Goal: Task Accomplishment & Management: Use online tool/utility

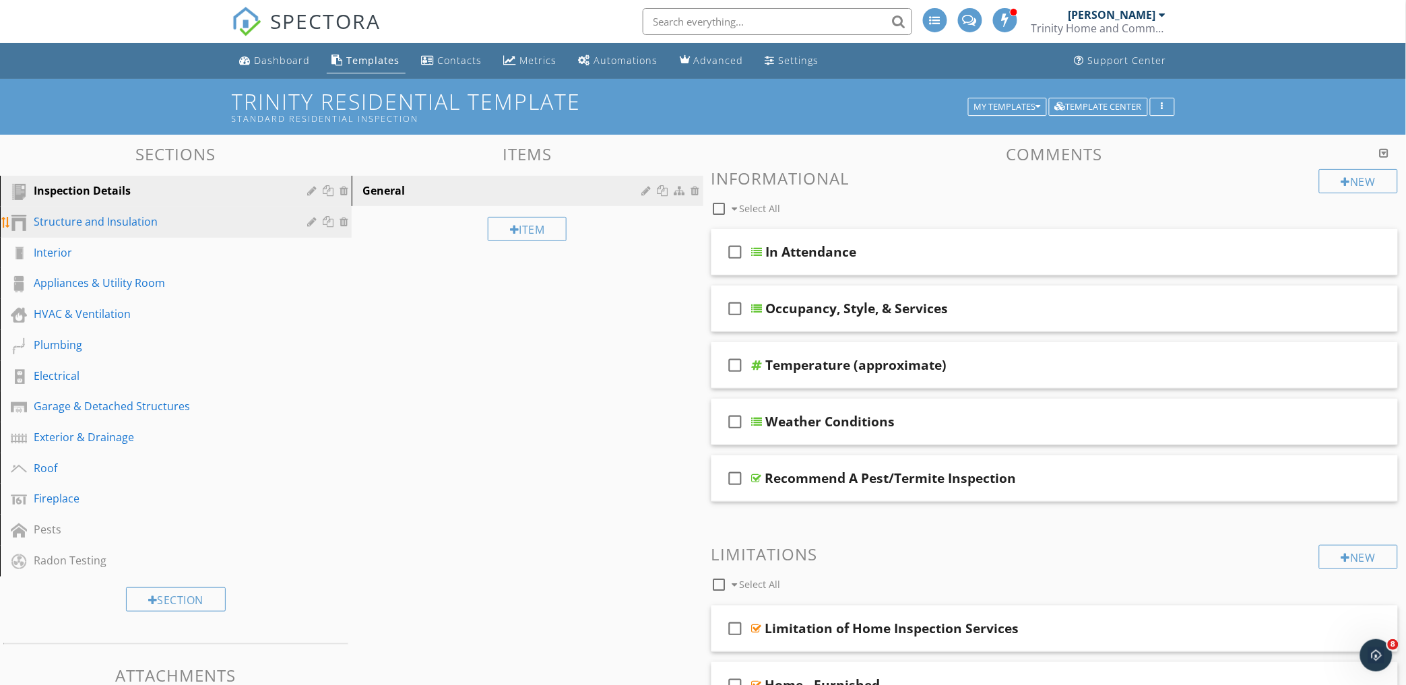
click at [178, 221] on div "Structure and Insulation" at bounding box center [161, 222] width 254 height 16
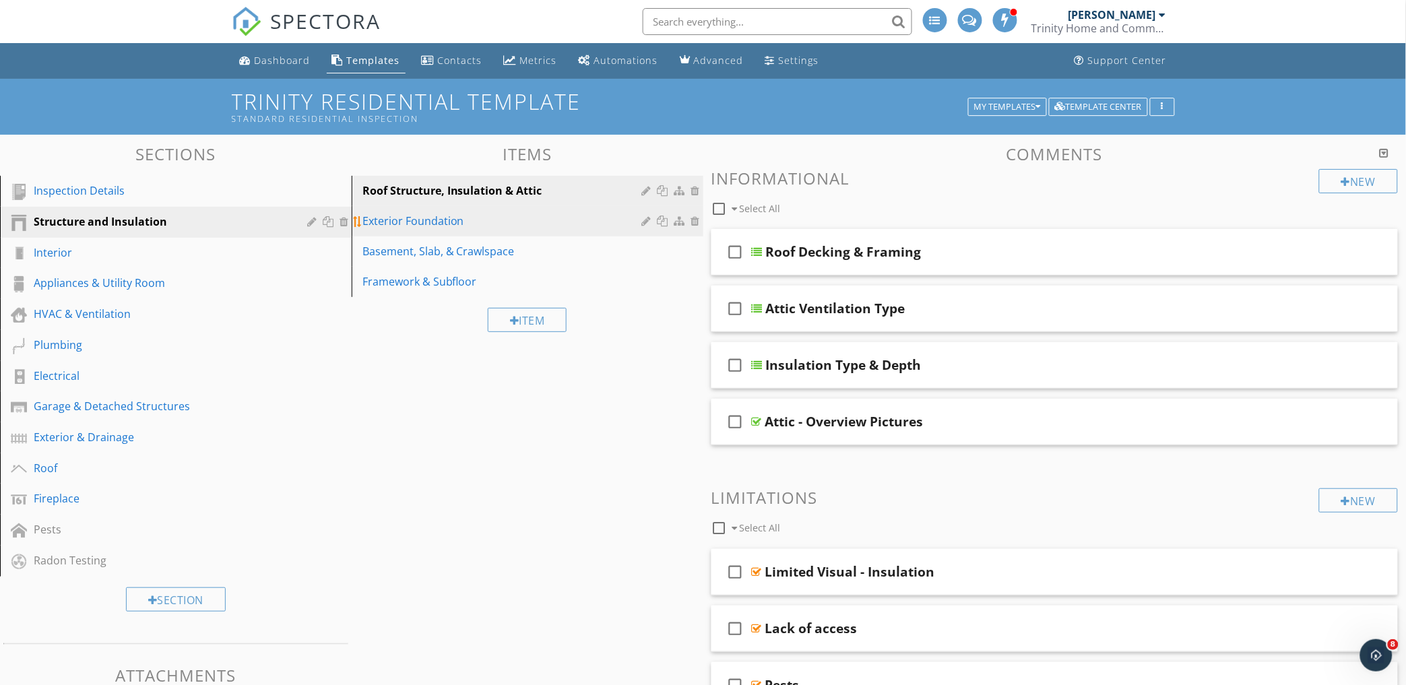
click at [515, 220] on div "Exterior Foundation" at bounding box center [504, 221] width 284 height 16
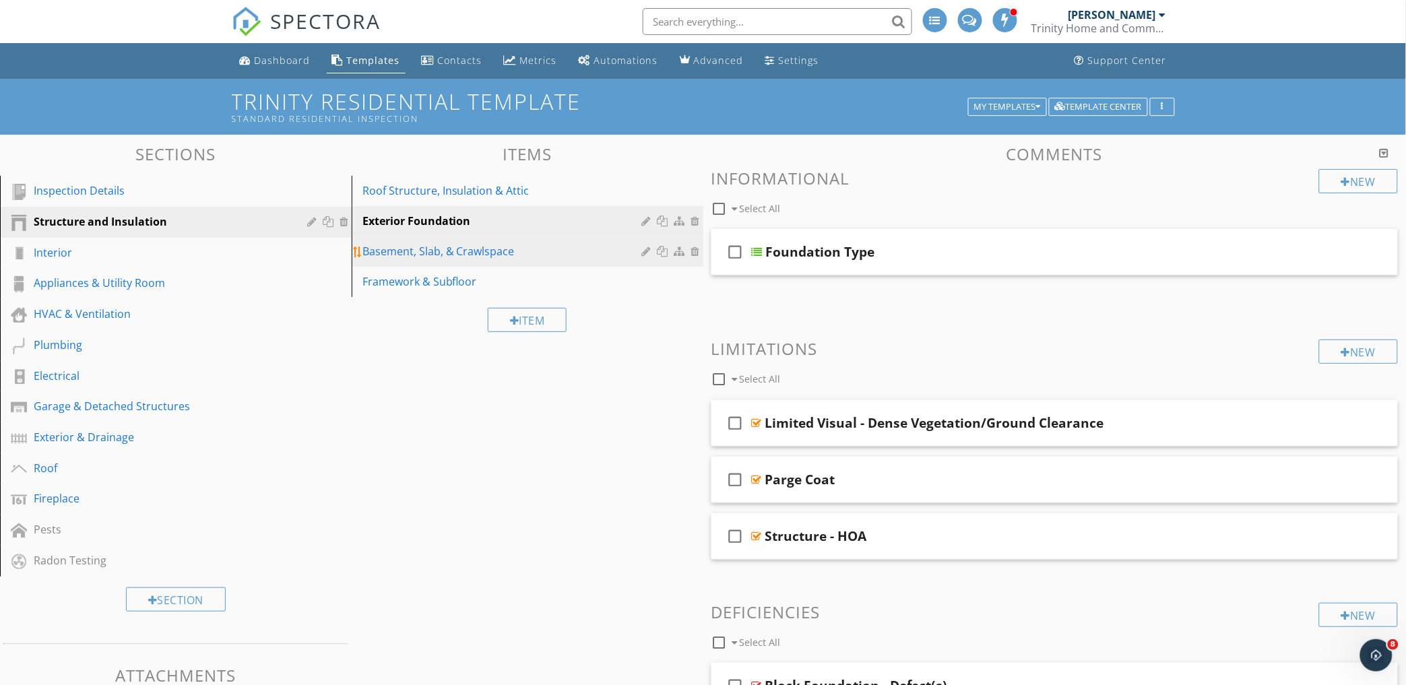
click at [455, 247] on div "Basement, Slab, & Crawlspace" at bounding box center [504, 251] width 284 height 16
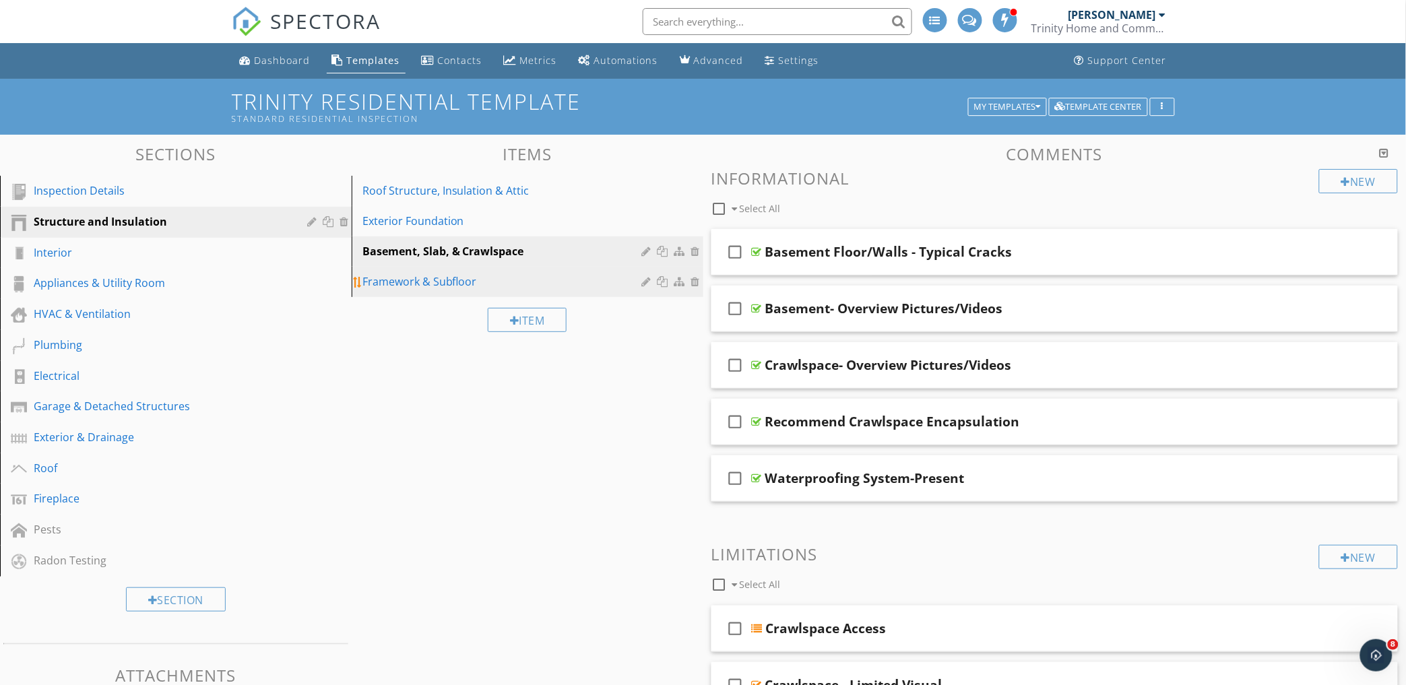
click at [402, 297] on li "Framework & Subfloor" at bounding box center [528, 282] width 352 height 30
click at [405, 288] on div "Framework & Subfloor" at bounding box center [504, 281] width 284 height 16
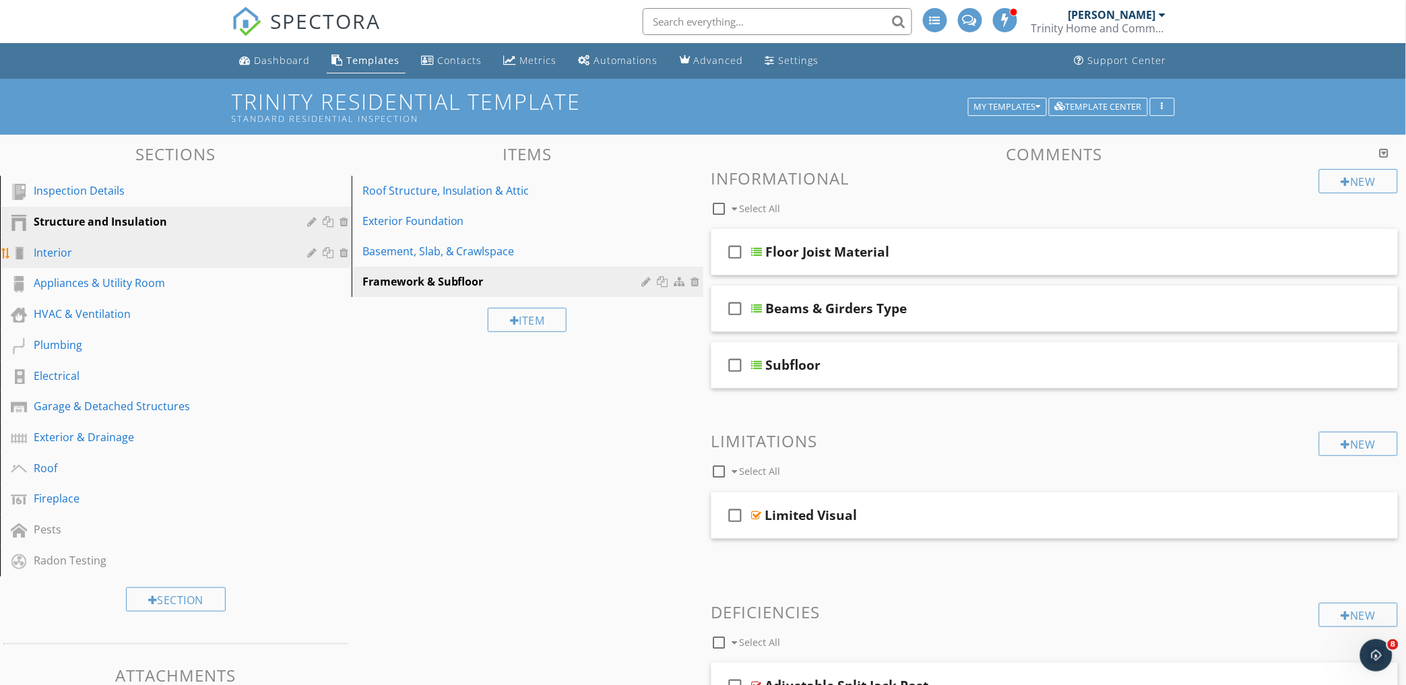
click at [86, 252] on div "Interior" at bounding box center [161, 253] width 254 height 16
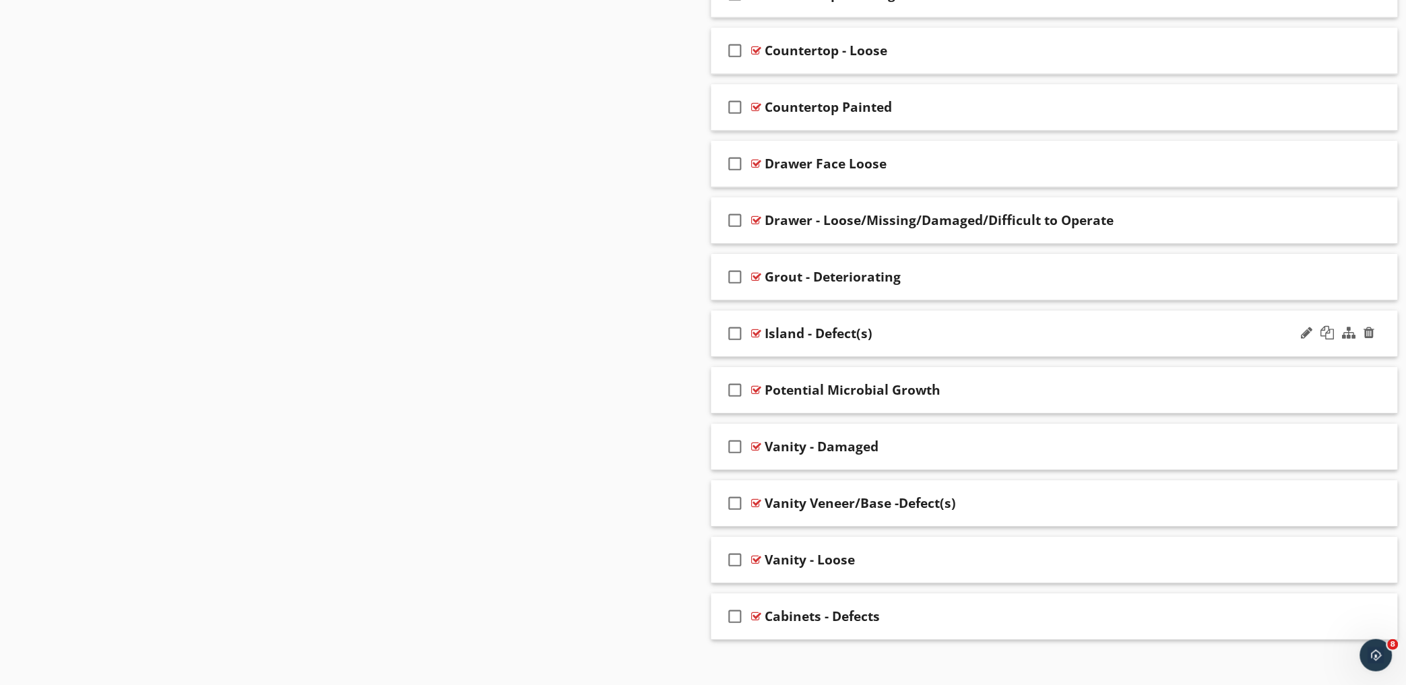
scroll to position [1347, 0]
click at [953, 611] on div "Cabinets - Defects" at bounding box center [1012, 614] width 495 height 16
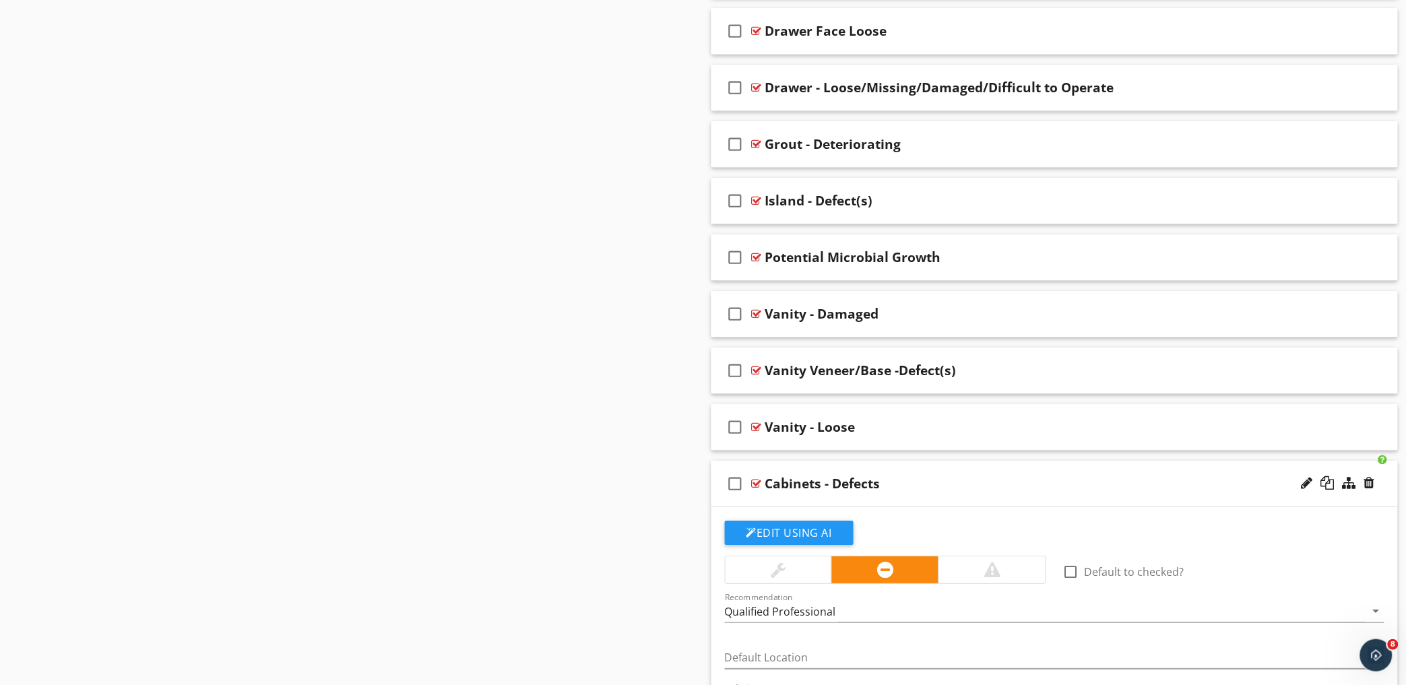
scroll to position [1422, 0]
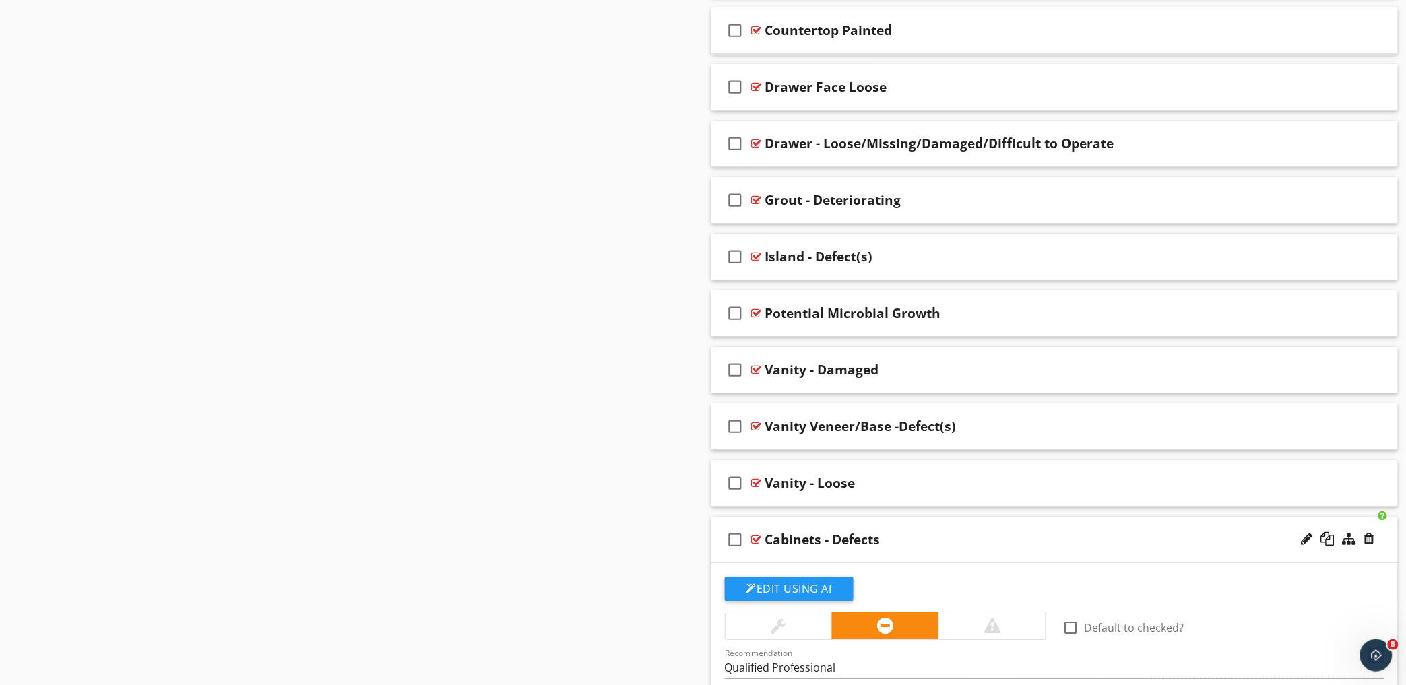
click at [985, 544] on div "Cabinets - Defects" at bounding box center [1012, 539] width 495 height 16
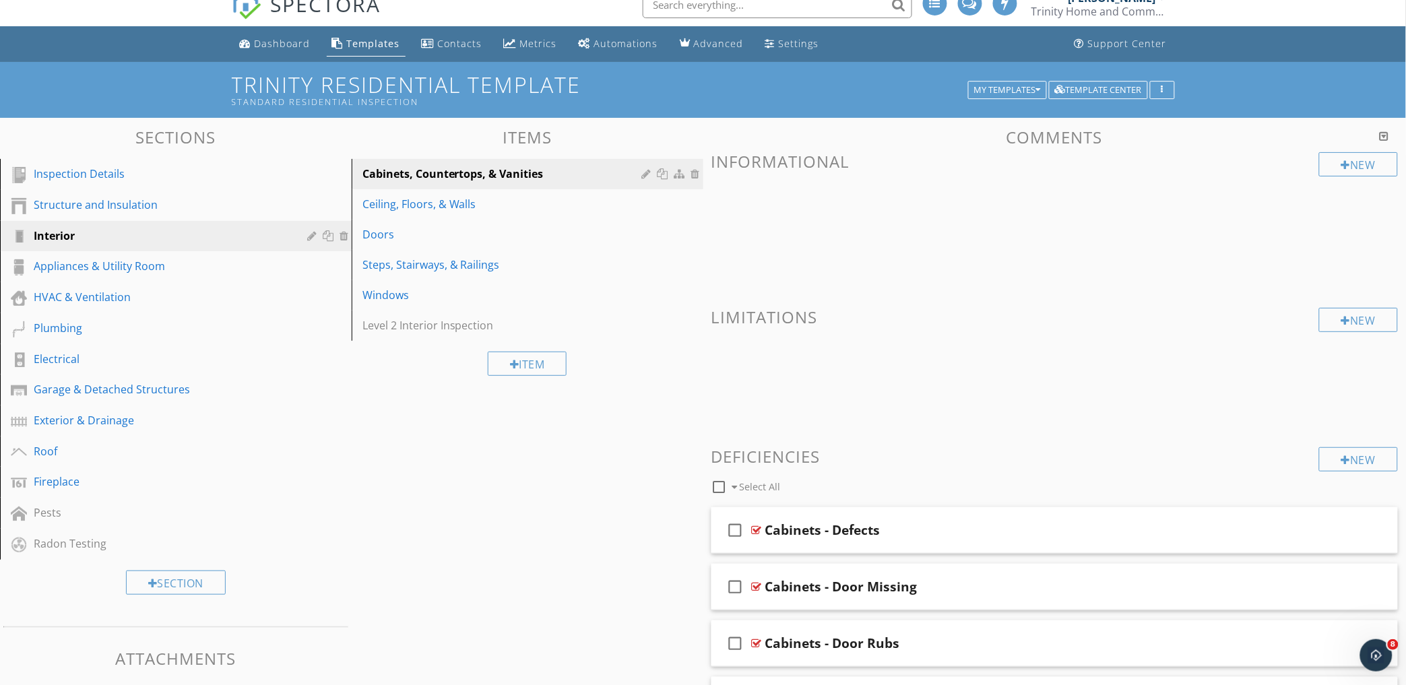
scroll to position [0, 0]
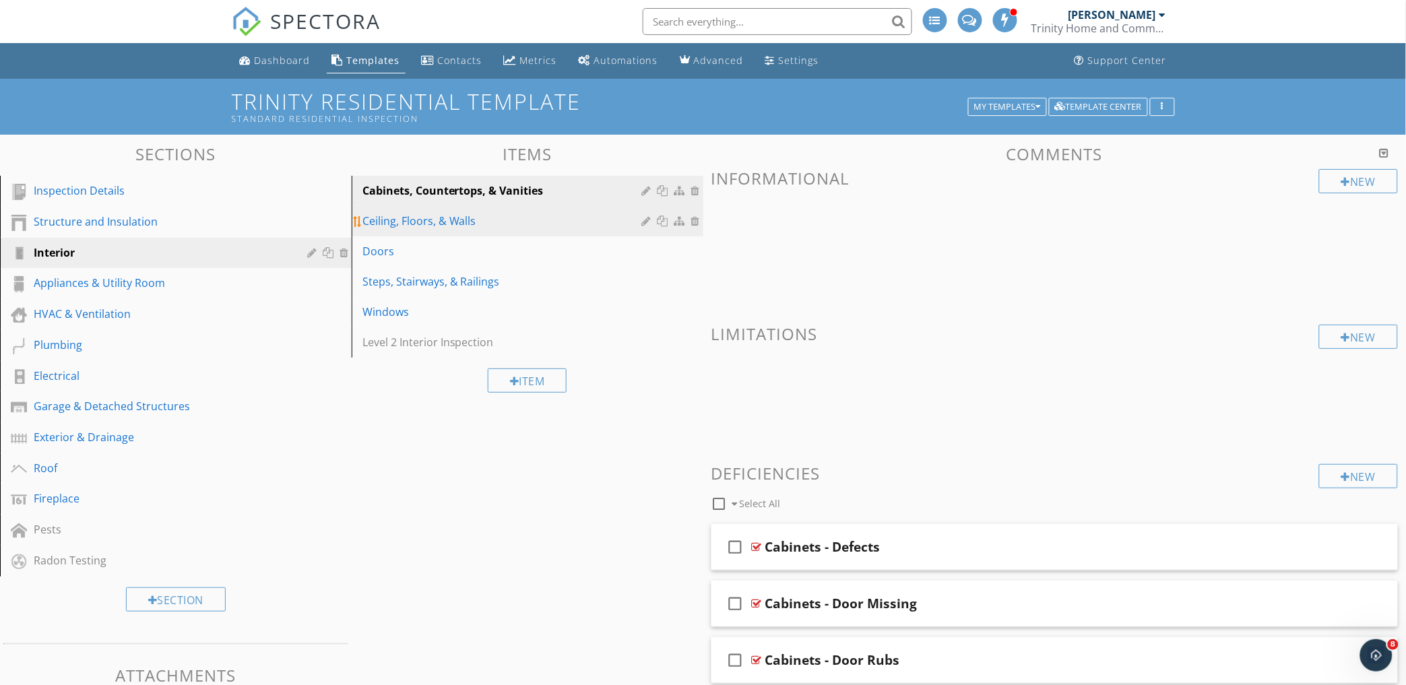
click at [513, 224] on div "Ceiling, Floors, & Walls" at bounding box center [504, 221] width 284 height 16
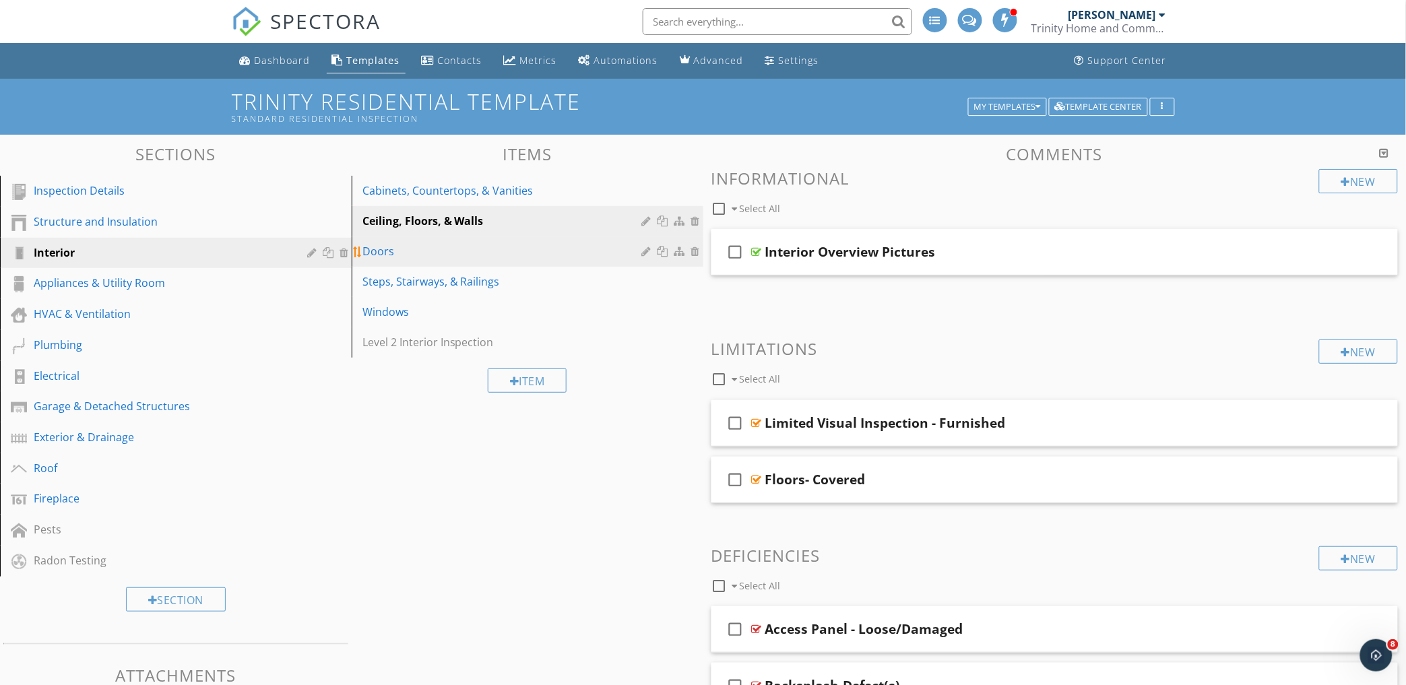
click at [473, 256] on div "Doors" at bounding box center [504, 251] width 284 height 16
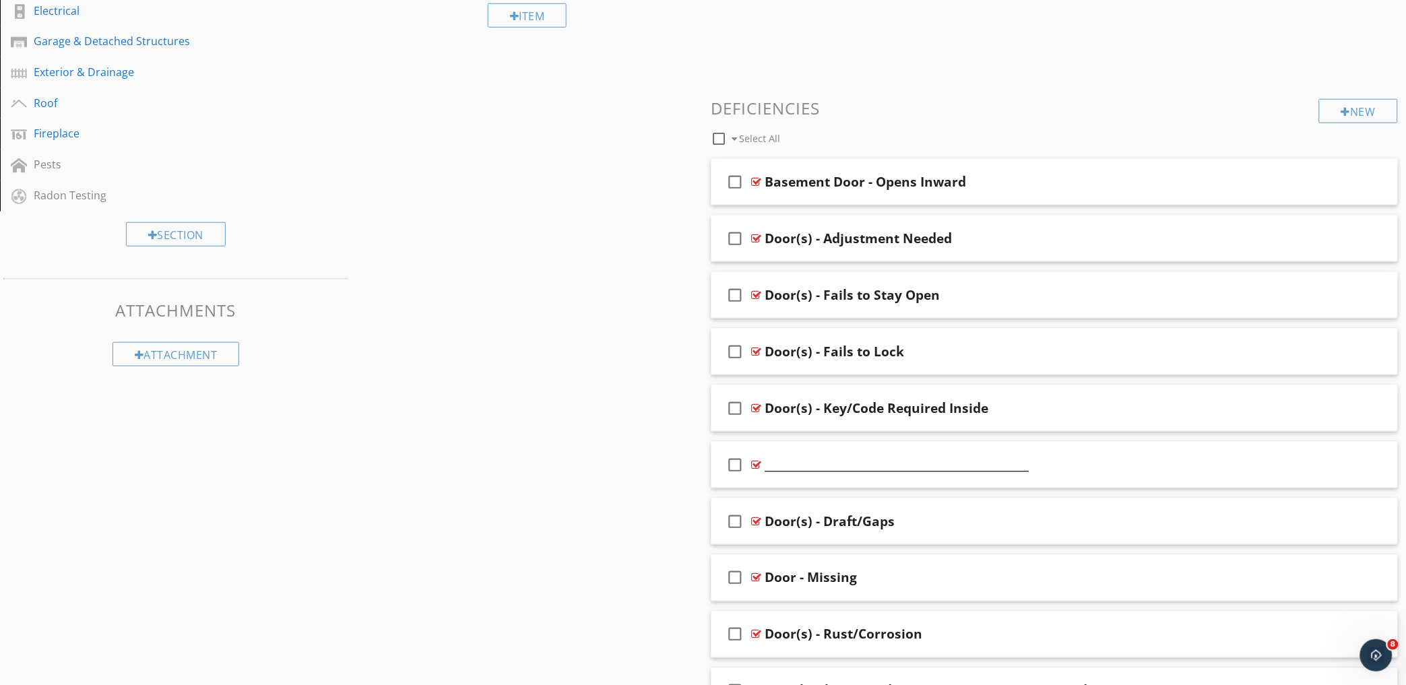
scroll to position [71, 0]
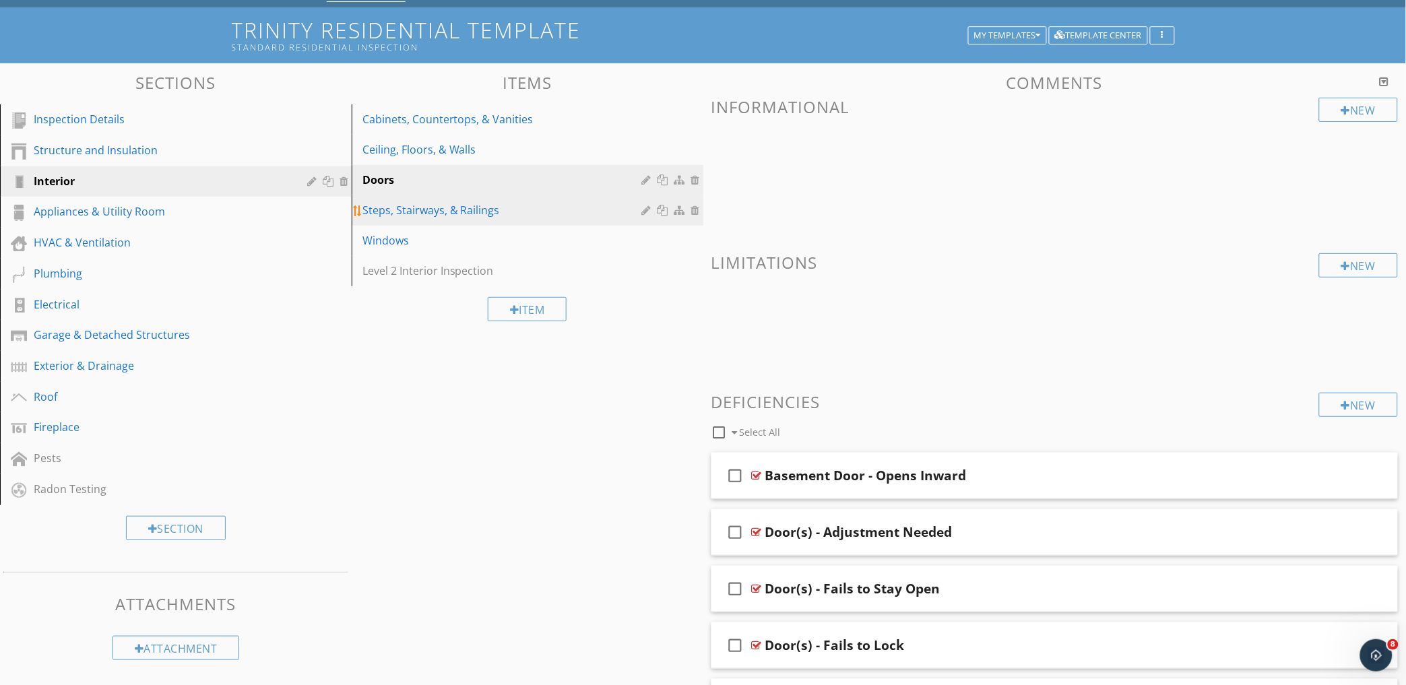
click at [461, 211] on div "Steps, Stairways, & Railings" at bounding box center [504, 210] width 284 height 16
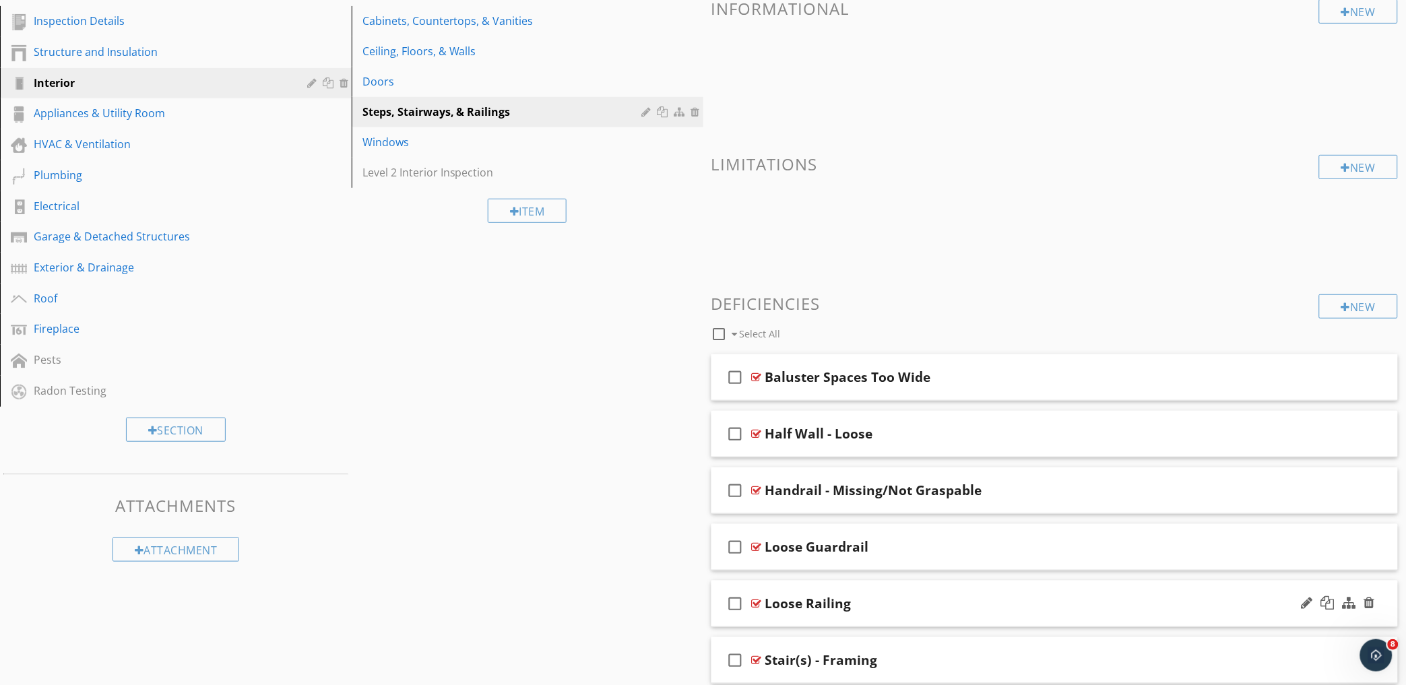
scroll to position [0, 0]
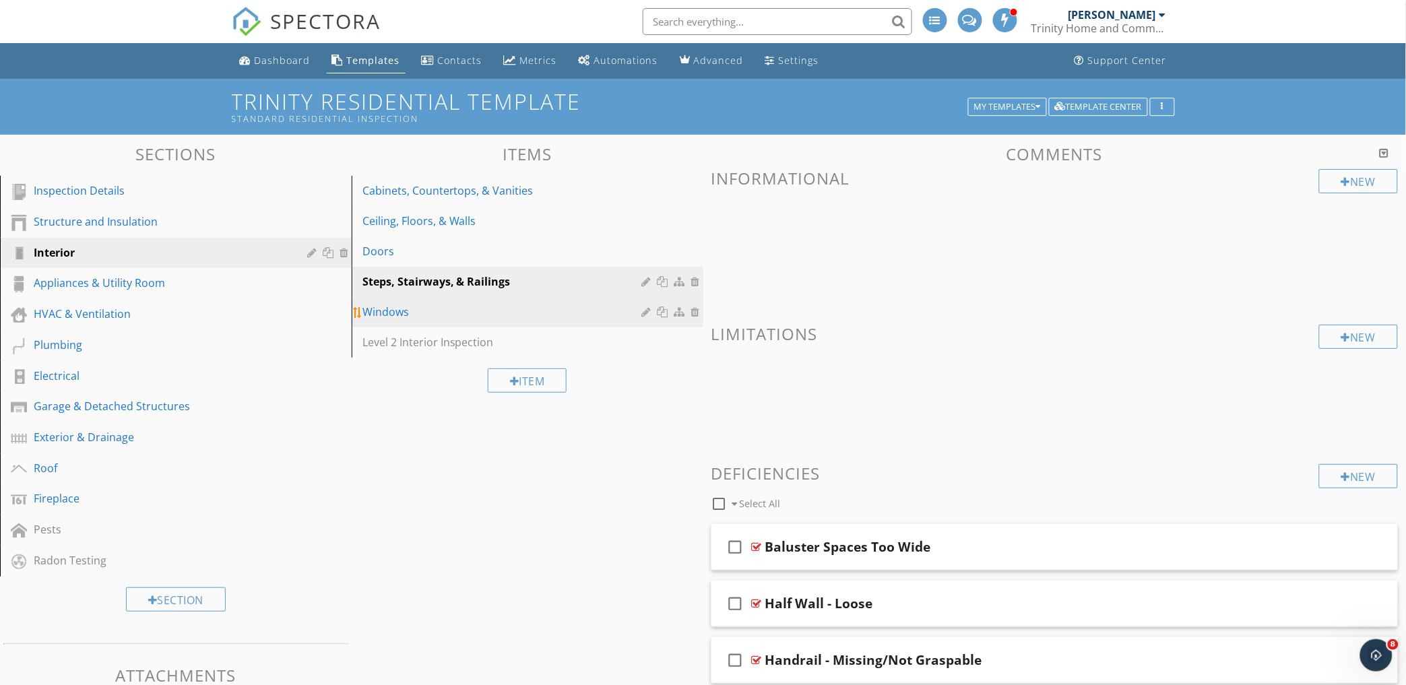
click at [414, 313] on div "Windows" at bounding box center [504, 312] width 284 height 16
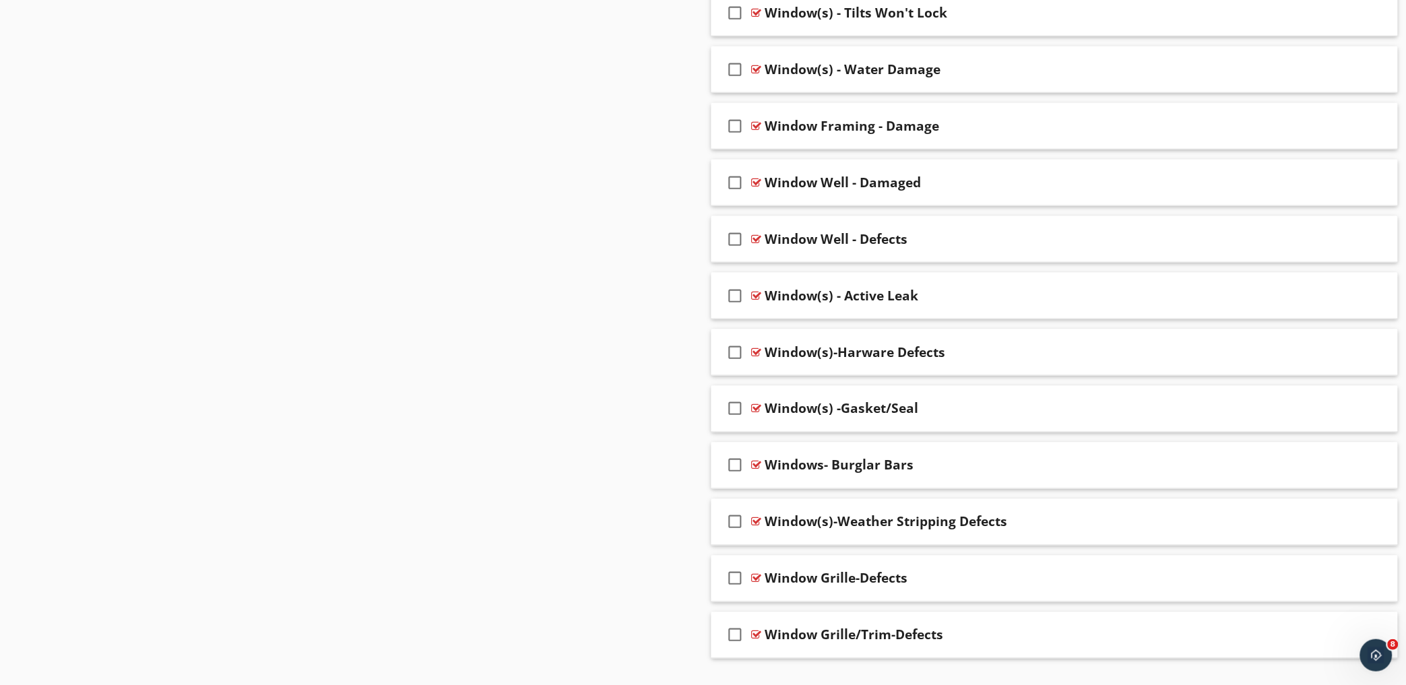
scroll to position [2352, 0]
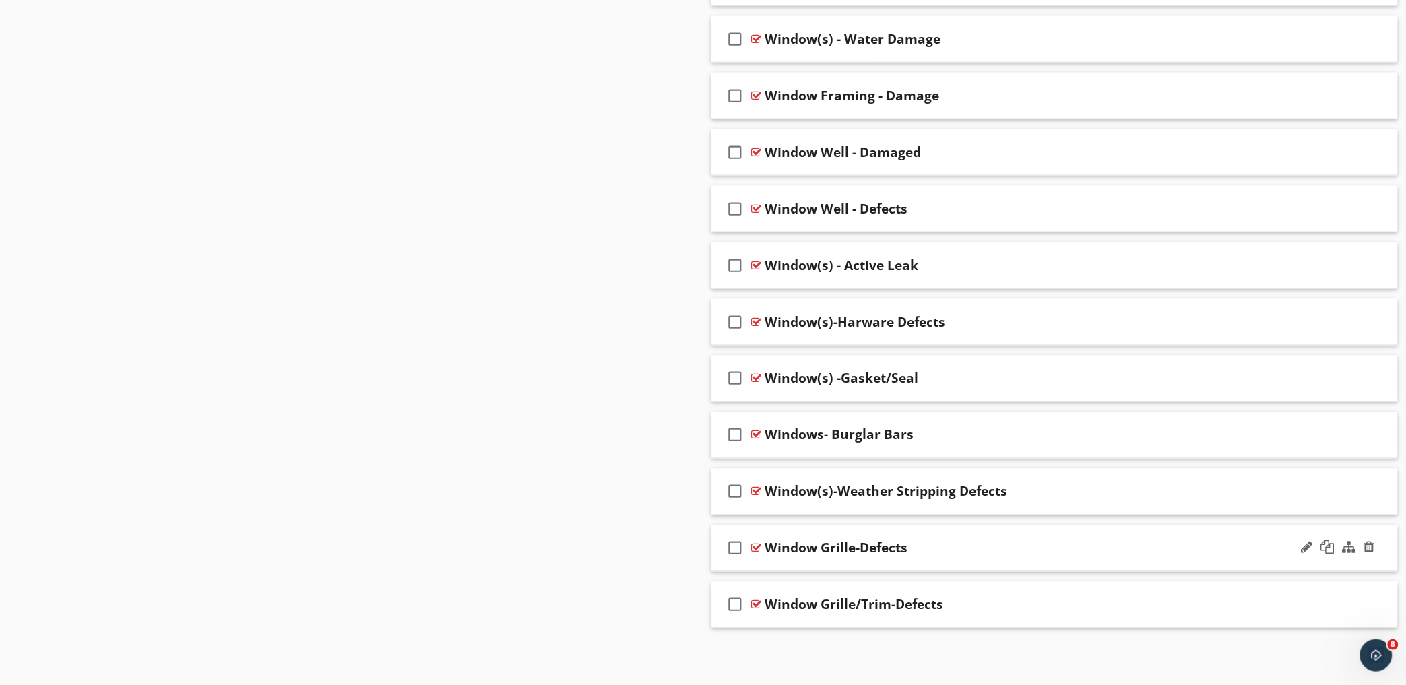
click at [993, 548] on div "Window Grille-Defects" at bounding box center [1012, 548] width 495 height 16
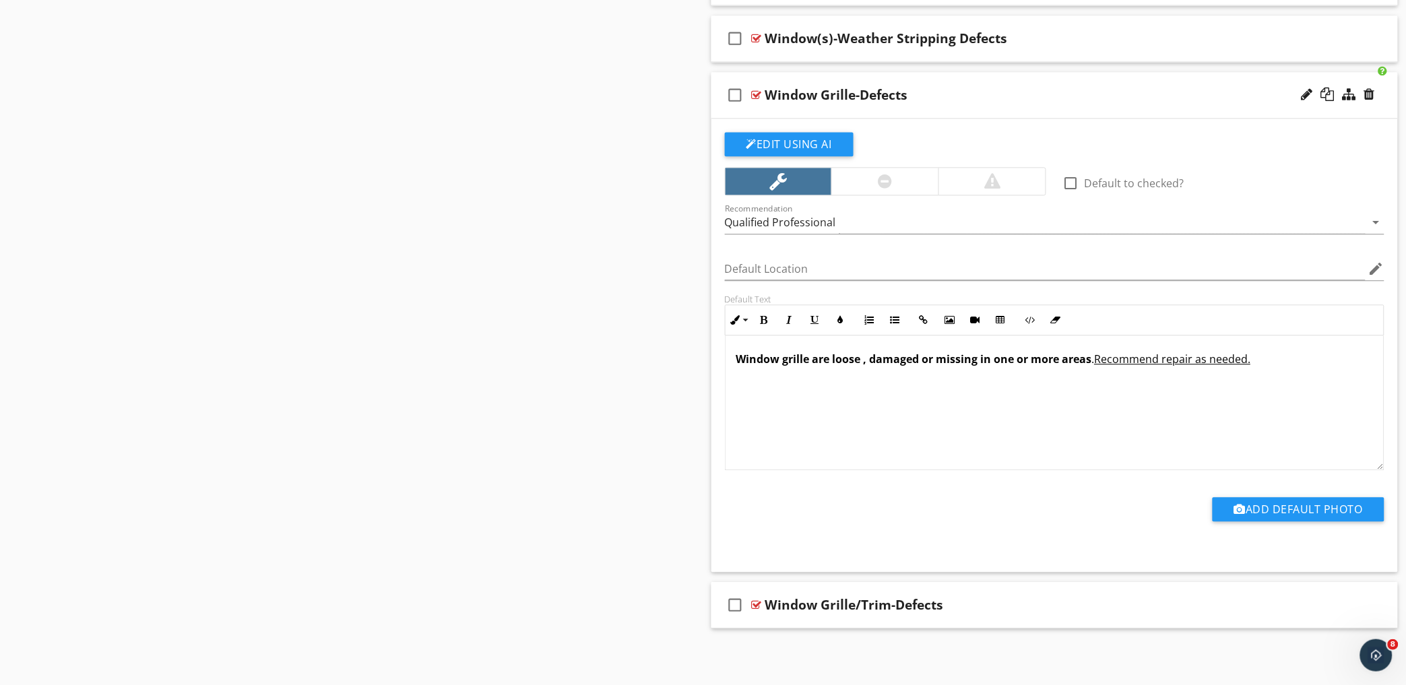
scroll to position [2806, 0]
click at [998, 593] on div "check_box_outline_blank Window Grille/Trim-Defects" at bounding box center [1054, 605] width 687 height 46
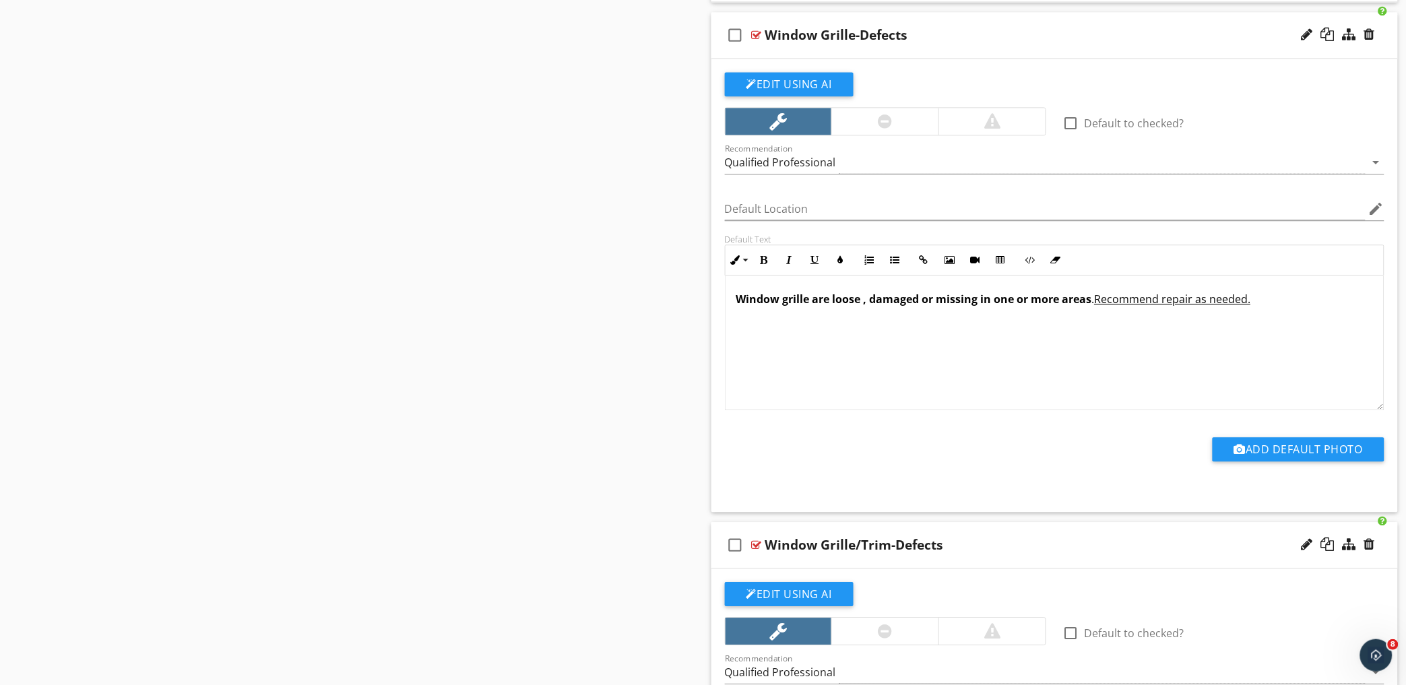
scroll to position [2731, 0]
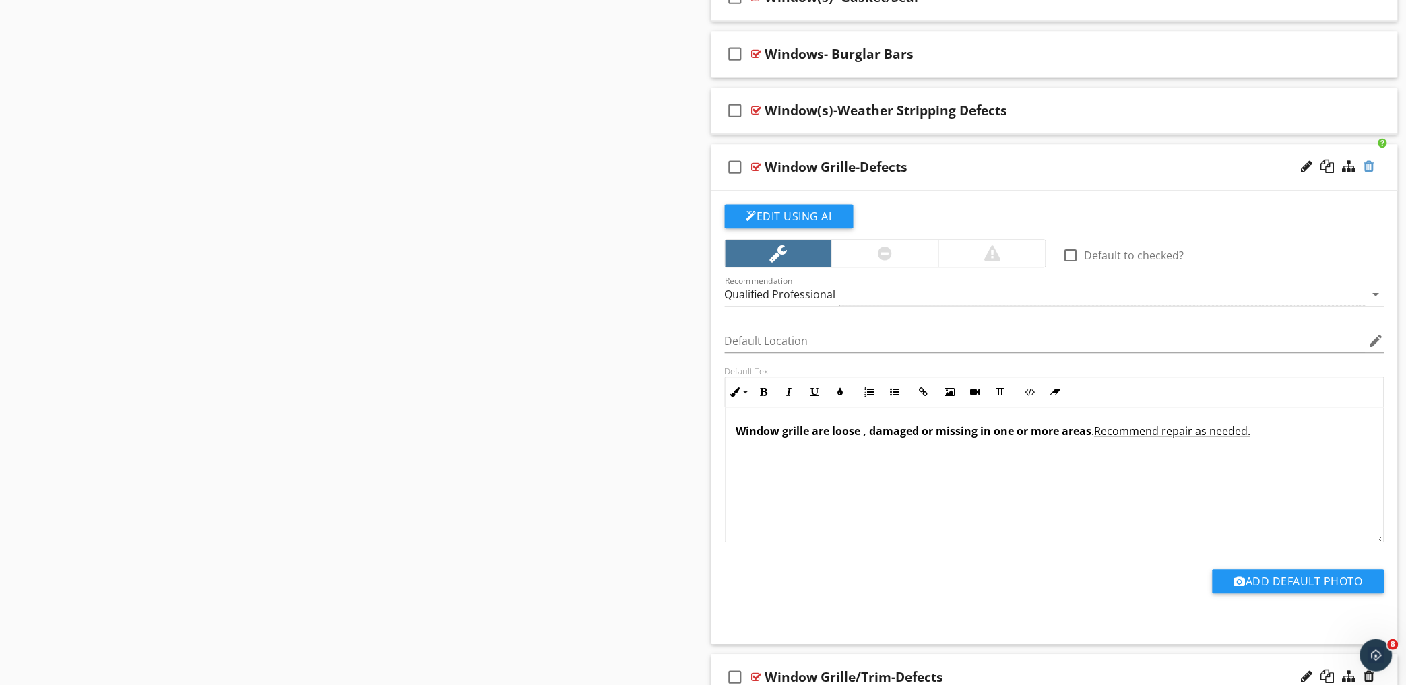
click at [1374, 170] on div at bounding box center [1369, 166] width 11 height 13
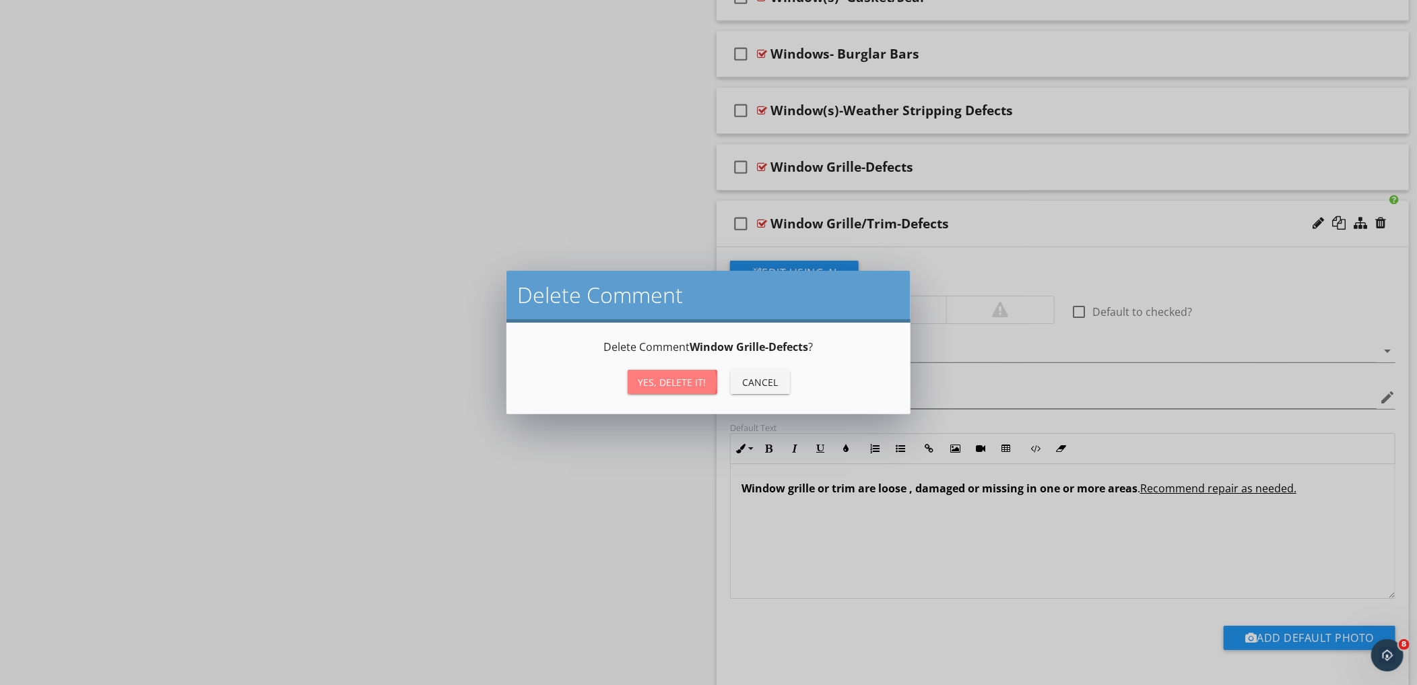
click at [674, 383] on div "Yes, Delete it!" at bounding box center [673, 382] width 68 height 14
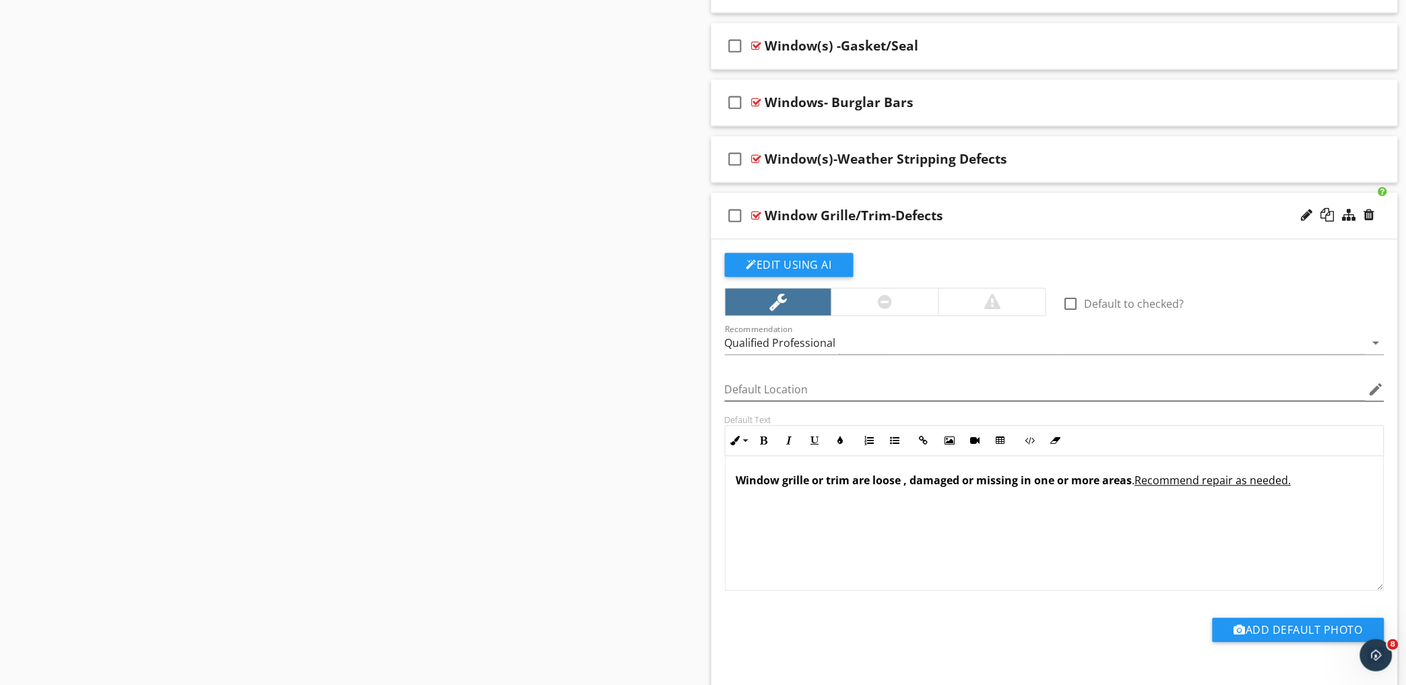
scroll to position [2582, 0]
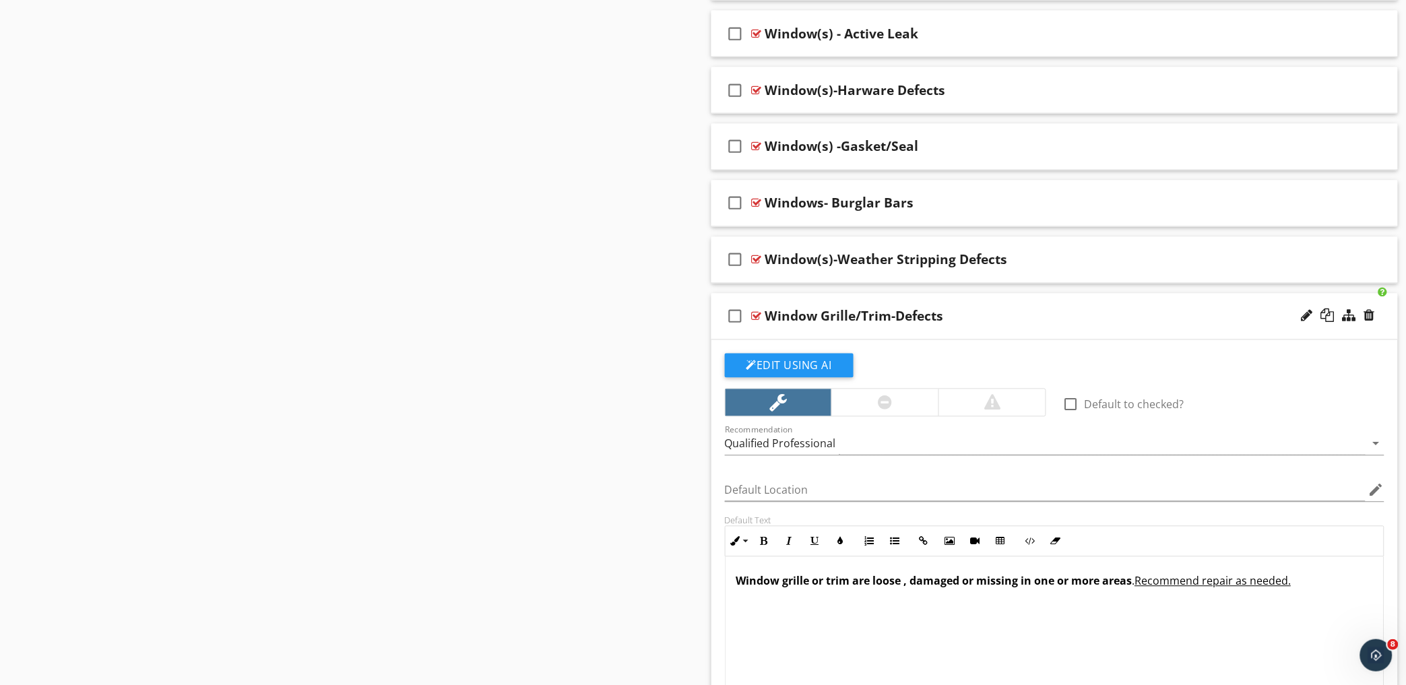
click at [1046, 304] on div "check_box_outline_blank Window Grille/Trim-Defects" at bounding box center [1054, 317] width 687 height 46
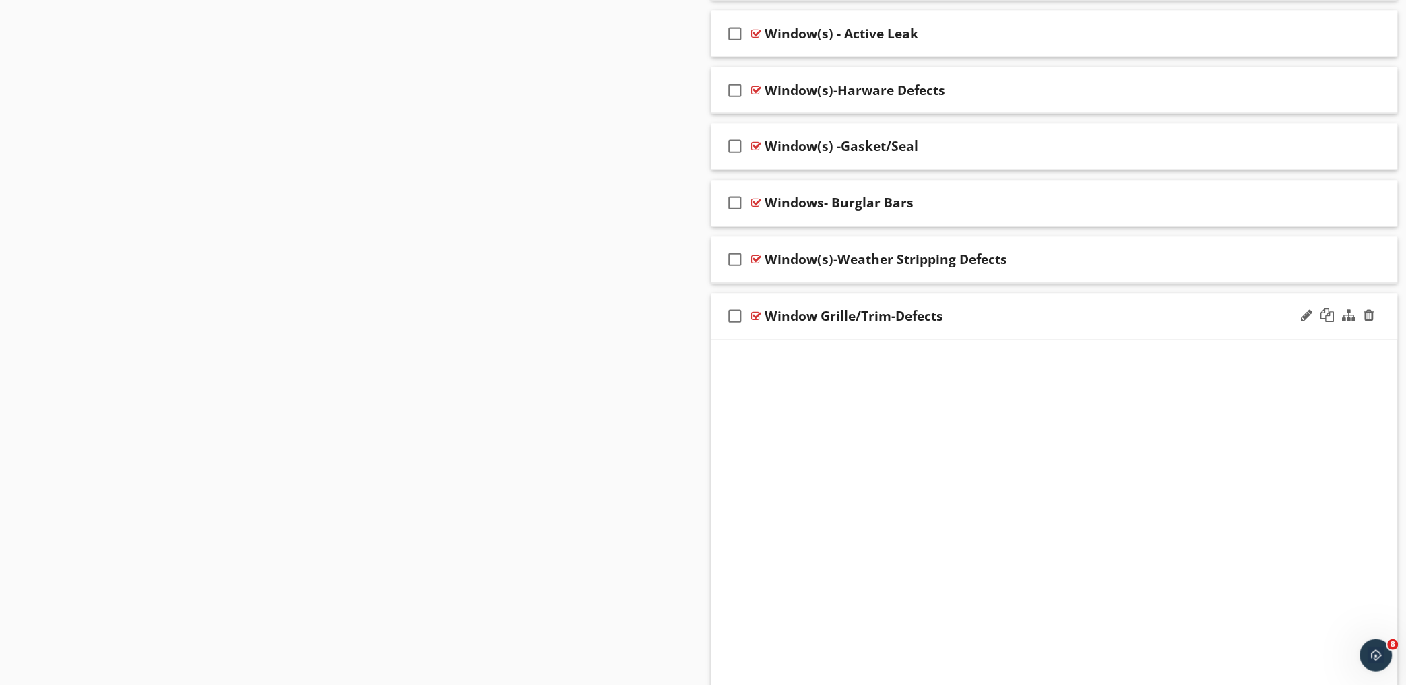
scroll to position [2296, 0]
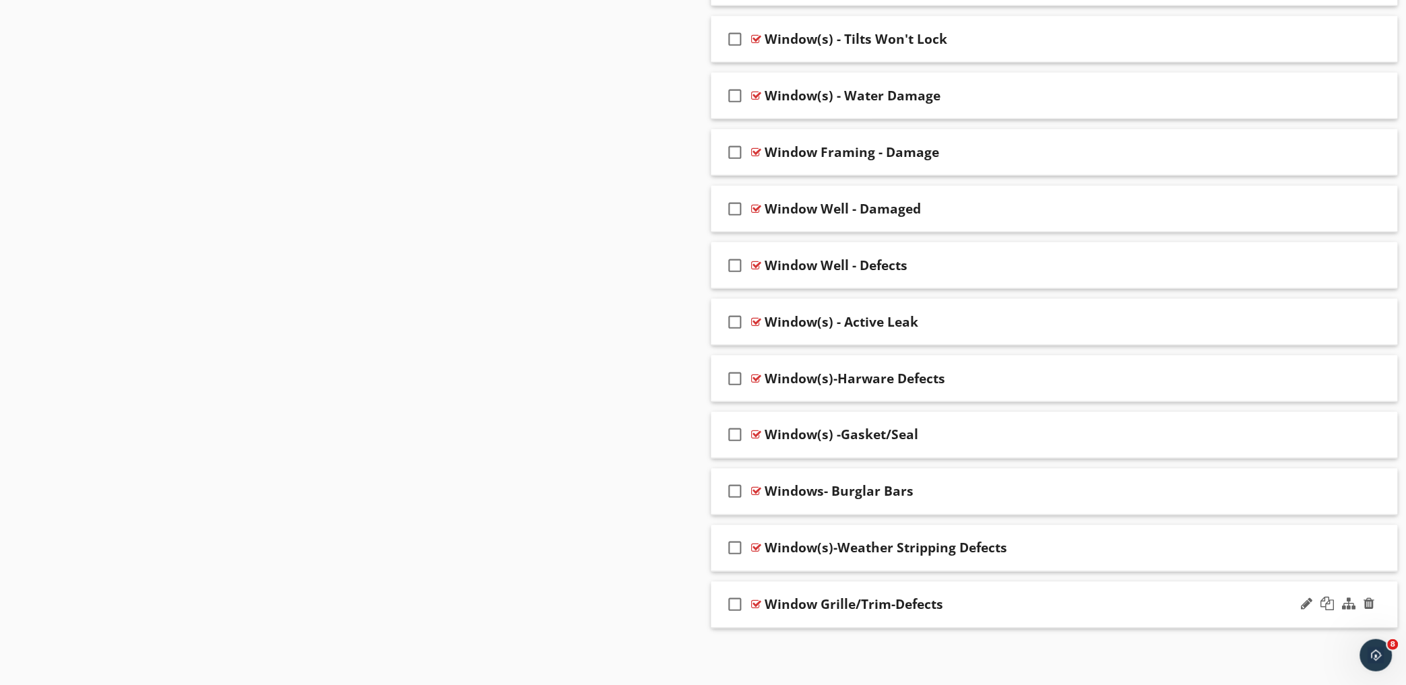
click at [1000, 591] on div "check_box_outline_blank Window Grille/Trim-Defects" at bounding box center [1054, 605] width 687 height 46
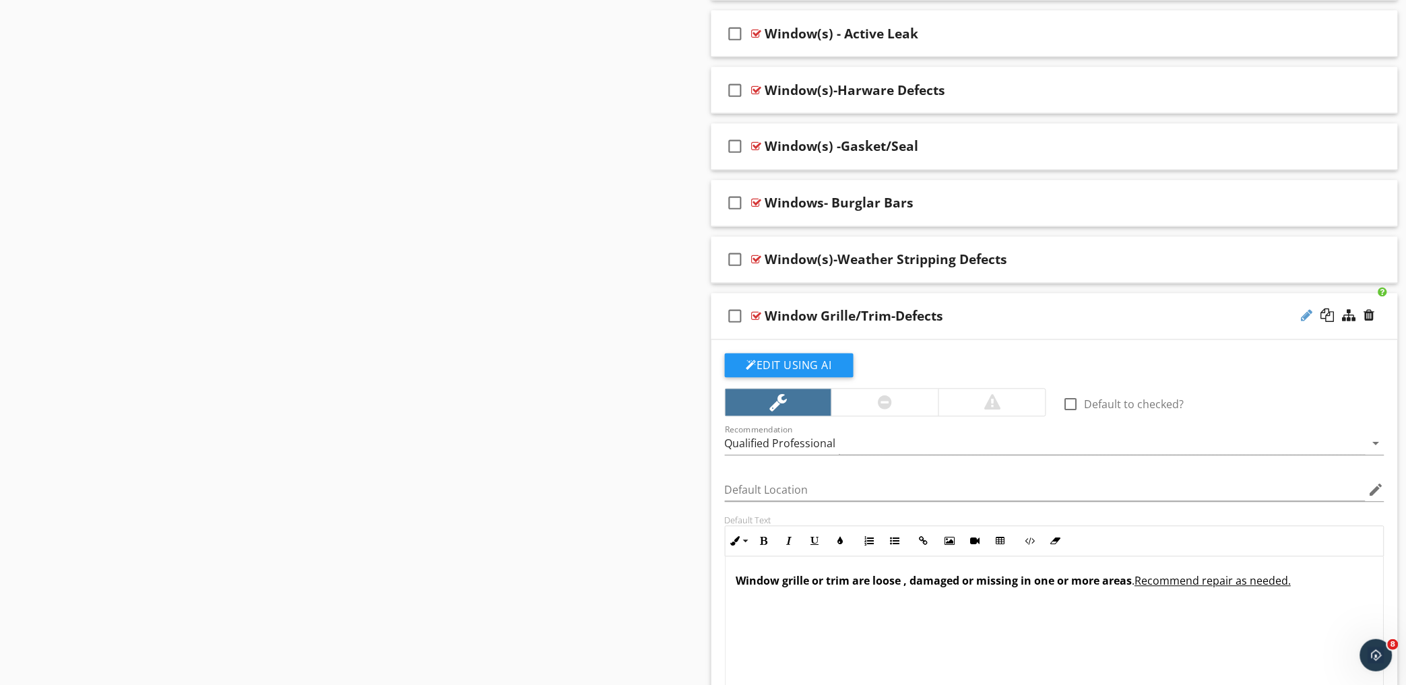
click at [1311, 319] on div at bounding box center [1306, 315] width 11 height 13
click at [808, 319] on input "Window Grille/Trim-Defects" at bounding box center [1012, 317] width 495 height 22
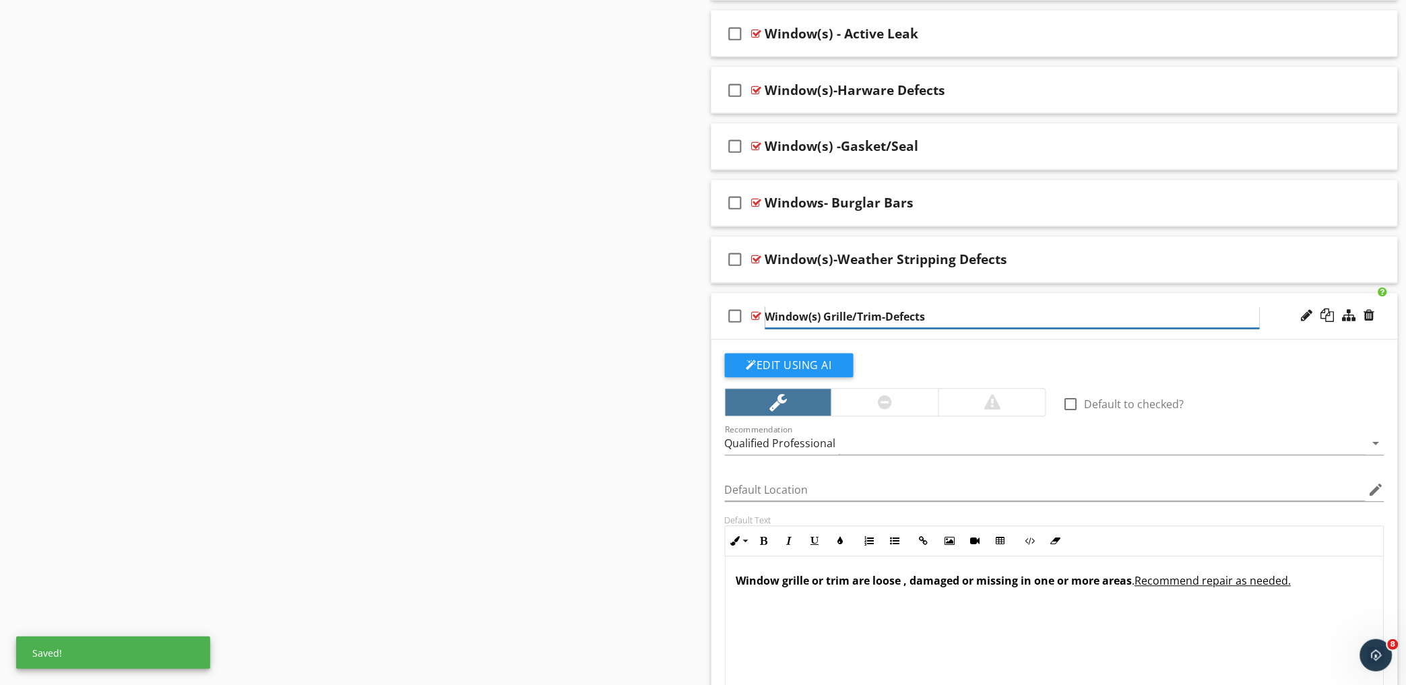
type input "Window(s)- Grille/Trim-Defects"
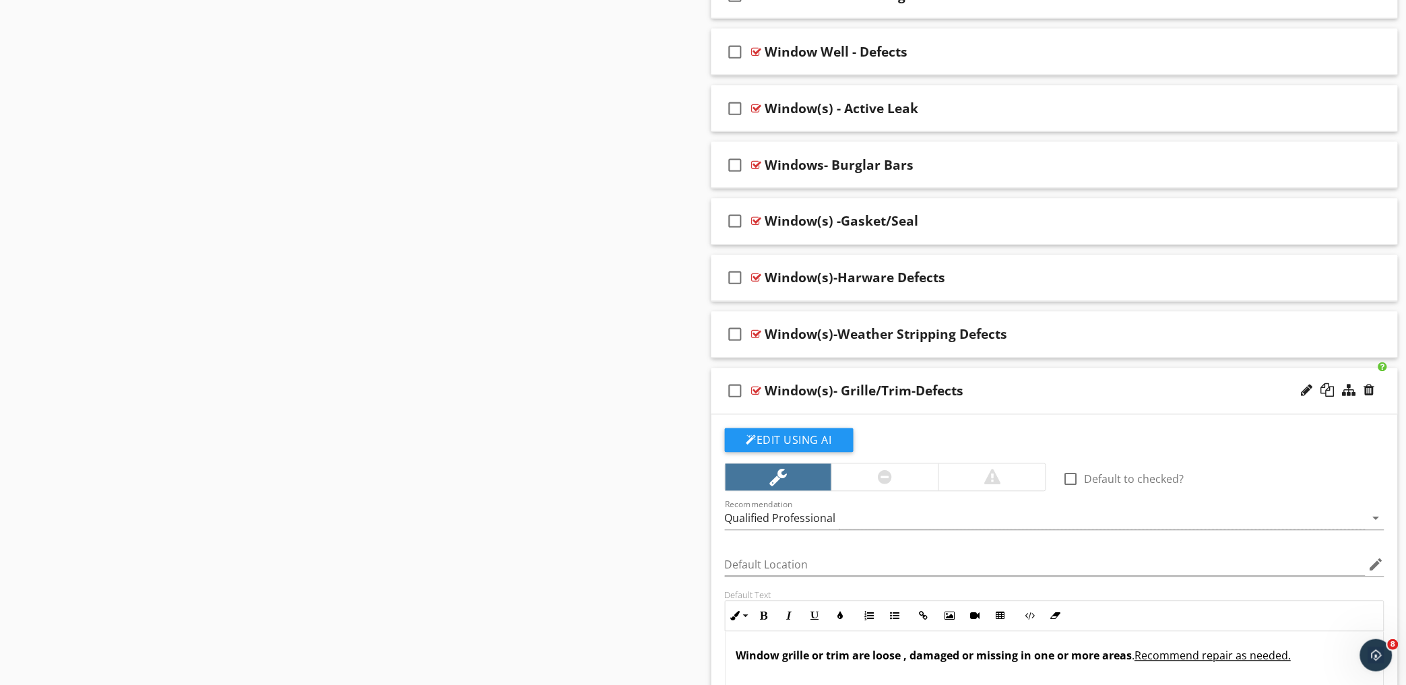
click at [1008, 389] on div "Window(s)- Grille/Trim-Defects" at bounding box center [1012, 391] width 495 height 16
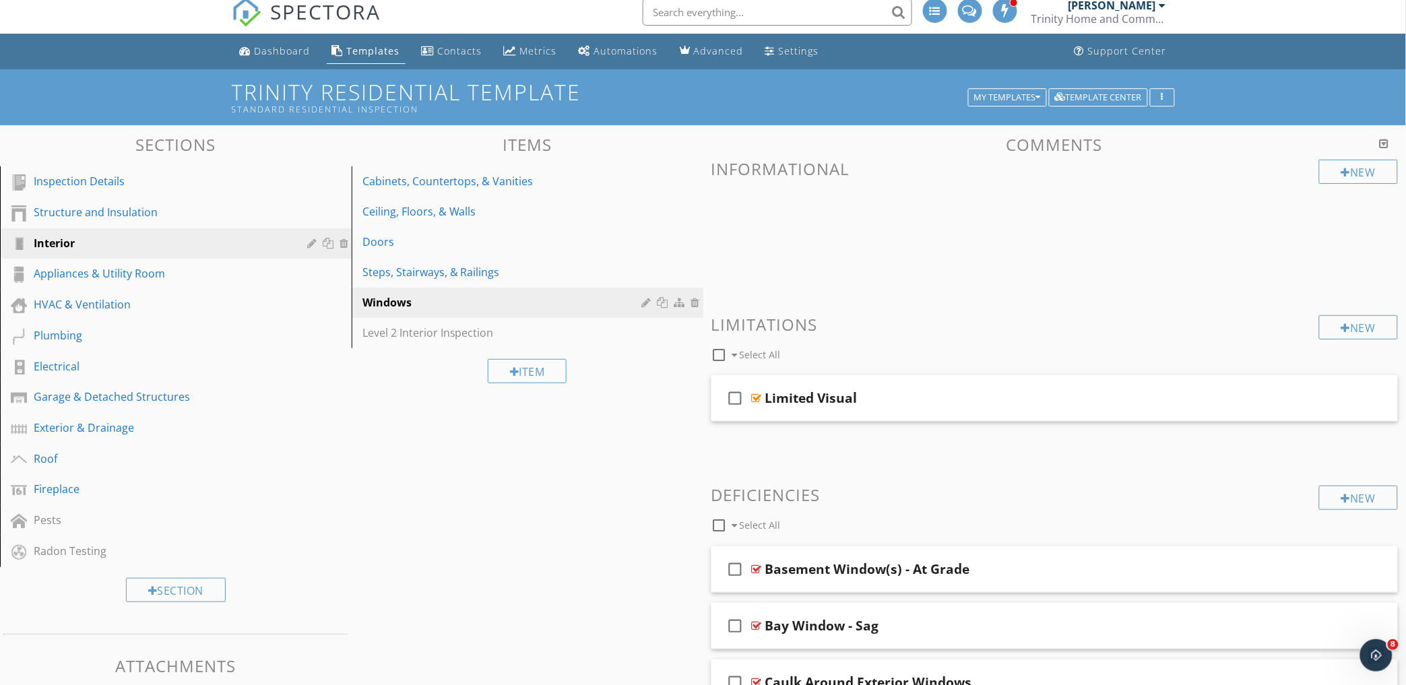
scroll to position [0, 0]
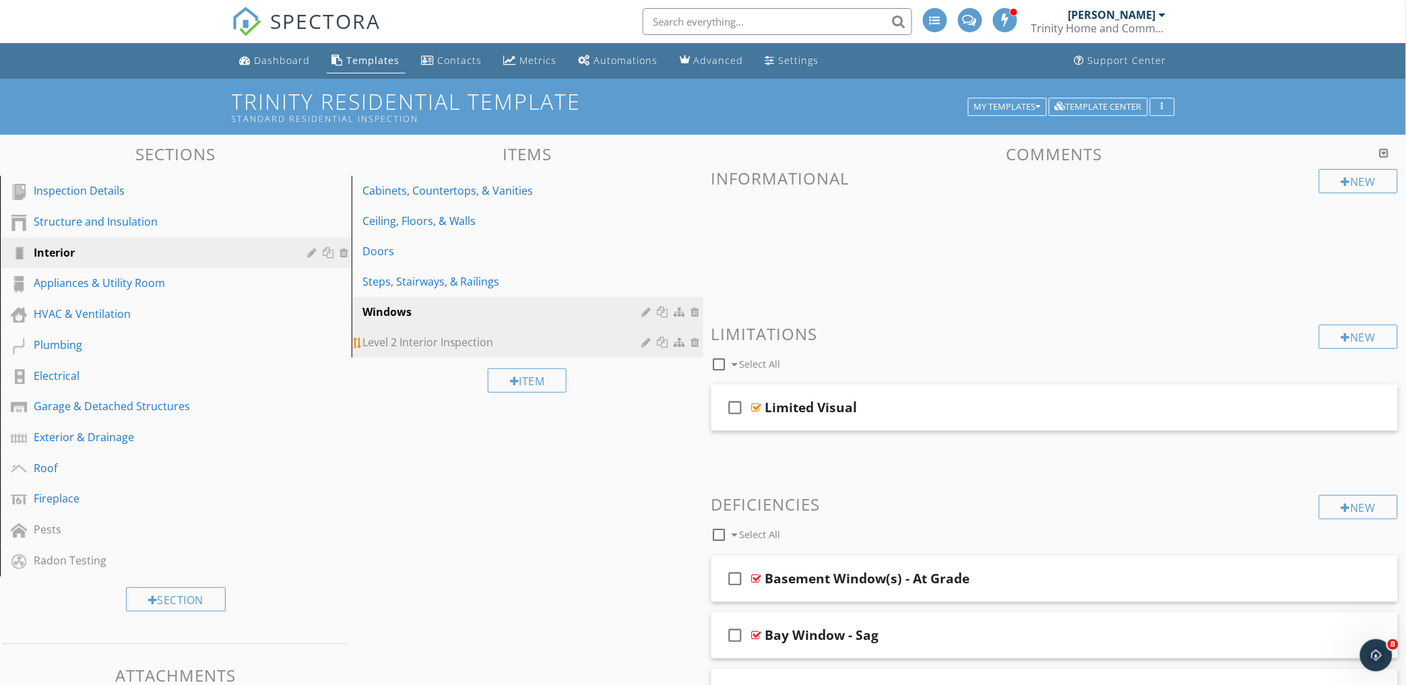
click at [412, 353] on link "Level 2 Interior Inspection" at bounding box center [530, 342] width 348 height 30
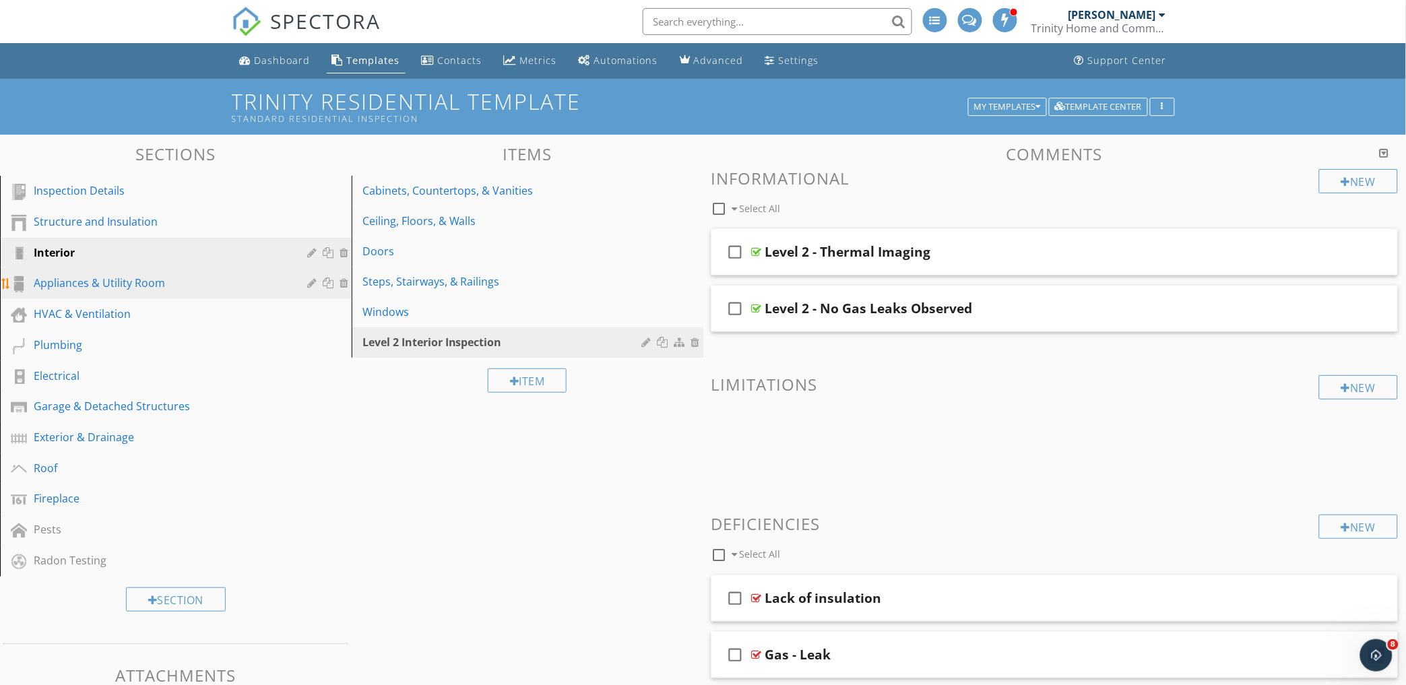
click at [102, 284] on div "Appliances & Utility Room" at bounding box center [161, 283] width 254 height 16
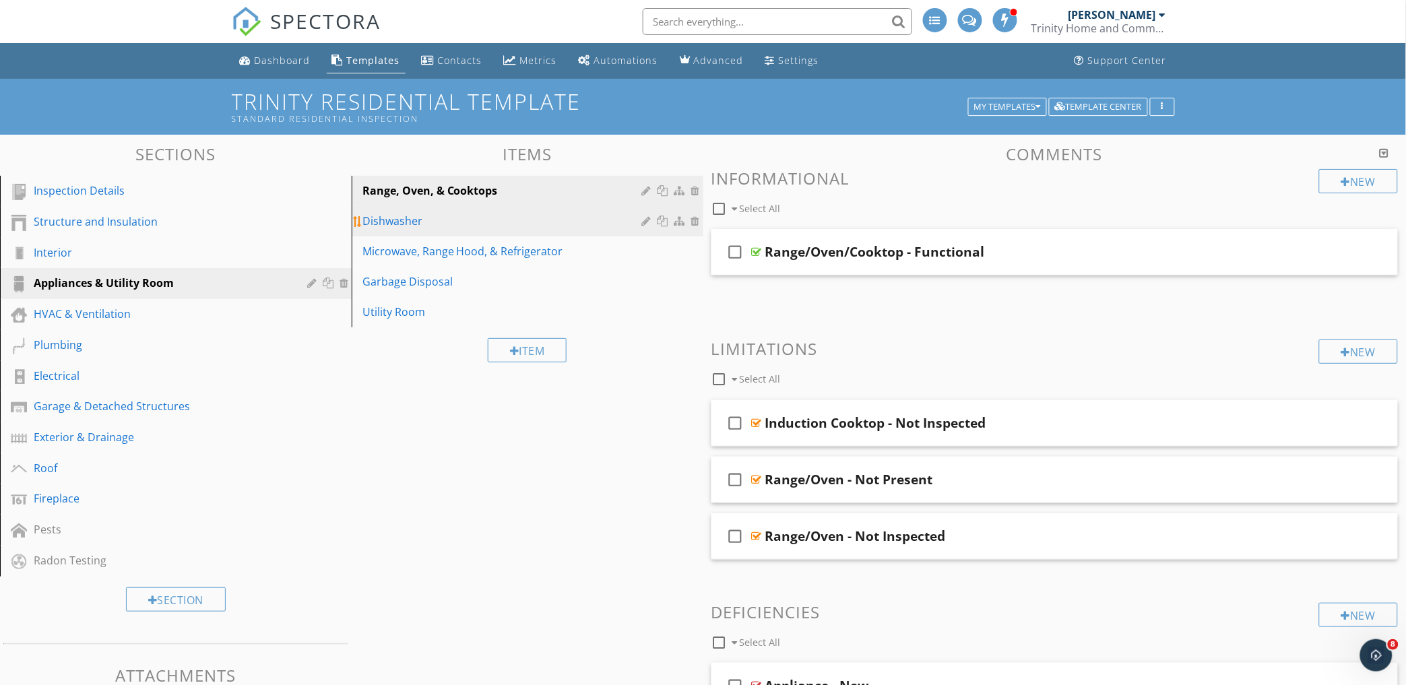
click at [490, 218] on div "Dishwasher" at bounding box center [504, 221] width 284 height 16
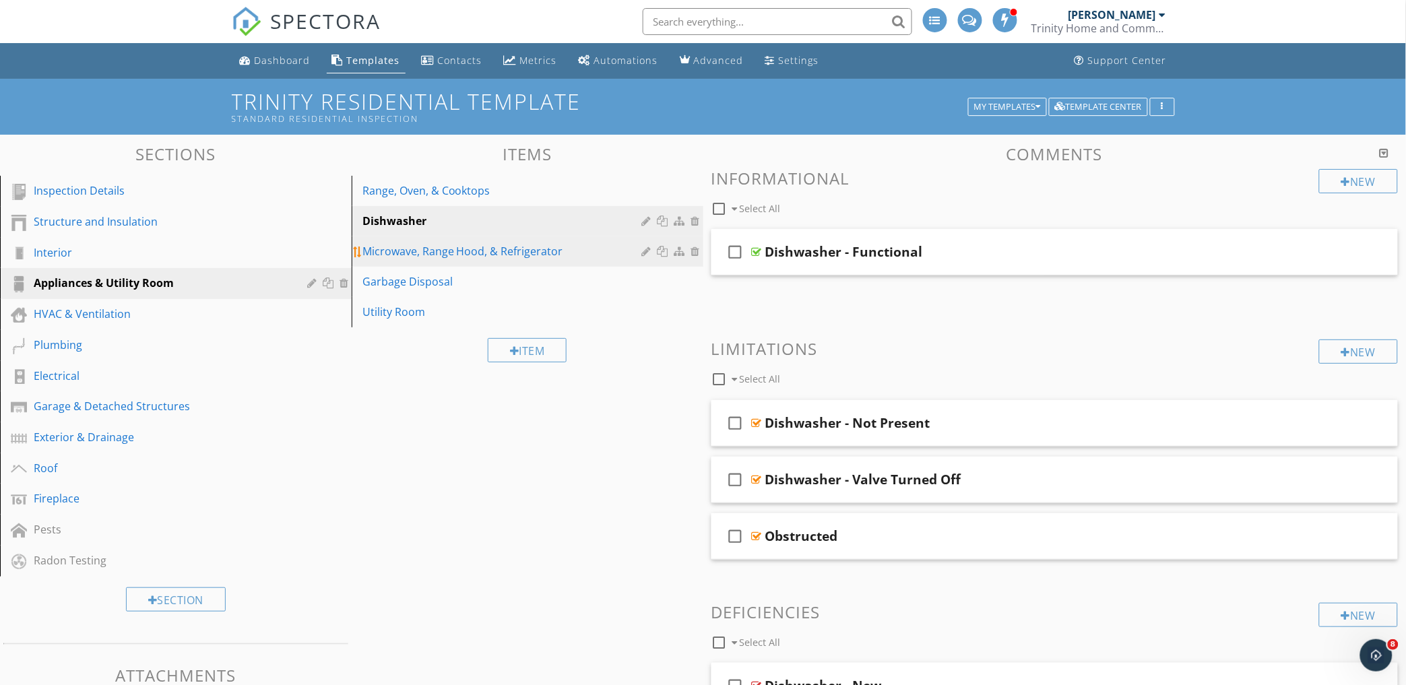
click at [509, 253] on div "Microwave, Range Hood, & Refrigerator" at bounding box center [504, 251] width 284 height 16
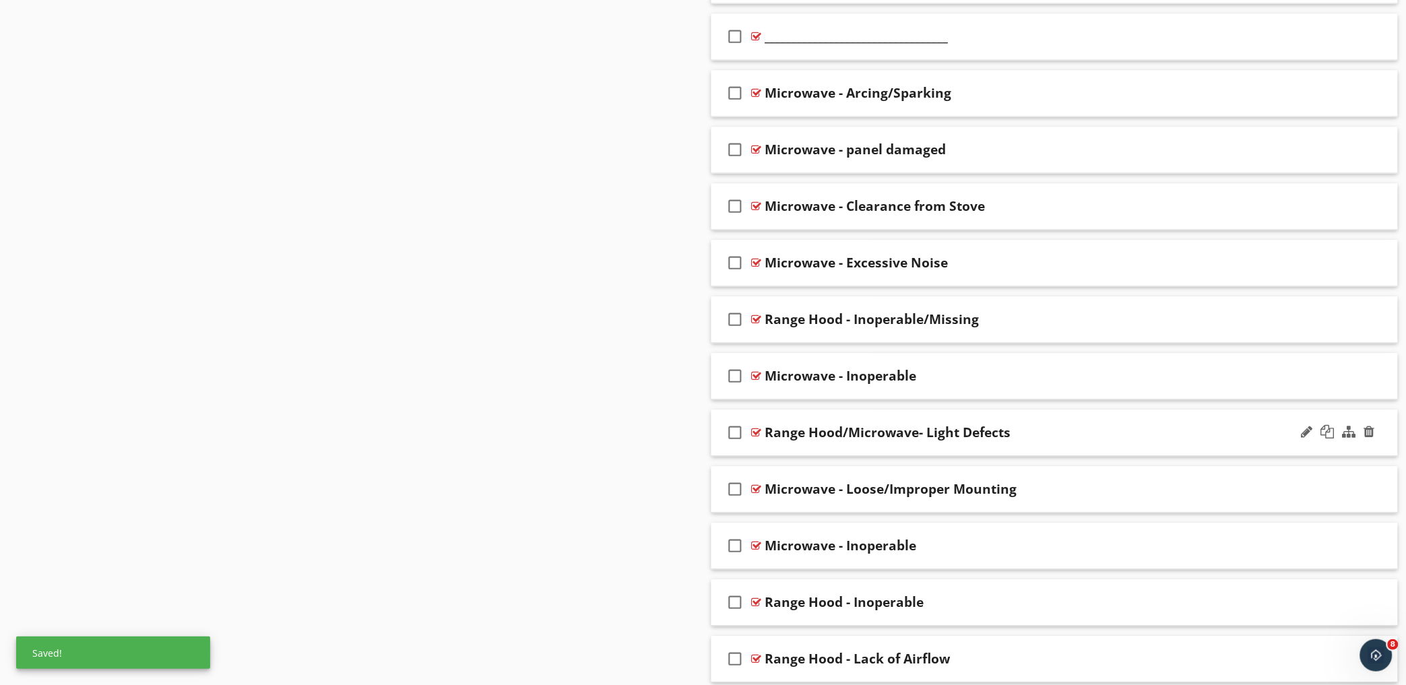
scroll to position [973, 0]
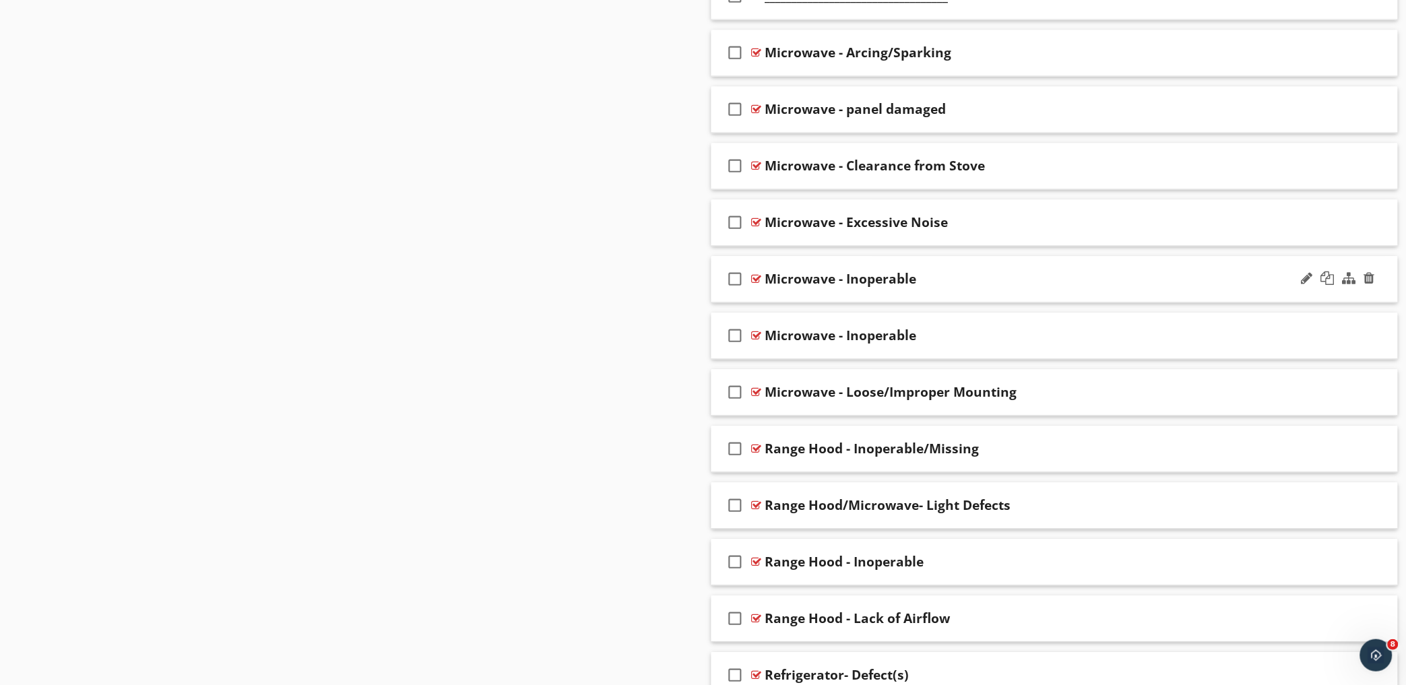
click at [971, 269] on div "check_box_outline_blank Microwave - Inoperable" at bounding box center [1054, 279] width 687 height 46
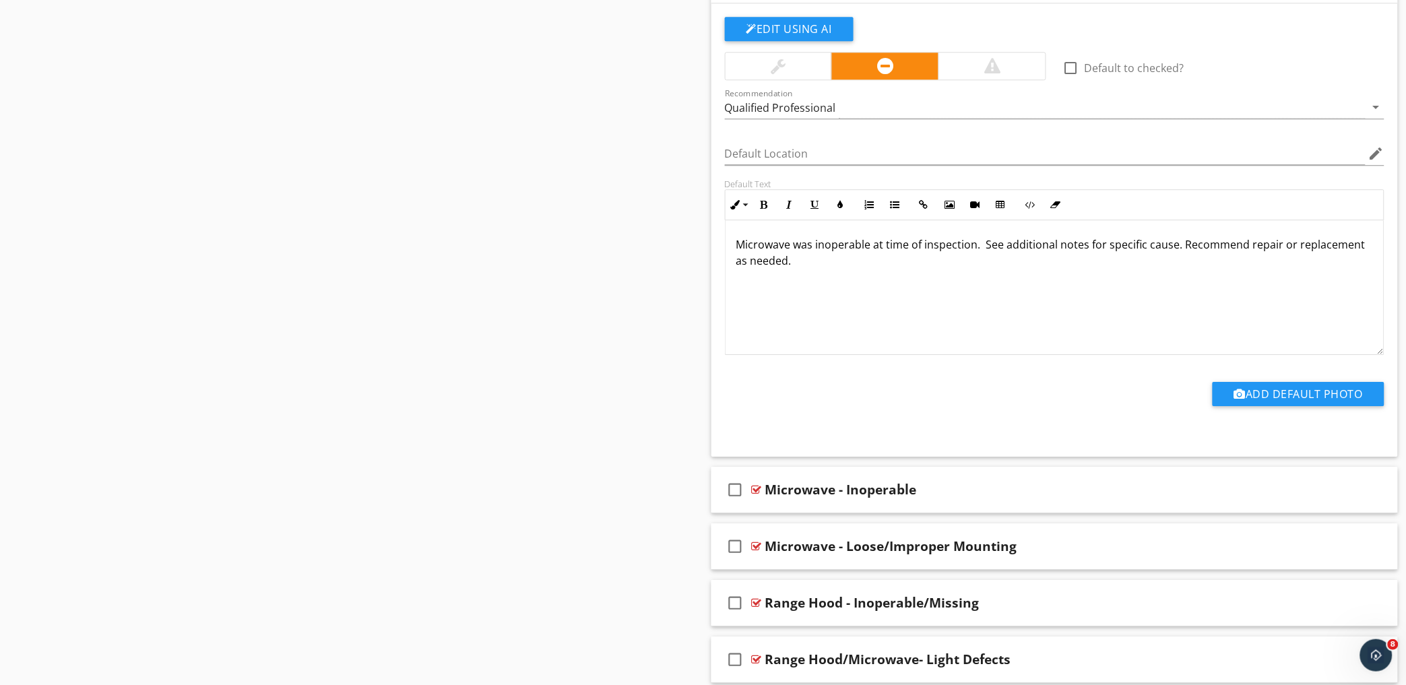
scroll to position [1347, 0]
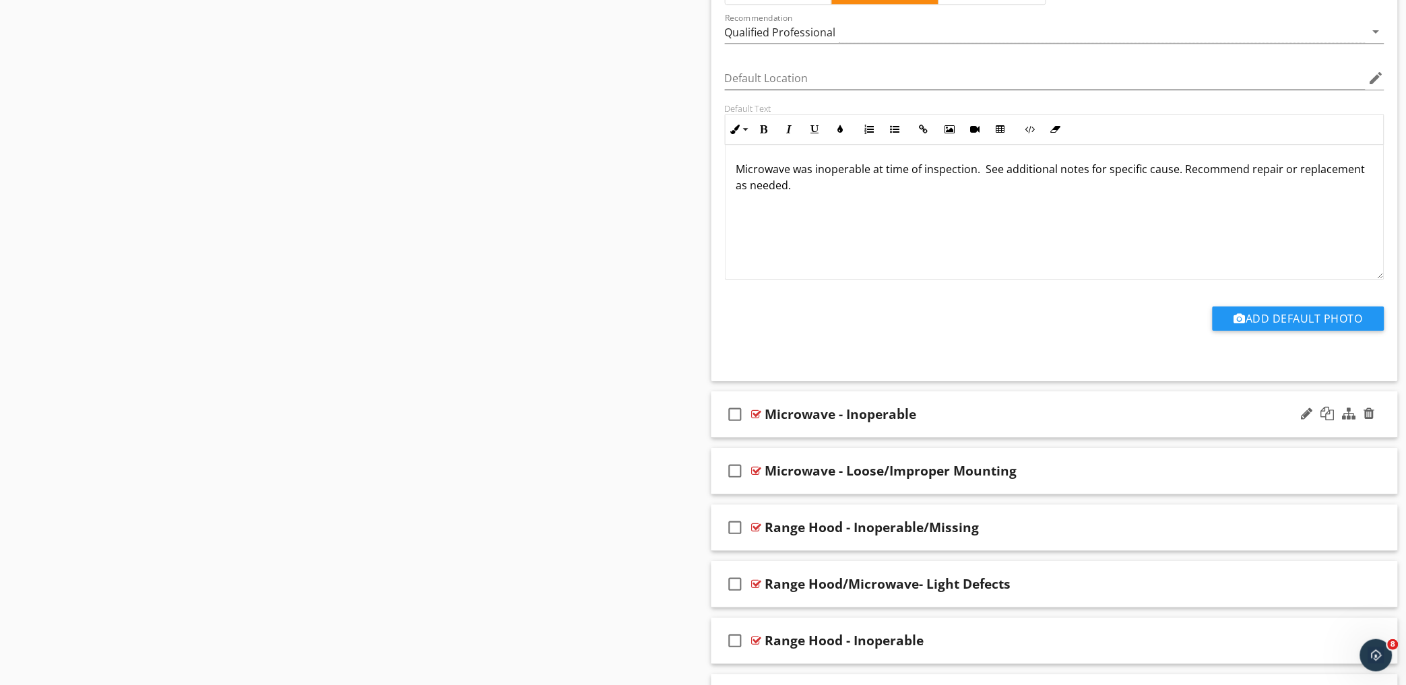
click at [981, 406] on div "check_box_outline_blank Microwave - Inoperable" at bounding box center [1054, 414] width 687 height 46
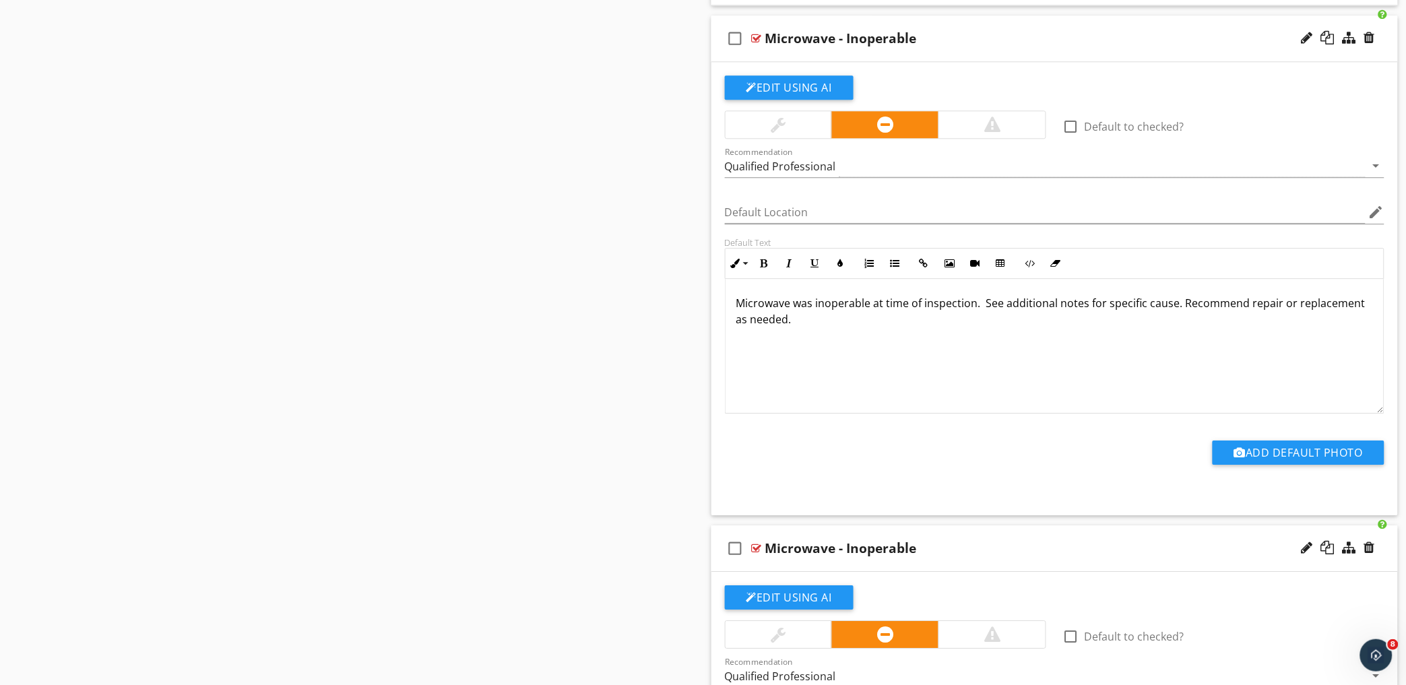
scroll to position [1197, 0]
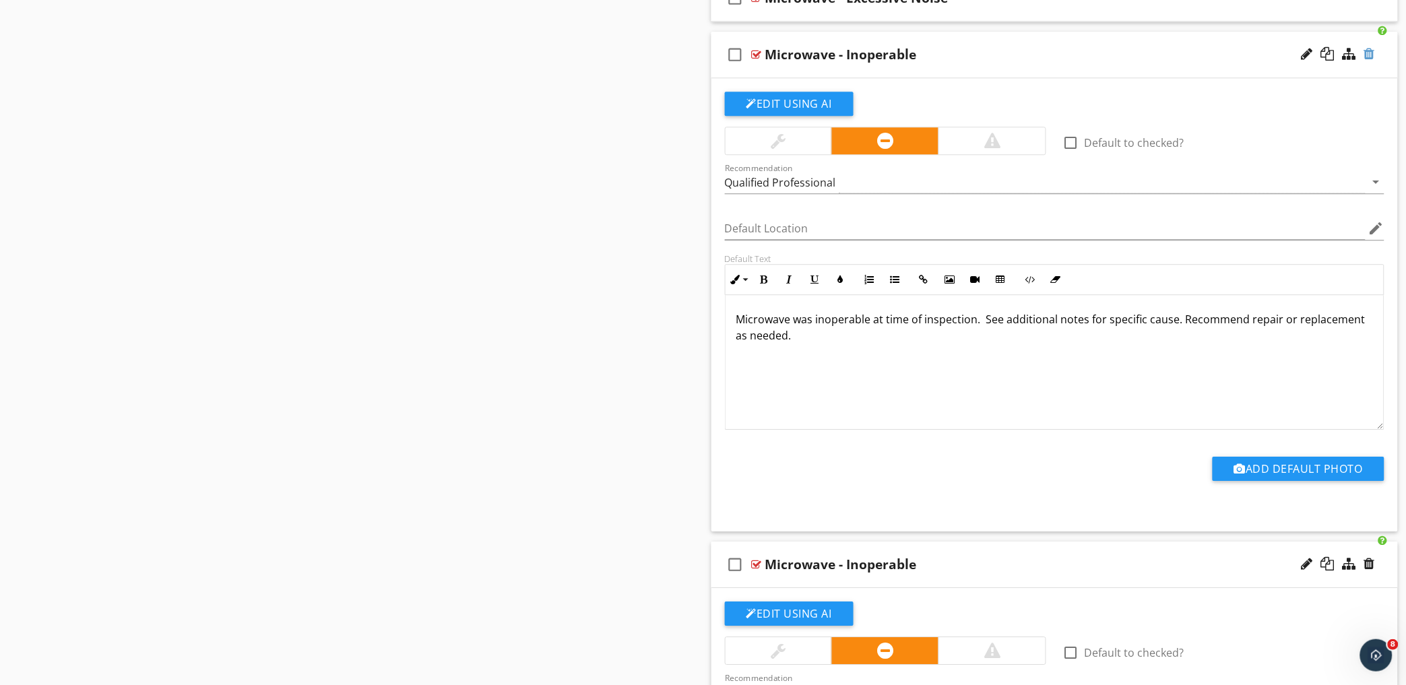
click at [1375, 53] on div at bounding box center [1369, 53] width 11 height 13
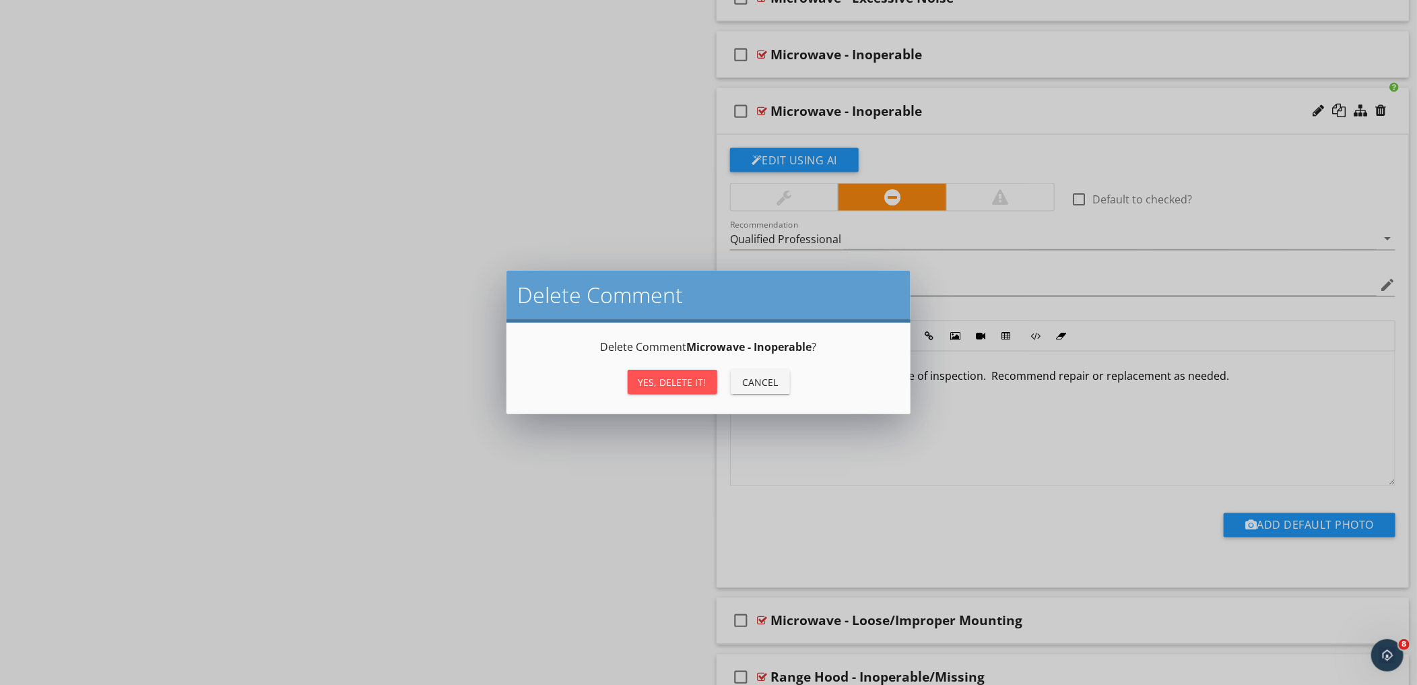
click at [694, 380] on div "Yes, Delete it!" at bounding box center [673, 382] width 68 height 14
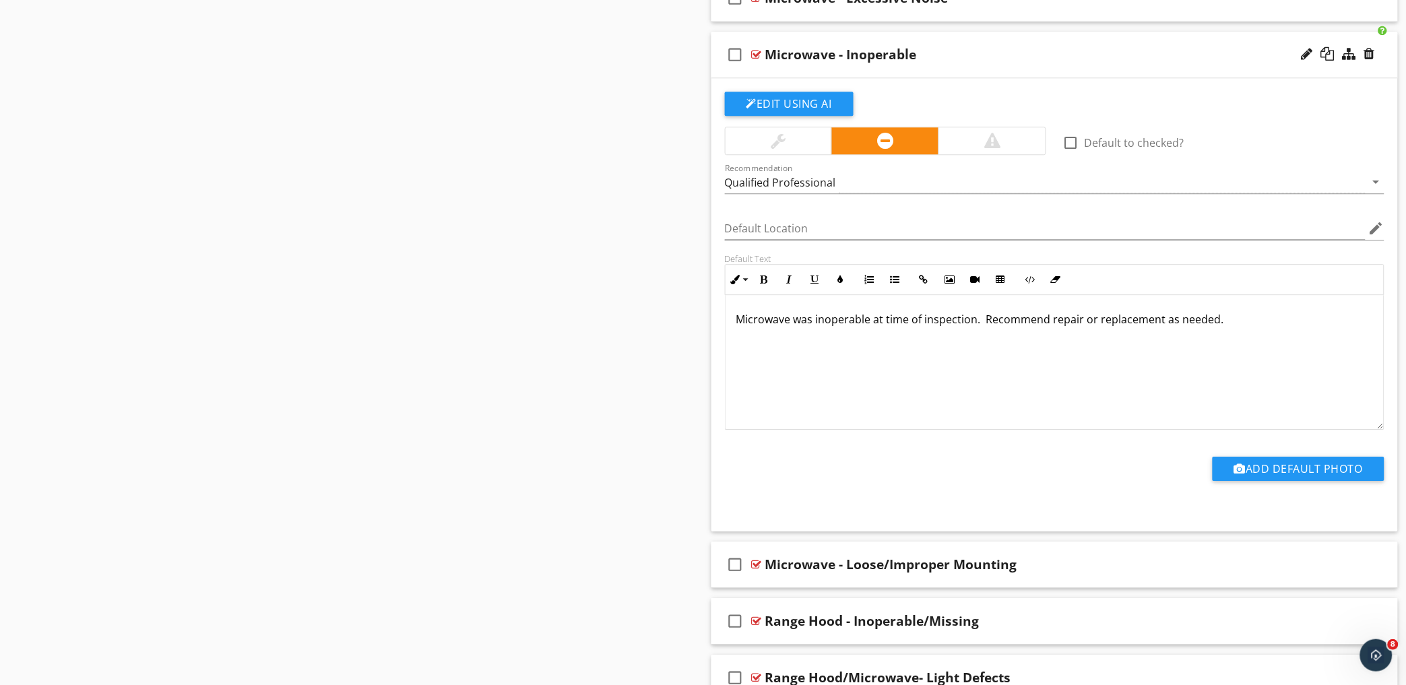
click at [1046, 55] on div "Microwave - Inoperable" at bounding box center [1012, 54] width 495 height 16
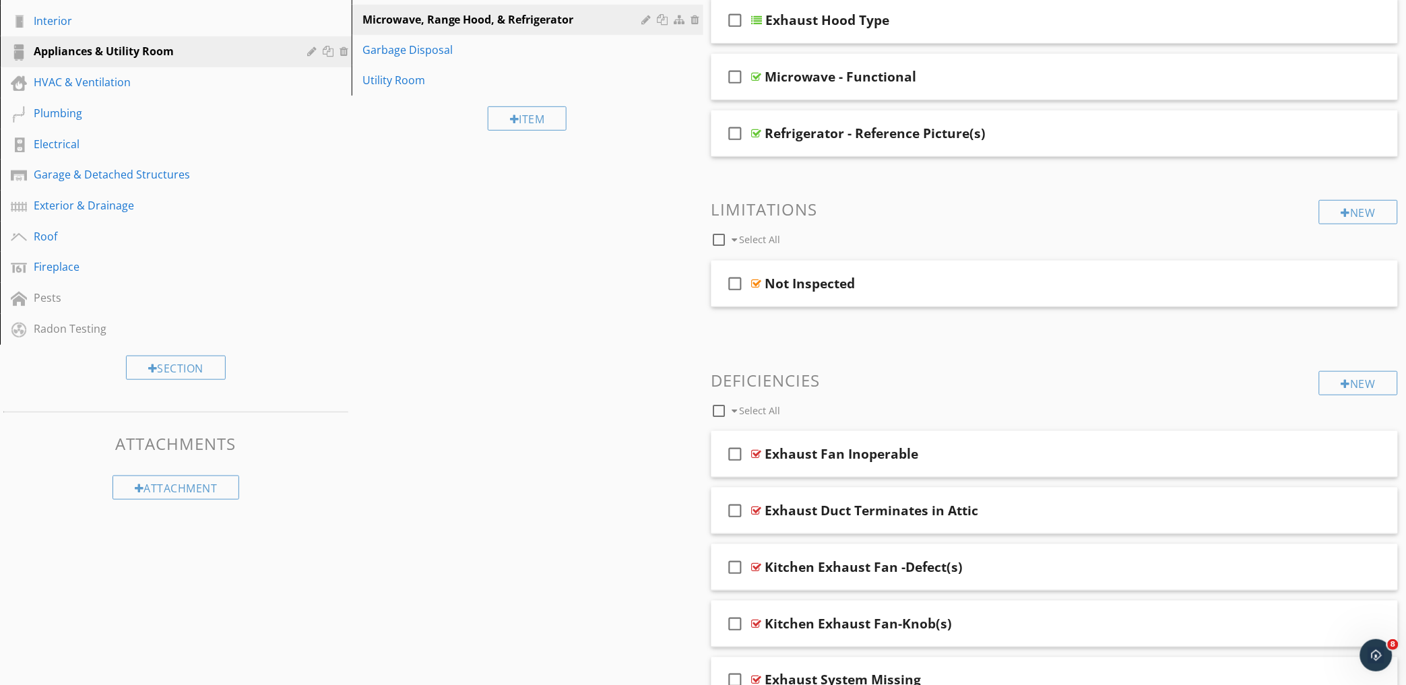
scroll to position [128, 0]
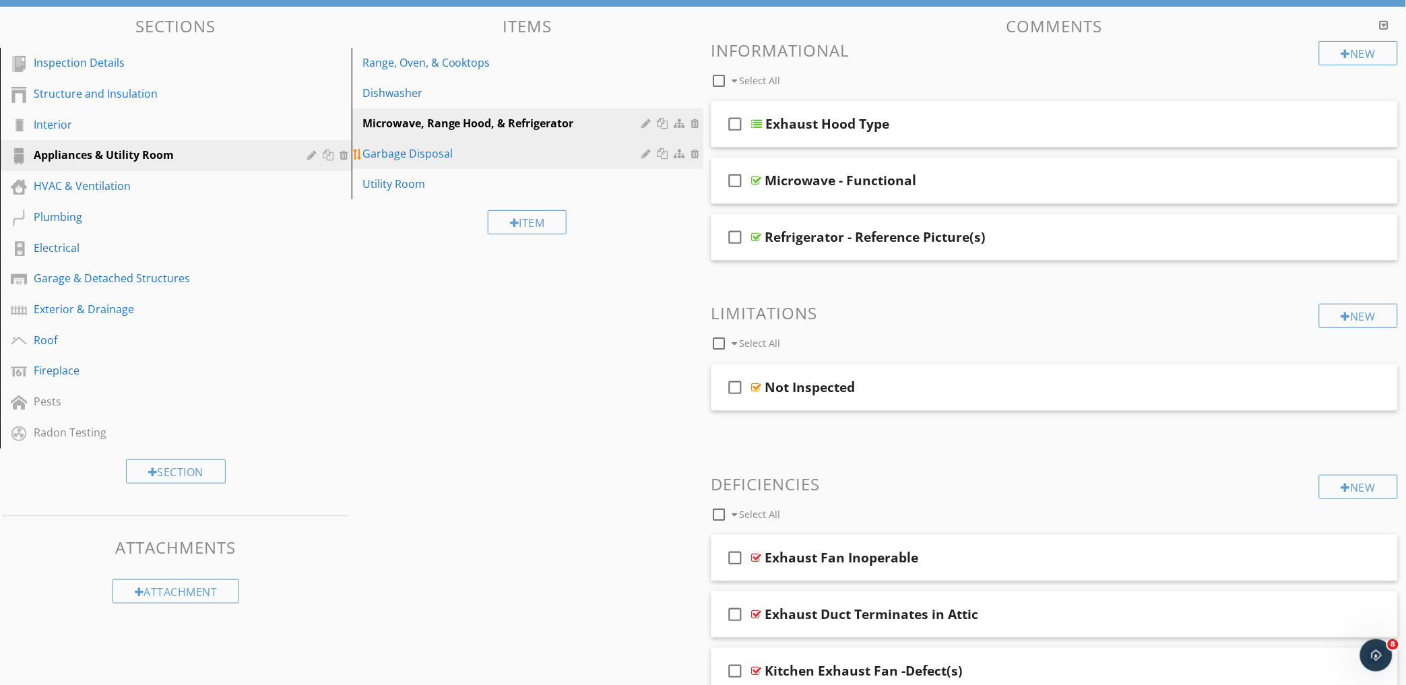
click at [450, 156] on div "Garbage Disposal" at bounding box center [504, 153] width 284 height 16
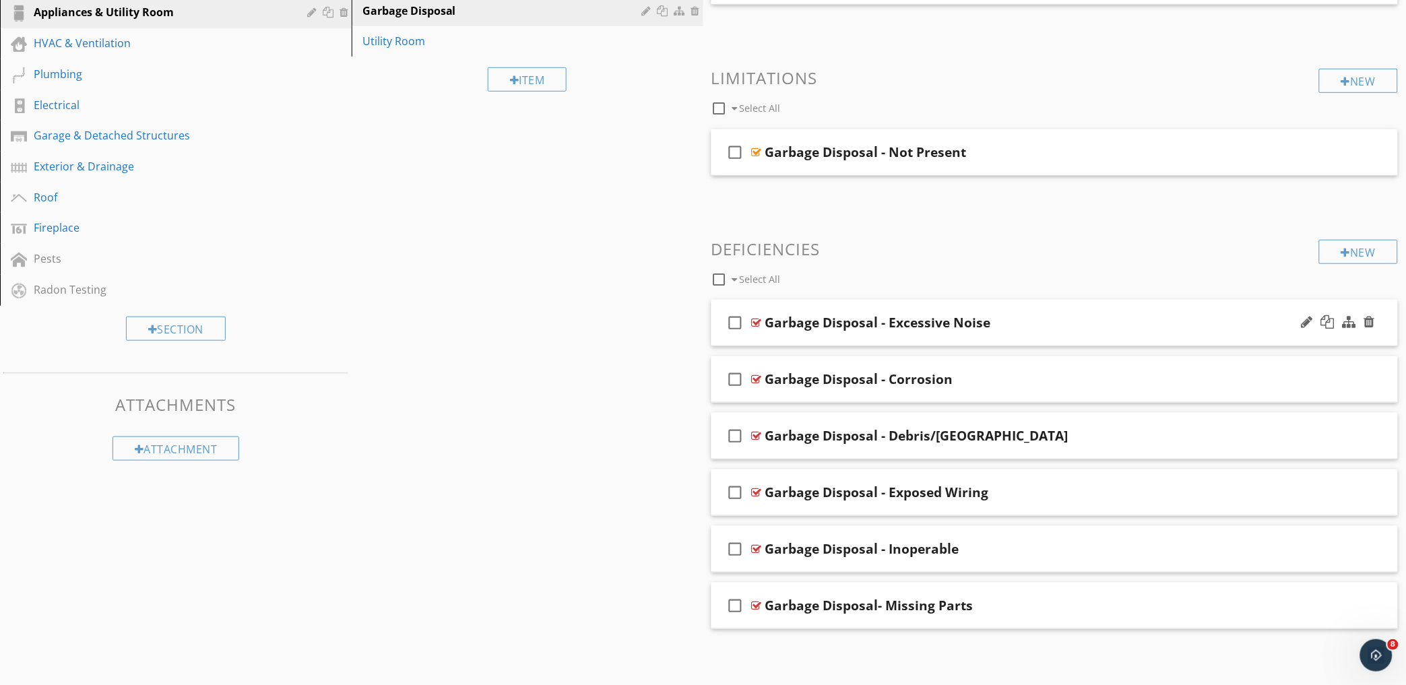
scroll to position [271, 0]
click at [1041, 376] on div "Garbage Disposal - Corrosion" at bounding box center [1012, 378] width 495 height 16
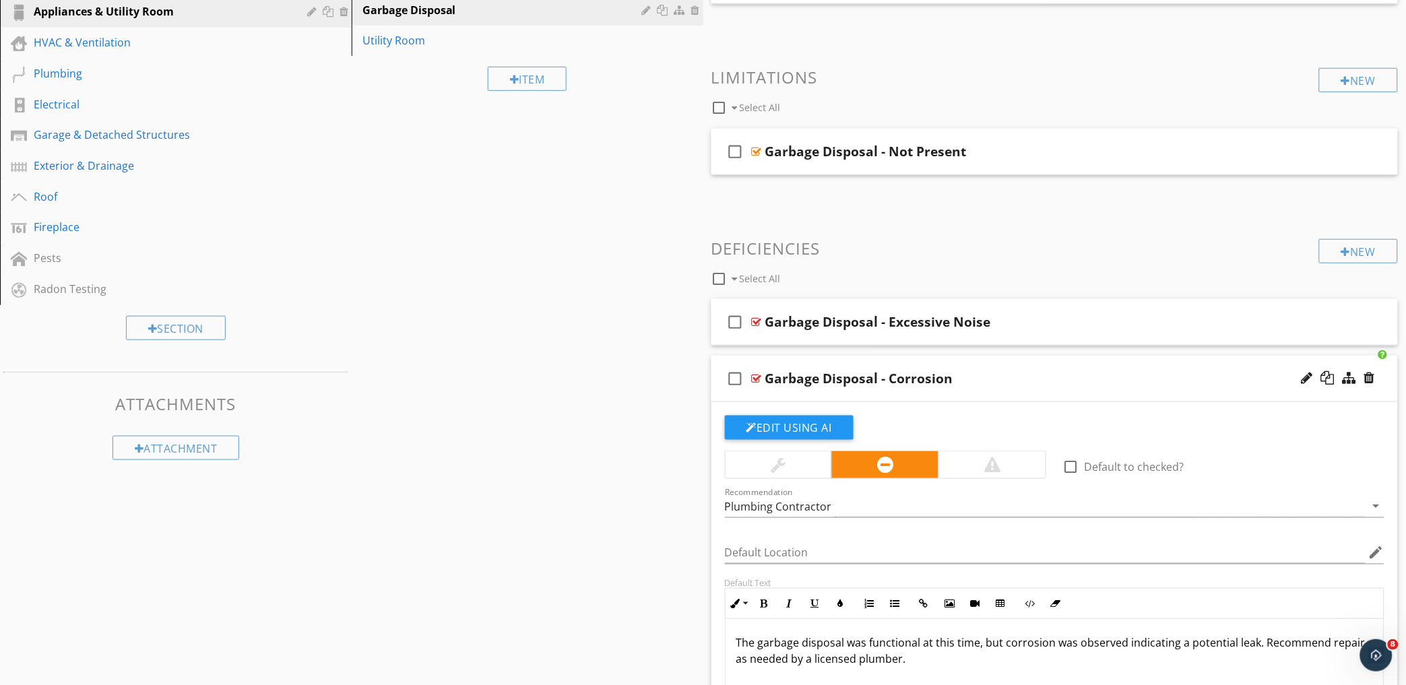
click at [1041, 376] on div "Garbage Disposal - Corrosion" at bounding box center [1012, 378] width 495 height 16
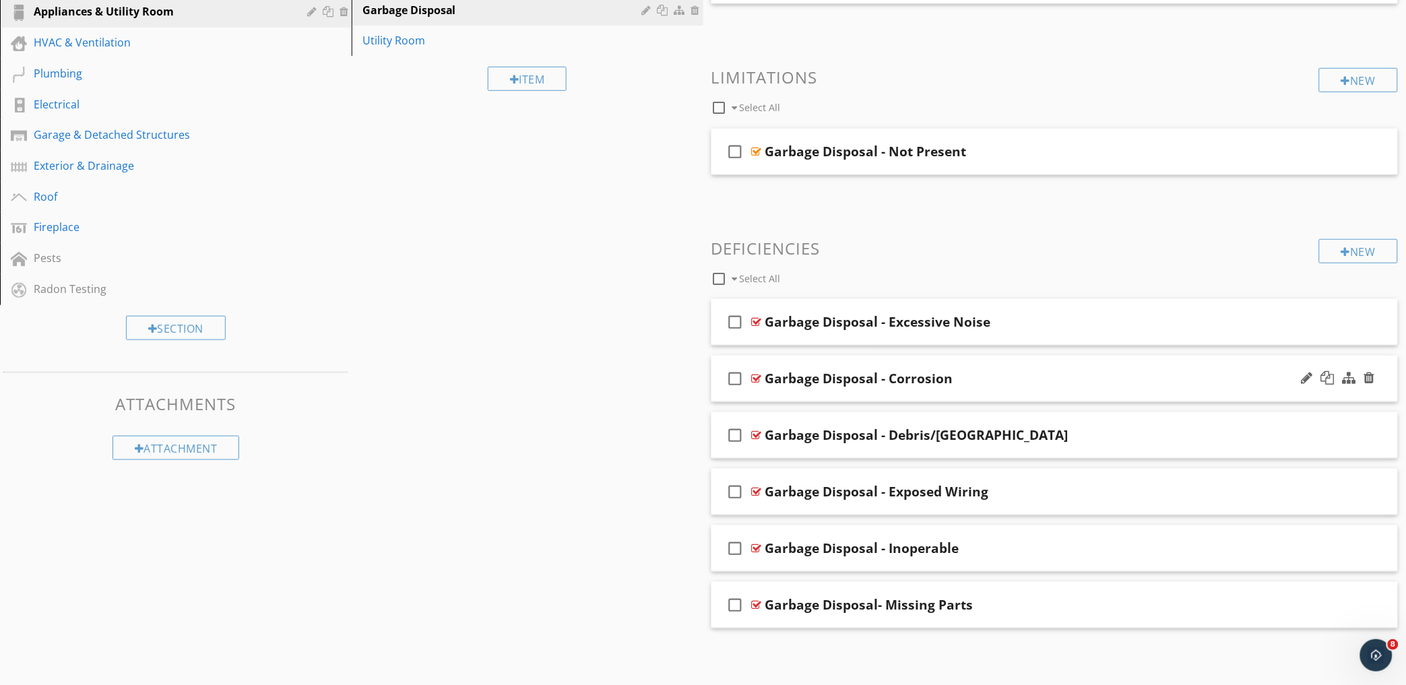
drag, startPoint x: 1037, startPoint y: 379, endPoint x: 986, endPoint y: 369, distance: 52.2
click at [986, 370] on div "Garbage Disposal - Corrosion" at bounding box center [1012, 378] width 495 height 16
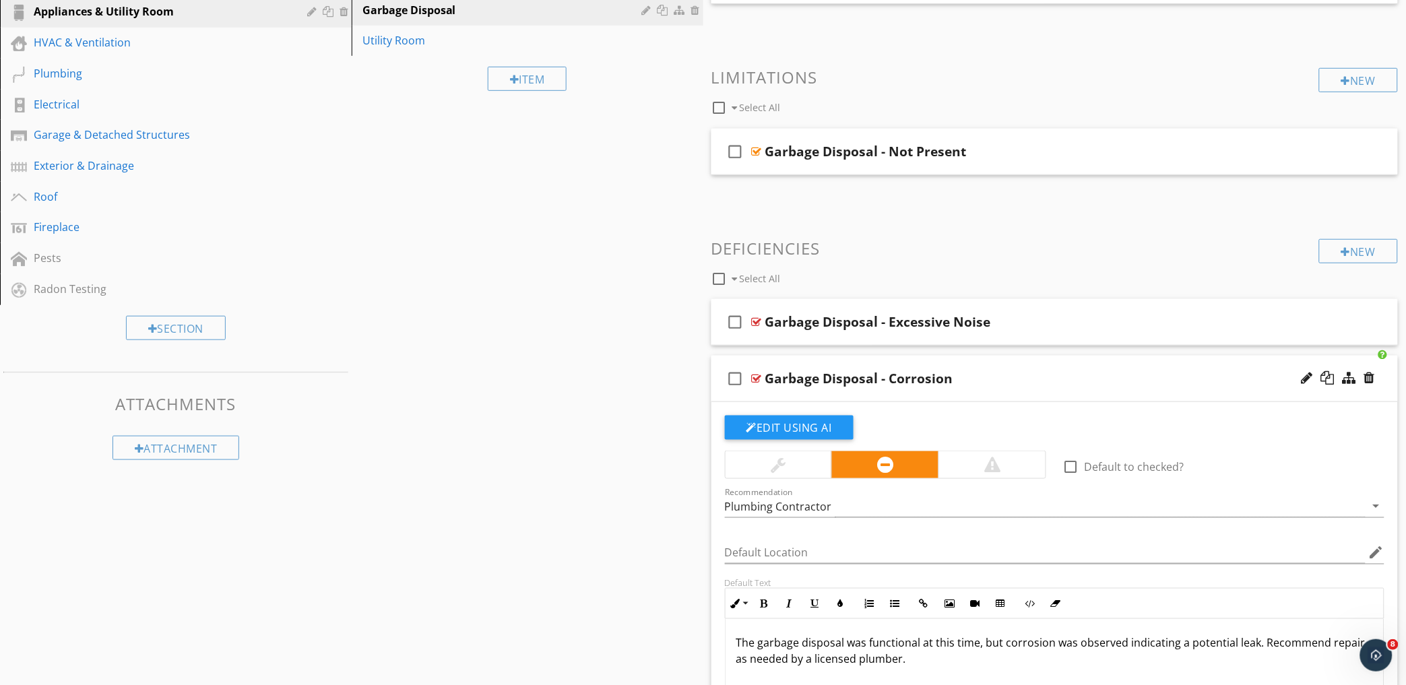
click at [986, 370] on div "Garbage Disposal - Corrosion" at bounding box center [1012, 378] width 495 height 16
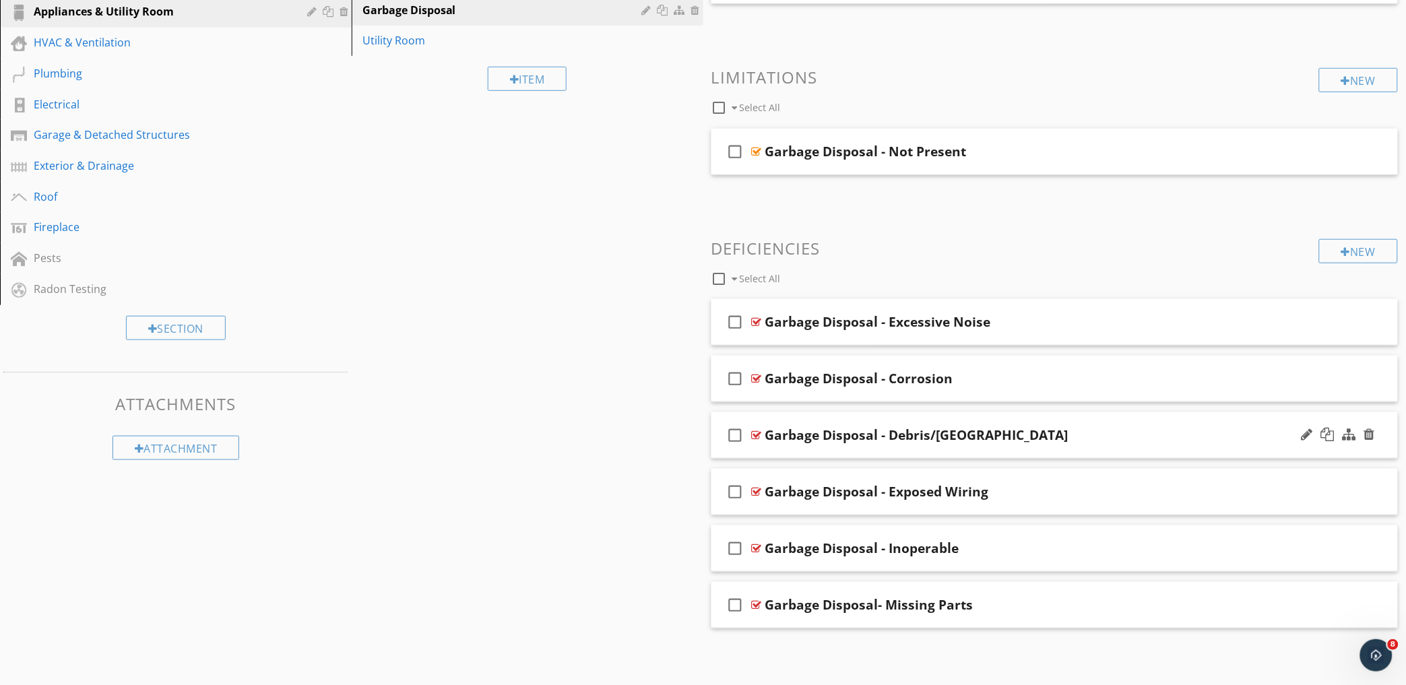
click at [1035, 425] on div "check_box_outline_blank Garbage Disposal - Debris/Noisy" at bounding box center [1054, 435] width 687 height 46
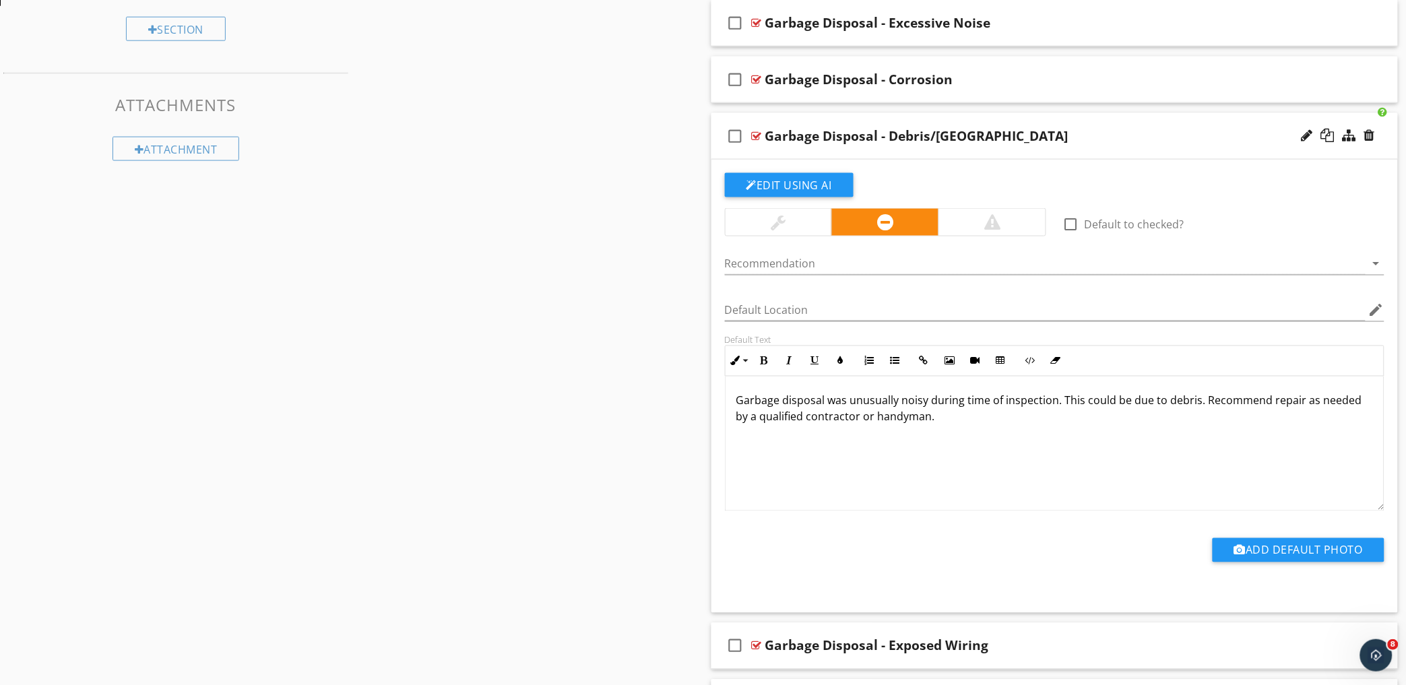
scroll to position [1, 0]
click at [1103, 124] on div "check_box_outline_blank Garbage Disposal - Debris/Noisy" at bounding box center [1054, 136] width 687 height 46
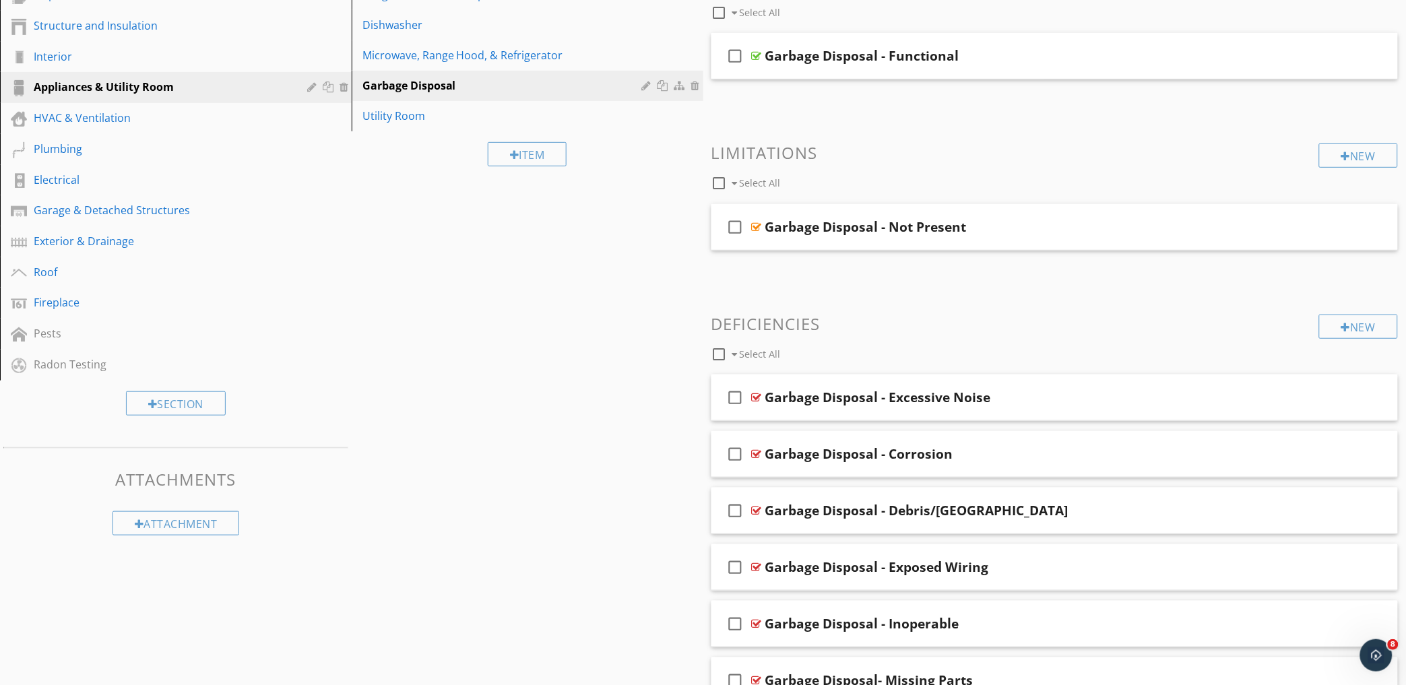
scroll to position [197, 0]
click at [1367, 325] on div "New" at bounding box center [1358, 326] width 79 height 24
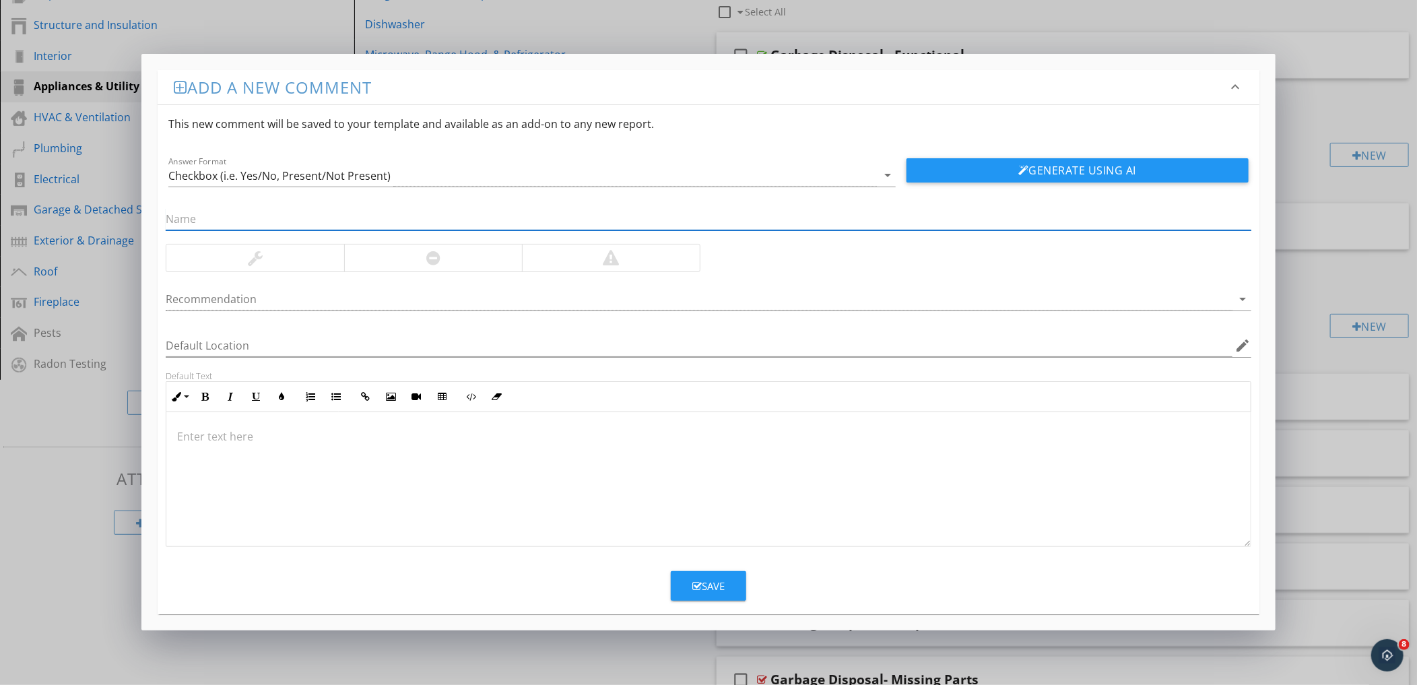
click at [263, 210] on input "text" at bounding box center [708, 219] width 1085 height 22
type input "Garbage Disposal-Leaking"
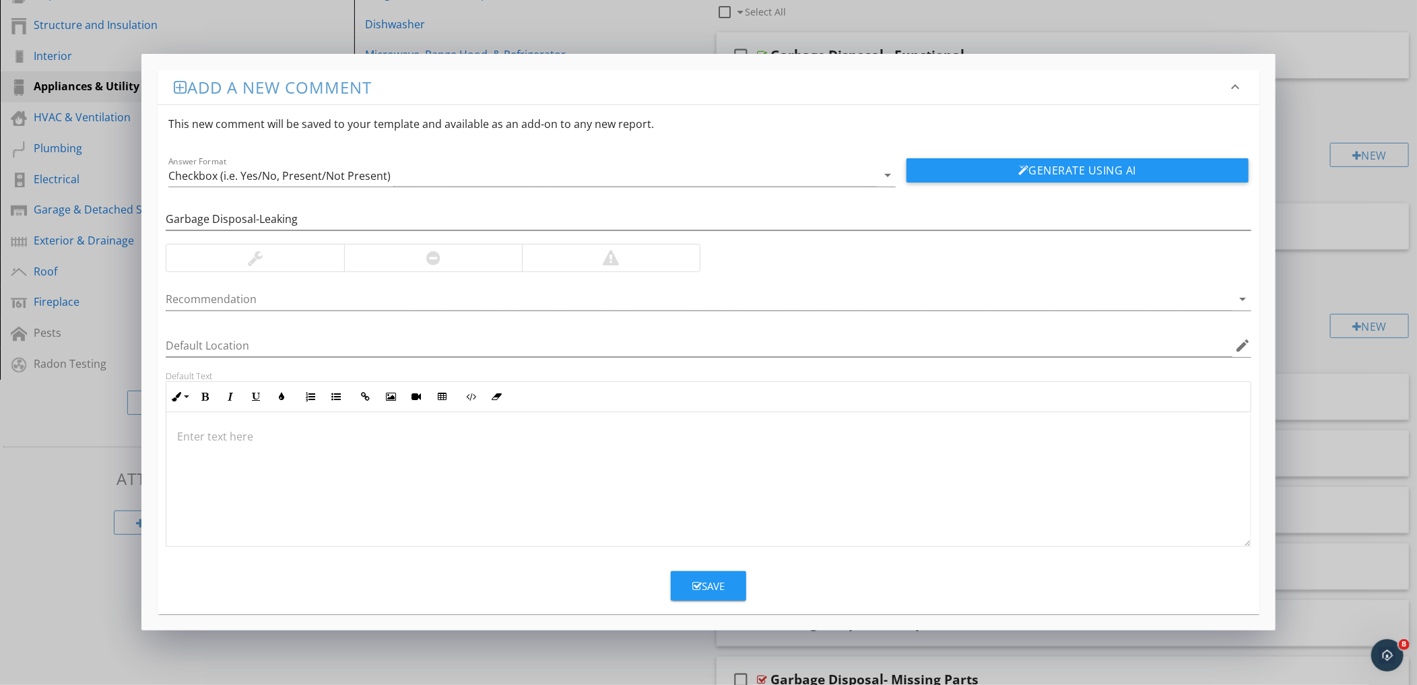
click at [536, 253] on div at bounding box center [611, 258] width 178 height 27
click at [1072, 164] on button "Generate Using AI" at bounding box center [1078, 170] width 342 height 24
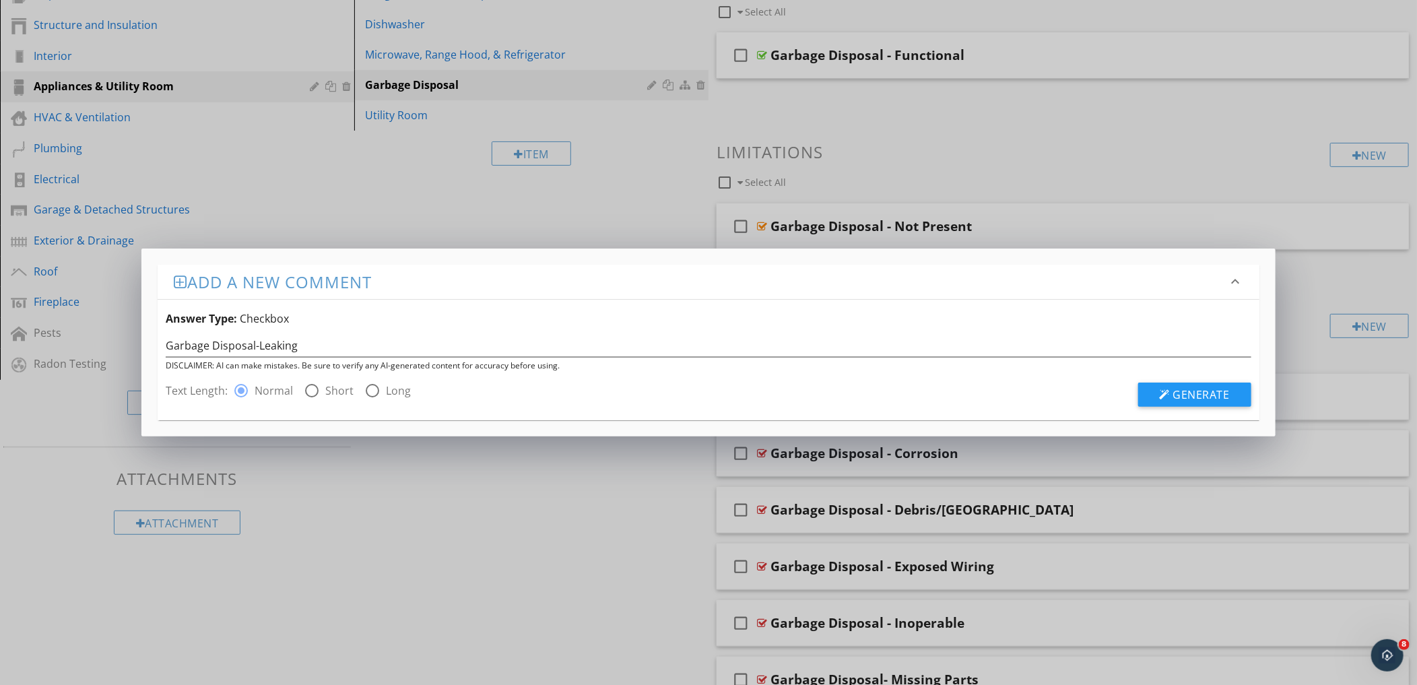
click at [311, 395] on div at bounding box center [311, 390] width 23 height 23
radio input "false"
radio input "true"
click at [1184, 393] on span "Generate" at bounding box center [1201, 394] width 57 height 15
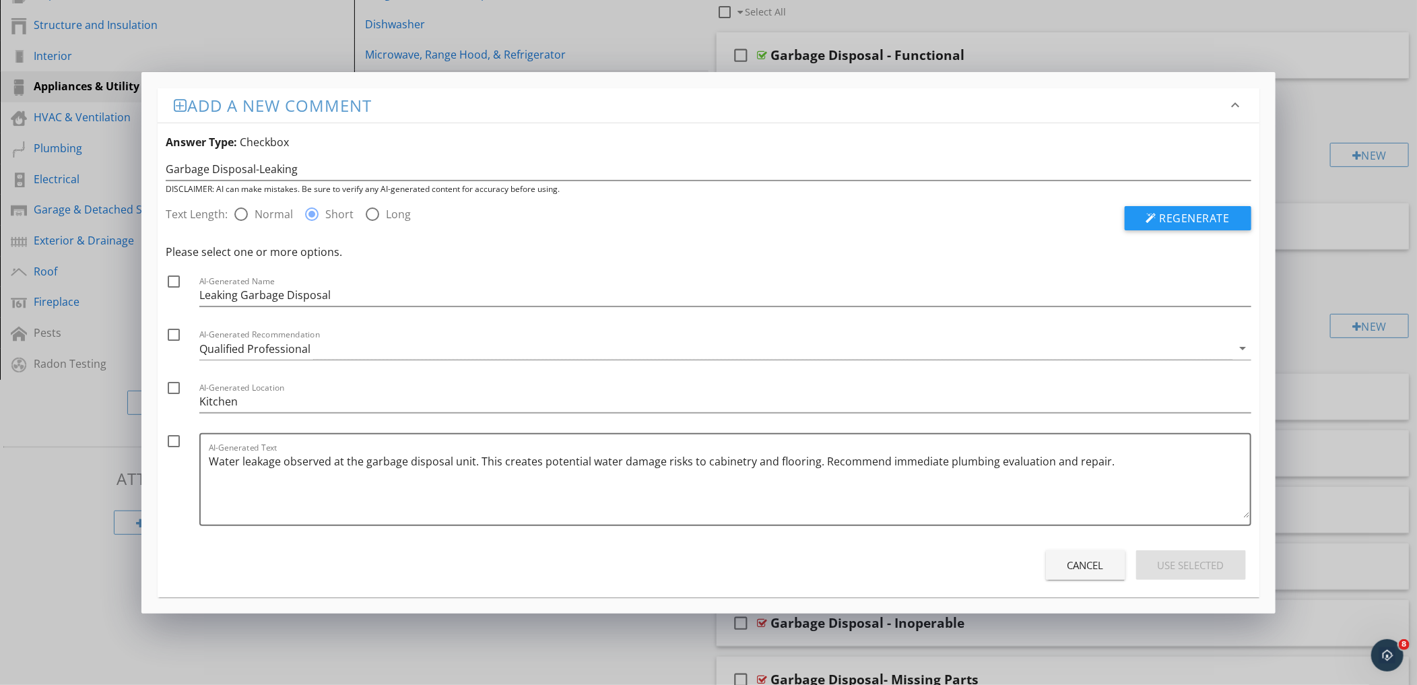
click at [170, 279] on div at bounding box center [173, 281] width 23 height 23
checkbox input "true"
click at [175, 334] on div at bounding box center [173, 334] width 23 height 23
checkbox input "true"
click at [172, 387] on div at bounding box center [173, 388] width 23 height 23
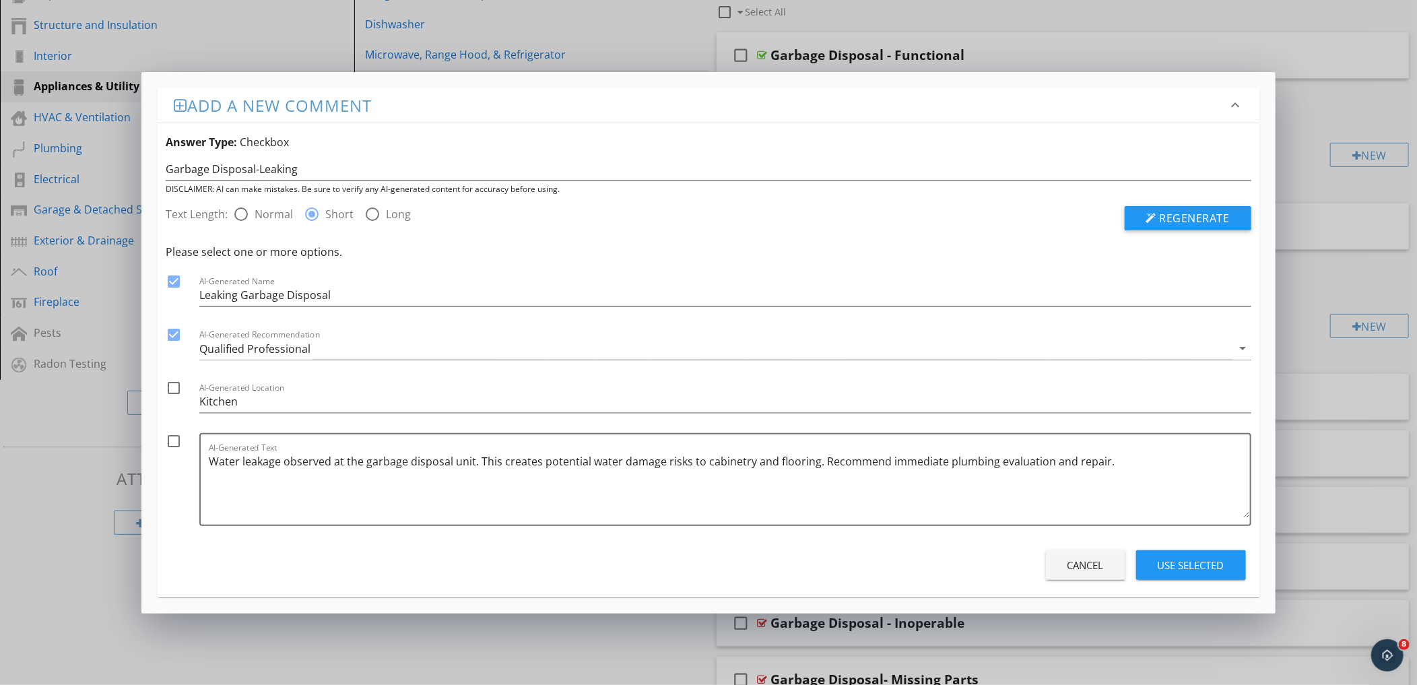
checkbox input "true"
click at [177, 442] on div at bounding box center [173, 441] width 23 height 23
checkbox input "true"
click at [1207, 562] on div "Use Selected" at bounding box center [1191, 565] width 67 height 15
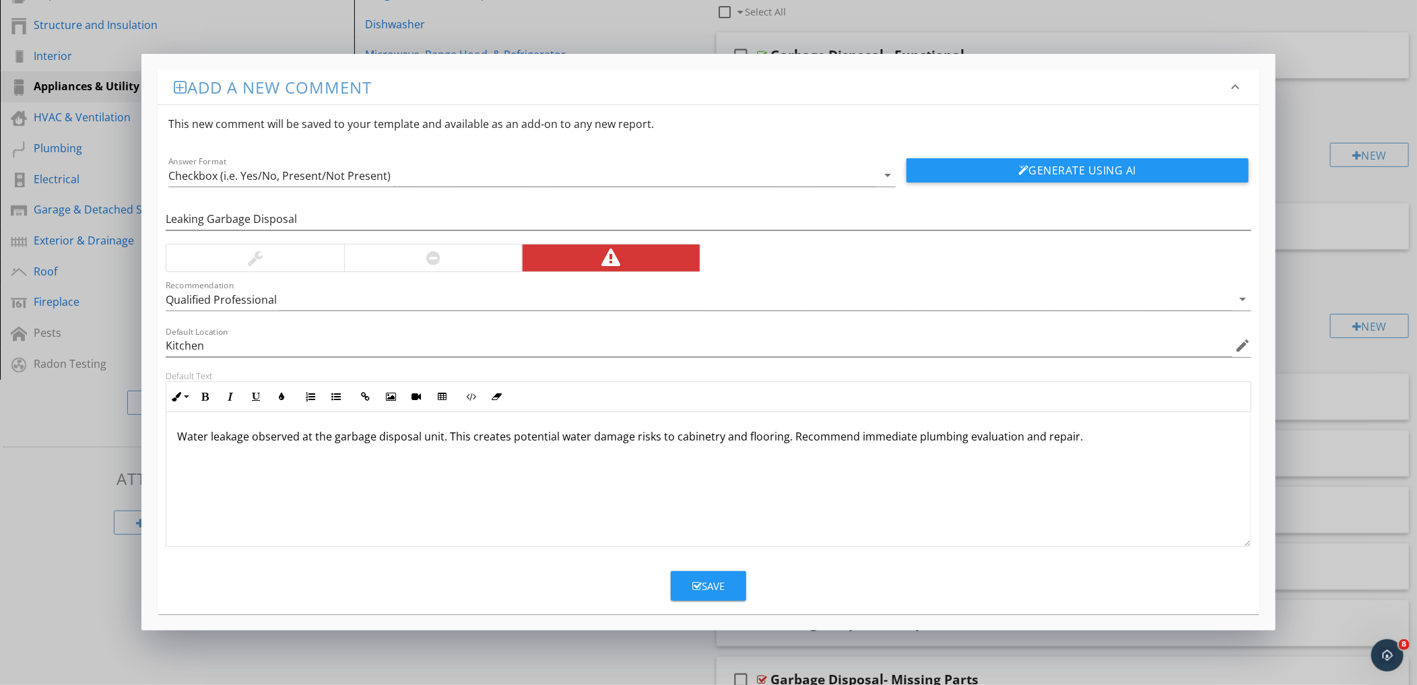
click at [711, 586] on div "Save" at bounding box center [708, 586] width 32 height 15
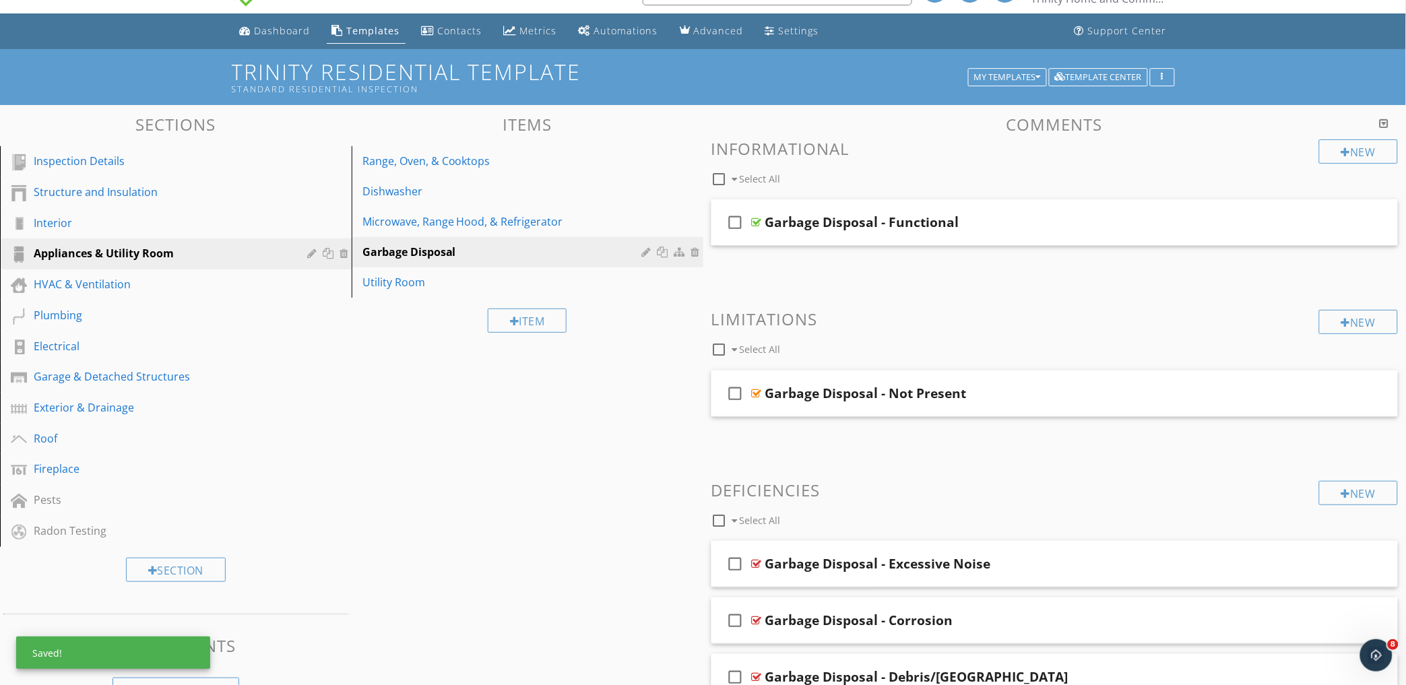
scroll to position [28, 0]
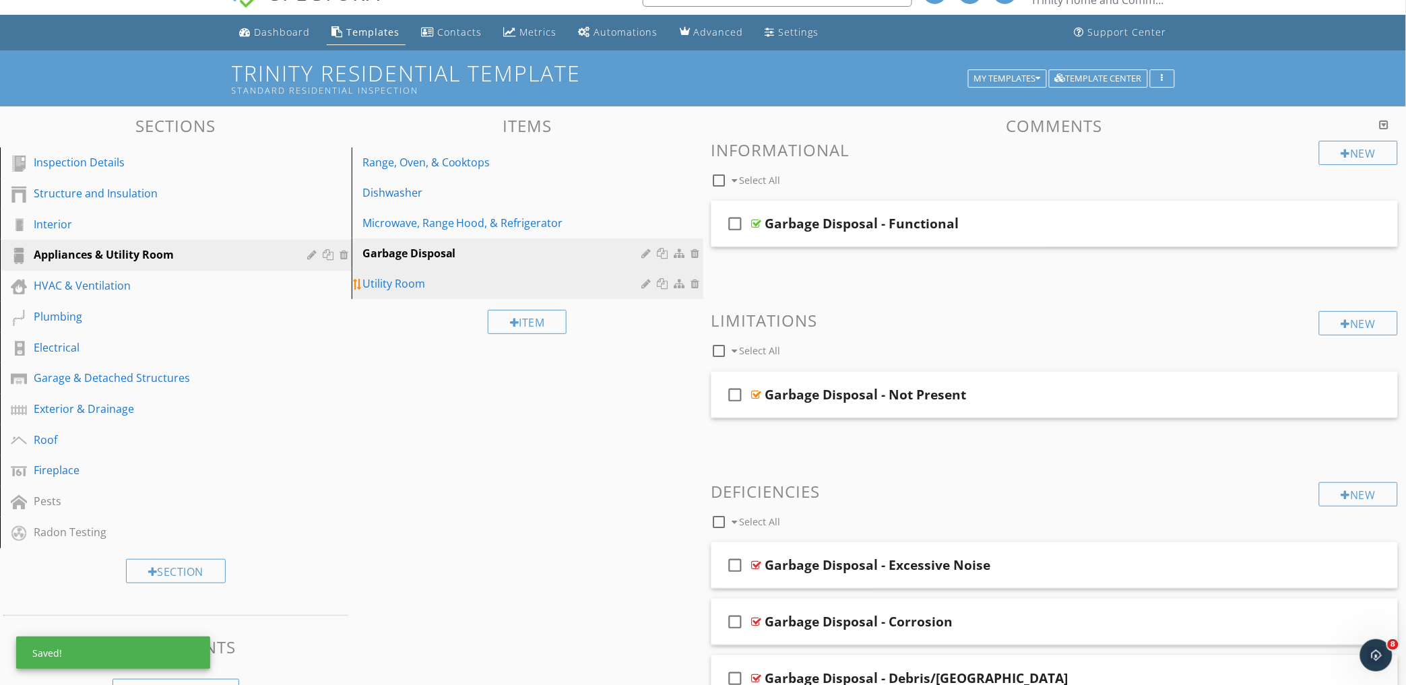
click at [389, 281] on div "Utility Room" at bounding box center [504, 283] width 284 height 16
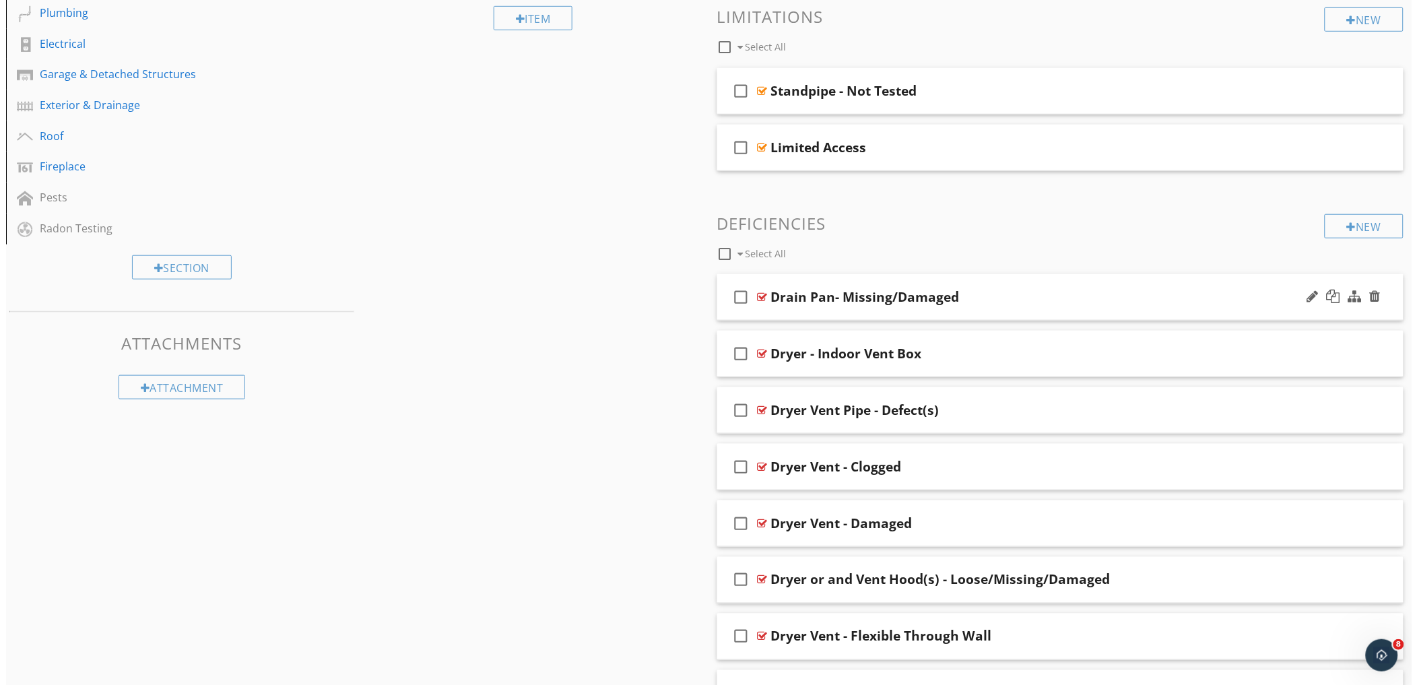
scroll to position [331, 0]
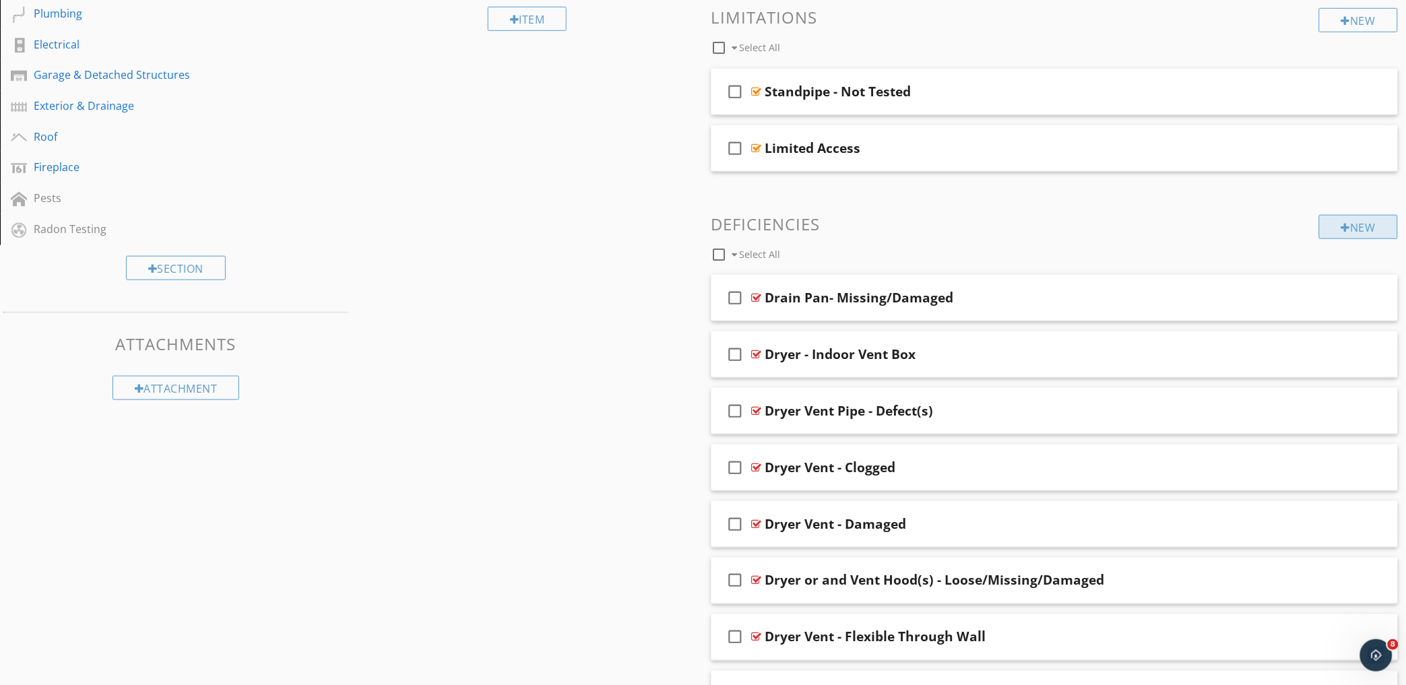
click at [1355, 223] on div "New" at bounding box center [1358, 227] width 79 height 24
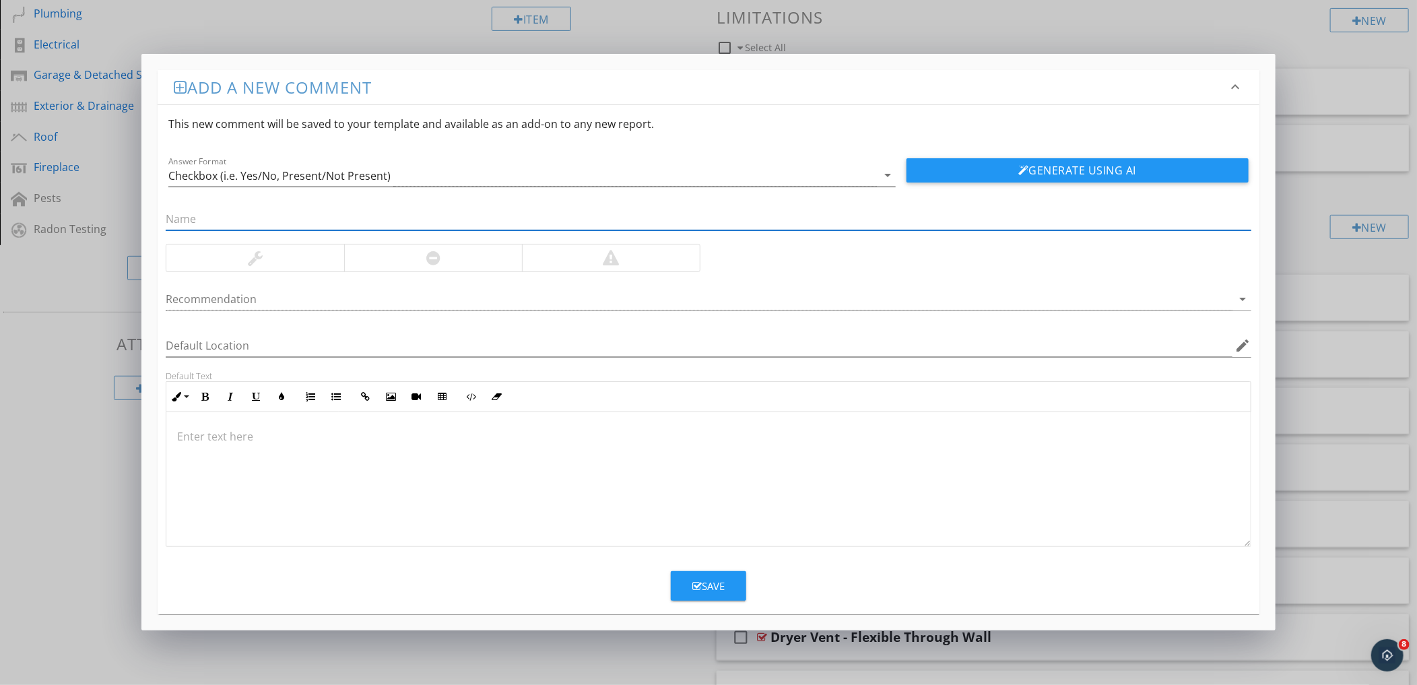
click at [233, 172] on div "Checkbox (i.e. Yes/No, Present/Not Present)" at bounding box center [279, 176] width 222 height 12
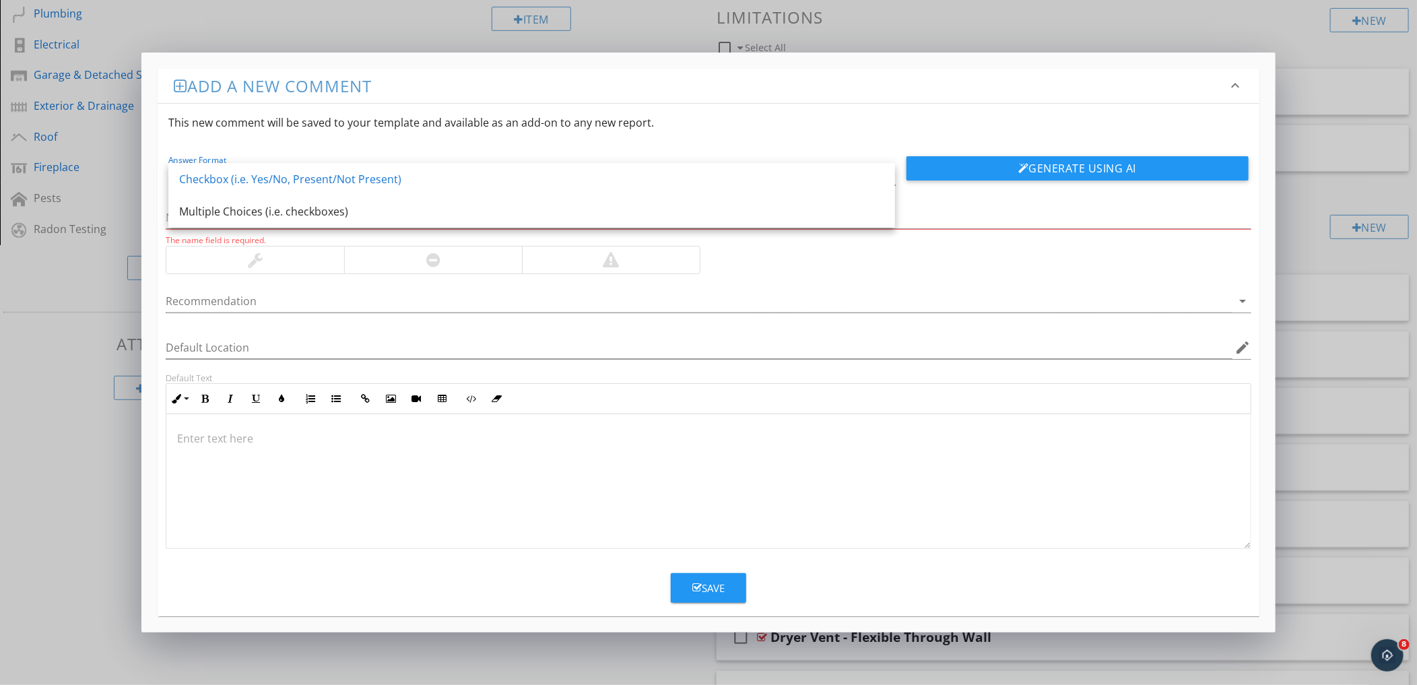
click at [128, 165] on div "Add a new comment keyboard_arrow_down This new comment will be saved to your te…" at bounding box center [708, 342] width 1417 height 685
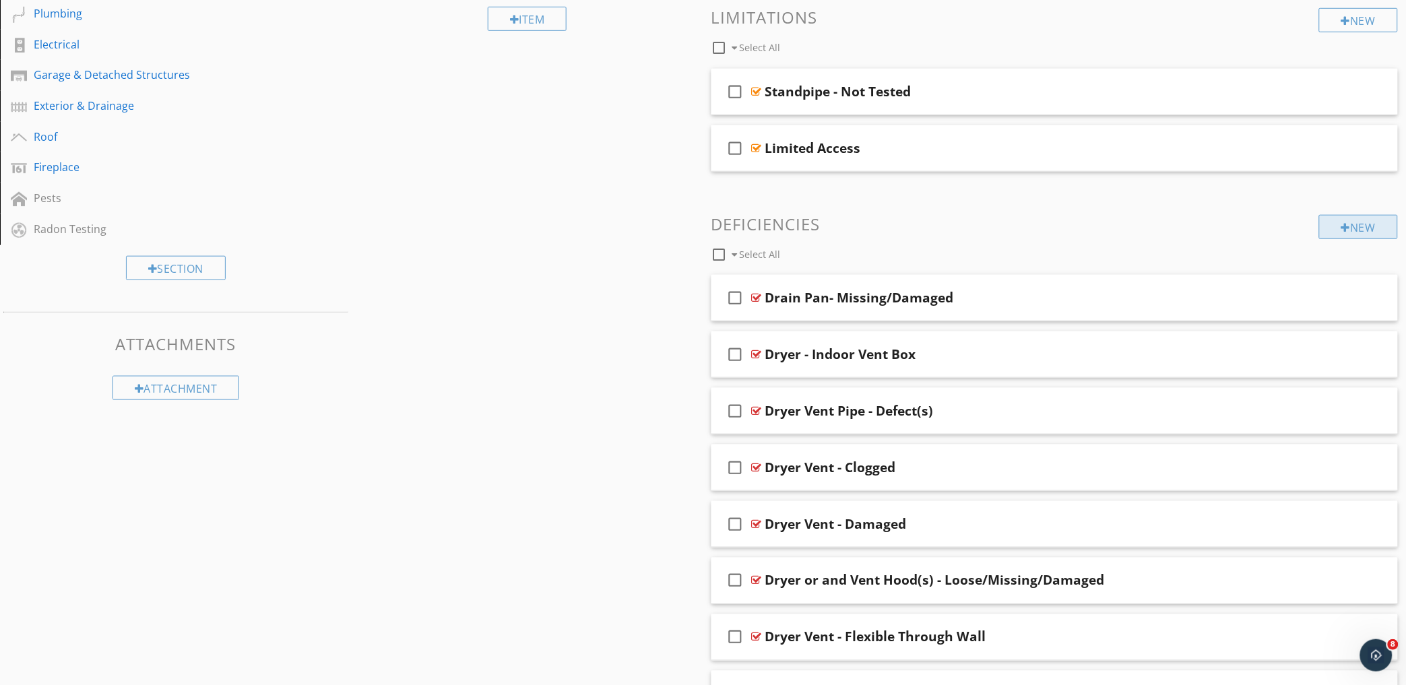
click at [1371, 225] on div "New" at bounding box center [1358, 227] width 79 height 24
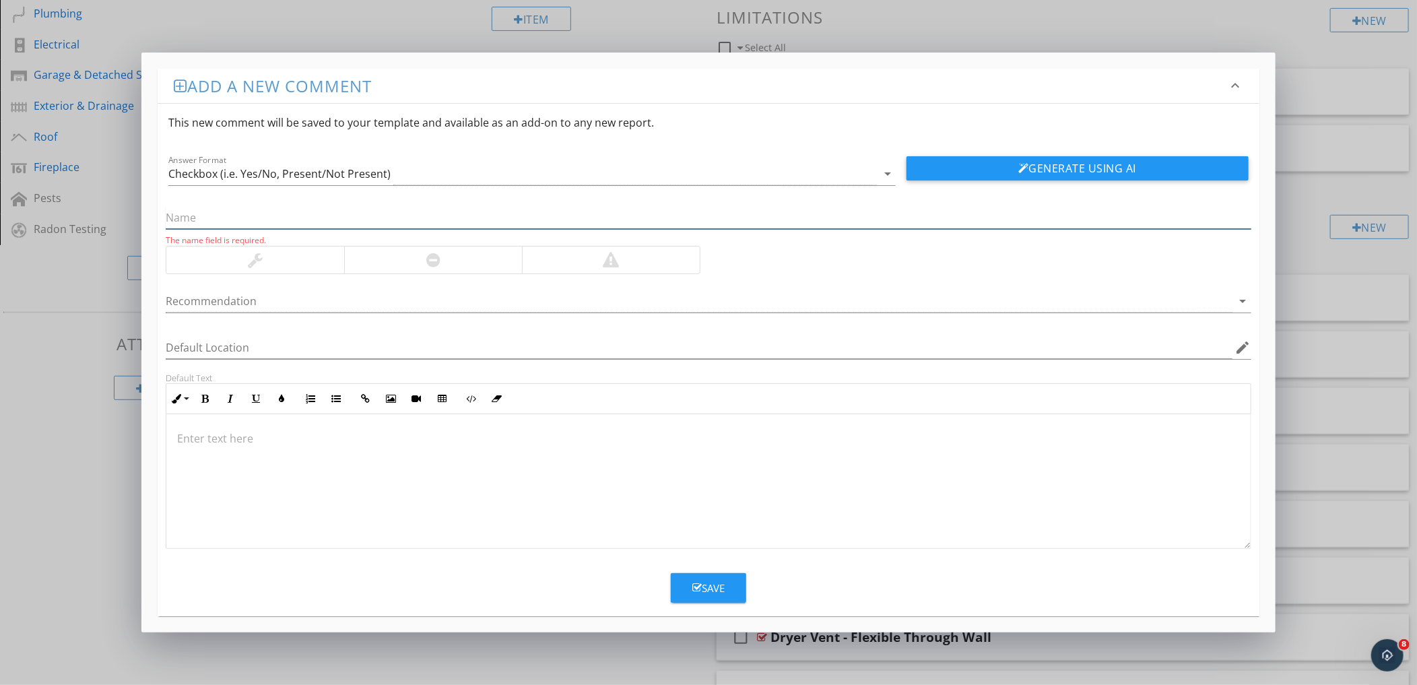
click at [220, 210] on input "text" at bounding box center [708, 218] width 1085 height 22
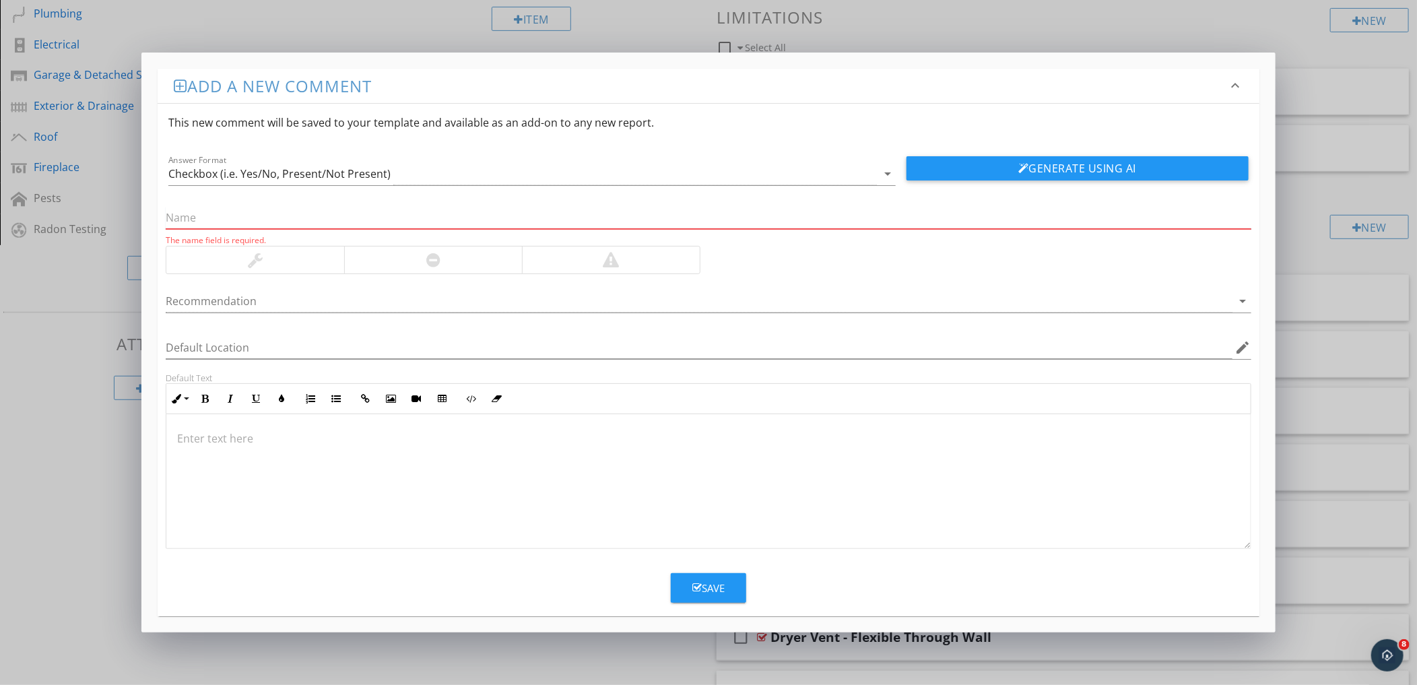
paste input "washer supply shut off"
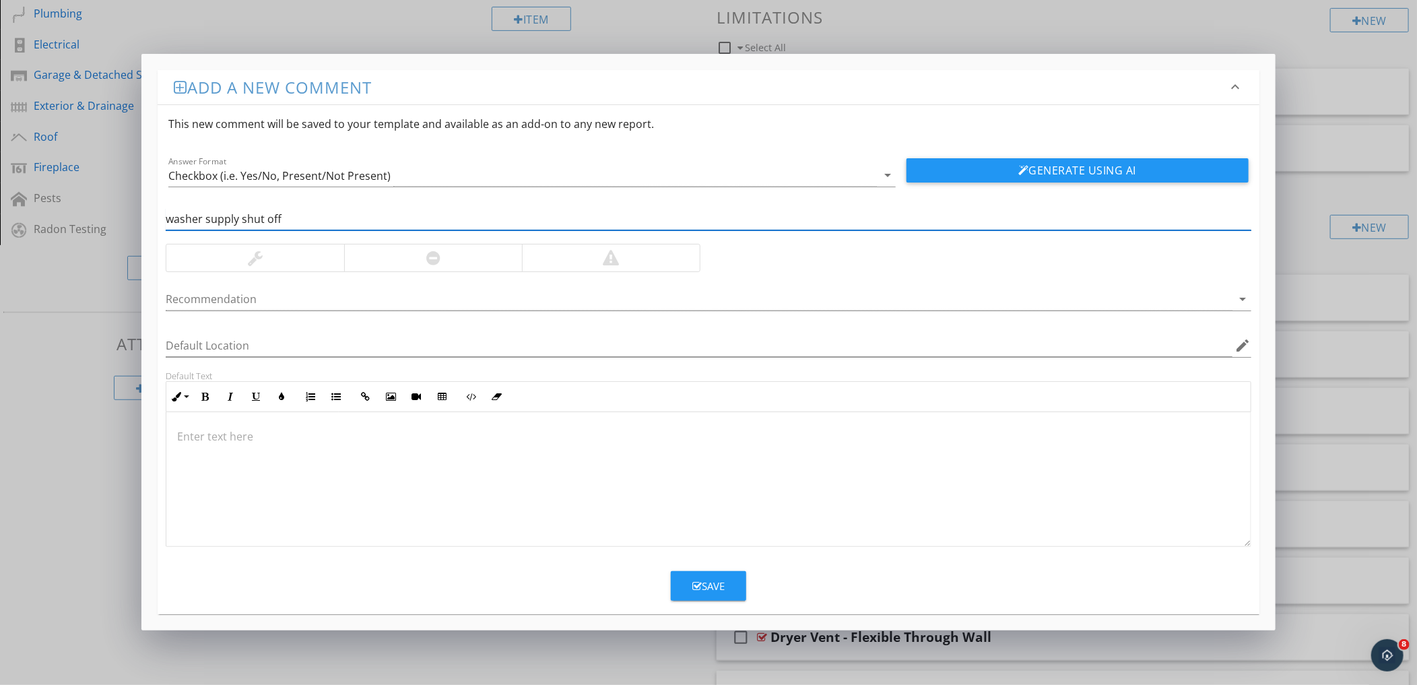
click at [175, 218] on input "washer supply shut off" at bounding box center [708, 219] width 1085 height 22
click at [304, 218] on input "Washer Supply shut off" at bounding box center [708, 219] width 1085 height 22
click at [292, 220] on input "Washer Supply Shut" at bounding box center [708, 219] width 1085 height 22
type input "Washer Supply Shut Off Valve-Leaking"
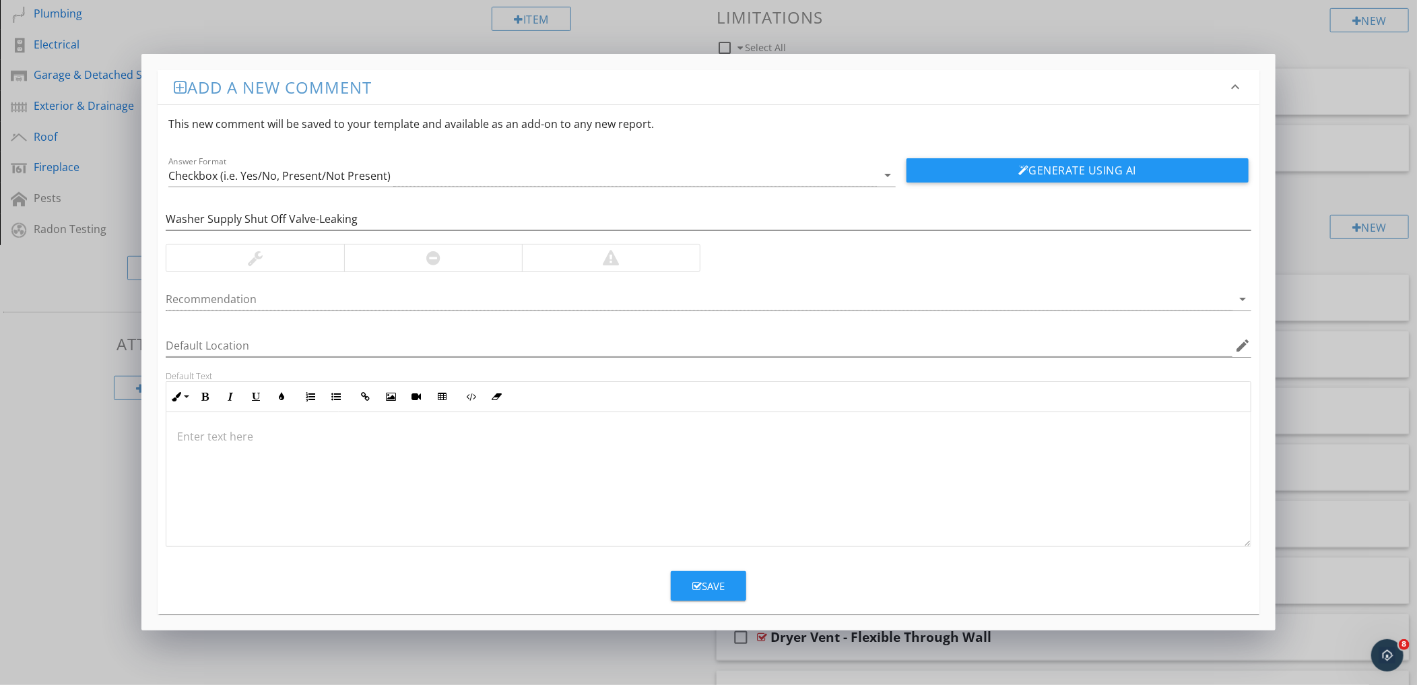
click at [568, 259] on div at bounding box center [611, 258] width 178 height 27
click at [358, 296] on div at bounding box center [699, 299] width 1066 height 22
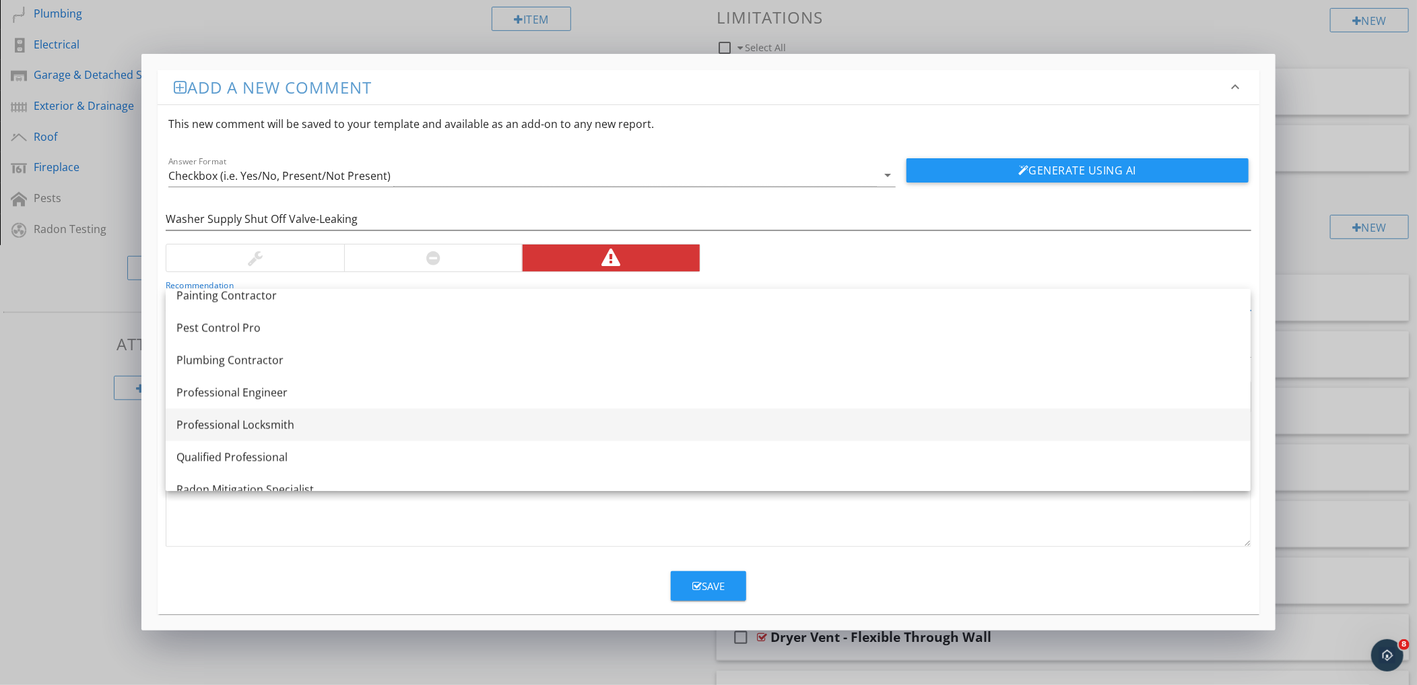
scroll to position [1417, 0]
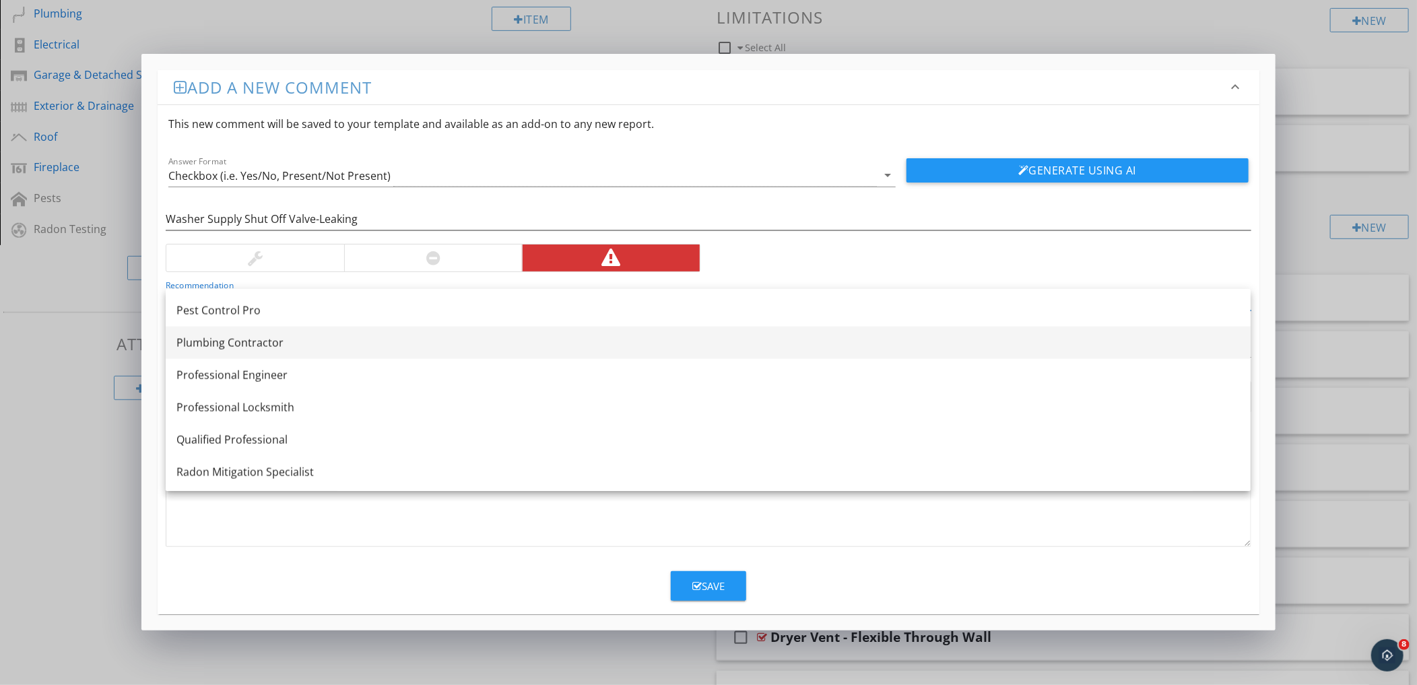
click at [313, 337] on div "Plumbing Contractor" at bounding box center [708, 343] width 1064 height 16
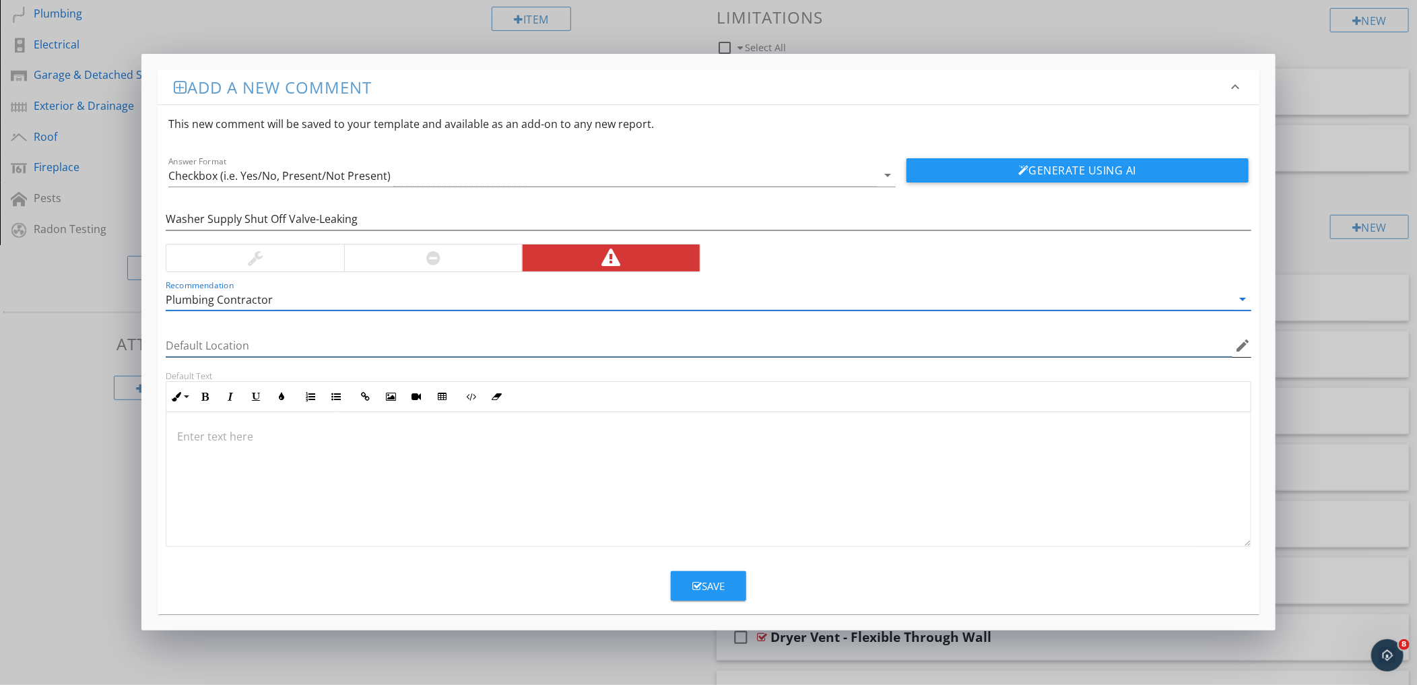
click at [335, 339] on input "Default Location" at bounding box center [699, 346] width 1066 height 22
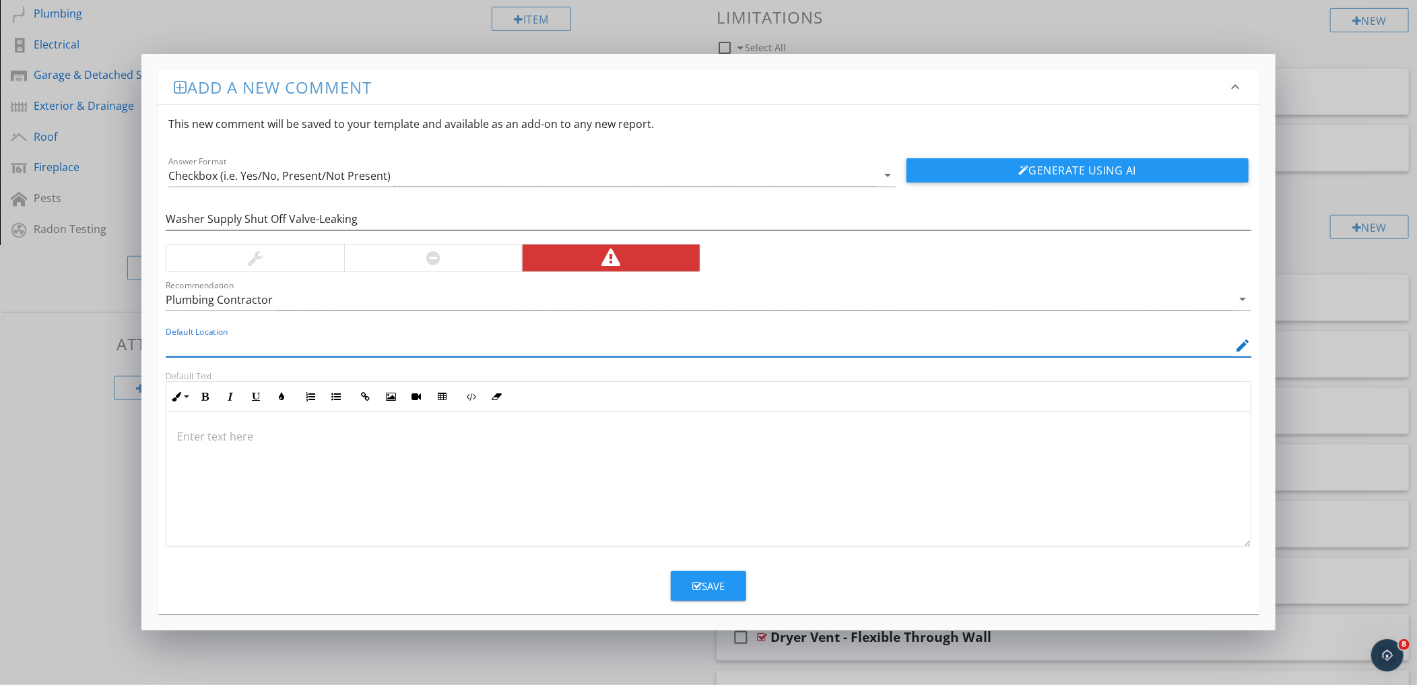
click at [447, 344] on input "Default Location" at bounding box center [699, 346] width 1066 height 22
click at [1241, 344] on icon "edit" at bounding box center [1243, 345] width 16 height 16
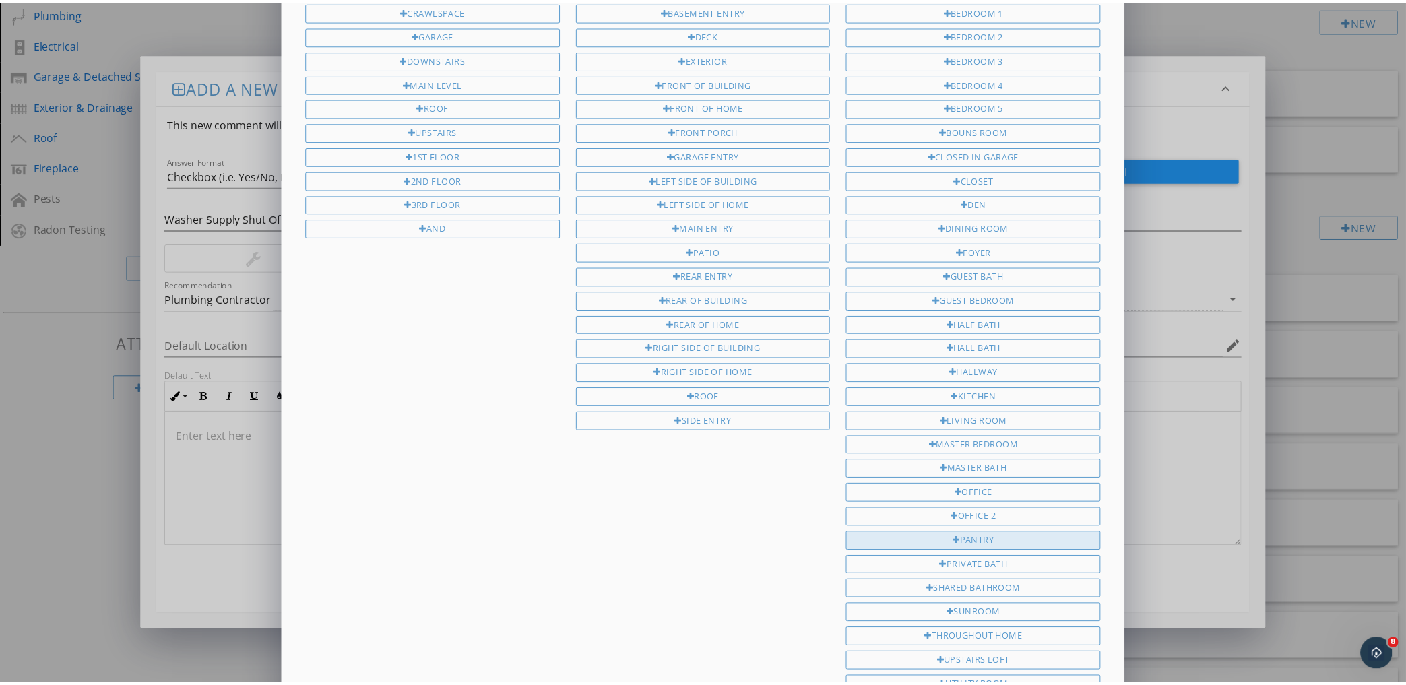
scroll to position [261, 0]
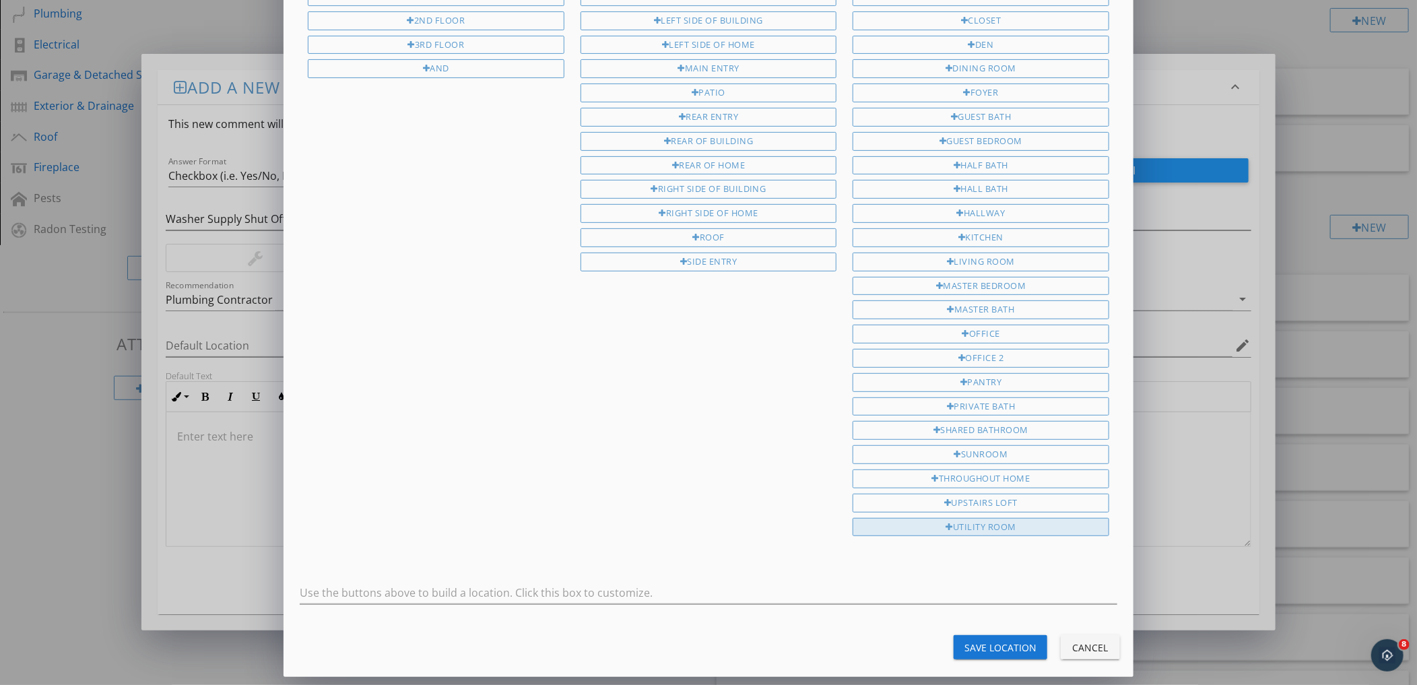
click at [987, 530] on div "Utility Room" at bounding box center [981, 527] width 257 height 19
type input "Utility Room"
click at [997, 643] on div "Save Location" at bounding box center [1001, 648] width 72 height 14
type input "Utility Room"
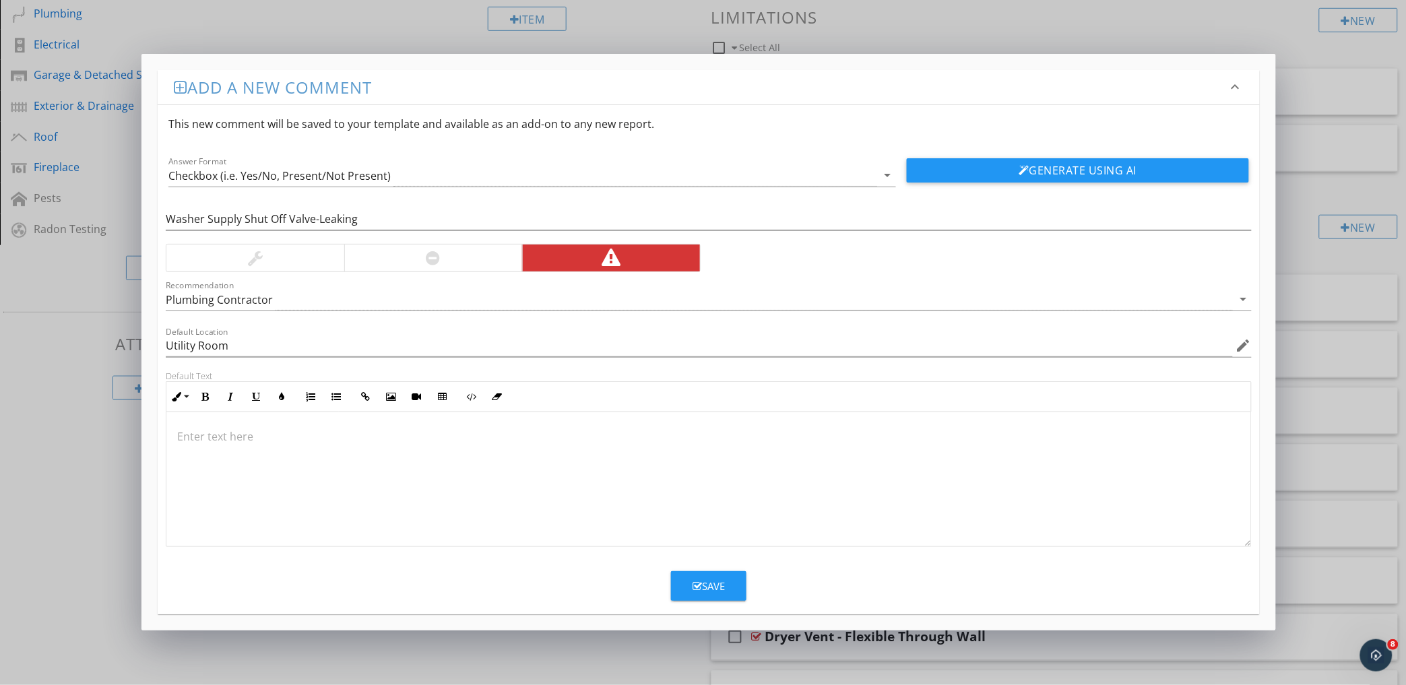
click at [1086, 174] on button "Generate Using AI" at bounding box center [1078, 170] width 342 height 24
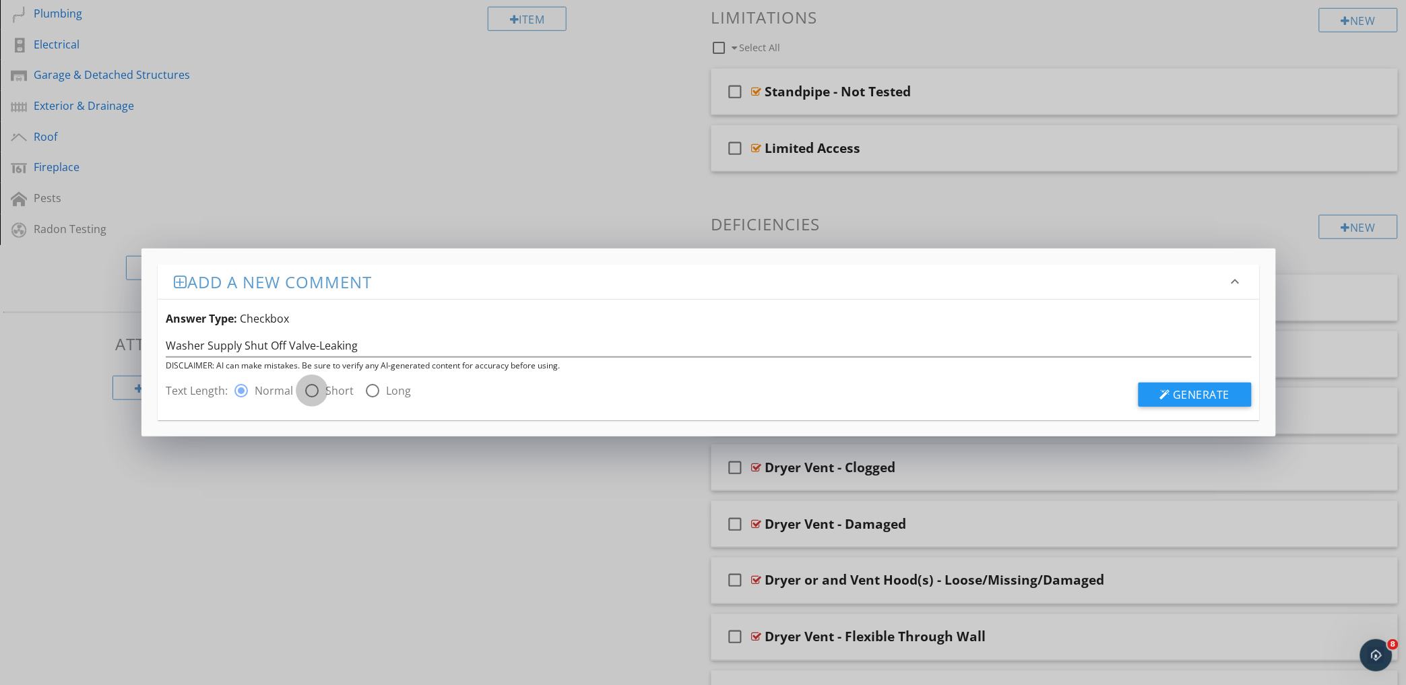
click at [308, 392] on div at bounding box center [311, 390] width 23 height 23
radio input "false"
radio input "true"
click at [1206, 392] on span "Generate" at bounding box center [1201, 394] width 57 height 15
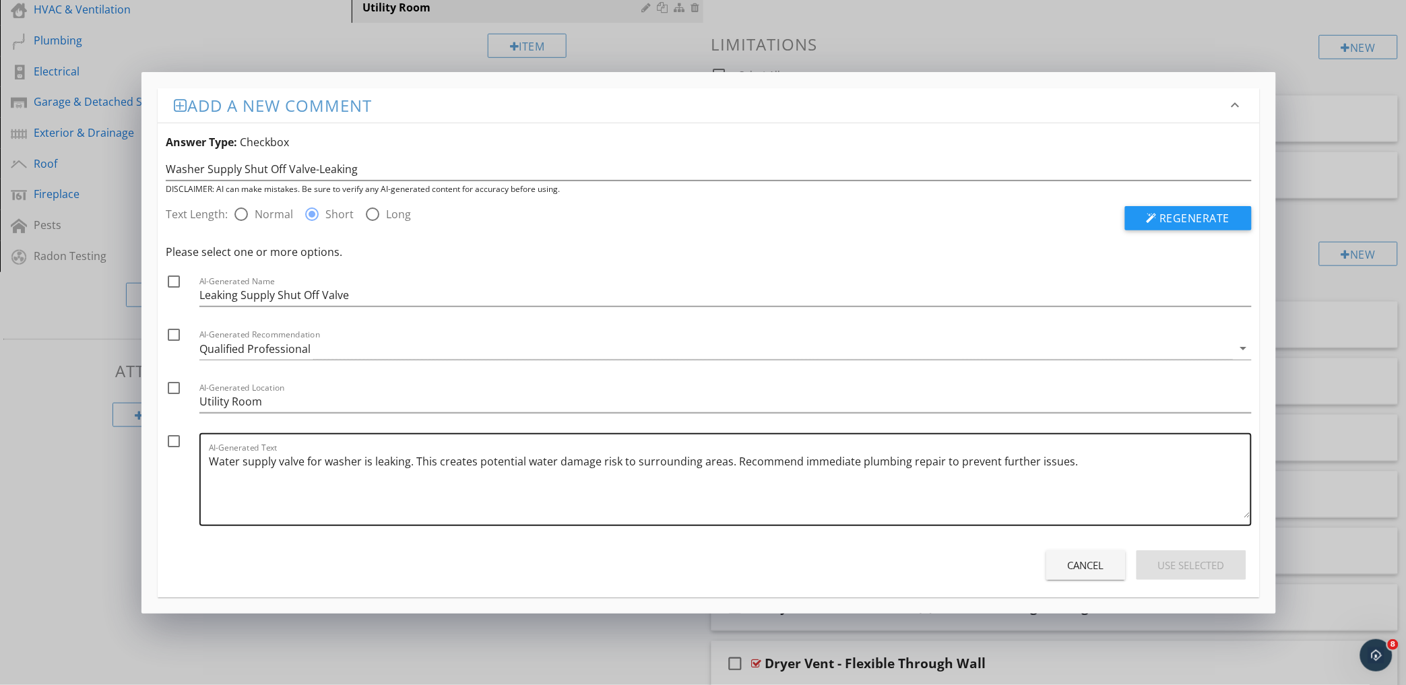
scroll to position [331, 0]
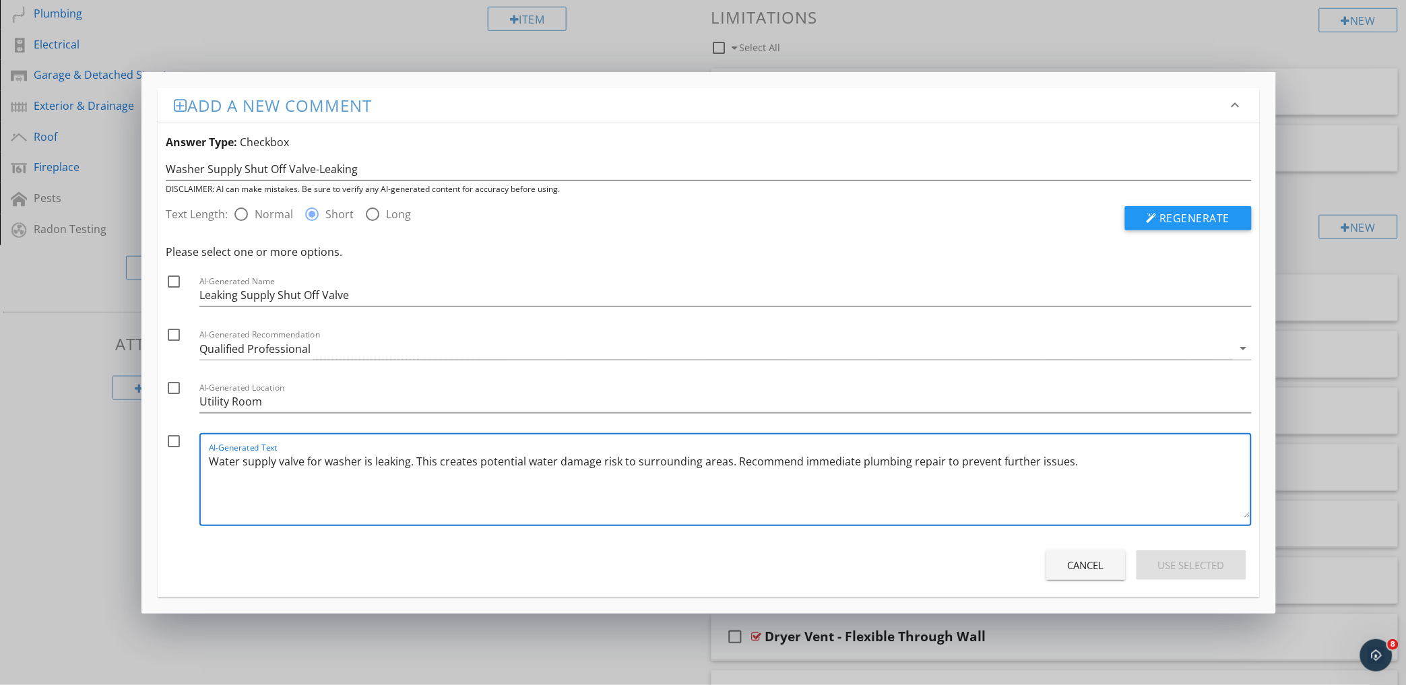
drag, startPoint x: 410, startPoint y: 461, endPoint x: 186, endPoint y: 459, distance: 223.6
click at [183, 463] on div "check_box_outline_blank AI-Generated Text Water supply valve for washer is leak…" at bounding box center [708, 483] width 1085 height 100
click at [178, 281] on div at bounding box center [173, 281] width 23 height 23
checkbox input "true"
click at [173, 334] on div at bounding box center [173, 334] width 23 height 23
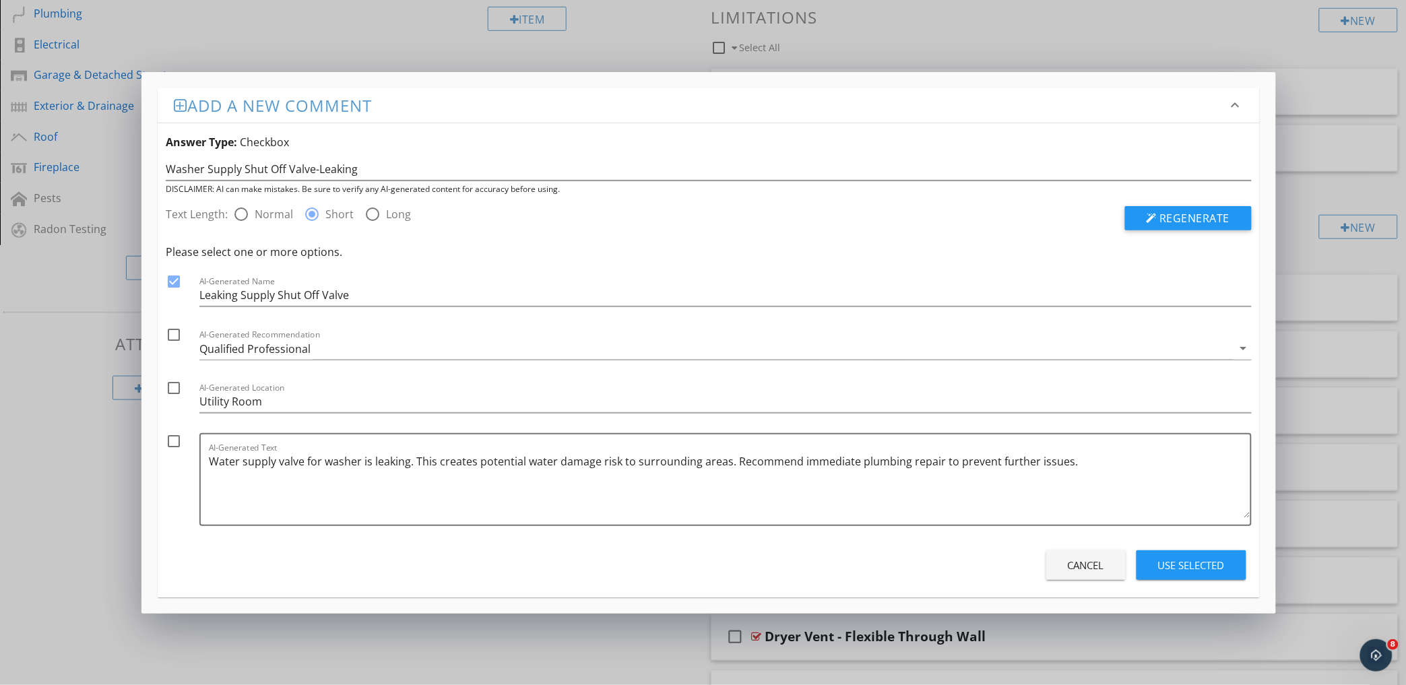
checkbox input "true"
click at [172, 392] on div at bounding box center [173, 388] width 23 height 23
checkbox input "true"
click at [171, 440] on div at bounding box center [173, 441] width 23 height 23
checkbox input "true"
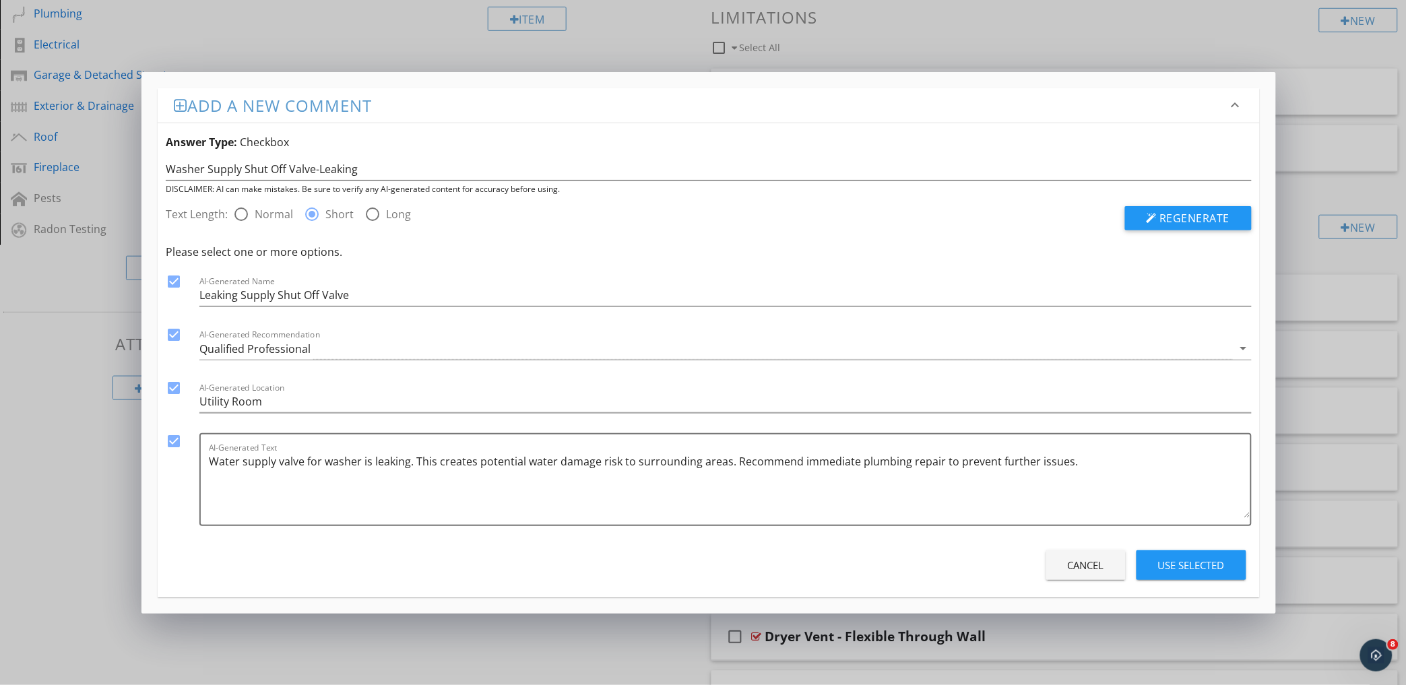
click at [1209, 562] on div "Use Selected" at bounding box center [1191, 565] width 67 height 15
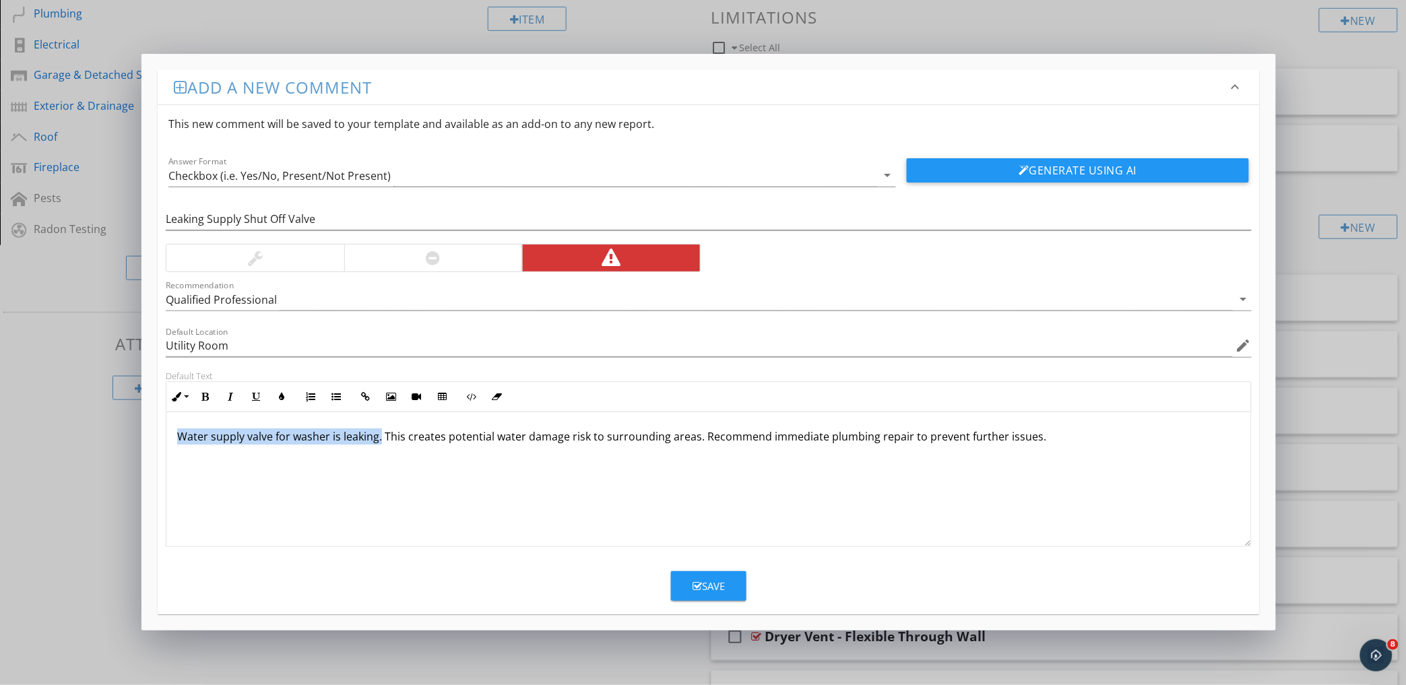
drag, startPoint x: 381, startPoint y: 436, endPoint x: 123, endPoint y: 427, distance: 258.1
click at [123, 427] on div "Add a new comment keyboard_arrow_down This new comment will be saved to your te…" at bounding box center [703, 342] width 1406 height 685
click at [199, 395] on button "Bold" at bounding box center [205, 397] width 26 height 26
click at [310, 482] on div "Water supply valve for washer is leaking. This creates potential water damage r…" at bounding box center [708, 479] width 1084 height 135
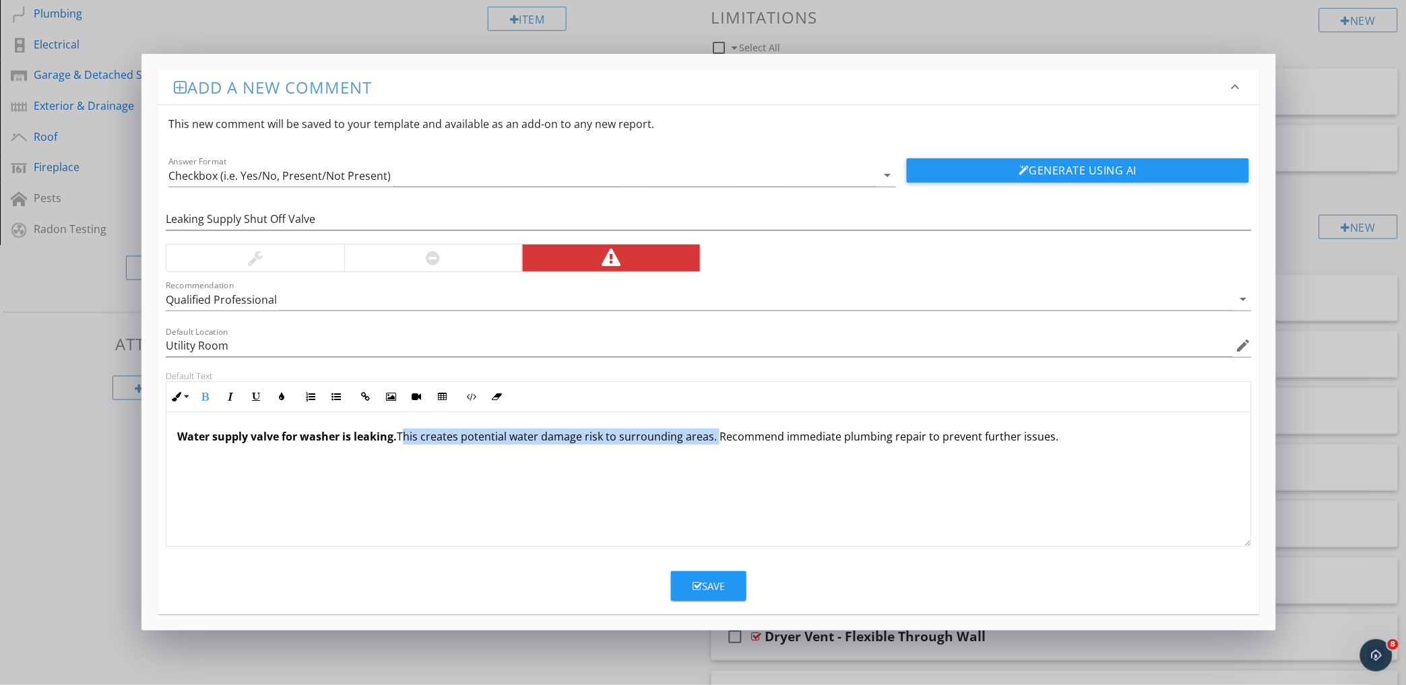
drag, startPoint x: 713, startPoint y: 438, endPoint x: 400, endPoint y: 443, distance: 312.6
click at [400, 443] on p "Water supply valve for washer is leaking. This creates potential water damage r…" at bounding box center [708, 436] width 1062 height 16
click at [238, 394] on button "Italic" at bounding box center [231, 397] width 26 height 26
click at [266, 474] on div "Water supply valve for washer is leaking. This creates potential water damage r…" at bounding box center [708, 479] width 1084 height 135
drag, startPoint x: 1067, startPoint y: 439, endPoint x: 707, endPoint y: 458, distance: 360.2
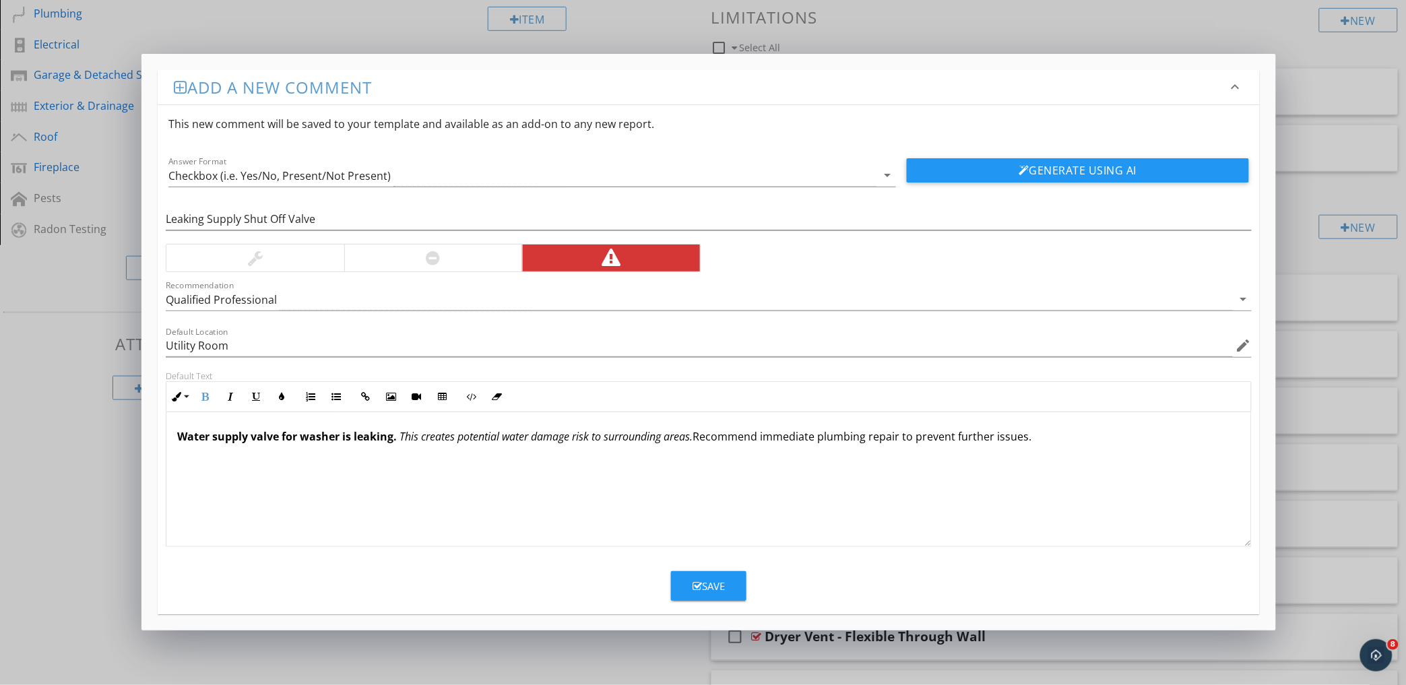
click at [707, 458] on div "Water supply valve for washer is leaking. This creates potential water damage r…" at bounding box center [708, 479] width 1084 height 135
click at [706, 458] on div "Water supply valve for washer is leaking. This creates potential water damage r…" at bounding box center [708, 479] width 1084 height 135
click at [1075, 446] on div "Water supply valve for washer is leaking. This creates potential water damage r…" at bounding box center [708, 479] width 1084 height 135
drag, startPoint x: 1068, startPoint y: 435, endPoint x: 1002, endPoint y: 440, distance: 66.2
click at [1006, 440] on p "Water supply valve for washer is leaking. This creates potential water damage r…" at bounding box center [708, 436] width 1062 height 16
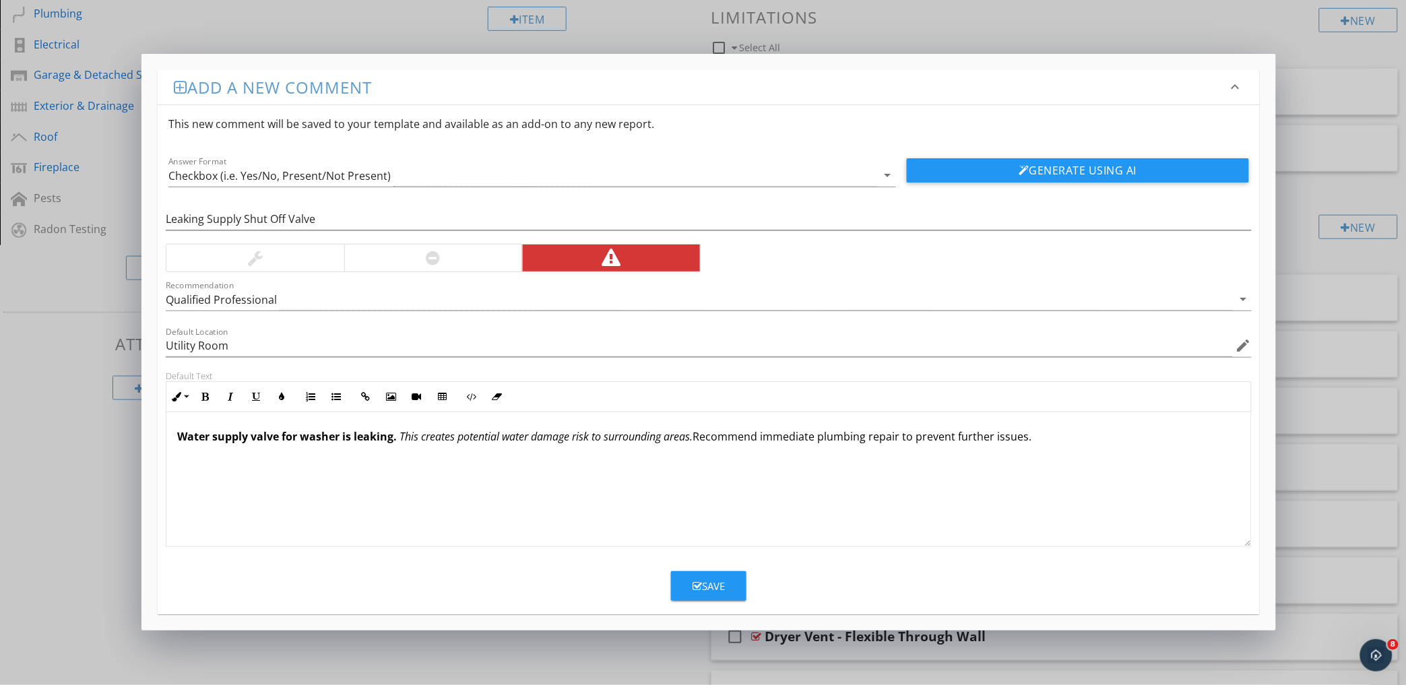
click at [1002, 440] on p "Water supply valve for washer is leaking. This creates potential water damage r…" at bounding box center [708, 436] width 1062 height 16
drag, startPoint x: 1026, startPoint y: 441, endPoint x: 702, endPoint y: 447, distance: 324.0
click at [702, 447] on div "Water supply valve for washer is leaking. This creates potential water damage r…" at bounding box center [708, 479] width 1084 height 135
click at [259, 400] on icon "button" at bounding box center [255, 396] width 9 height 9
click at [305, 451] on div "Water supply valve for washer is leaking. This creates potential water damage r…" at bounding box center [708, 479] width 1084 height 135
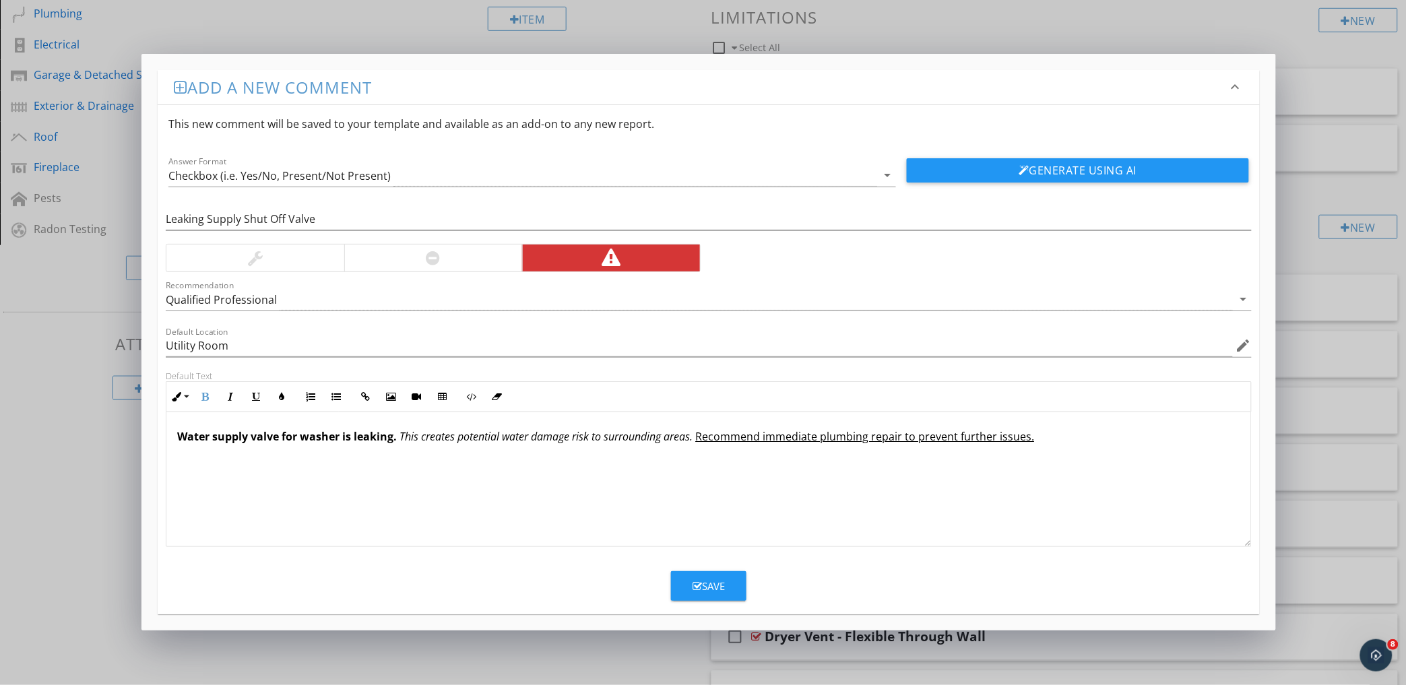
click at [351, 297] on div "Qualified Professional" at bounding box center [699, 299] width 1066 height 22
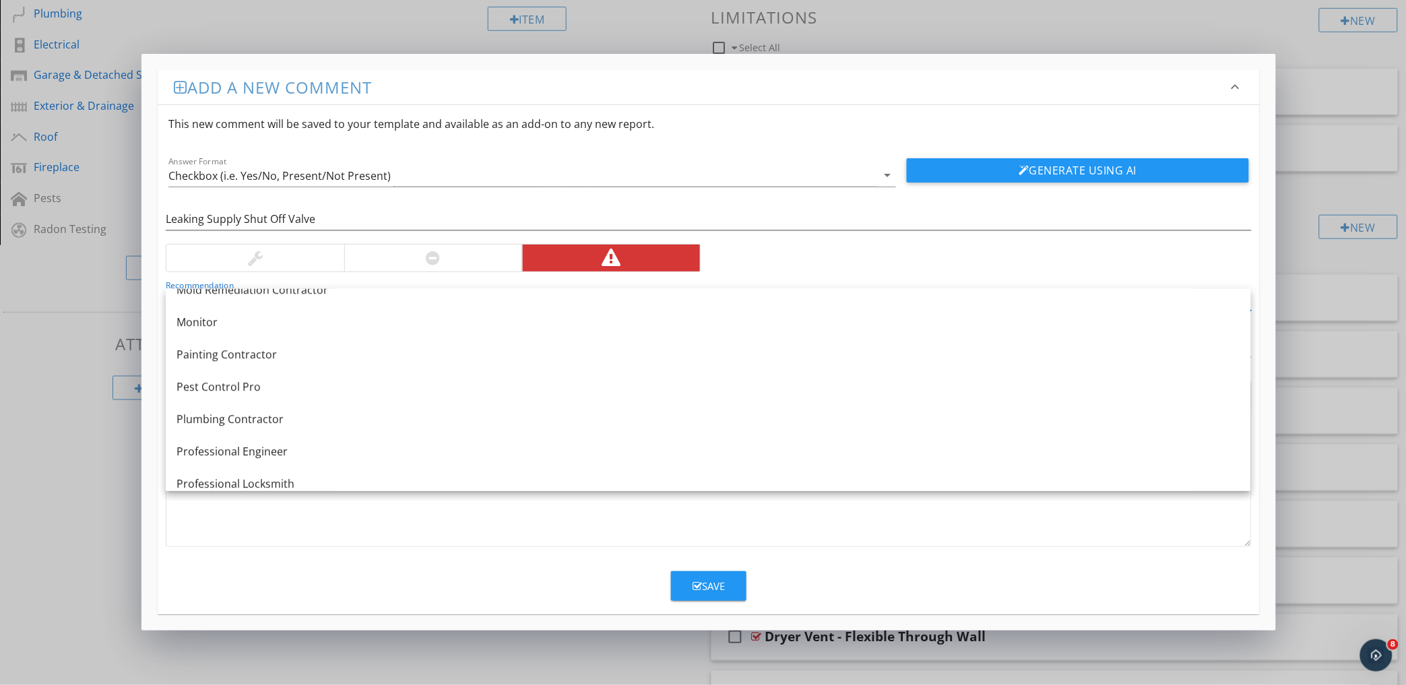
scroll to position [1347, 0]
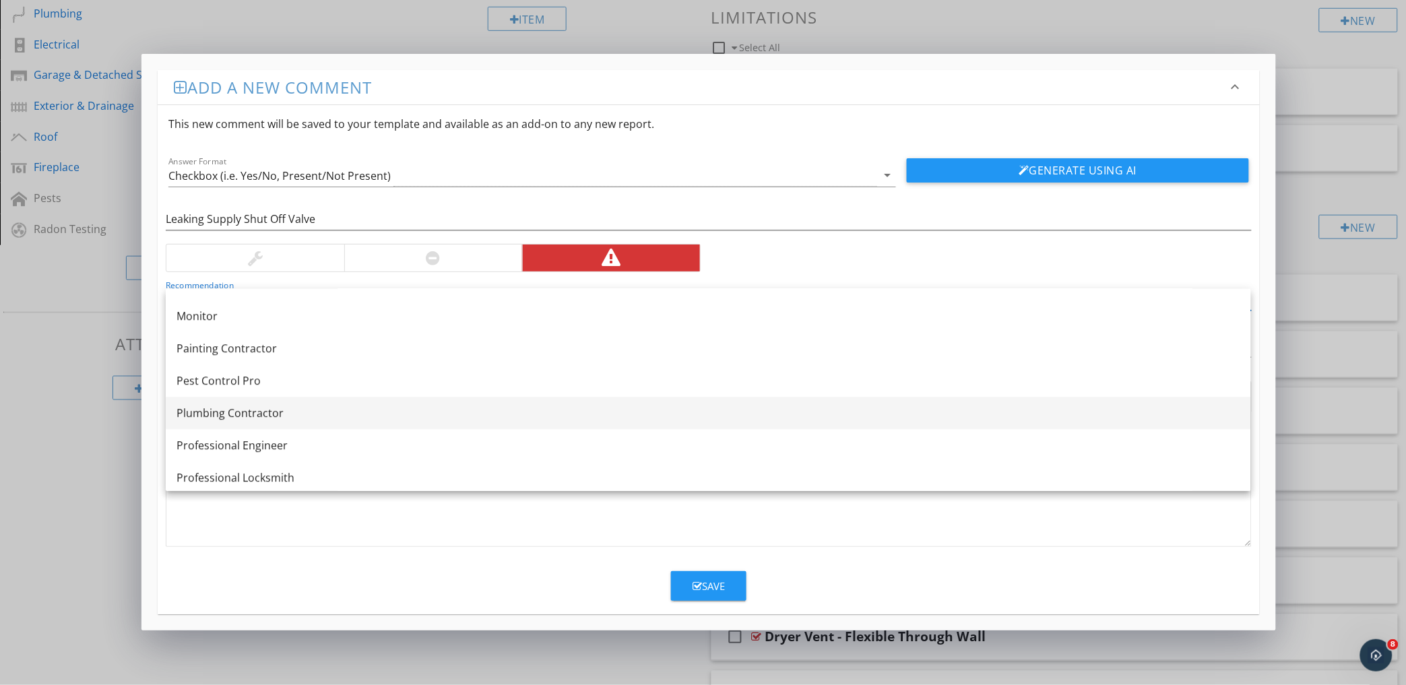
click at [297, 416] on div "Plumbing Contractor" at bounding box center [708, 413] width 1064 height 16
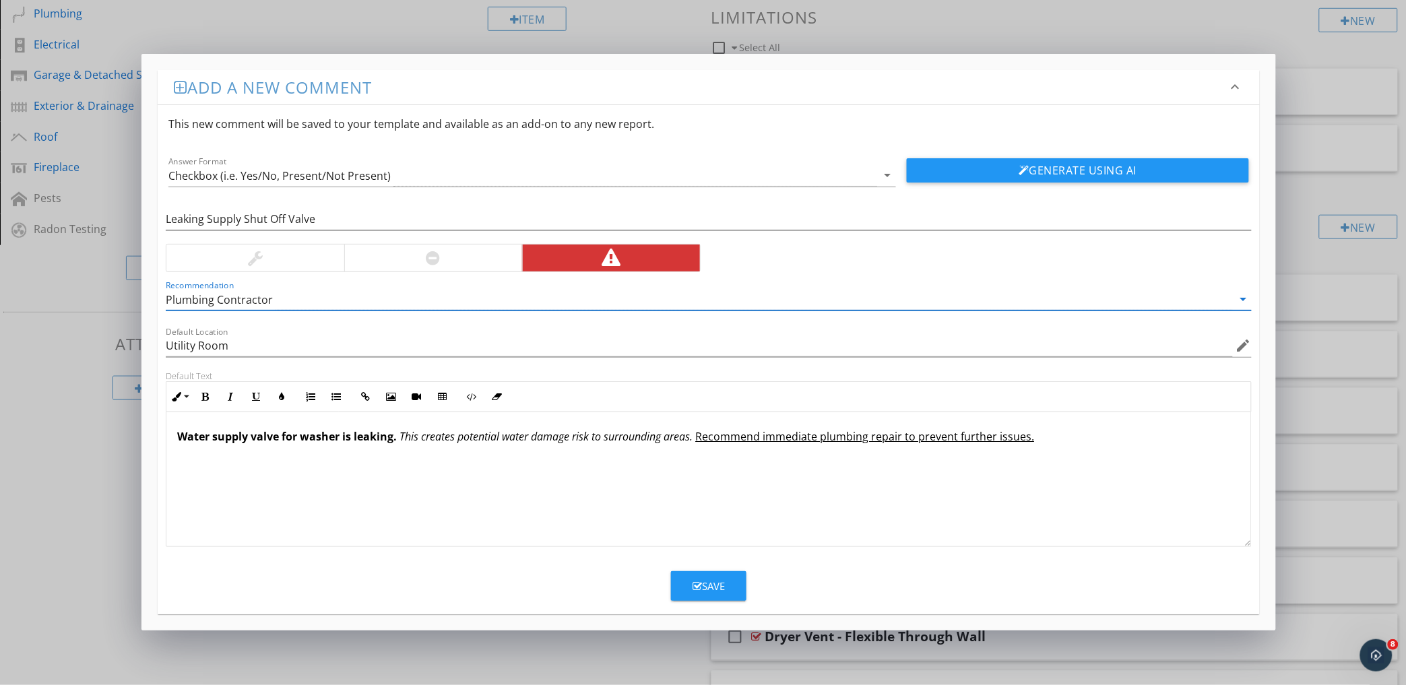
click at [715, 583] on div "Save" at bounding box center [708, 586] width 32 height 15
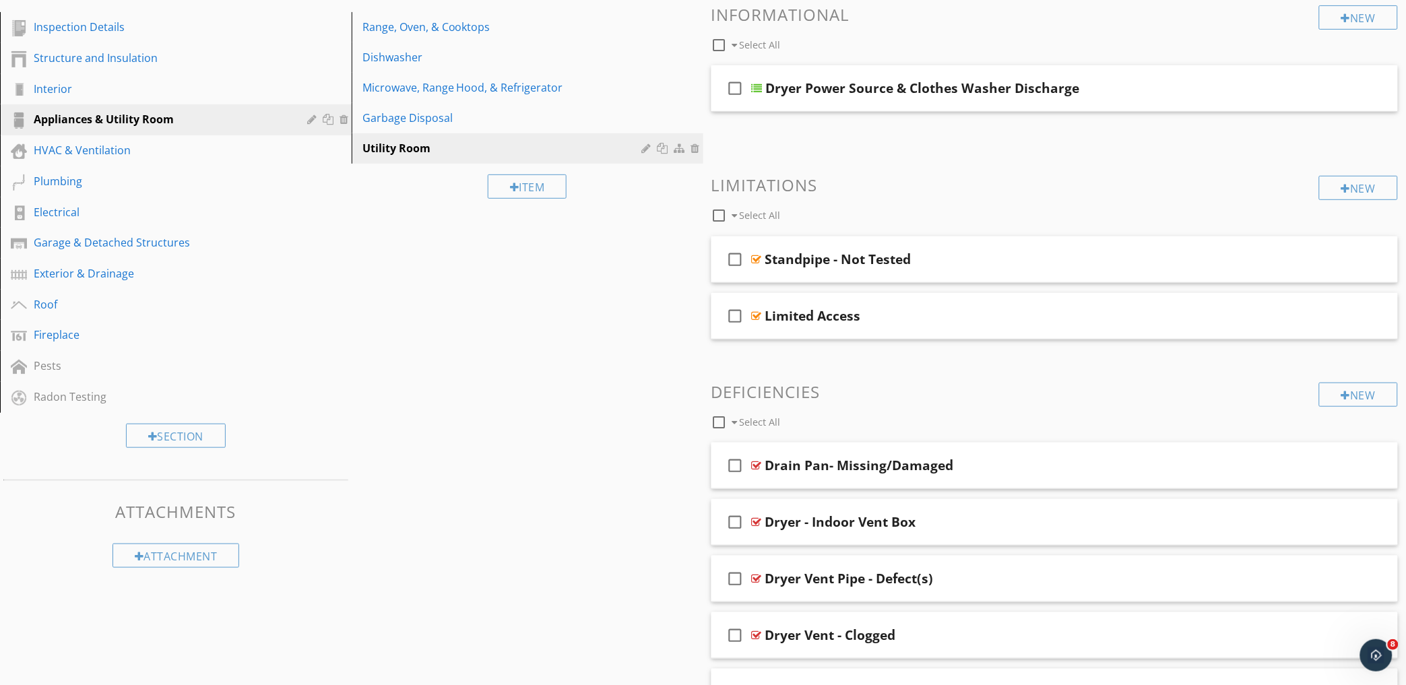
scroll to position [89, 0]
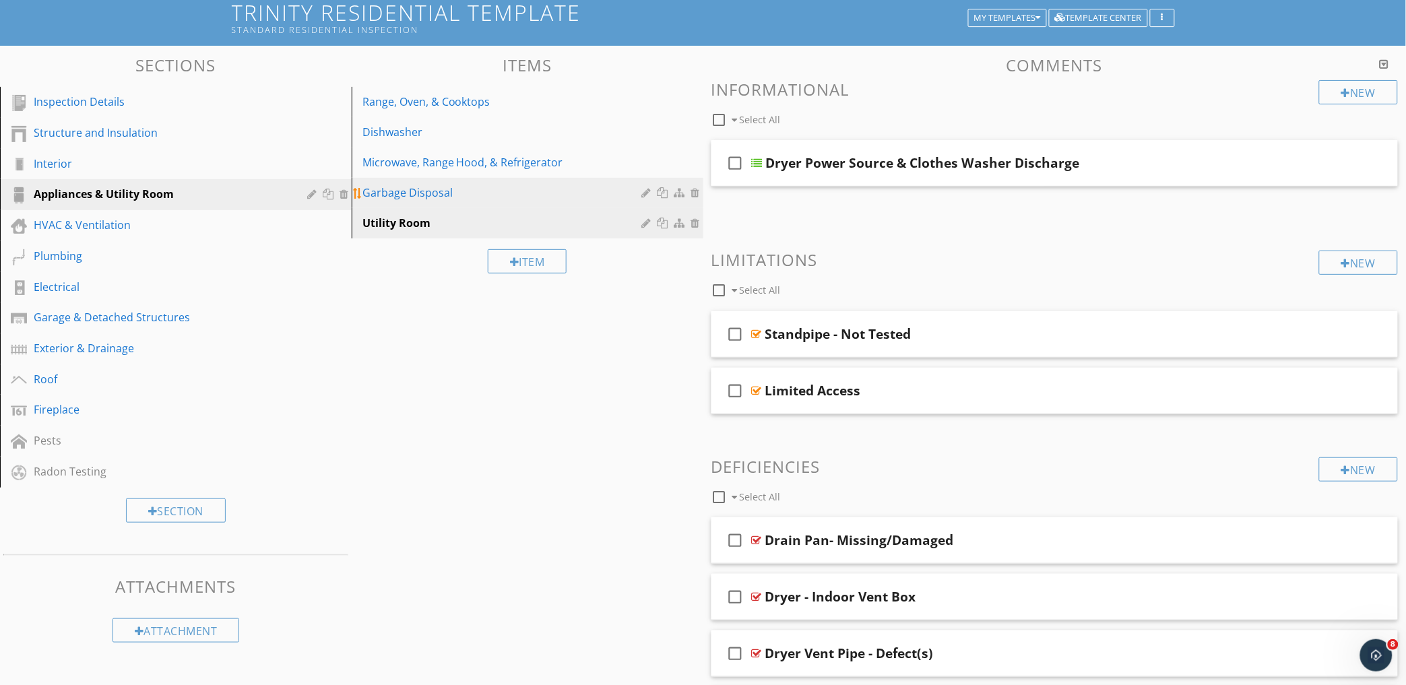
click at [456, 198] on div "Garbage Disposal" at bounding box center [504, 193] width 284 height 16
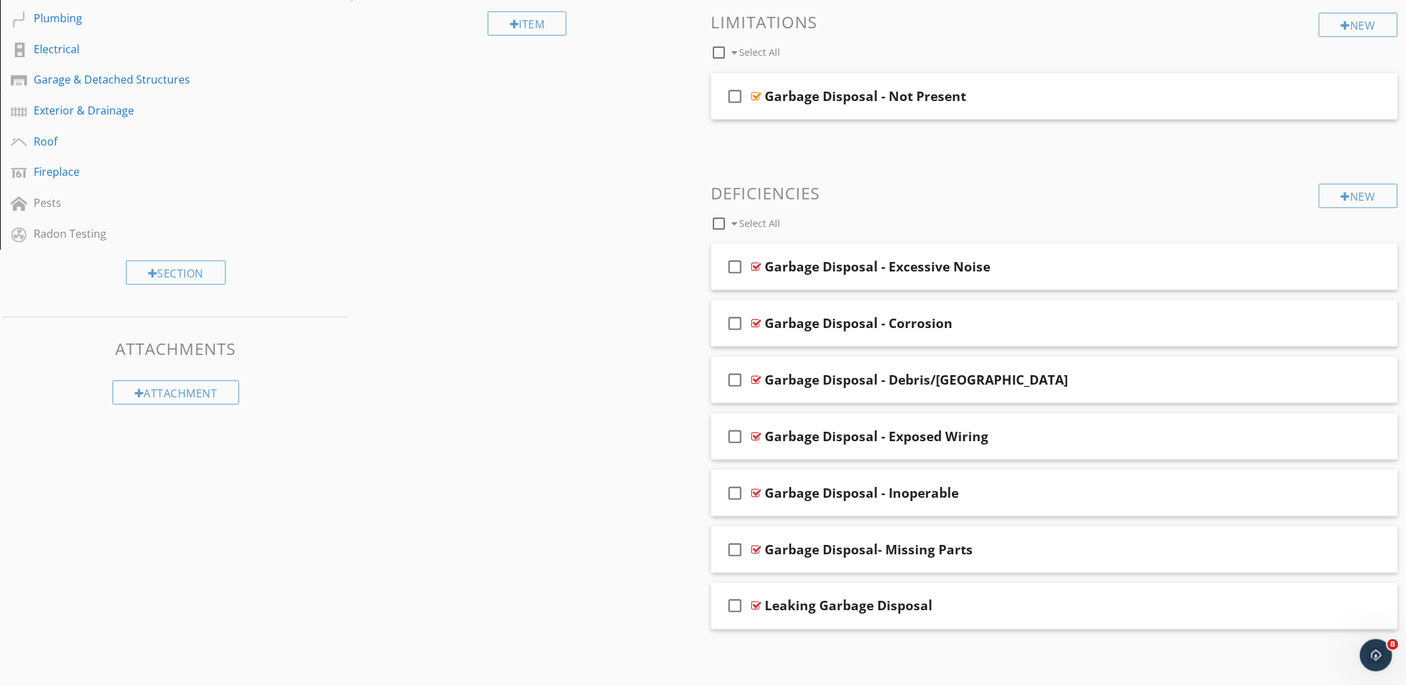
scroll to position [327, 0]
click at [1007, 596] on div "check_box_outline_blank Leaking Garbage Disposal" at bounding box center [1054, 606] width 687 height 46
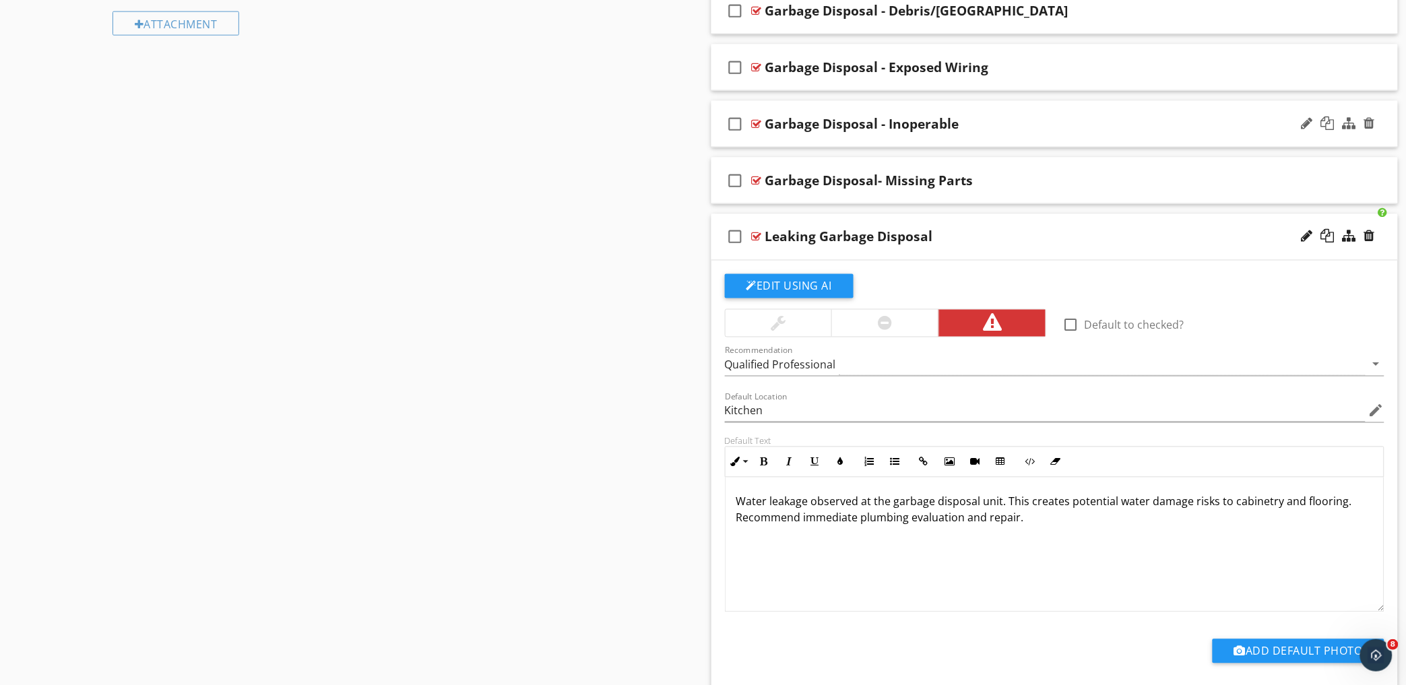
scroll to position [702, 0]
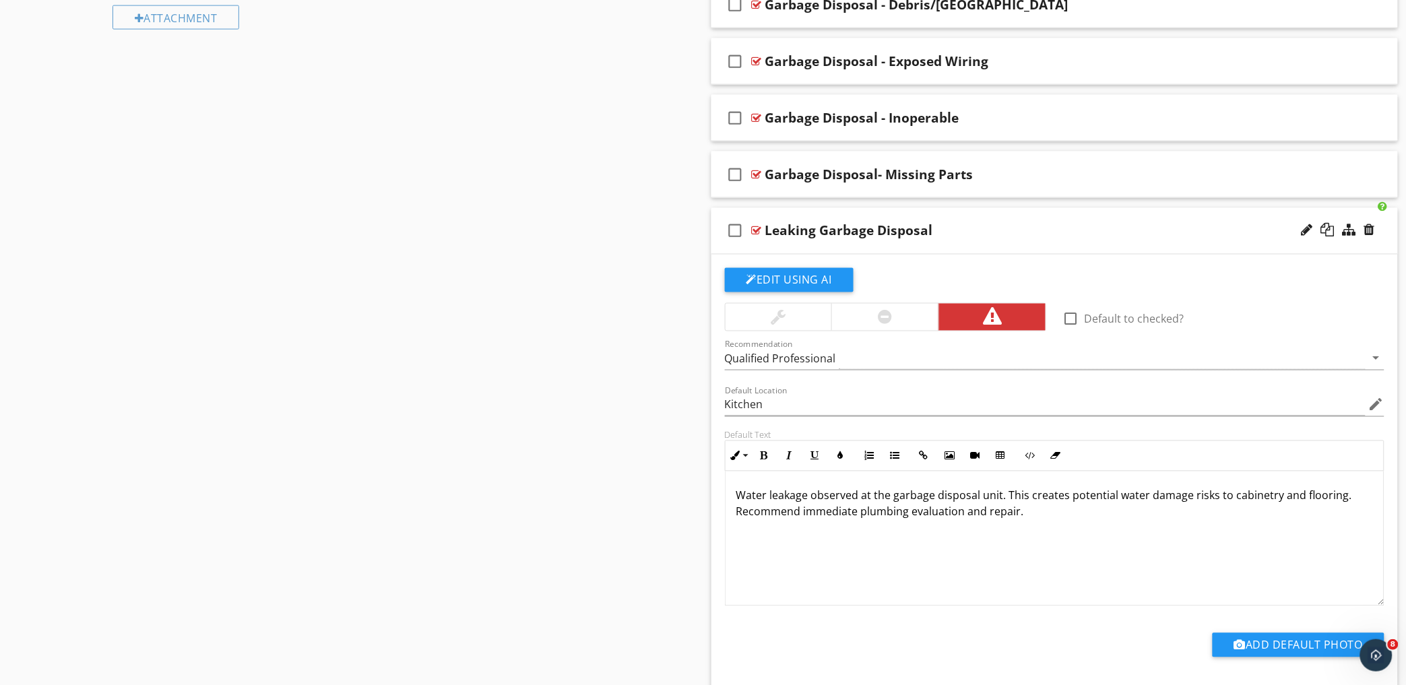
click at [998, 496] on p "Water leakage observed at the garbage disposal unit. This creates potential wat…" at bounding box center [1054, 504] width 637 height 32
drag, startPoint x: 998, startPoint y: 496, endPoint x: 711, endPoint y: 489, distance: 287.7
click at [709, 493] on div "Comments New Informational check_box_outline_blank Select All check_box_outline…" at bounding box center [1054, 97] width 703 height 1308
click at [765, 459] on icon "button" at bounding box center [763, 455] width 9 height 9
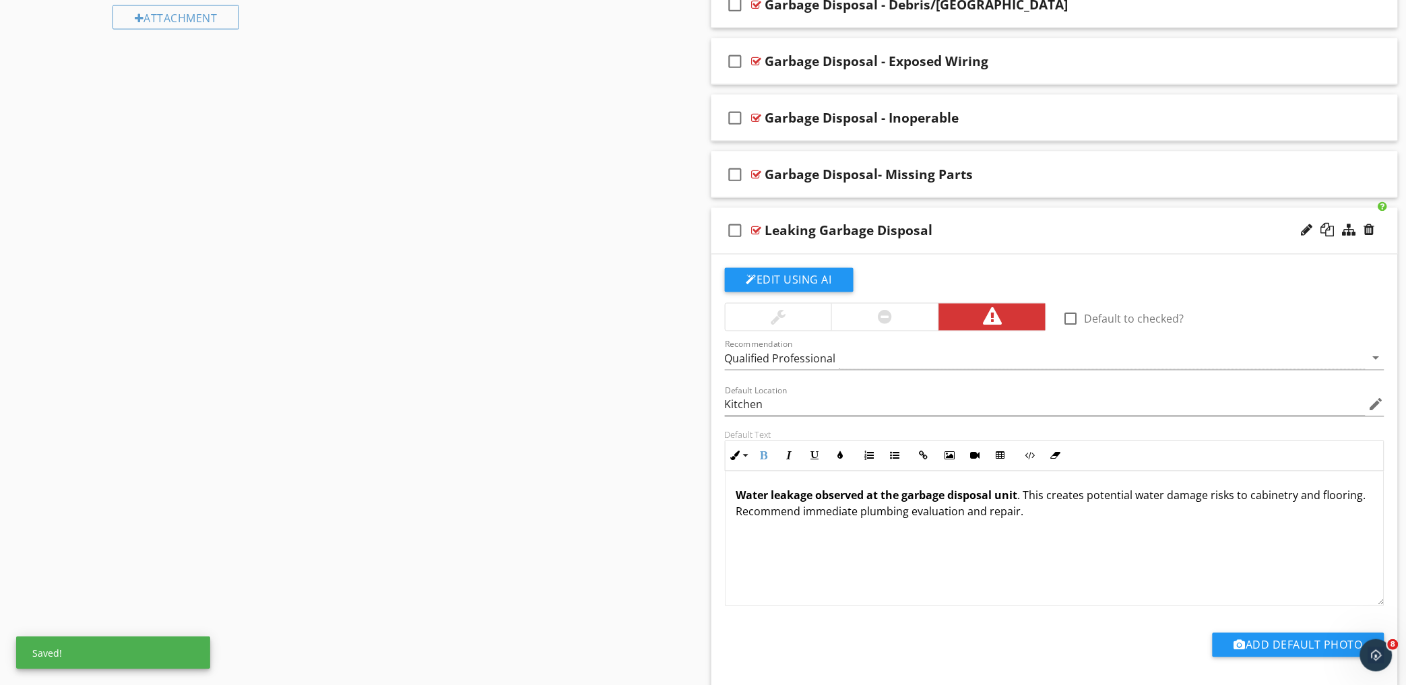
click at [1162, 507] on p "Water leakage observed at the garbage disposal unit . This creates potential wa…" at bounding box center [1054, 504] width 637 height 32
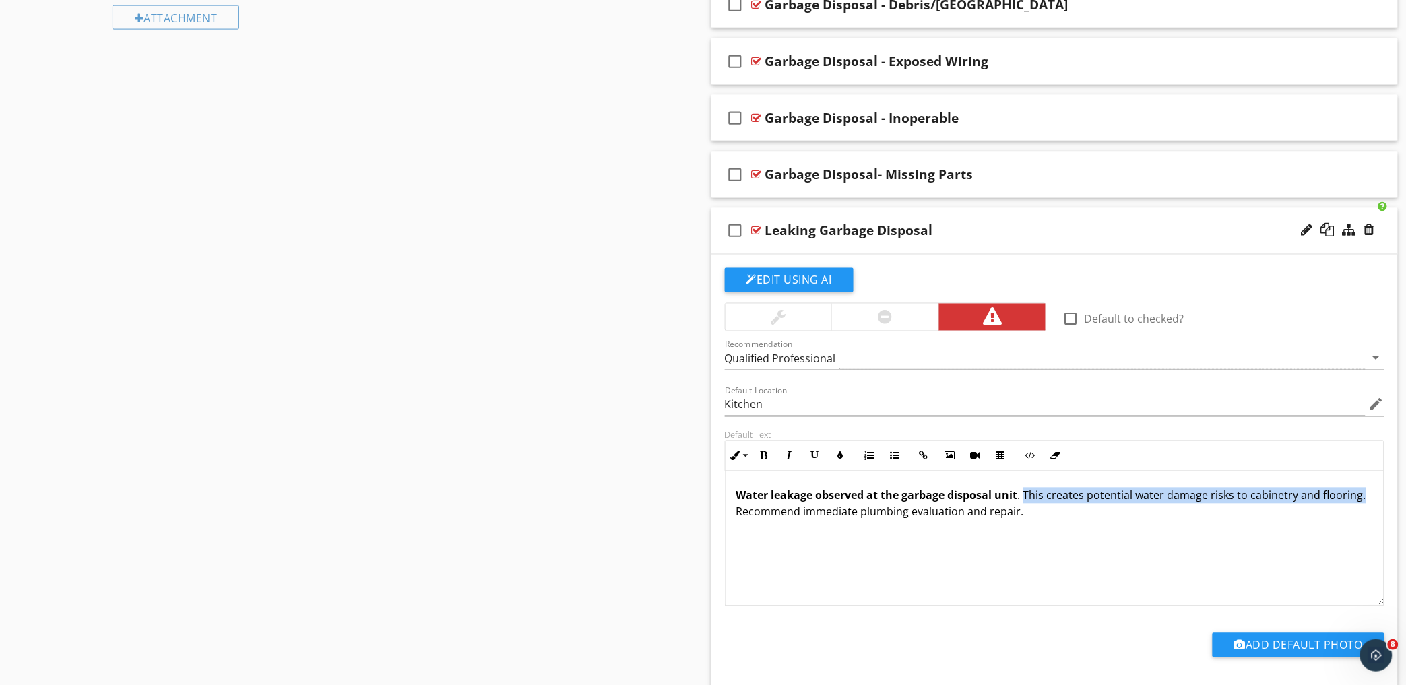
drag, startPoint x: 1025, startPoint y: 494, endPoint x: 1361, endPoint y: 500, distance: 336.2
click at [1361, 500] on p "Water leakage observed at the garbage disposal unit . This creates potential wa…" at bounding box center [1054, 504] width 637 height 32
drag, startPoint x: 790, startPoint y: 456, endPoint x: 798, endPoint y: 461, distance: 9.2
click at [791, 458] on icon "button" at bounding box center [789, 455] width 9 height 9
click at [814, 527] on div "Water leakage observed at the garbage disposal unit . This creates potential wa…" at bounding box center [1054, 538] width 659 height 135
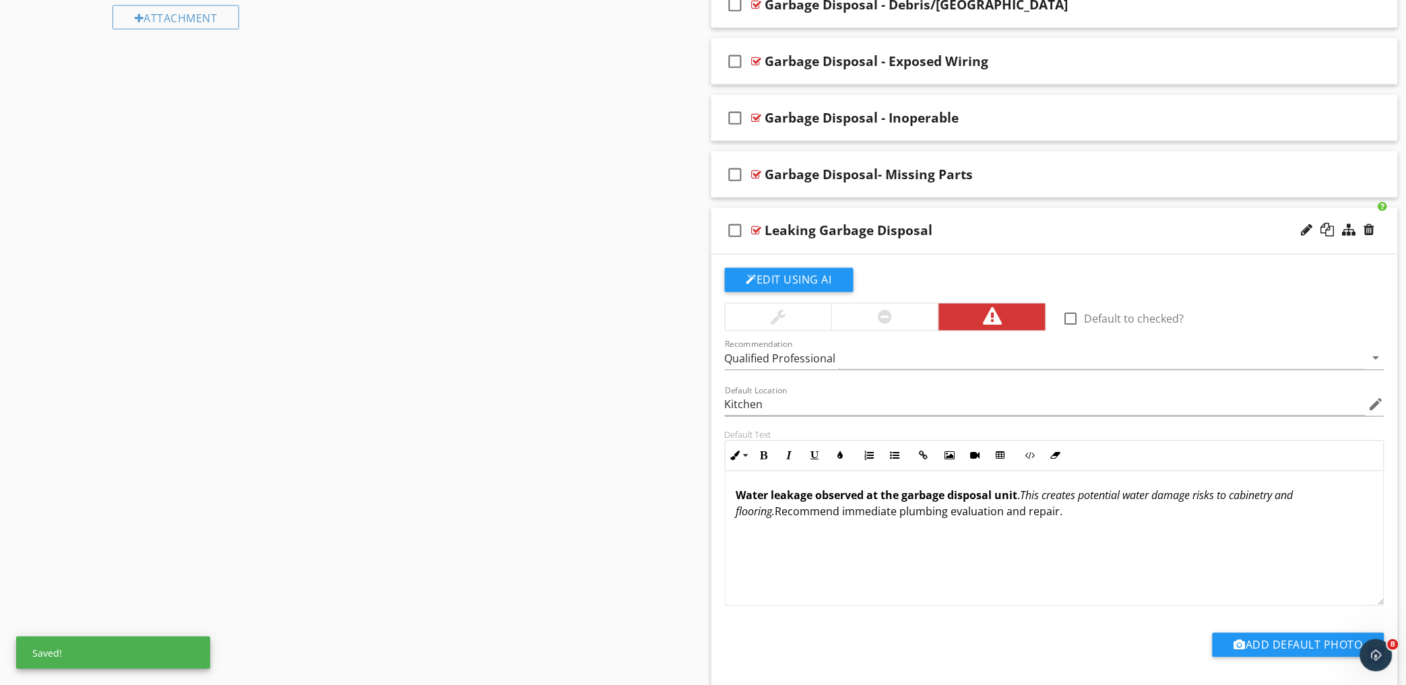
drag, startPoint x: 985, startPoint y: 517, endPoint x: 696, endPoint y: 513, distance: 289.0
click at [696, 513] on div "Sections Inspection Details Structure and Insulation Interior Appliances & Util…" at bounding box center [703, 92] width 1406 height 1318
drag, startPoint x: 816, startPoint y: 454, endPoint x: 824, endPoint y: 469, distance: 17.2
click at [816, 456] on icon "button" at bounding box center [814, 455] width 9 height 9
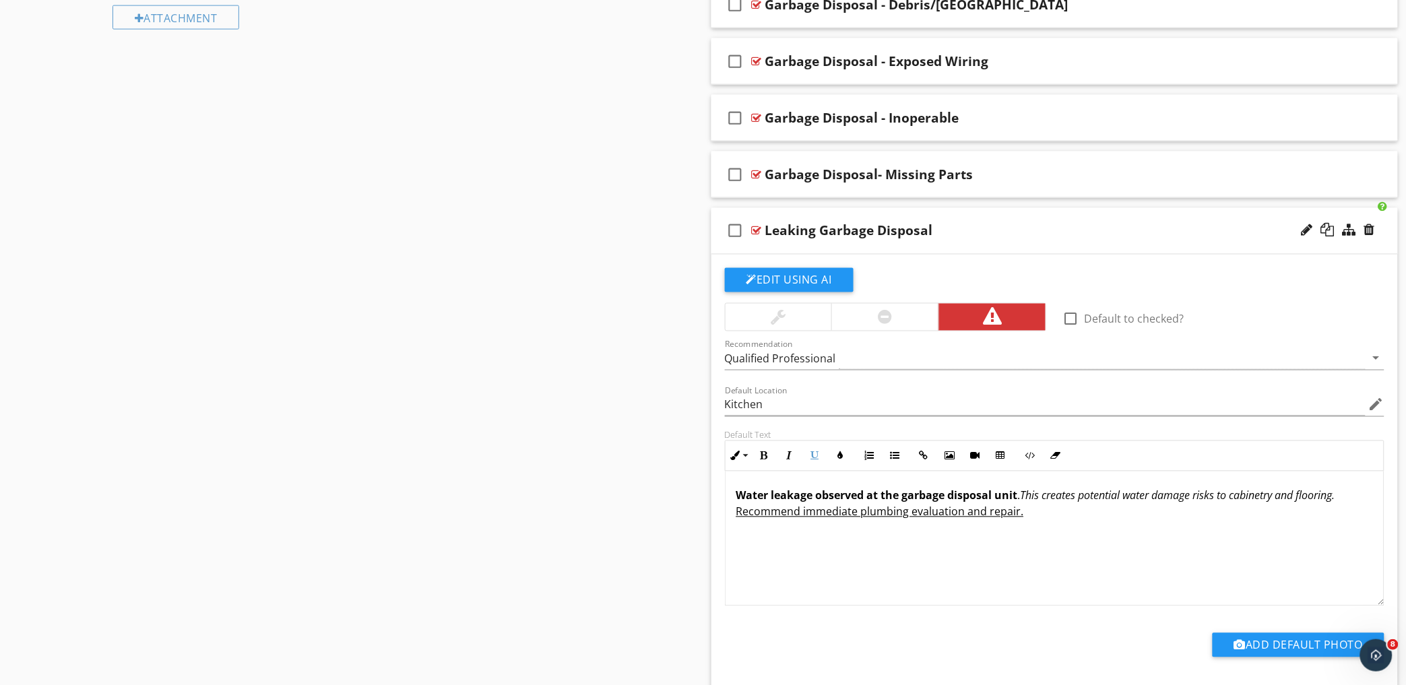
click at [859, 542] on div "Water leakage observed at the garbage disposal unit . This creates potential wa…" at bounding box center [1054, 538] width 659 height 135
click at [1044, 220] on div "check_box_outline_blank Leaking Garbage Disposal" at bounding box center [1054, 231] width 687 height 46
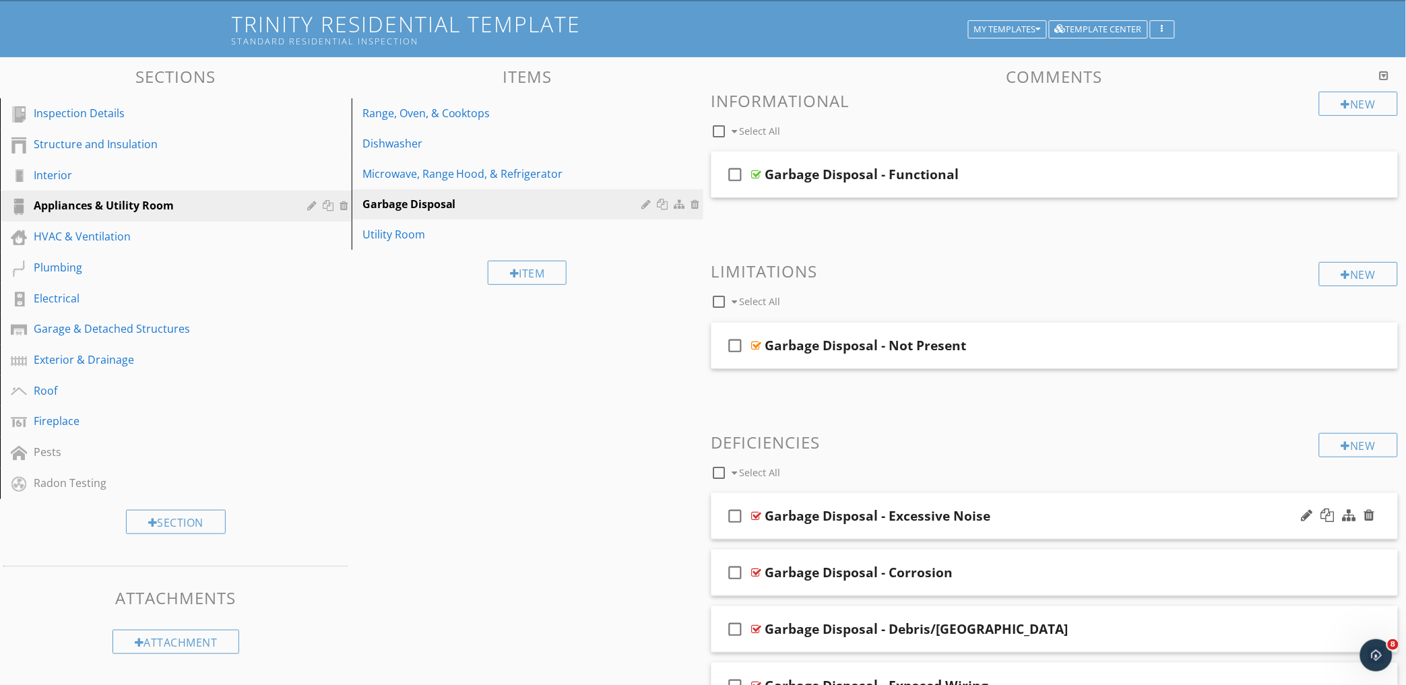
scroll to position [28, 0]
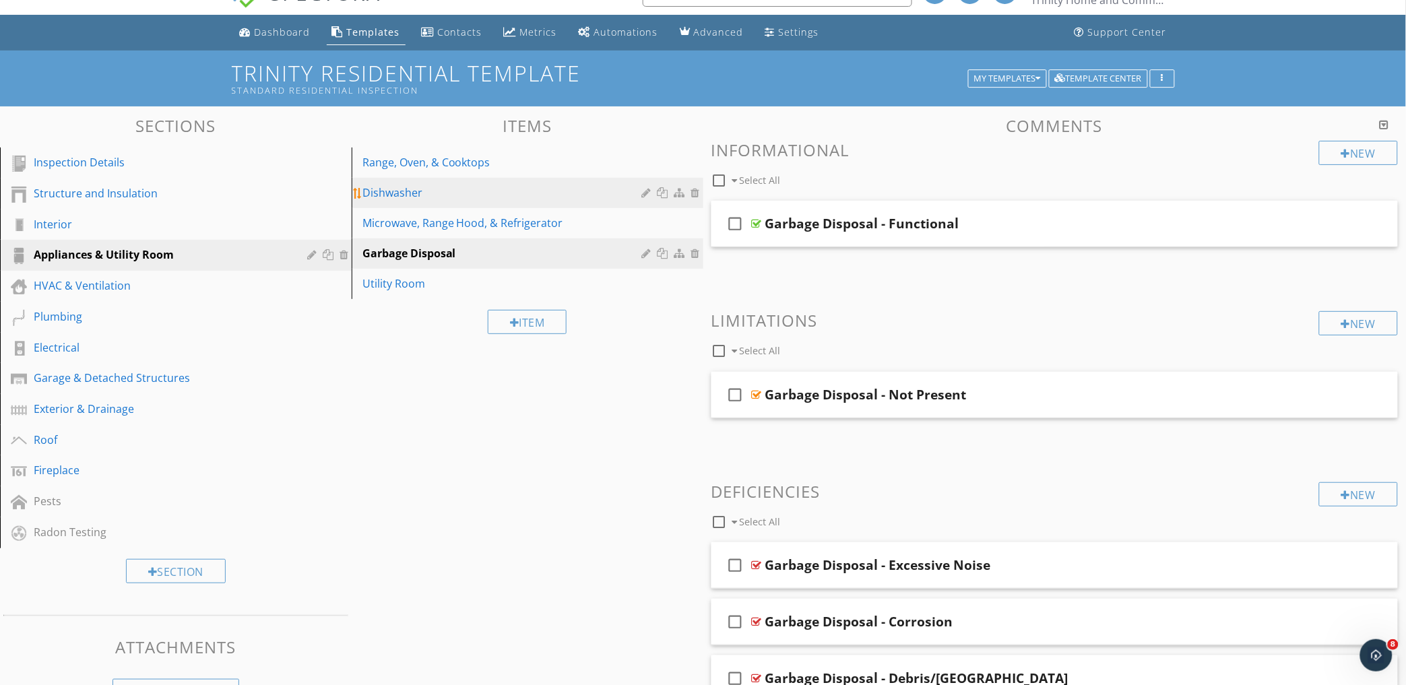
click at [507, 189] on div "Dishwasher" at bounding box center [504, 193] width 284 height 16
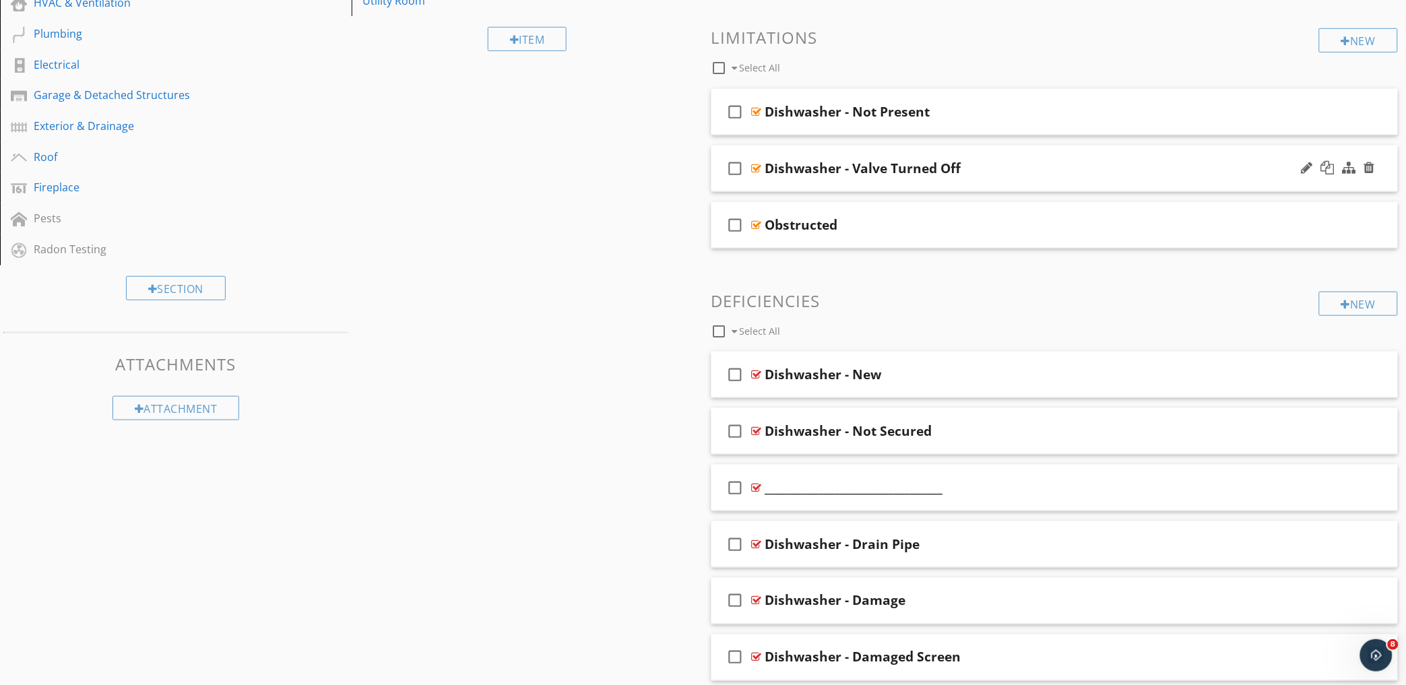
scroll to position [402, 0]
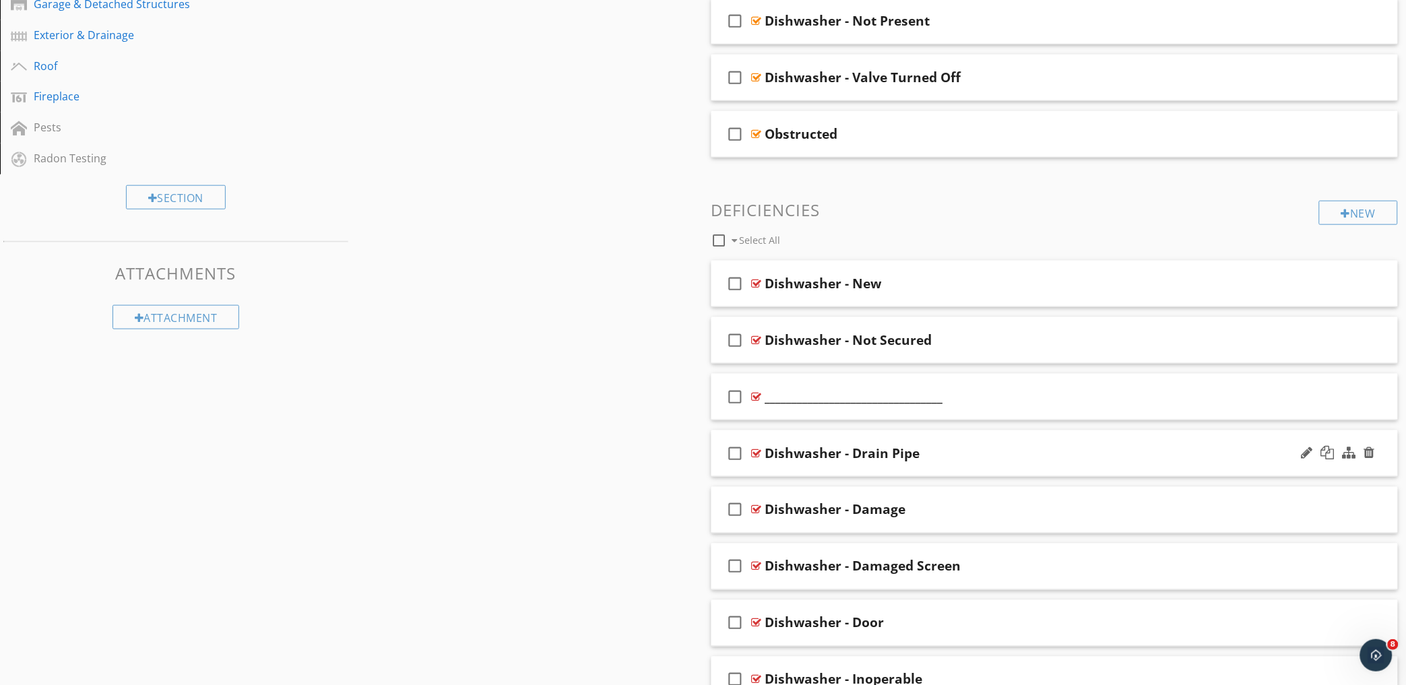
click at [1052, 439] on div "check_box_outline_blank Dishwasher - Drain Pipe" at bounding box center [1054, 453] width 687 height 46
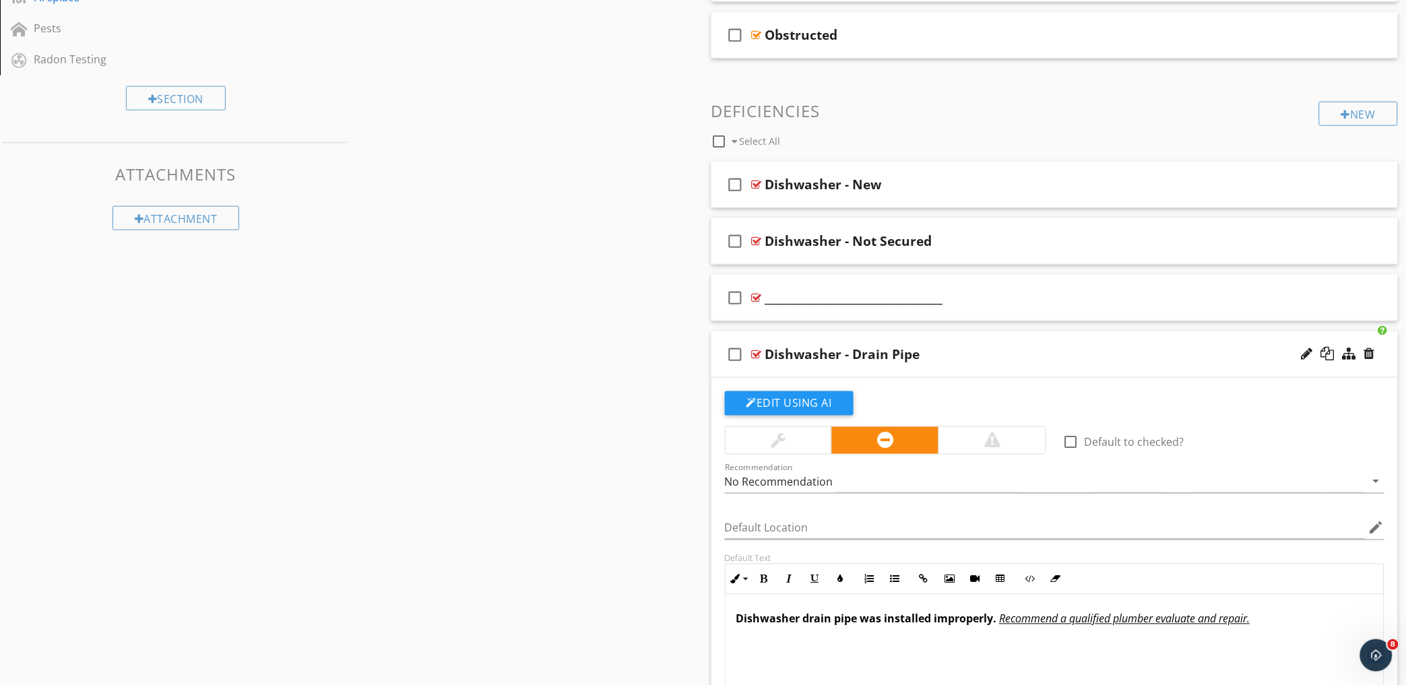
scroll to position [477, 0]
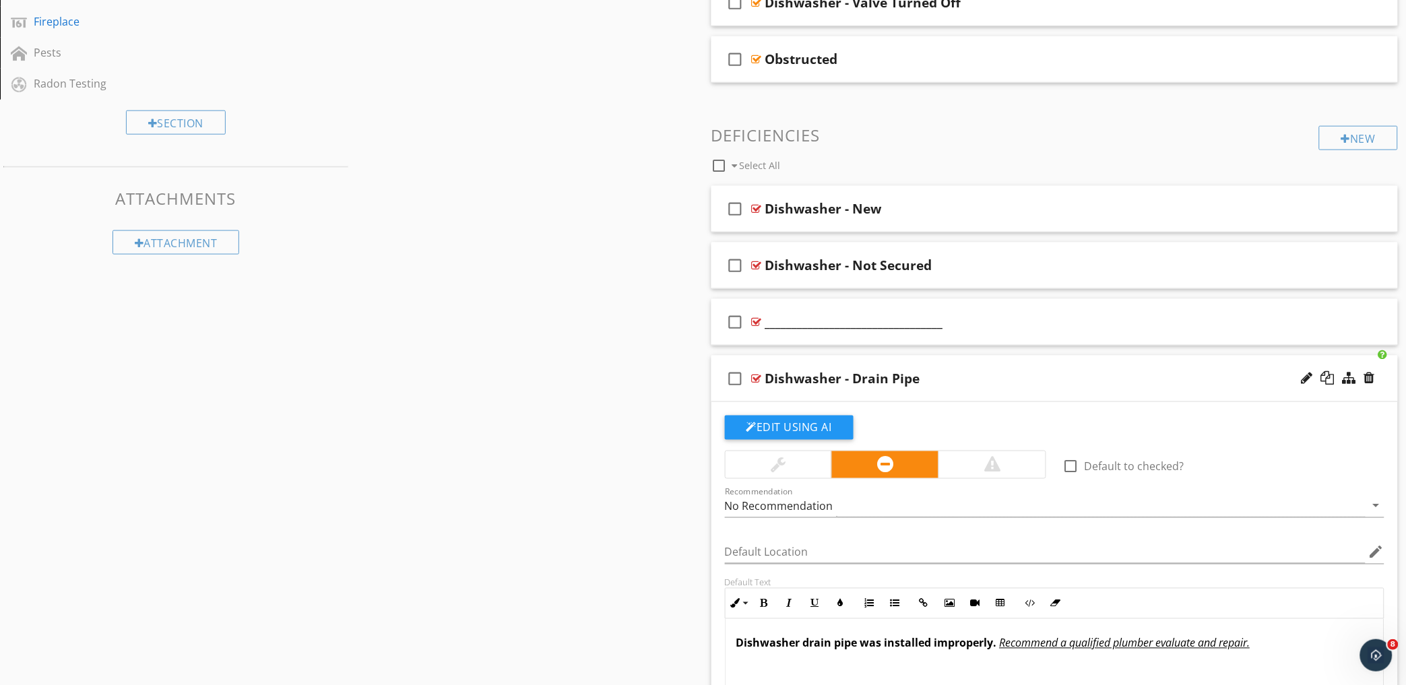
click at [1008, 370] on div "Dishwasher - Drain Pipe" at bounding box center [1012, 378] width 495 height 16
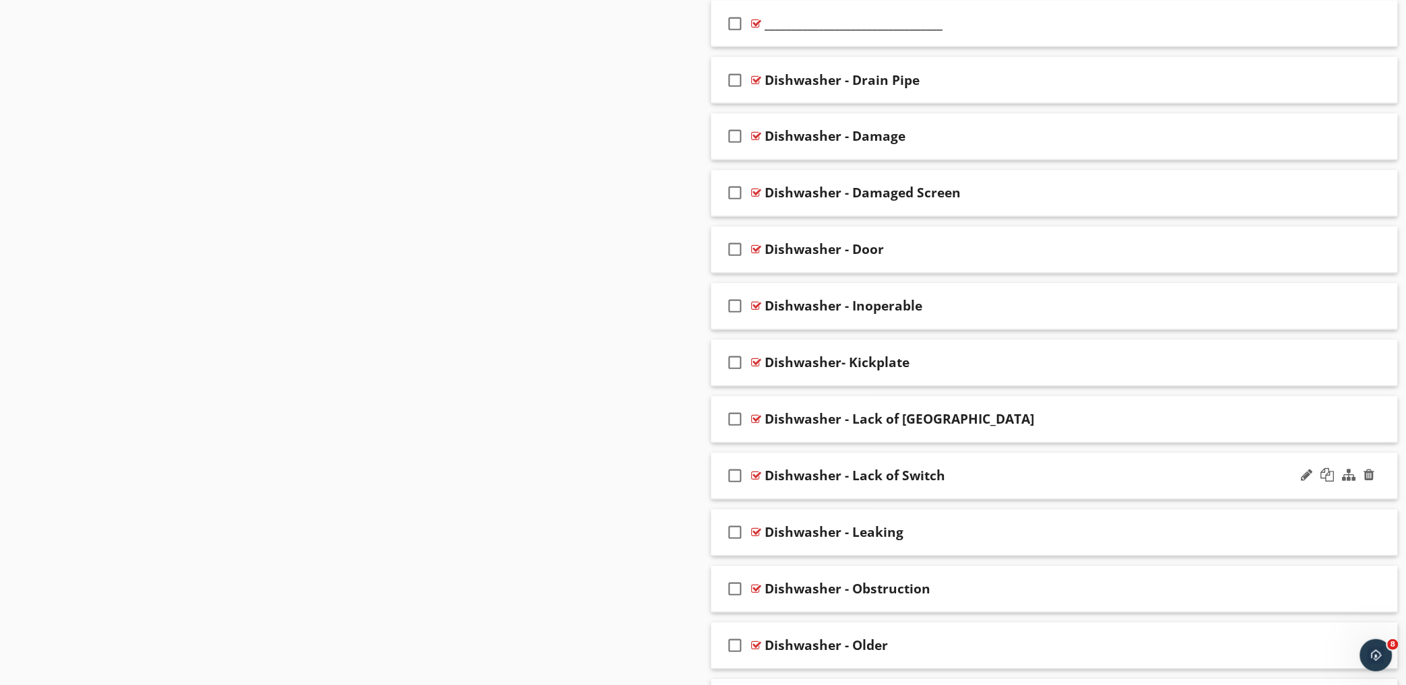
scroll to position [777, 0]
click at [1007, 521] on div "check_box_outline_blank Dishwasher - Leaking" at bounding box center [1054, 532] width 687 height 46
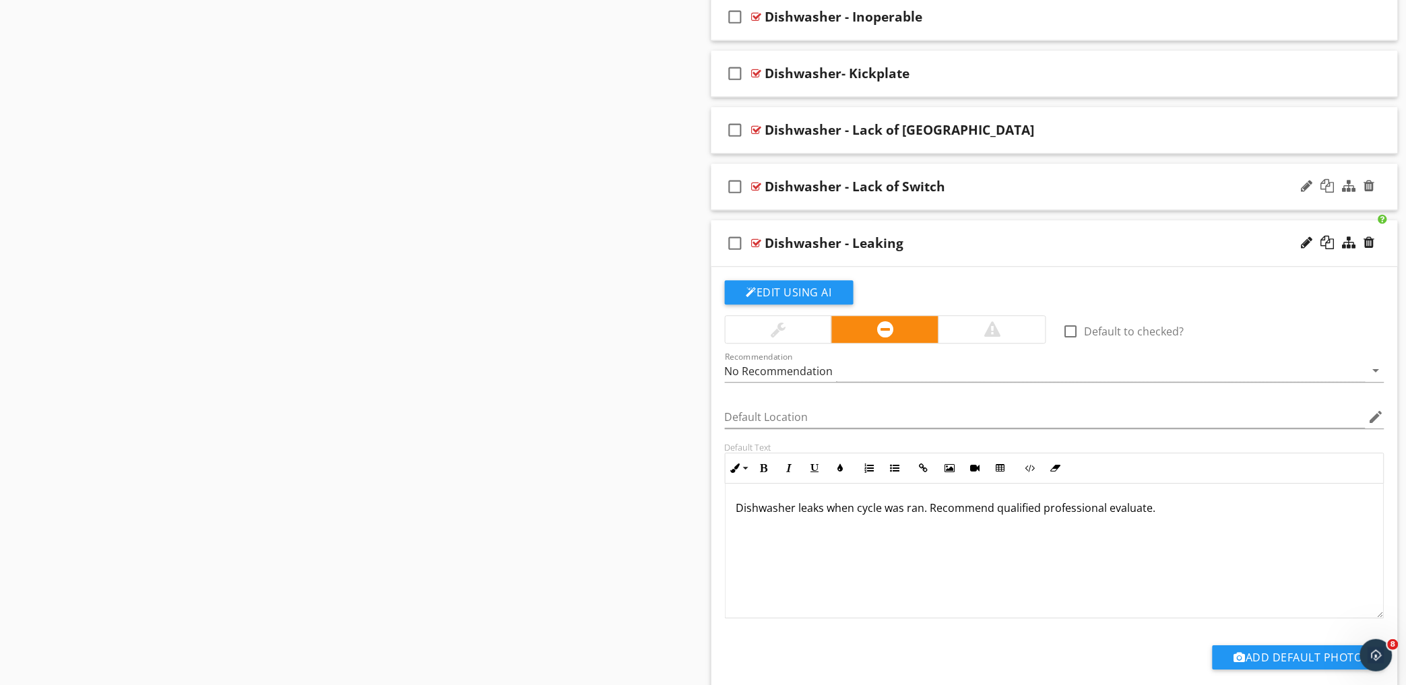
scroll to position [1076, 0]
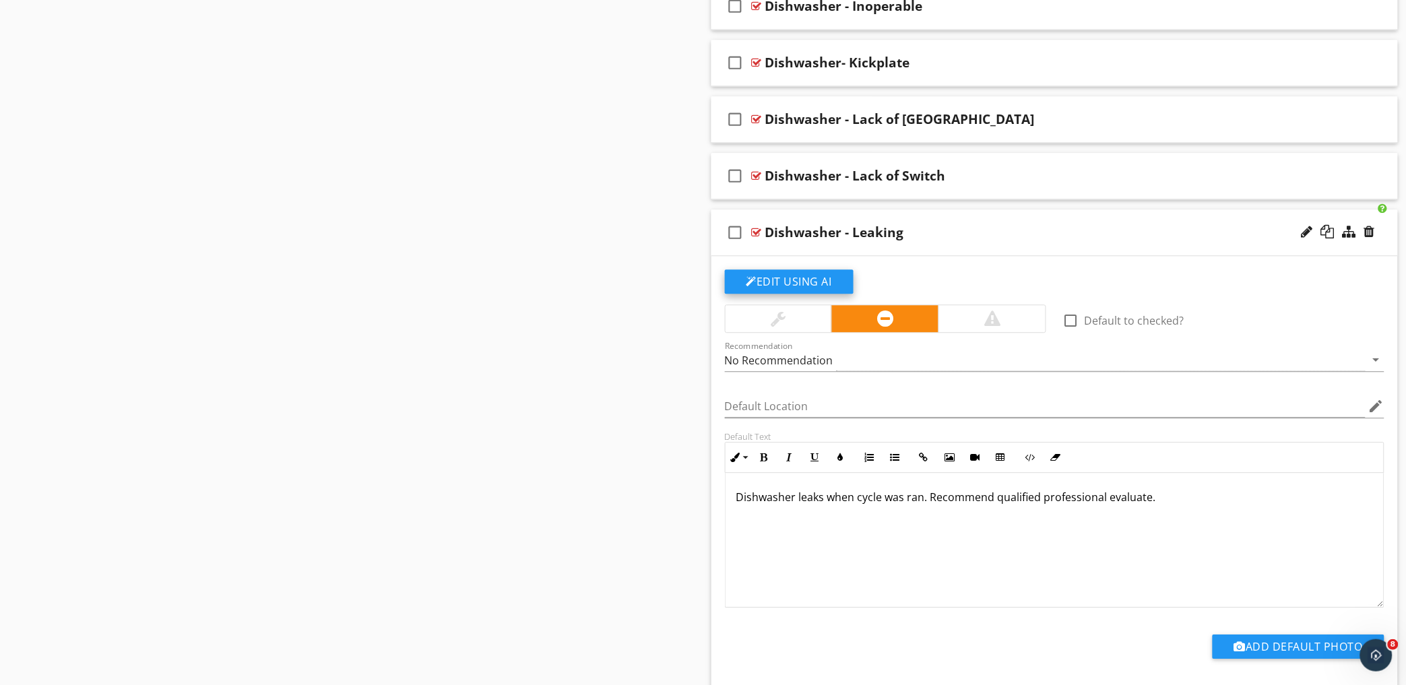
click at [777, 278] on button "Edit Using AI" at bounding box center [789, 281] width 129 height 24
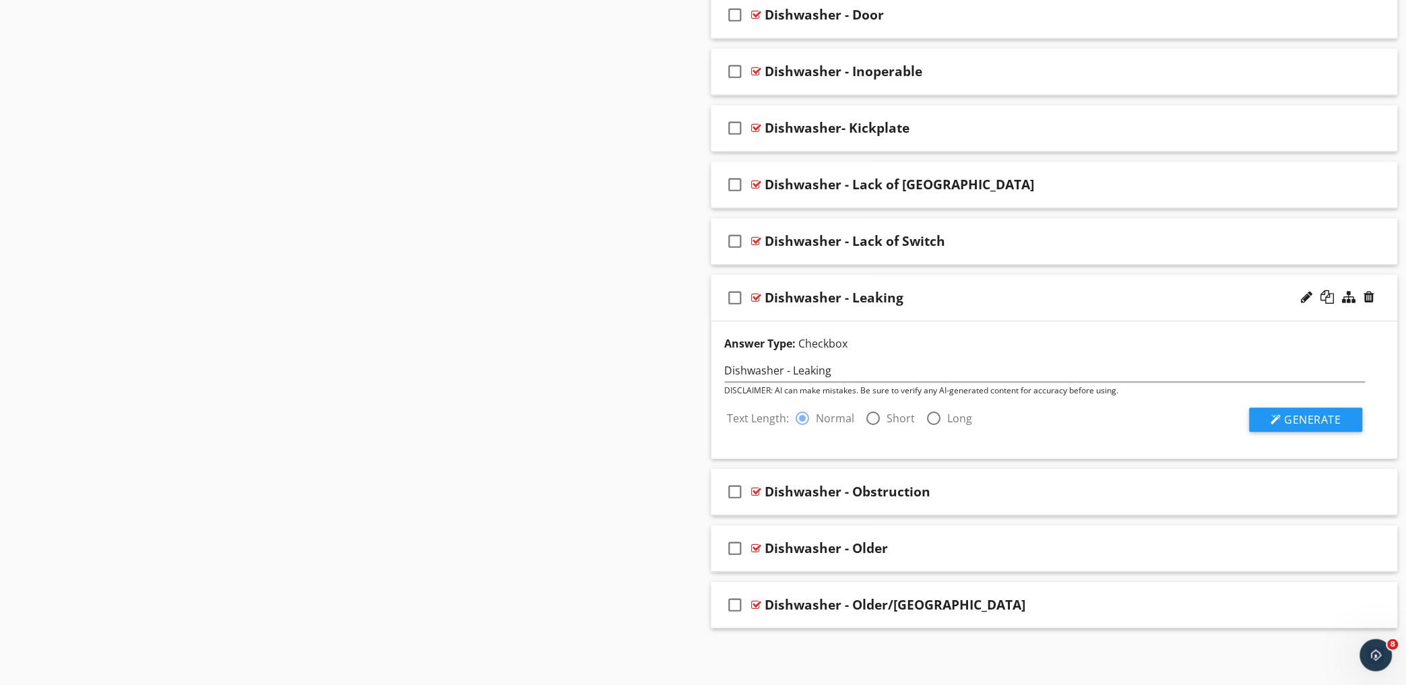
scroll to position [1011, 0]
click at [1301, 412] on span "Generate" at bounding box center [1312, 419] width 57 height 15
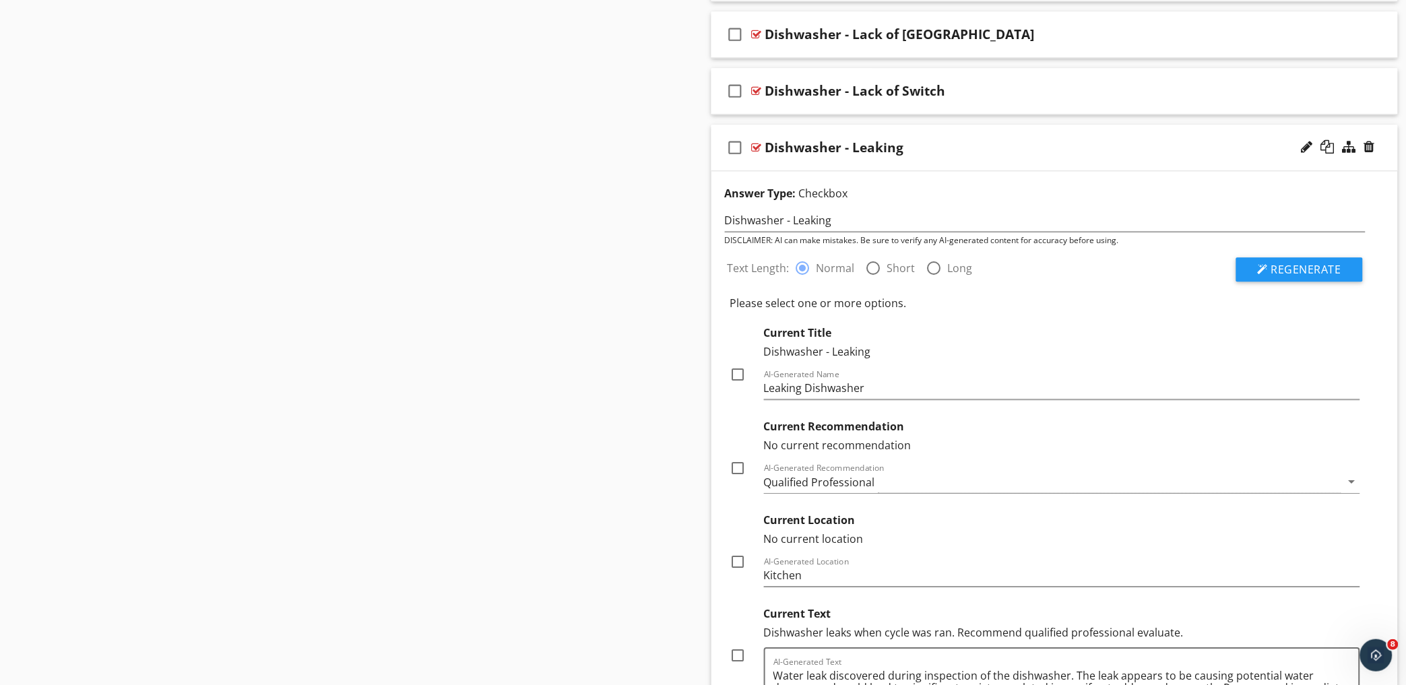
scroll to position [1235, 0]
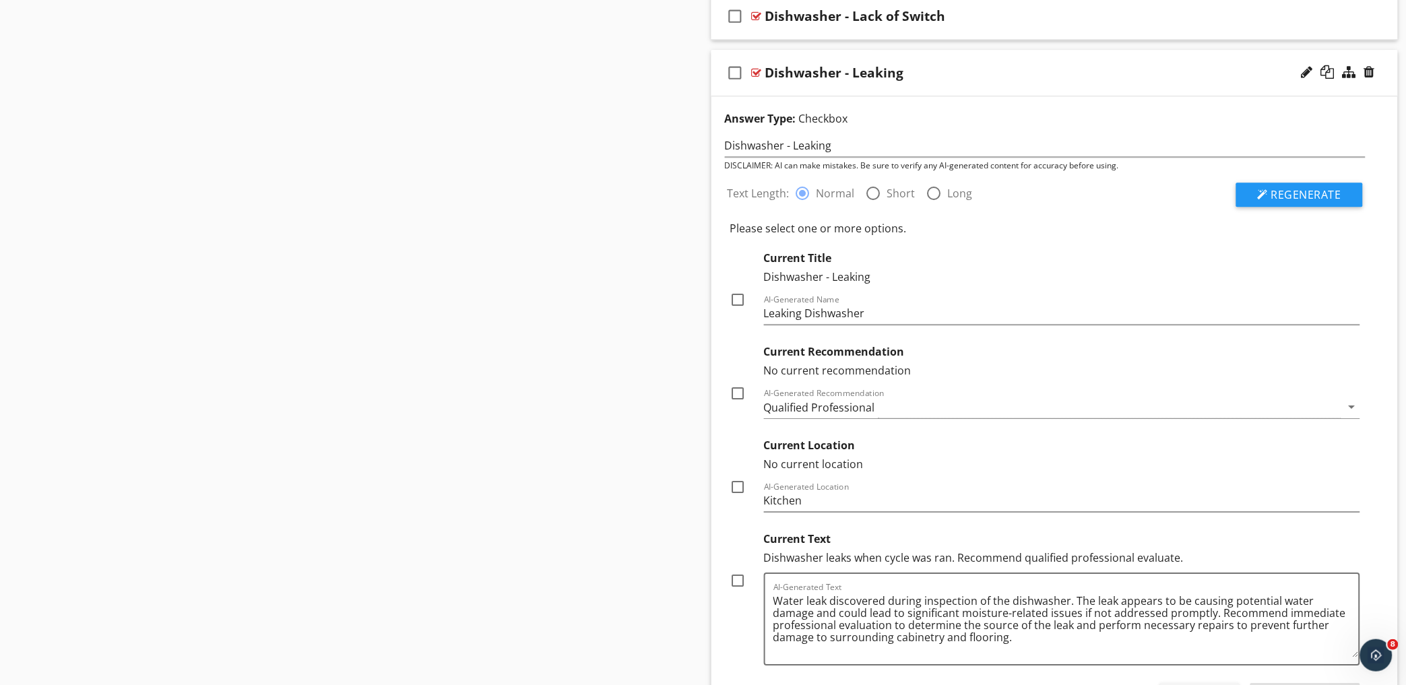
click at [872, 197] on div at bounding box center [873, 193] width 23 height 23
radio input "false"
radio input "true"
click at [1310, 197] on span "Regenerate" at bounding box center [1306, 194] width 70 height 15
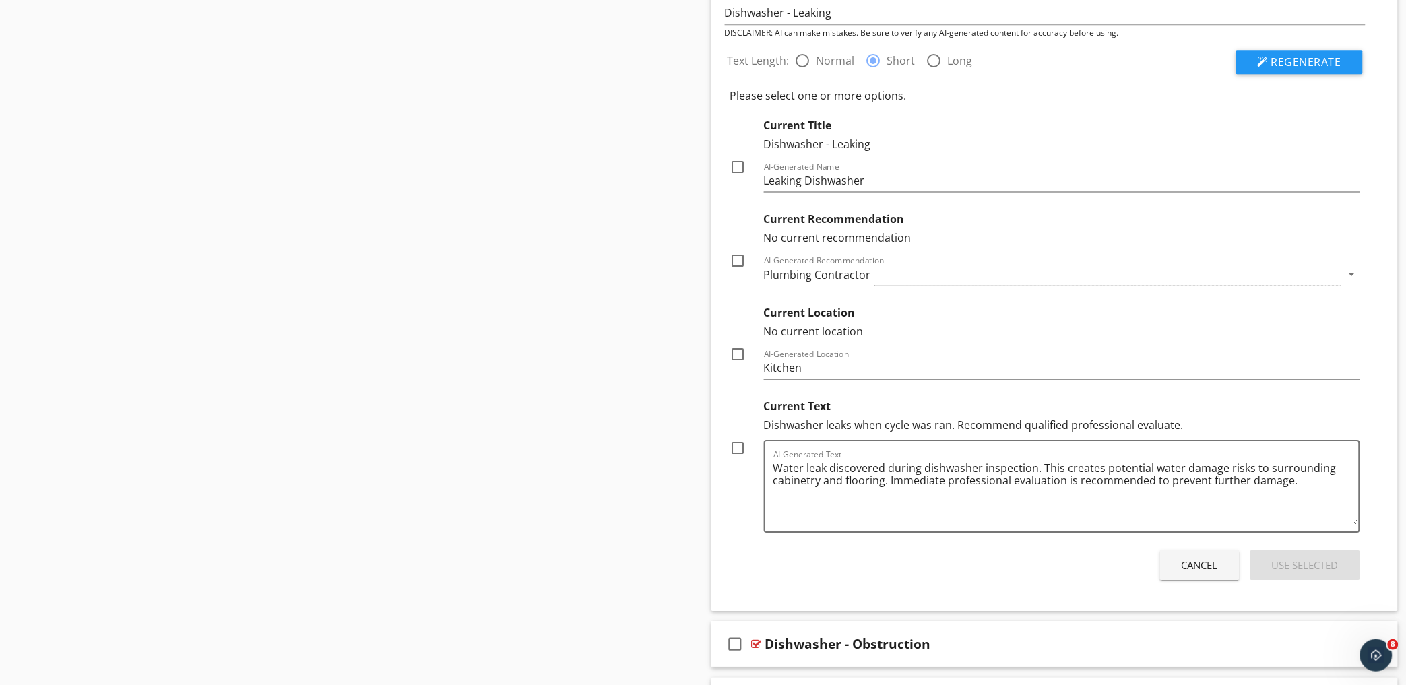
scroll to position [1385, 0]
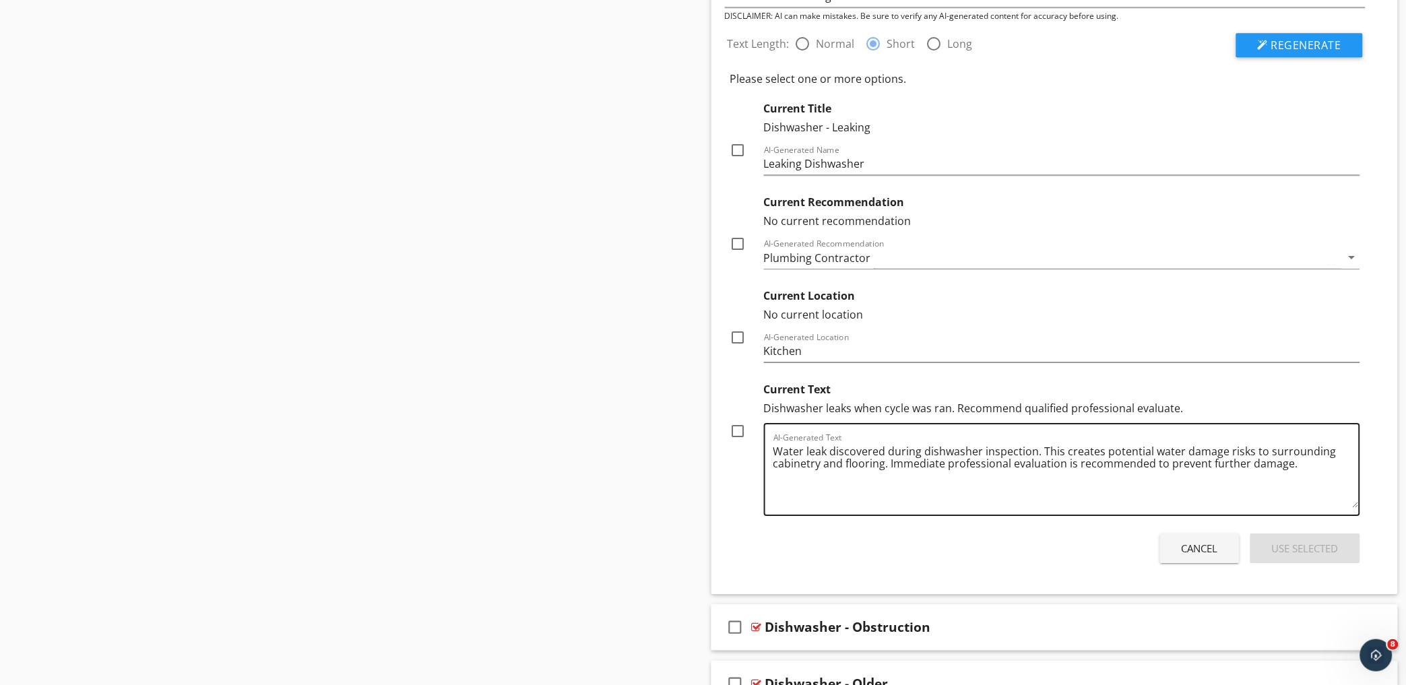
click at [1031, 455] on textarea "Water leak discovered during dishwasher inspection. This creates potential wate…" at bounding box center [1066, 474] width 586 height 67
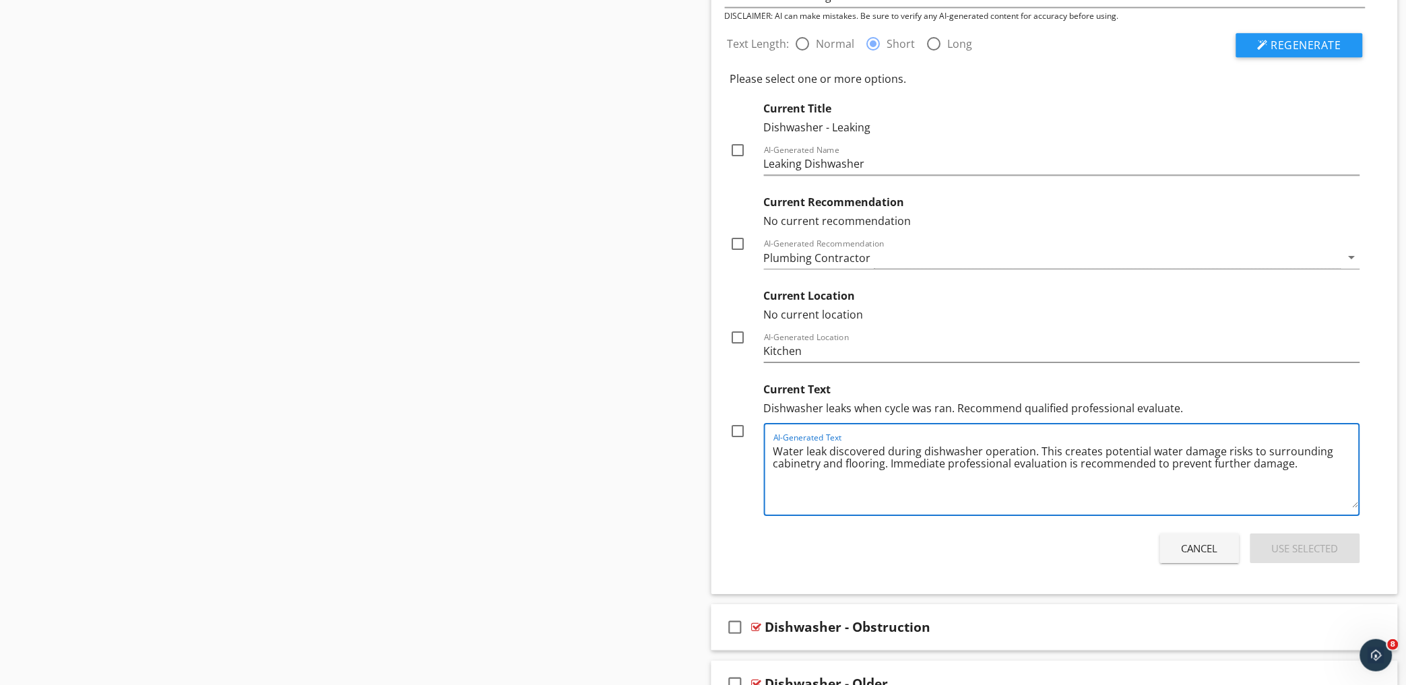
type textarea "Water leak discovered during dishwasher operation. This creates potential water…"
click at [733, 436] on div at bounding box center [738, 431] width 23 height 23
checkbox input "true"
click at [738, 334] on div at bounding box center [738, 337] width 23 height 23
checkbox input "true"
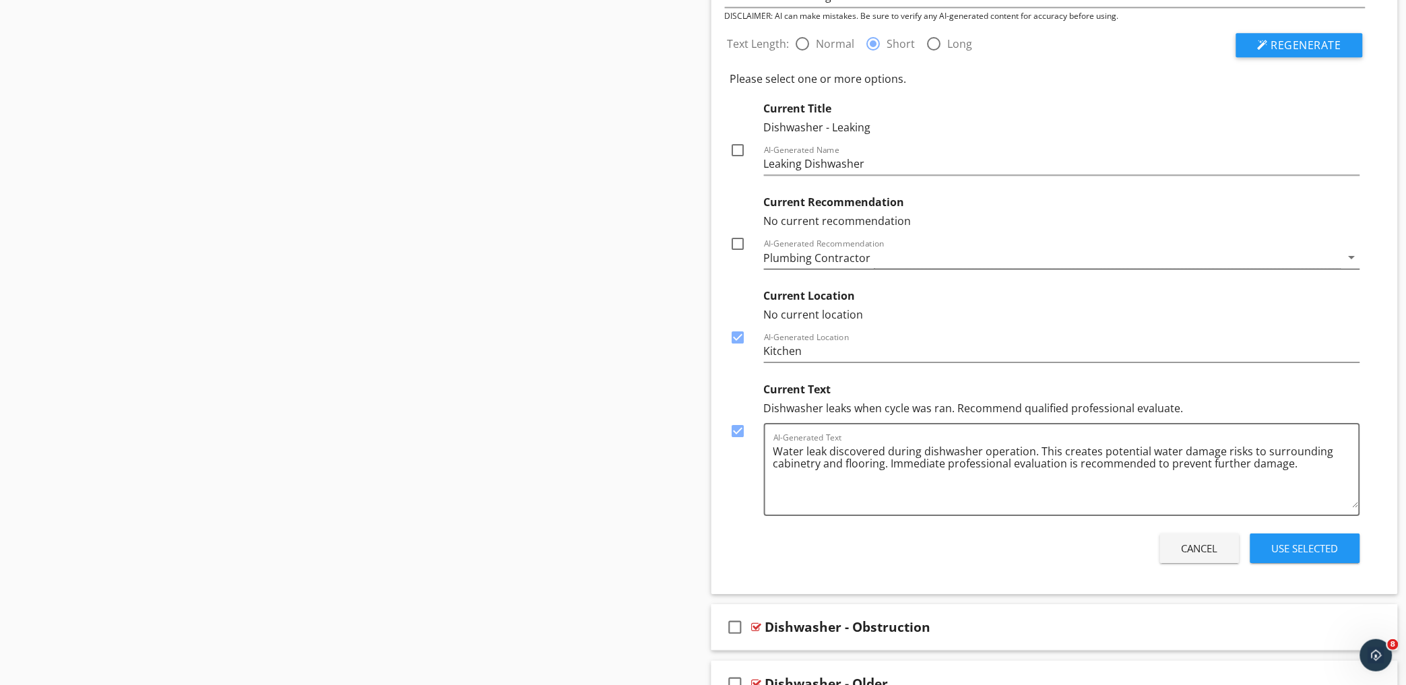
click at [978, 253] on div "Plumbing Contractor" at bounding box center [1053, 258] width 578 height 22
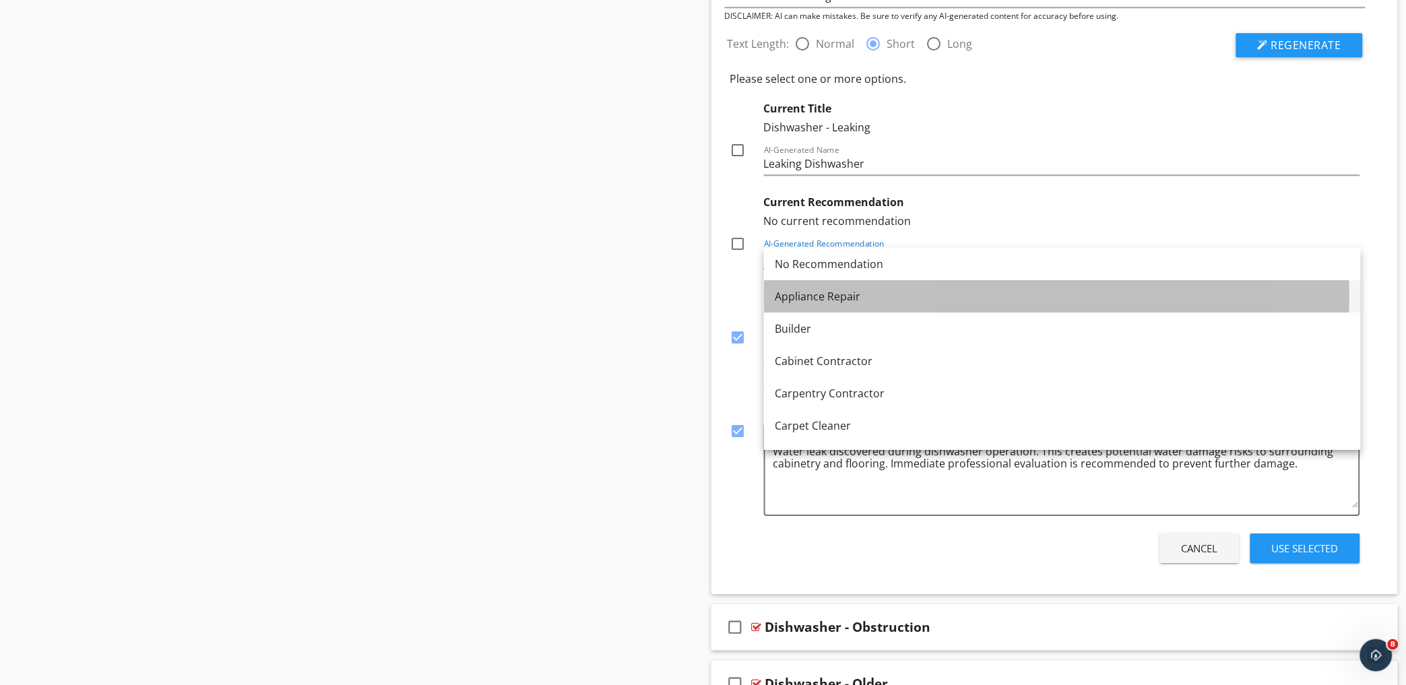
click at [966, 291] on div "Appliance Repair" at bounding box center [1062, 296] width 575 height 16
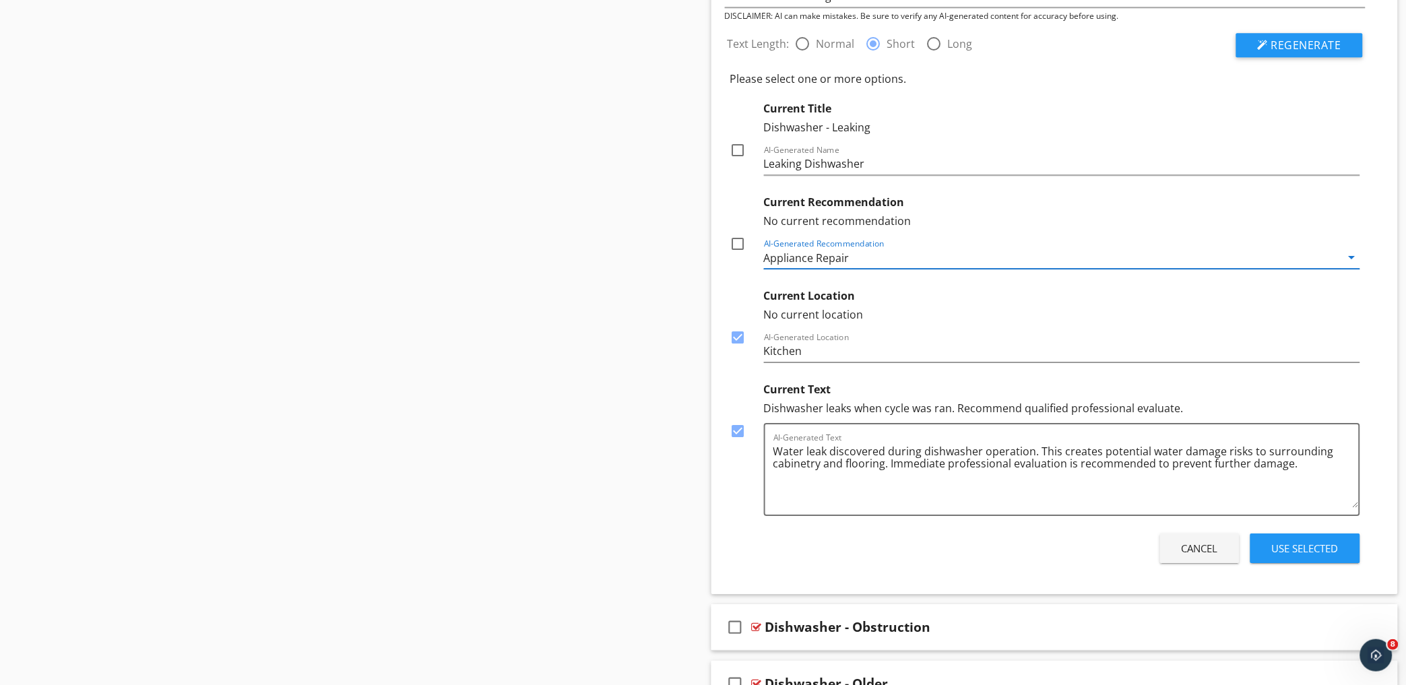
click at [737, 147] on div at bounding box center [738, 150] width 23 height 23
checkbox input "true"
click at [1311, 541] on div "Use Selected" at bounding box center [1305, 548] width 67 height 15
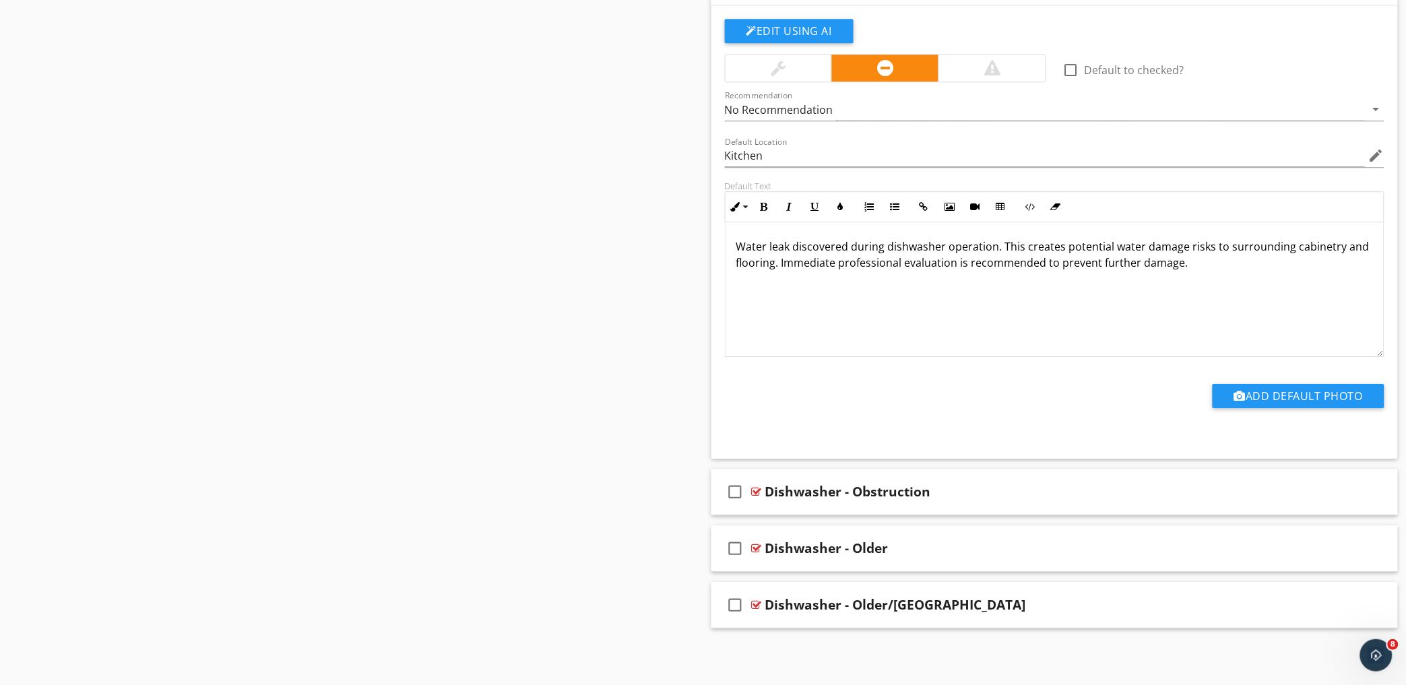
scroll to position [1067, 0]
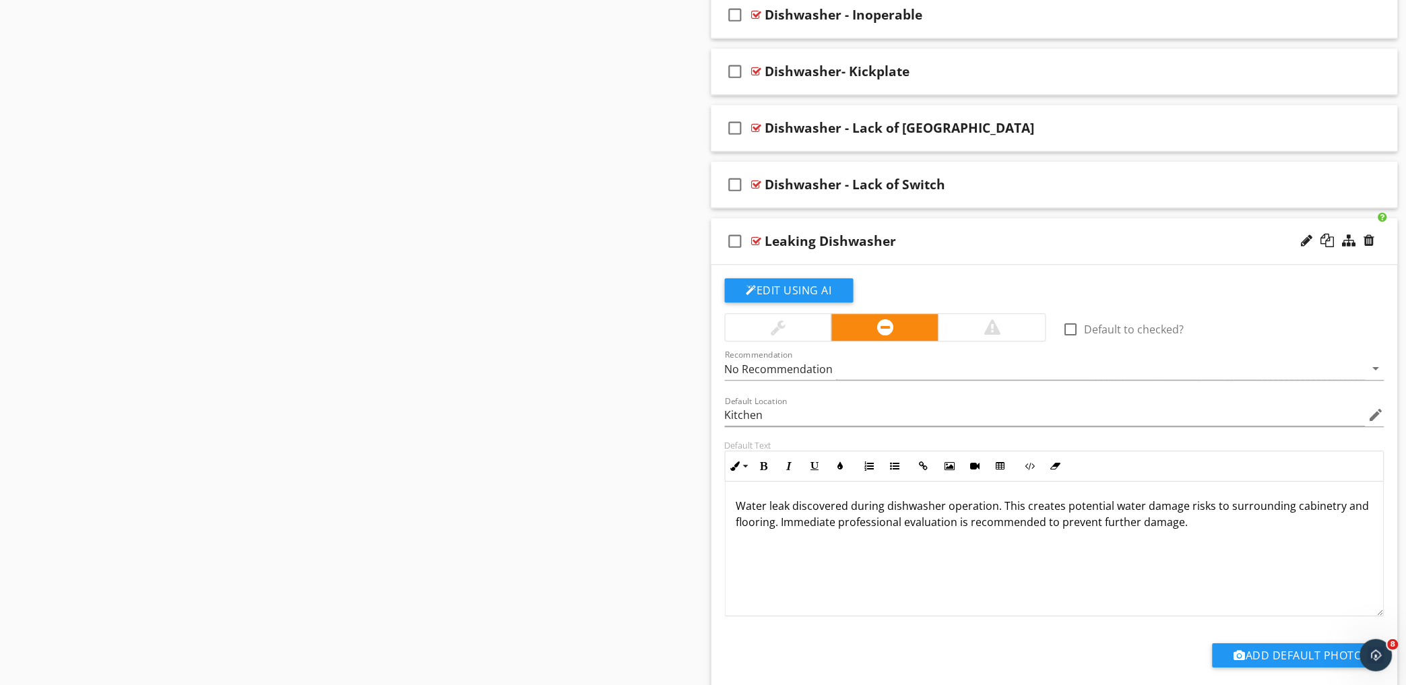
click at [990, 323] on div at bounding box center [992, 327] width 16 height 16
click at [905, 362] on div "No Recommendation" at bounding box center [1045, 369] width 641 height 22
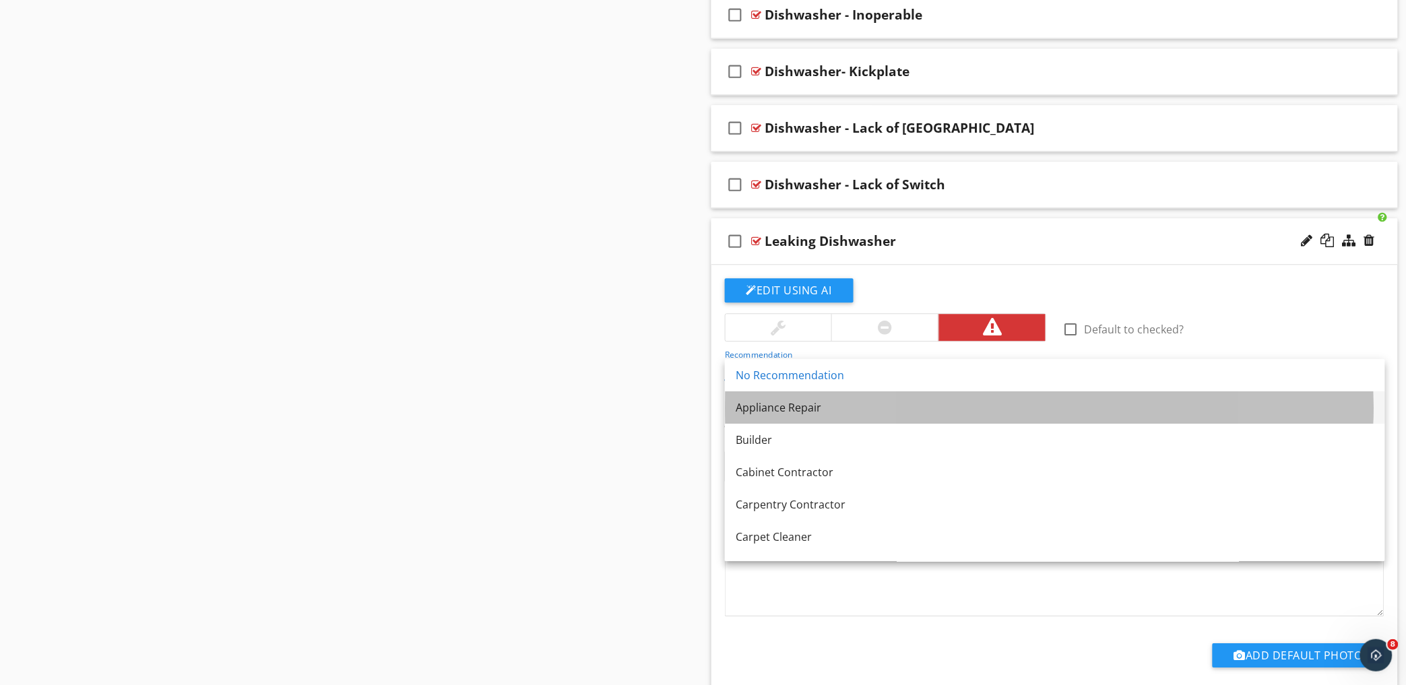
click at [841, 408] on div "Appliance Repair" at bounding box center [1055, 407] width 639 height 16
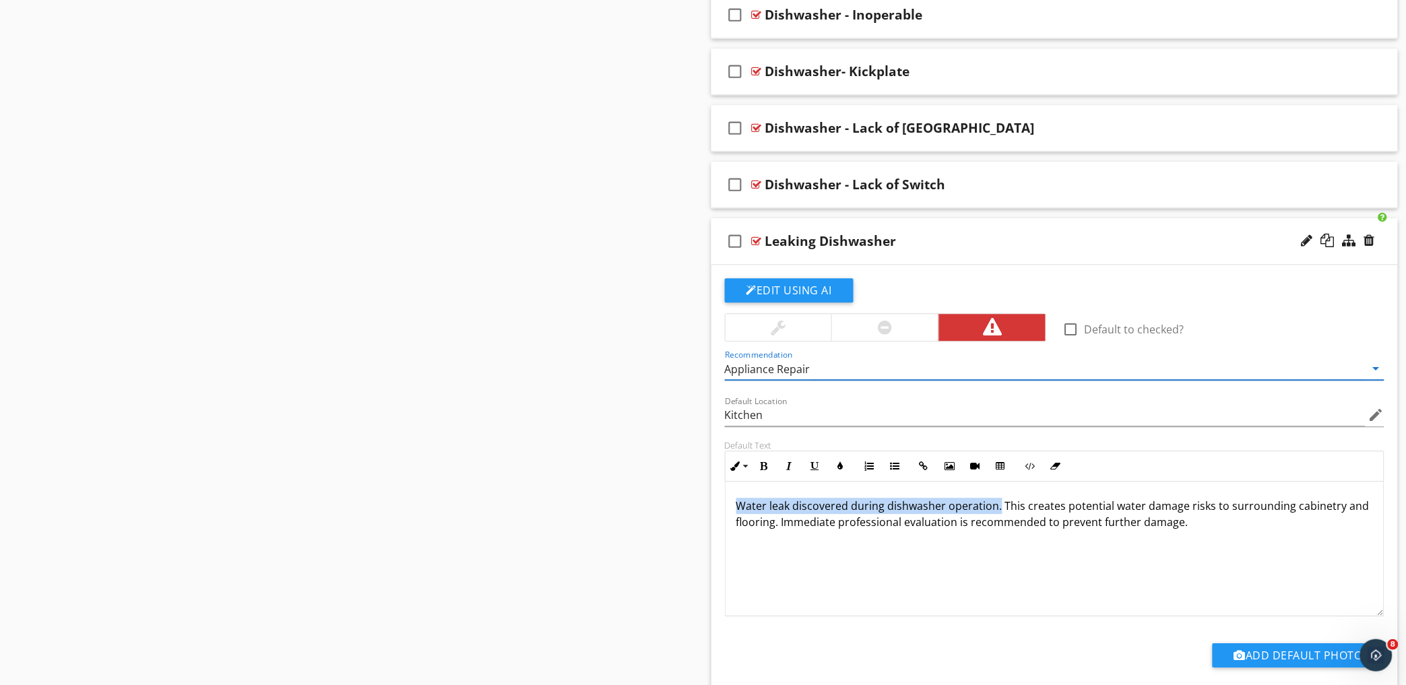
drag, startPoint x: 997, startPoint y: 506, endPoint x: 706, endPoint y: 494, distance: 291.2
click at [706, 494] on div "Comments New Informational check_box_outline_blank Select All check_box_outline…" at bounding box center [1054, 4] width 703 height 1853
click at [766, 466] on icon "button" at bounding box center [763, 465] width 9 height 9
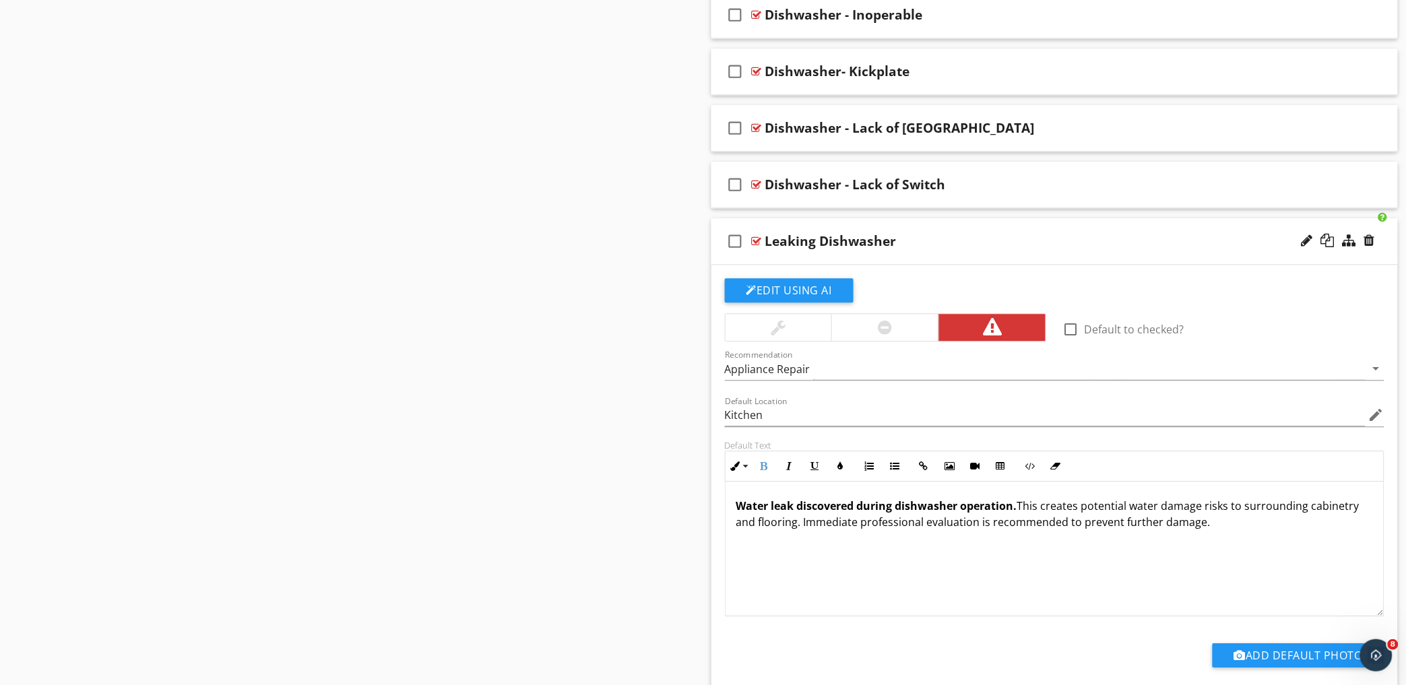
drag, startPoint x: 816, startPoint y: 554, endPoint x: 901, endPoint y: 550, distance: 84.3
click at [818, 554] on div "Water leak discovered during dishwasher operation. This creates potential water…" at bounding box center [1054, 549] width 659 height 135
drag, startPoint x: 1021, startPoint y: 507, endPoint x: 795, endPoint y: 538, distance: 227.8
click at [795, 538] on div "Water leak discovered during dishwasher operation. This creates potential water…" at bounding box center [1054, 549] width 659 height 135
click at [808, 465] on button "Underline" at bounding box center [815, 466] width 26 height 26
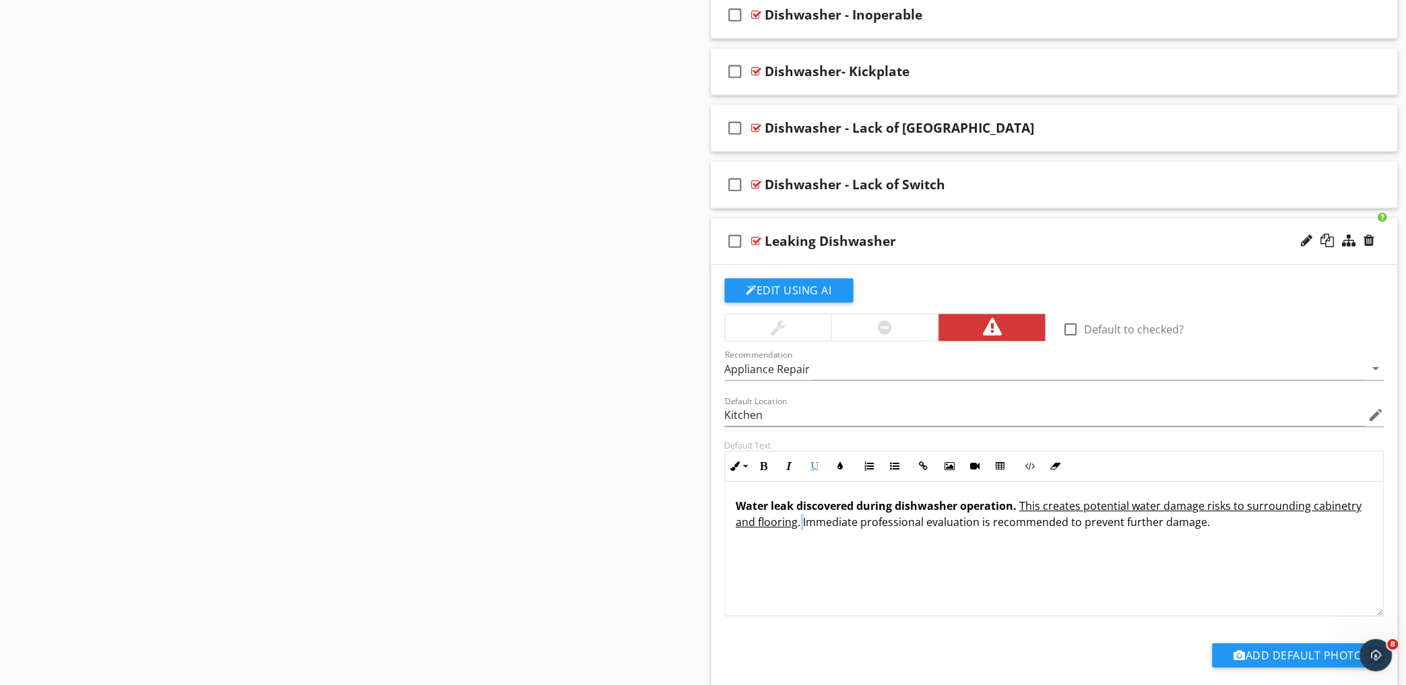
drag, startPoint x: 802, startPoint y: 578, endPoint x: 807, endPoint y: 573, distance: 7.6
click at [802, 578] on div "Water leak discovered during dishwasher operation. This creates potential water…" at bounding box center [1054, 549] width 659 height 135
drag, startPoint x: 810, startPoint y: 523, endPoint x: 1020, endPoint y: 510, distance: 210.6
click at [1020, 510] on p "Water leak discovered during dishwasher operation. This creates potential water…" at bounding box center [1054, 514] width 637 height 32
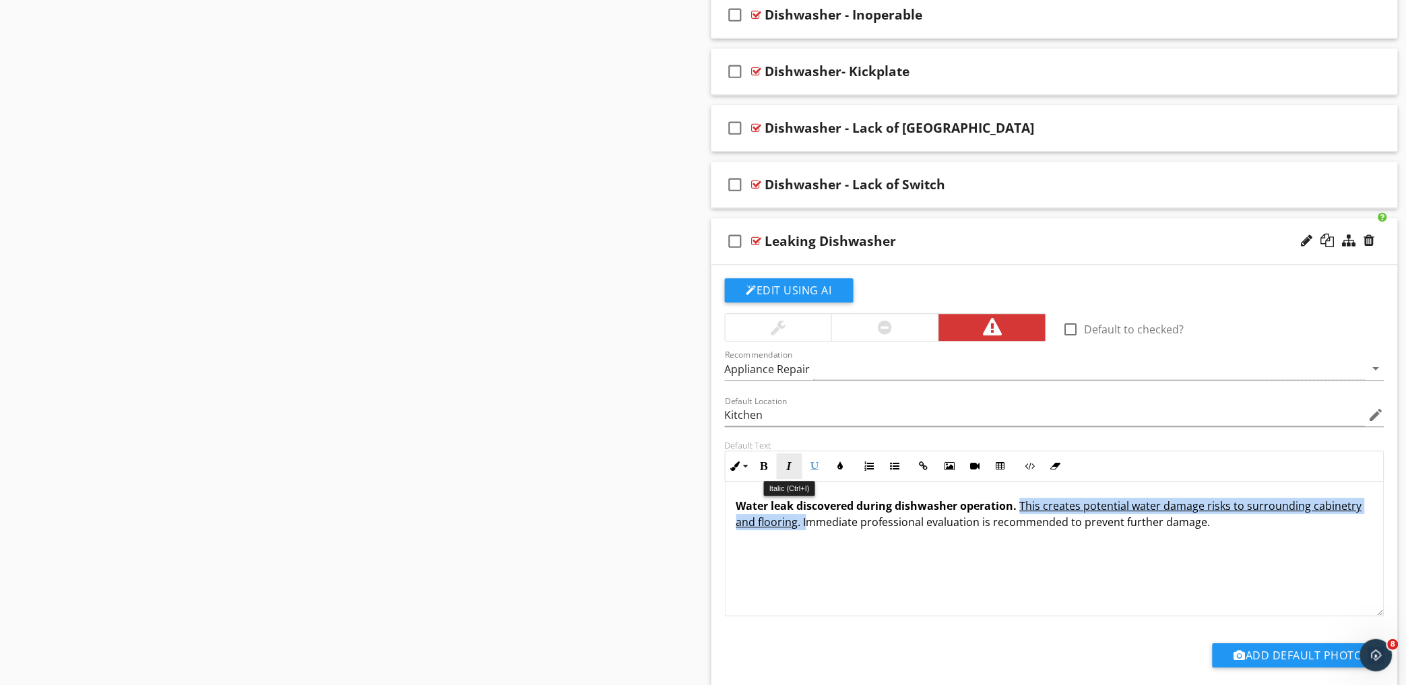
click at [797, 466] on button "Italic" at bounding box center [790, 466] width 26 height 26
click at [820, 469] on button "Underline" at bounding box center [815, 466] width 26 height 26
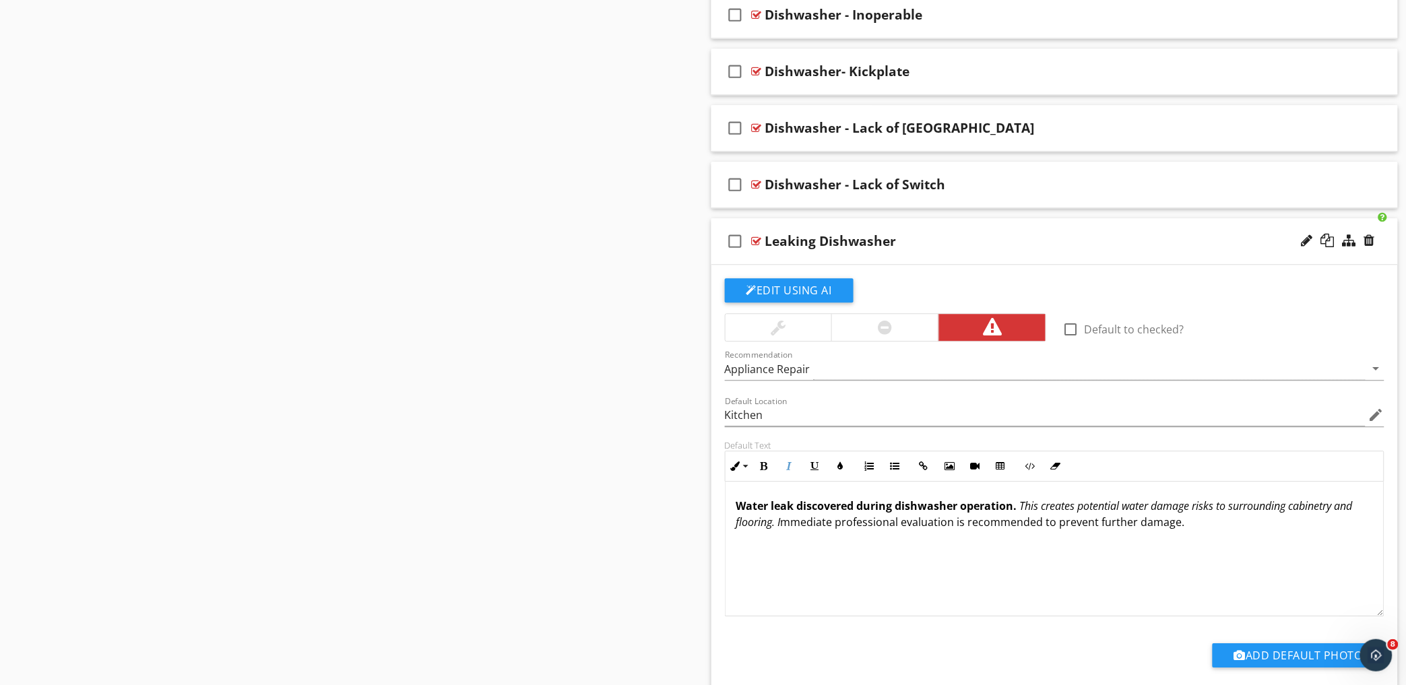
click at [837, 541] on div "Water leak discovered during dishwasher operation. This creates potential water…" at bounding box center [1054, 549] width 659 height 135
drag, startPoint x: 1197, startPoint y: 526, endPoint x: 778, endPoint y: 529, distance: 419.0
click at [778, 529] on p "Water leak discovered during dishwasher operation. This creates potential water…" at bounding box center [1054, 514] width 637 height 32
click at [796, 470] on button "Italic" at bounding box center [790, 466] width 26 height 26
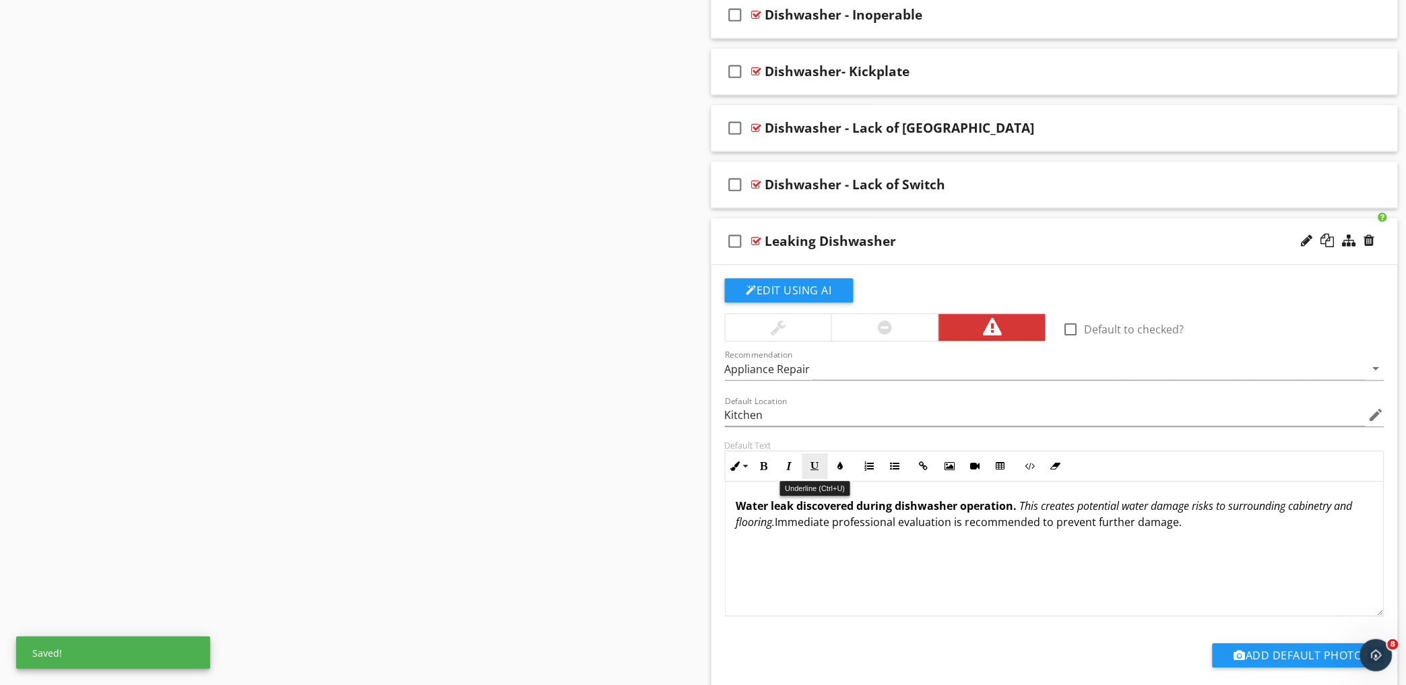
click at [816, 467] on icon "button" at bounding box center [814, 465] width 9 height 9
click at [841, 568] on div "Water leak discovered during dishwasher operation. This creates potential water…" at bounding box center [1054, 549] width 659 height 135
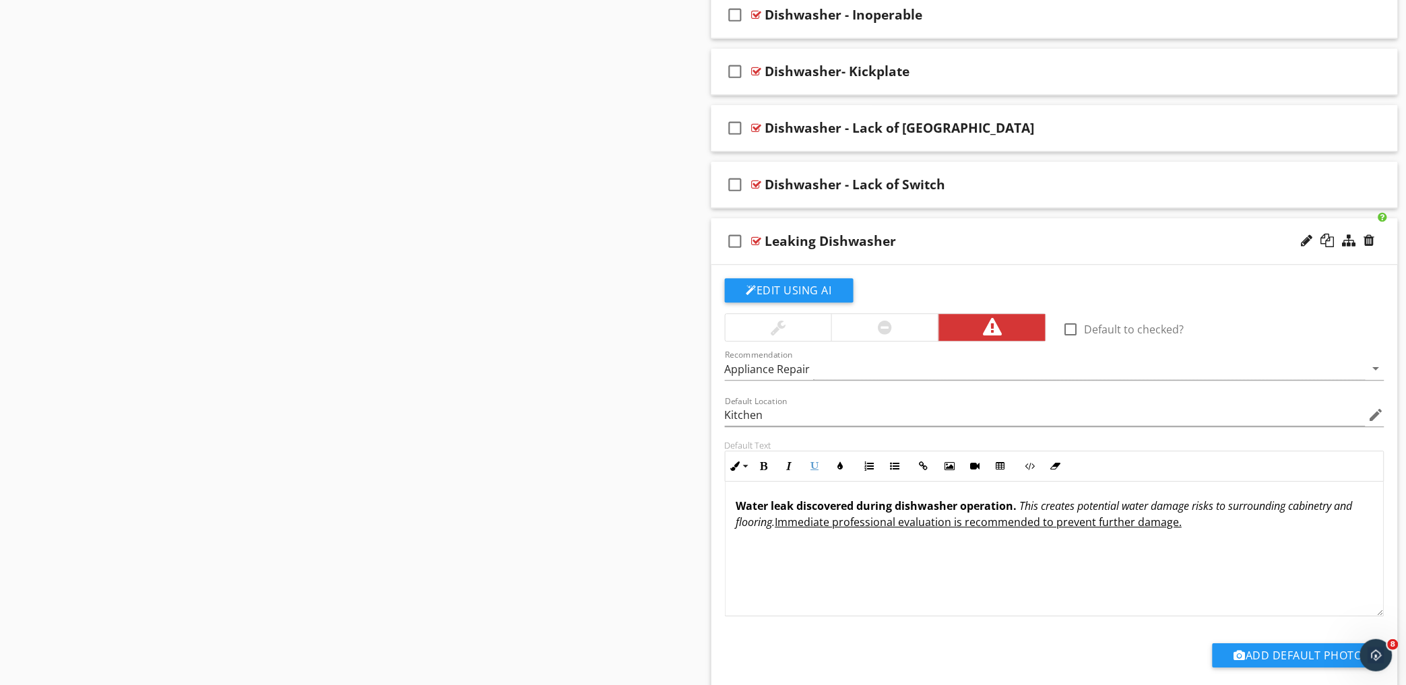
scroll to position [1, 0]
click at [1011, 230] on div "check_box_outline_blank Leaking Dishwasher" at bounding box center [1054, 241] width 687 height 46
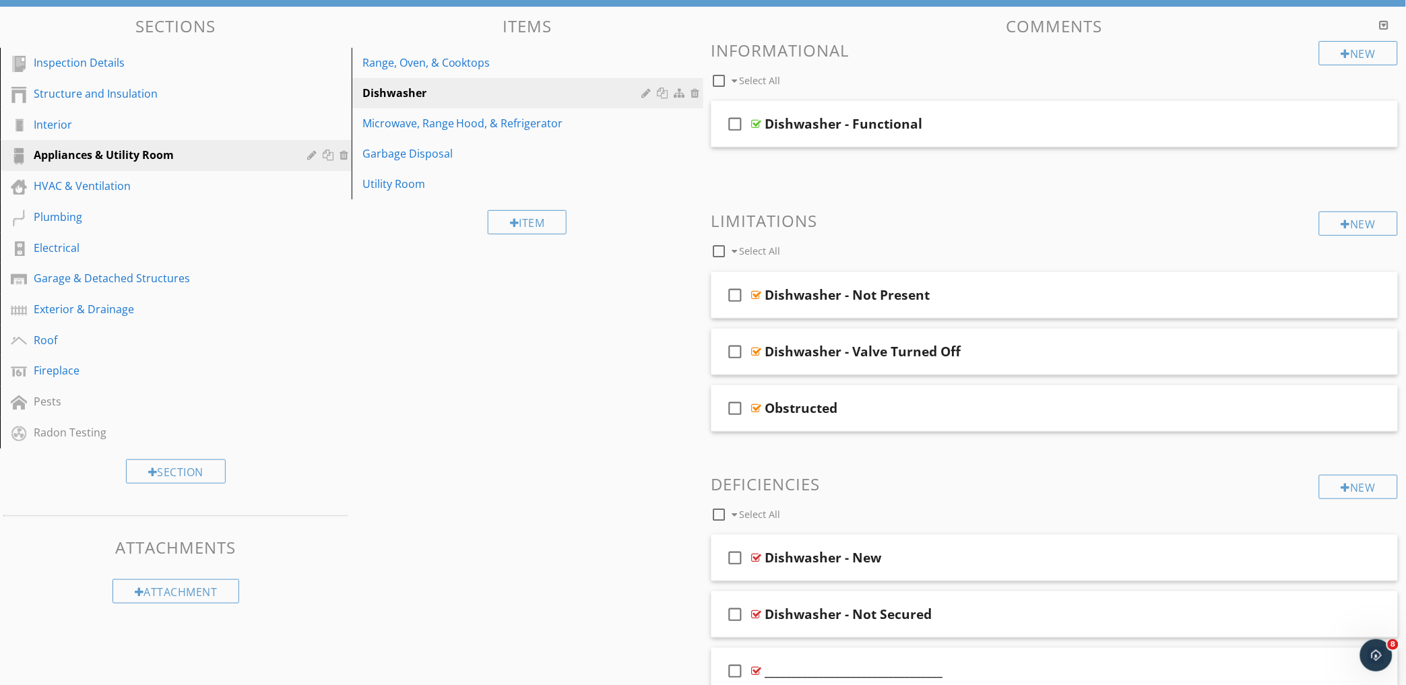
scroll to position [125, 0]
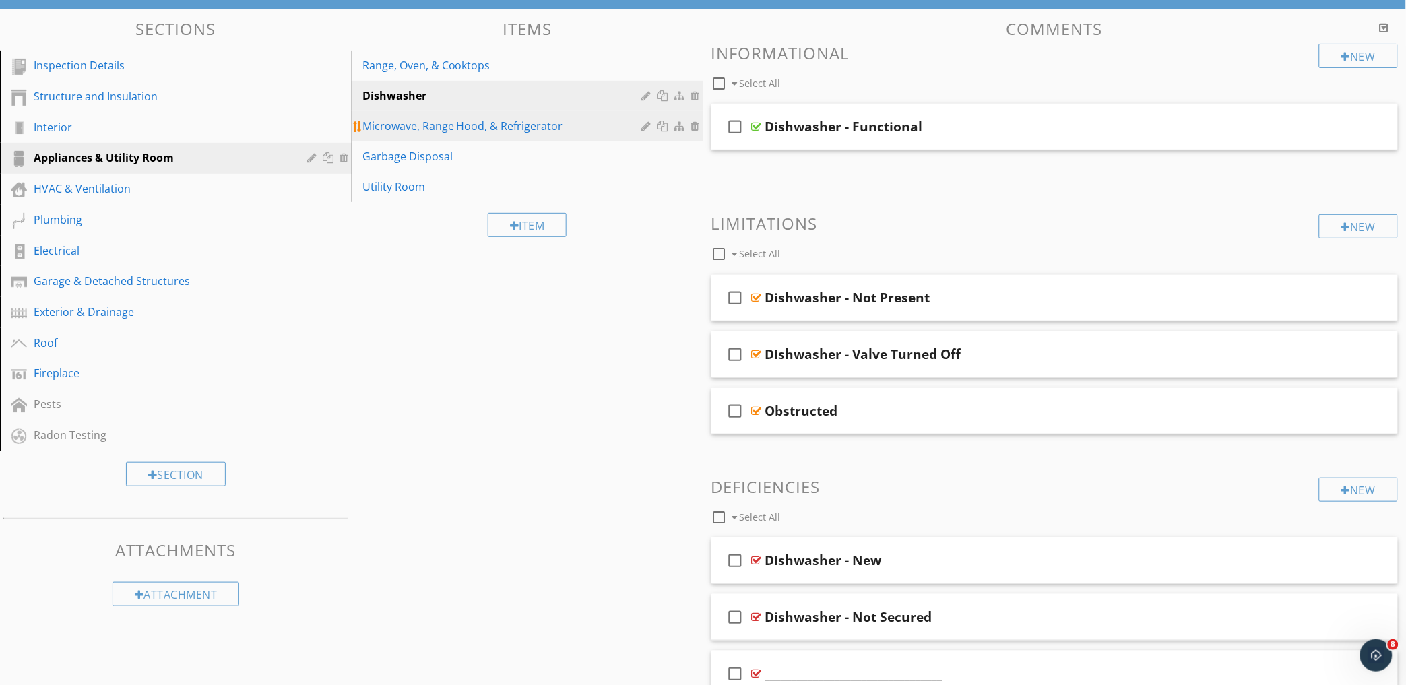
click at [456, 112] on link "Microwave, Range Hood, & Refrigerator" at bounding box center [530, 126] width 348 height 30
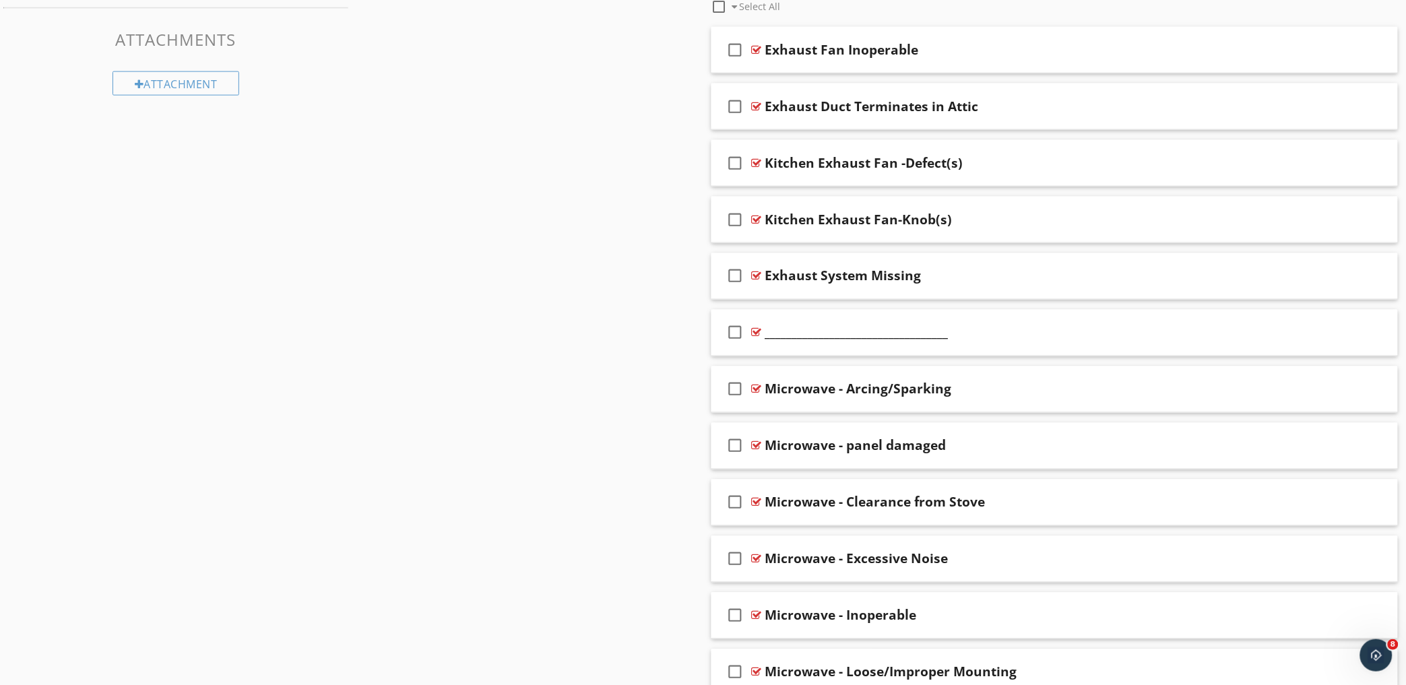
scroll to position [649, 0]
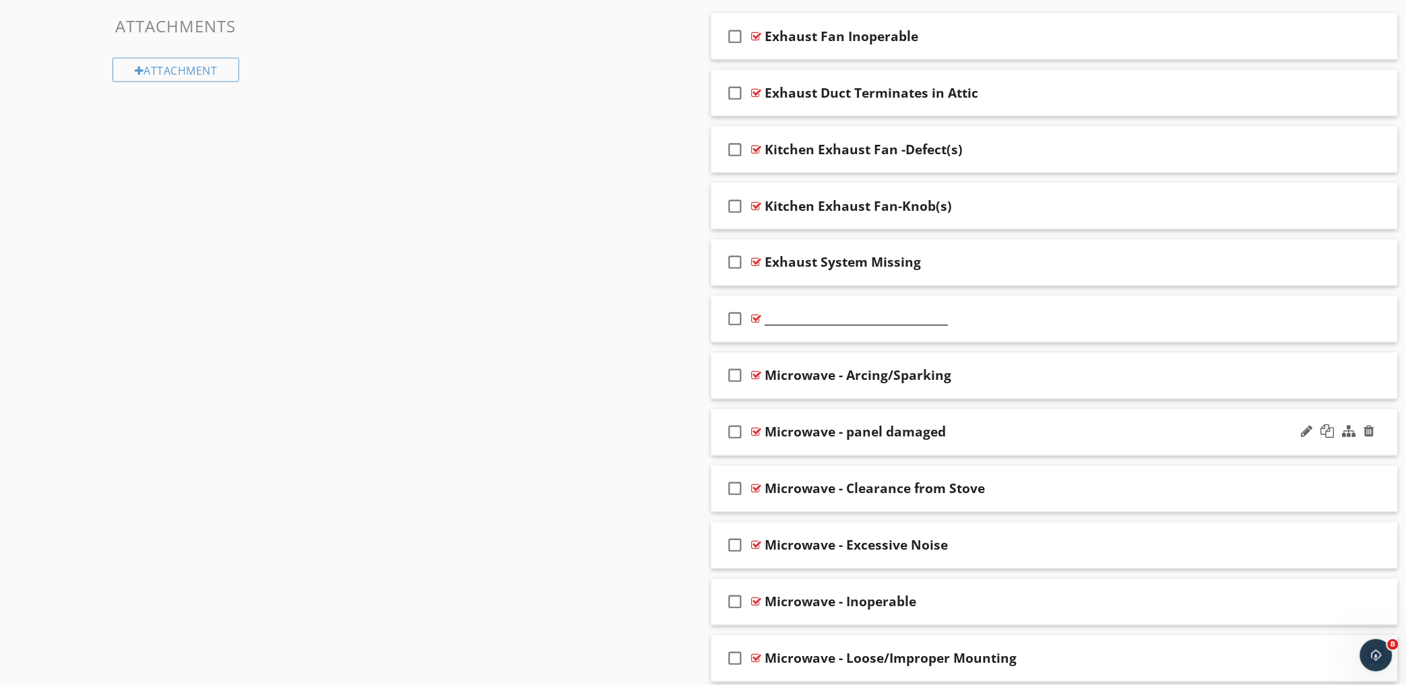
click at [1005, 416] on div "check_box_outline_blank Microwave - panel damaged" at bounding box center [1054, 433] width 687 height 46
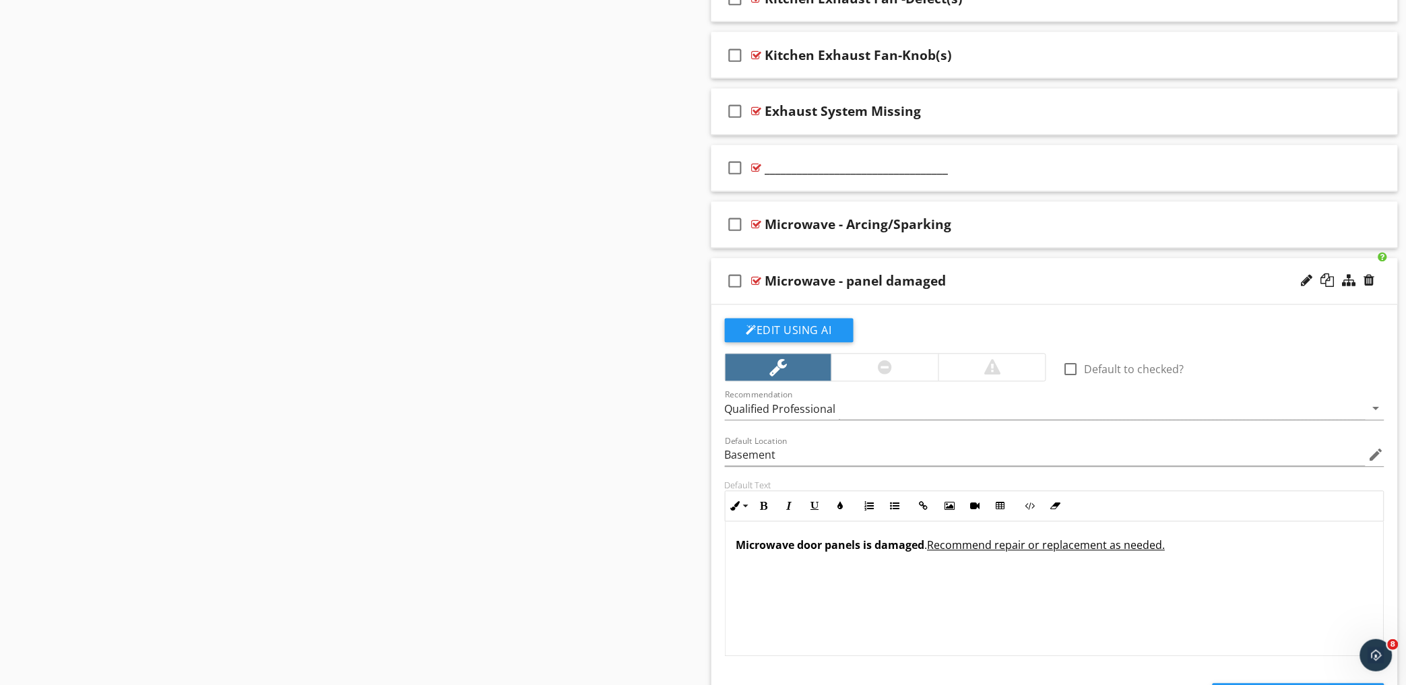
scroll to position [799, 0]
click at [1303, 284] on div at bounding box center [1306, 281] width 11 height 13
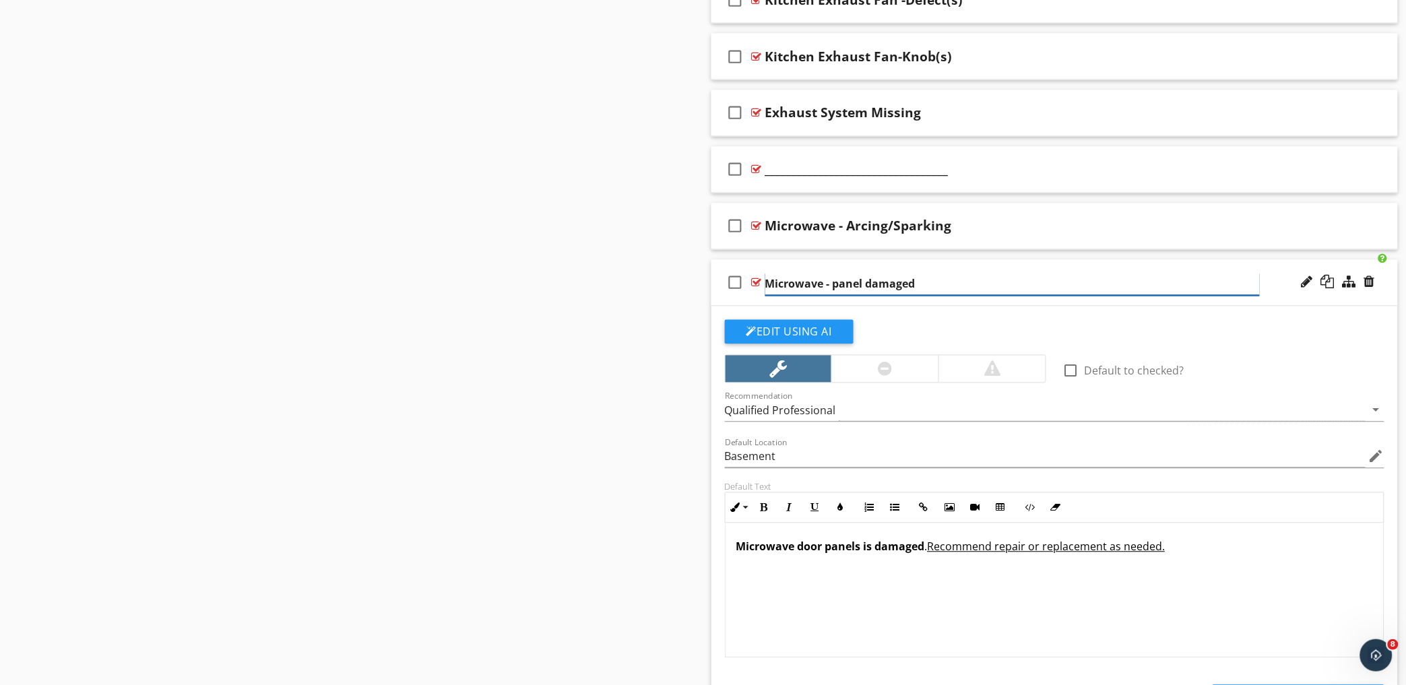
click at [837, 281] on input "Microwave - panel damaged" at bounding box center [1012, 284] width 495 height 22
drag, startPoint x: 832, startPoint y: 283, endPoint x: 840, endPoint y: 297, distance: 16.3
click at [832, 284] on input "Microwave - Panel/Handel damaged" at bounding box center [1012, 284] width 495 height 22
click at [924, 282] on input "Microwave Panel/Handel- amaged" at bounding box center [1012, 284] width 495 height 22
type input "Microwave Panel/Handel- Defect(s)"
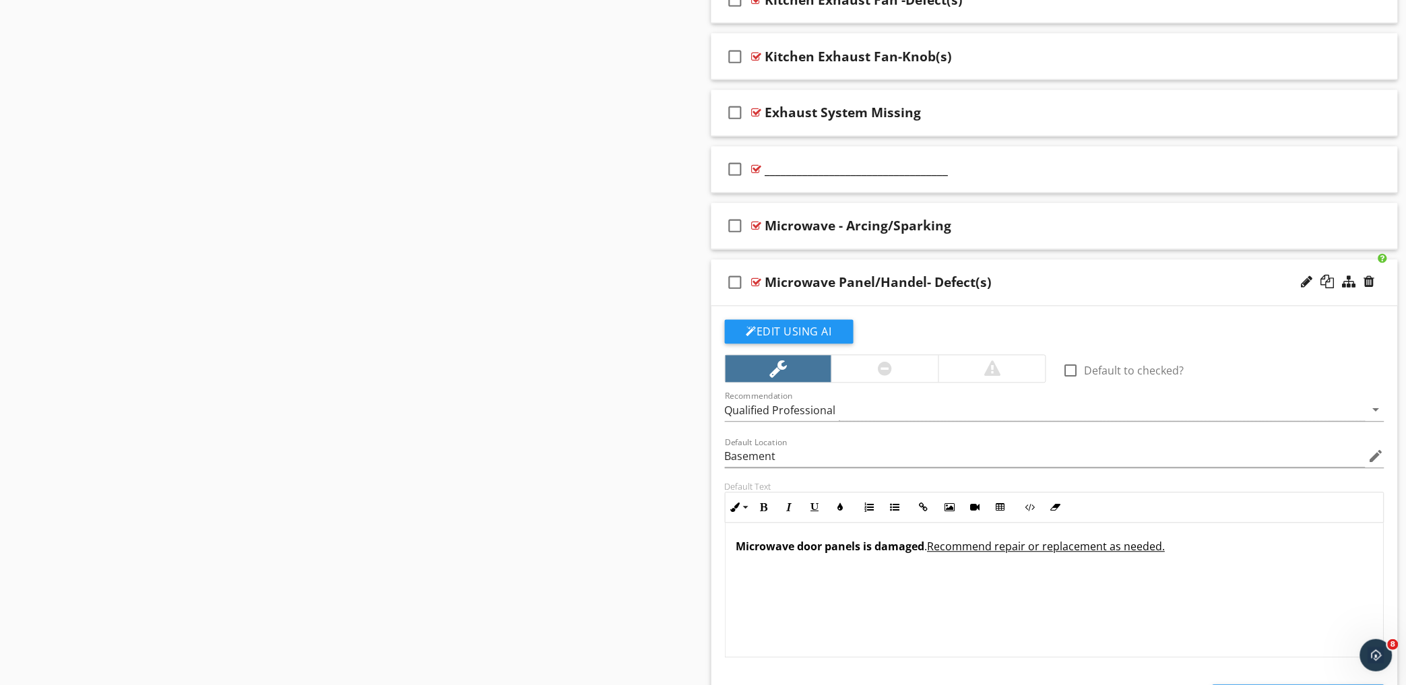
click at [825, 550] on strong "Microwave door panels is damaged" at bounding box center [830, 547] width 189 height 15
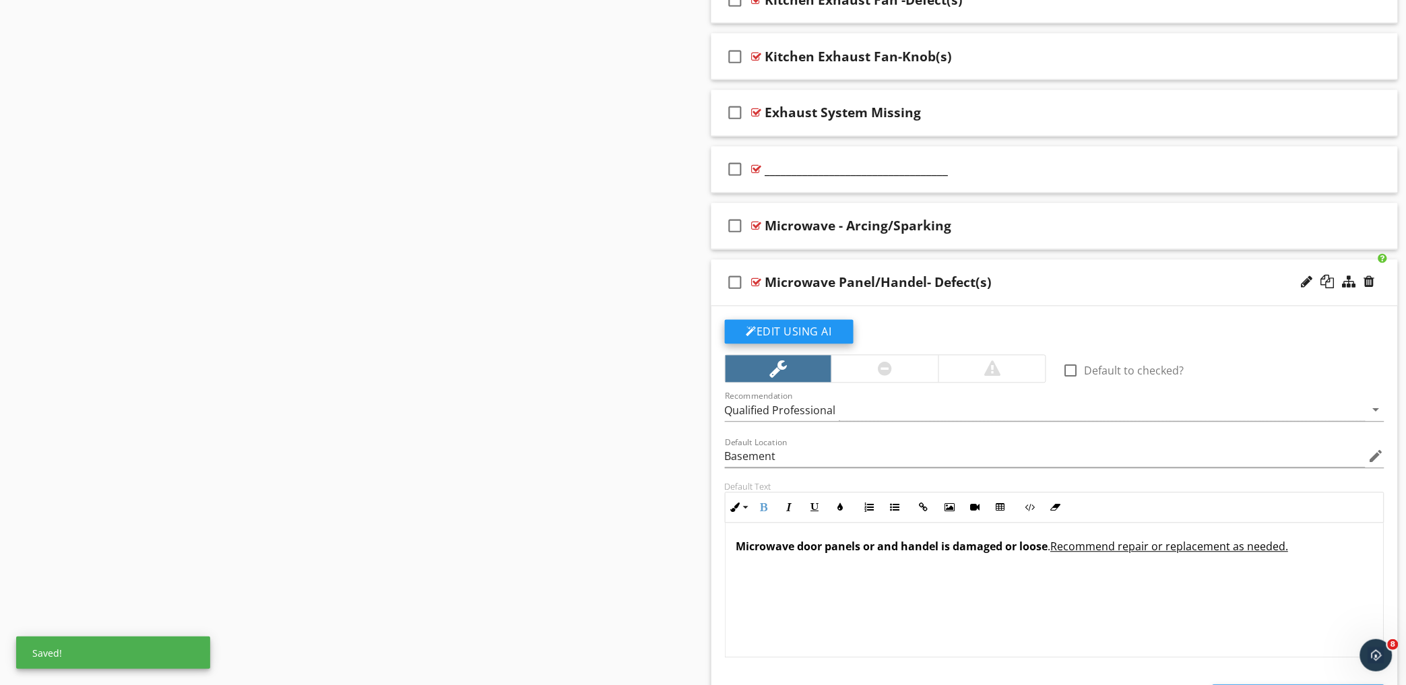
click at [826, 322] on button "Edit Using AI" at bounding box center [789, 332] width 129 height 24
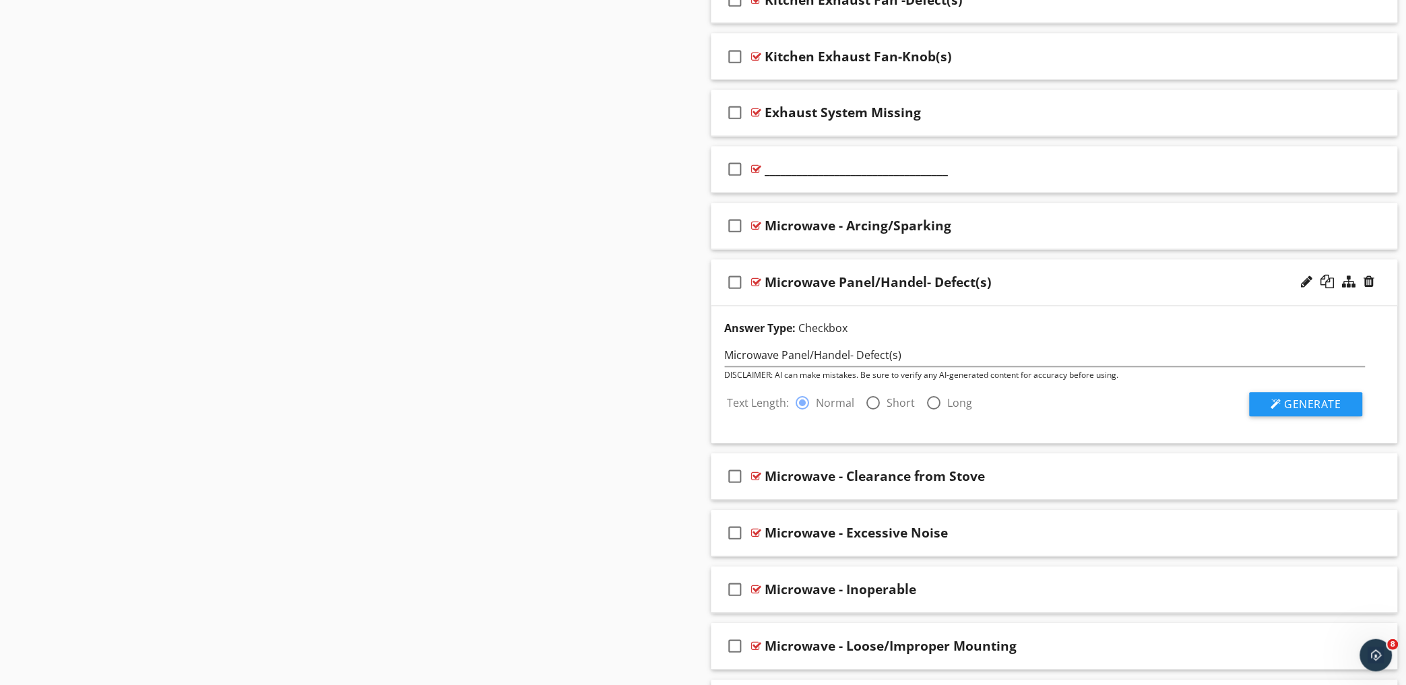
click at [887, 407] on label "Short" at bounding box center [901, 403] width 28 height 13
radio input "false"
radio input "true"
click at [1297, 395] on button "Generate" at bounding box center [1305, 405] width 113 height 24
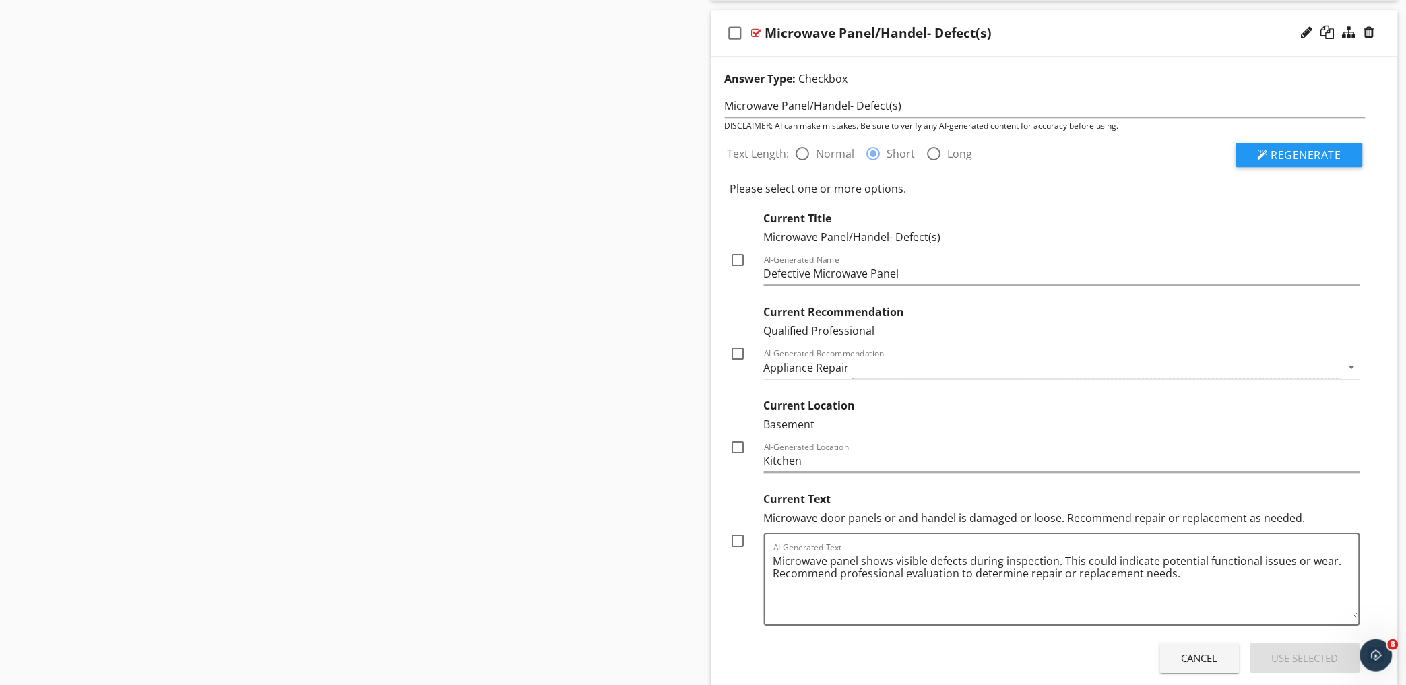
scroll to position [1024, 0]
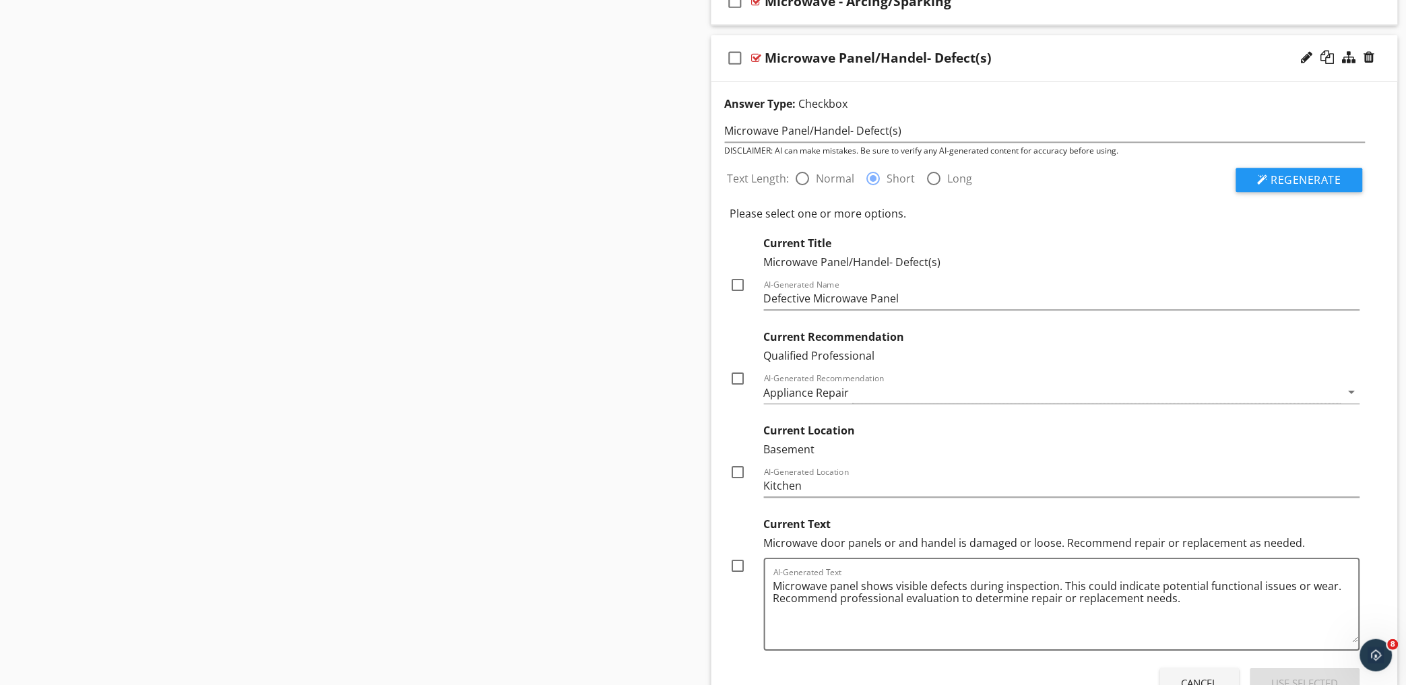
click at [738, 278] on div at bounding box center [738, 284] width 23 height 23
checkbox input "true"
click at [745, 387] on div at bounding box center [738, 378] width 23 height 23
checkbox input "true"
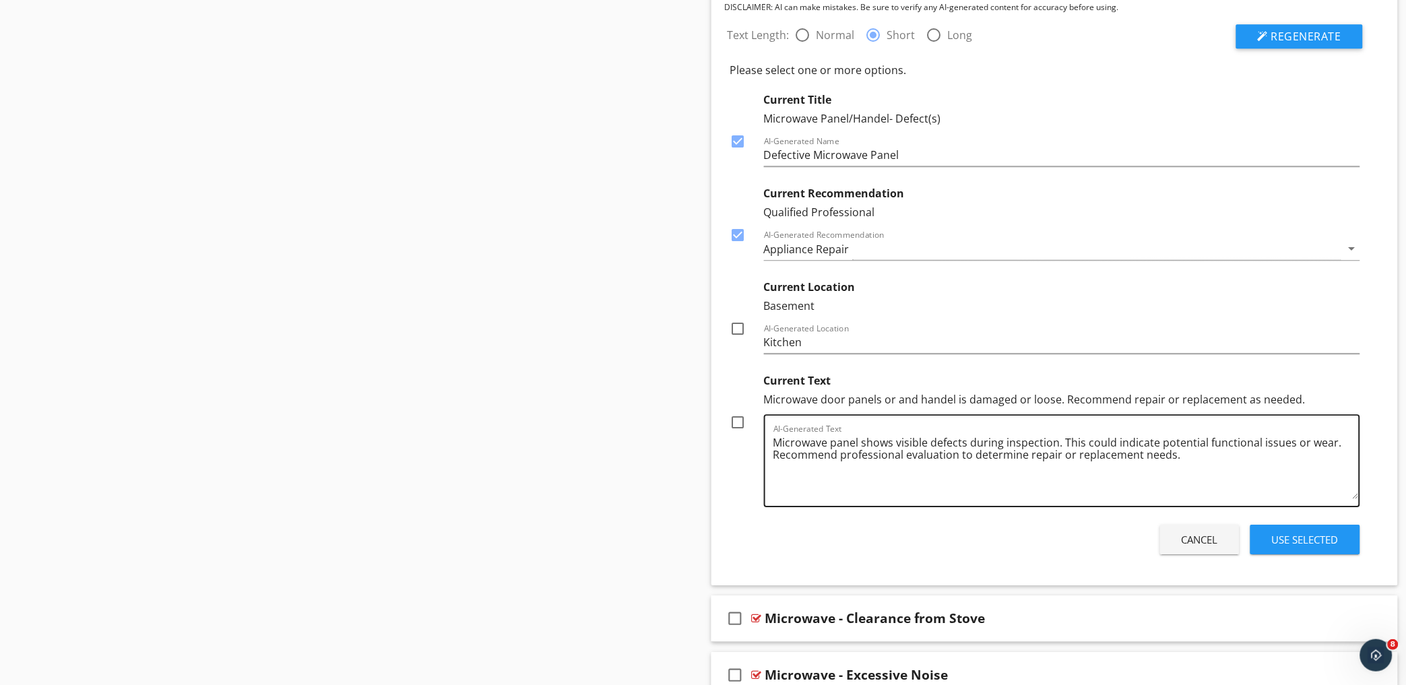
scroll to position [1173, 0]
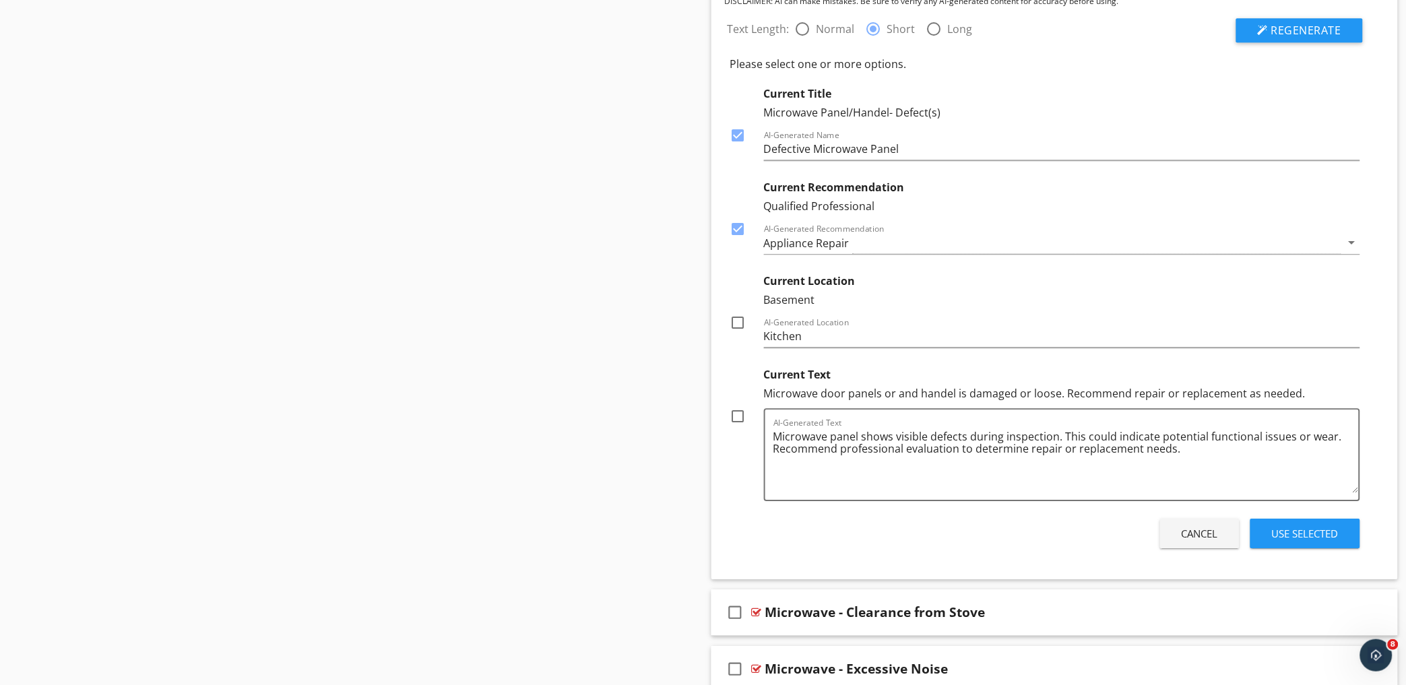
click at [735, 418] on div at bounding box center [738, 416] width 23 height 23
checkbox input "true"
click at [1316, 533] on div "Use Selected" at bounding box center [1305, 533] width 67 height 15
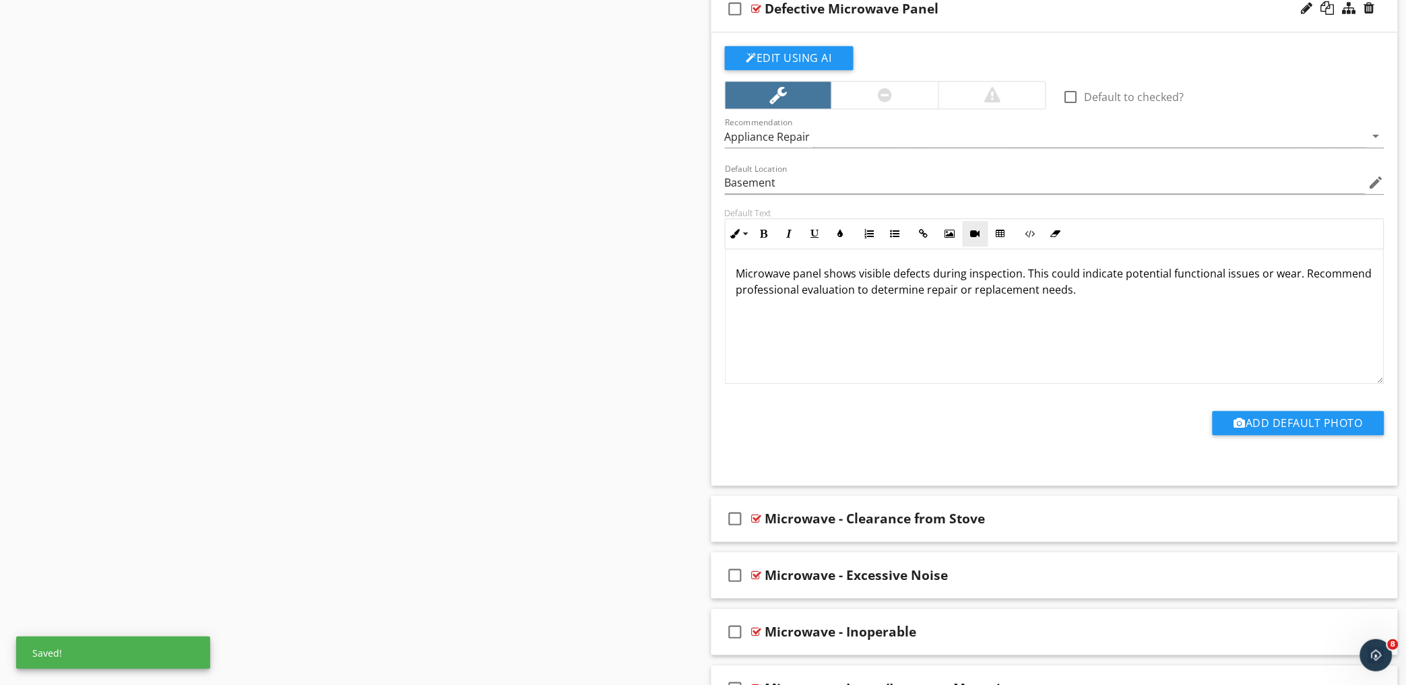
scroll to position [1024, 0]
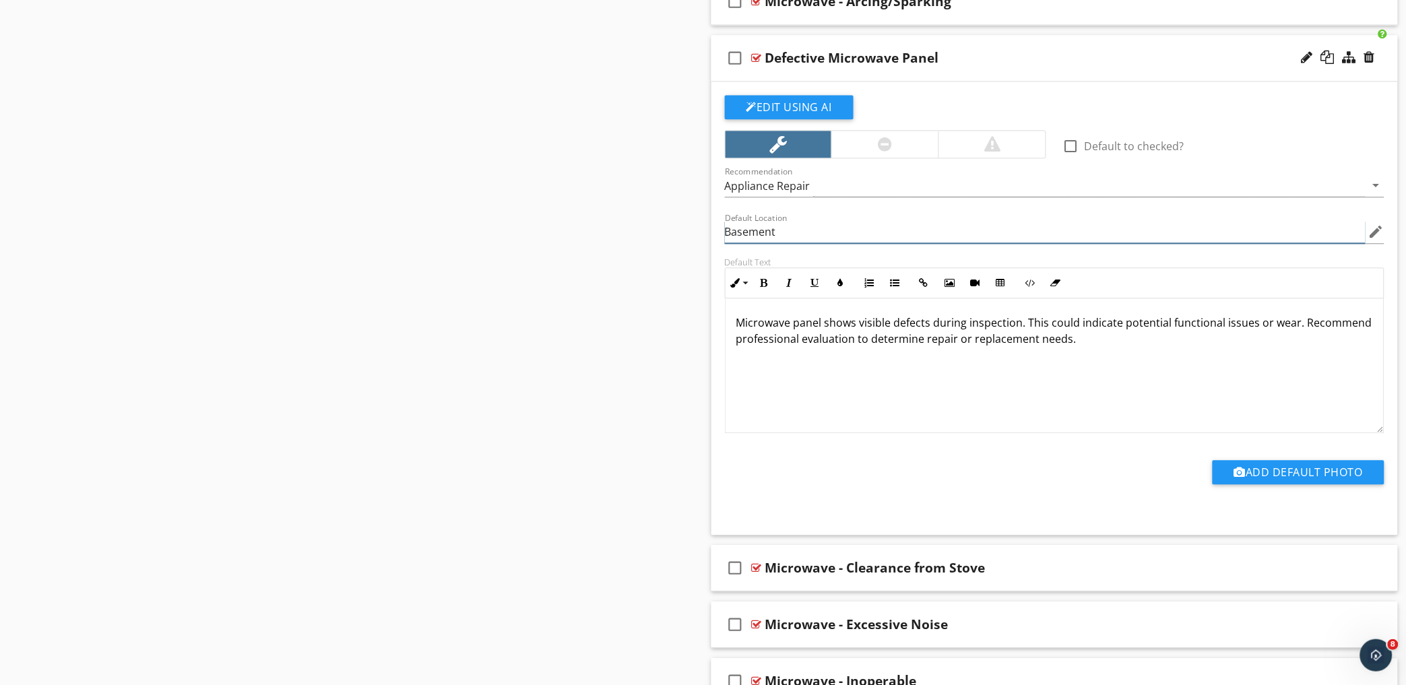
click at [1168, 220] on div "Default Location Basement edit" at bounding box center [1055, 235] width 660 height 44
type input "B"
click at [825, 325] on p "Microwave panel shows visible defects during inspection. This could indicate po…" at bounding box center [1054, 331] width 637 height 32
click at [999, 324] on p "Microwave panel or and handle shows visible defects during inspection. This cou…" at bounding box center [1054, 331] width 637 height 32
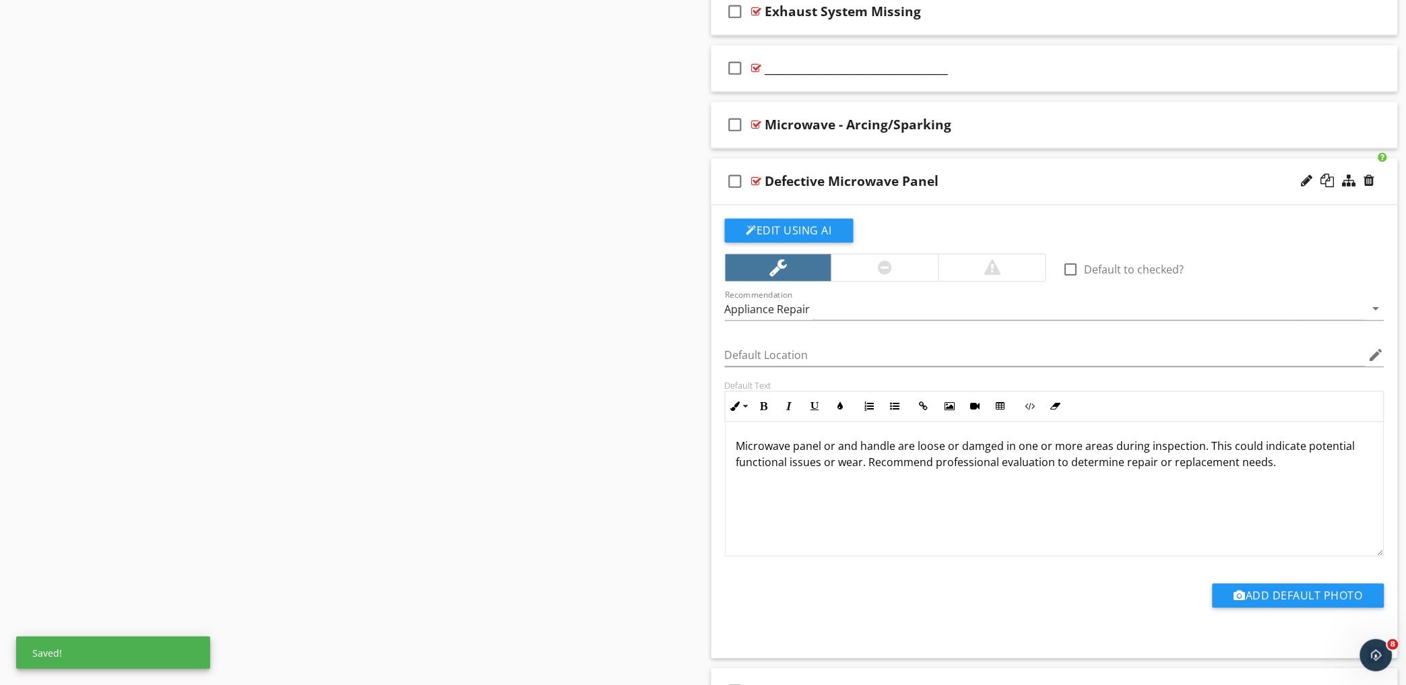
scroll to position [874, 0]
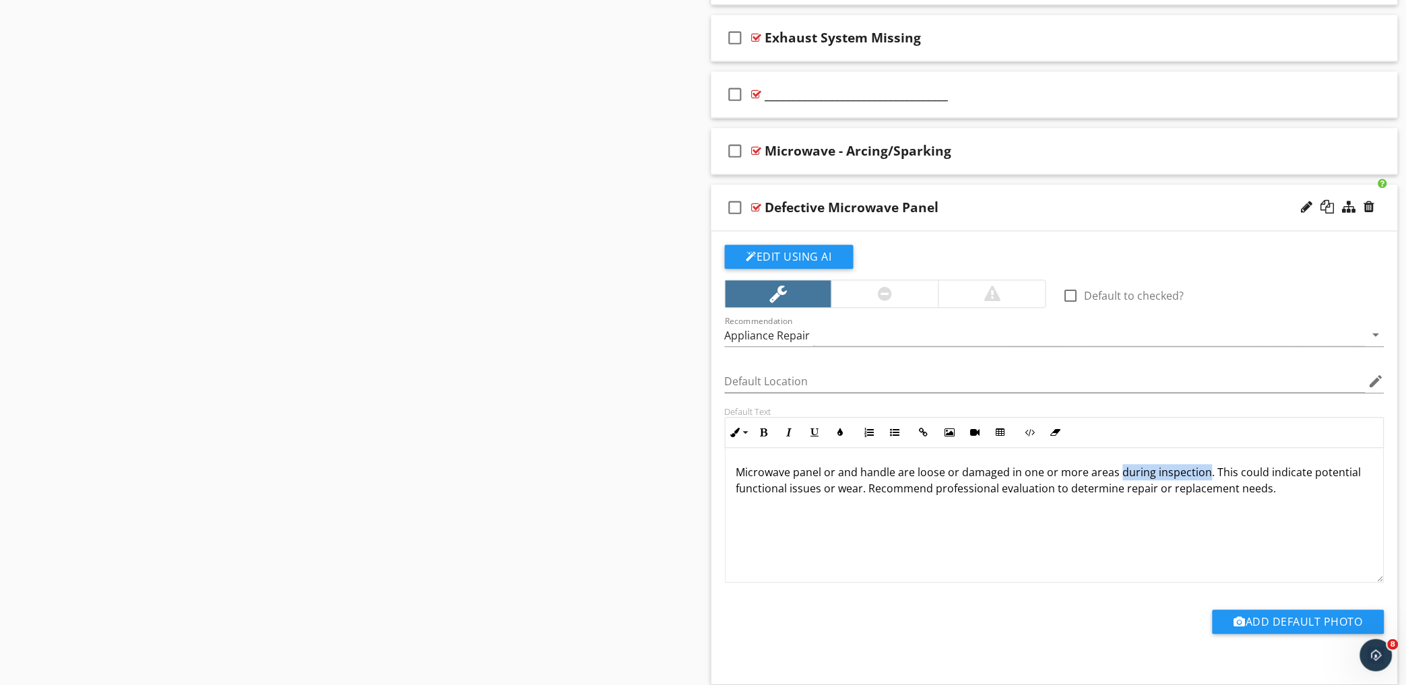
drag, startPoint x: 1206, startPoint y: 475, endPoint x: 1118, endPoint y: 476, distance: 87.6
click at [1118, 476] on p "Microwave panel or and handle are loose or damaged in one or more areas during …" at bounding box center [1054, 481] width 637 height 32
drag, startPoint x: 1121, startPoint y: 469, endPoint x: 764, endPoint y: 505, distance: 358.1
click at [764, 505] on div "Microwave panel or and handle are loose or damaged in one or more areas. This c…" at bounding box center [1054, 516] width 659 height 135
drag, startPoint x: 1196, startPoint y: 473, endPoint x: 791, endPoint y: 502, distance: 405.8
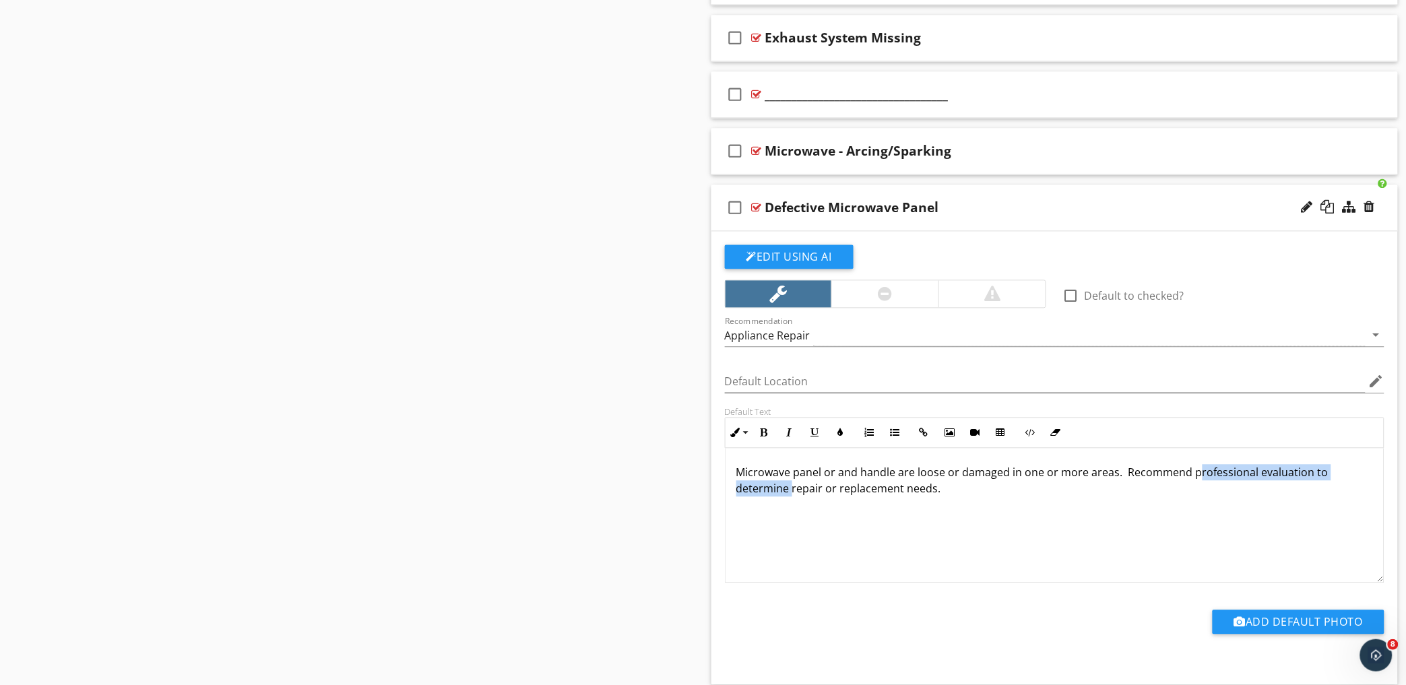
click at [791, 502] on div "Microwave panel or and handle are loose or damaged in one or more areas. Recomm…" at bounding box center [1054, 516] width 659 height 135
click at [857, 474] on p "Microwave panel or and handle are loose or damaged in one or more areas. Recomm…" at bounding box center [1054, 473] width 637 height 16
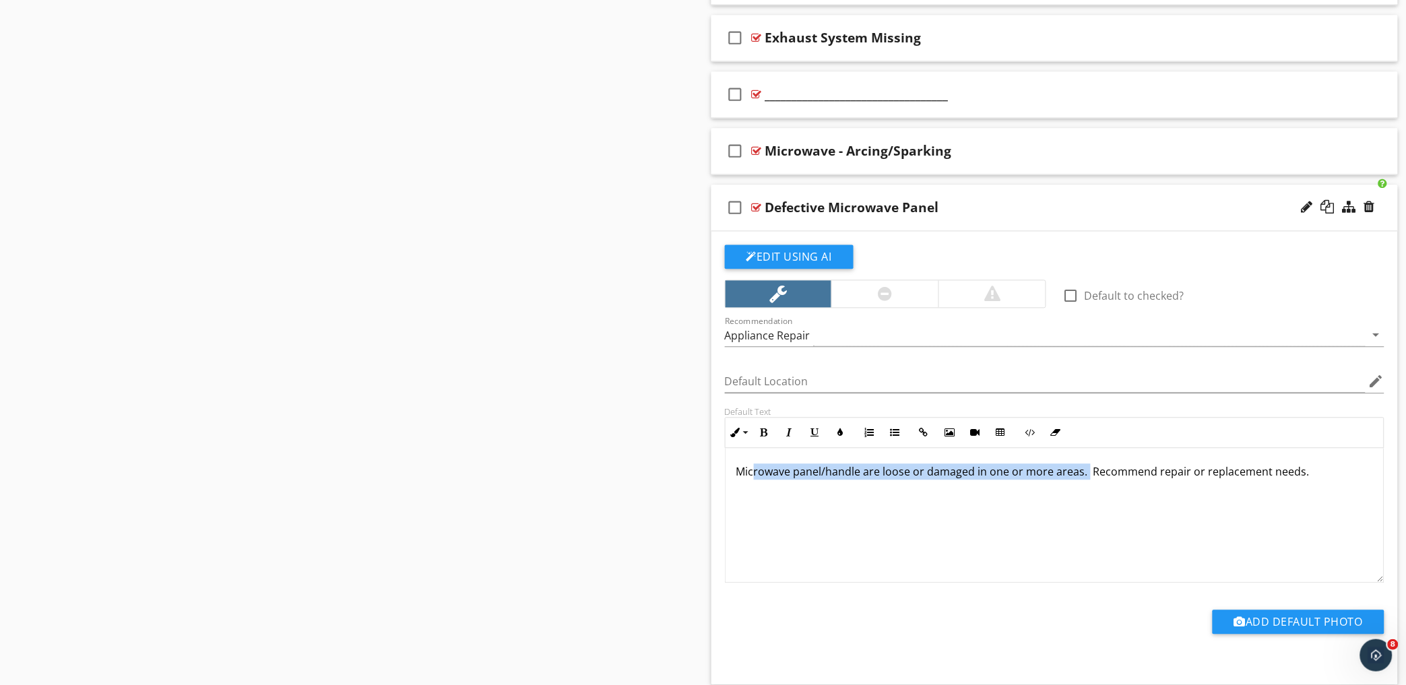
scroll to position [0, 0]
drag, startPoint x: 1085, startPoint y: 473, endPoint x: 708, endPoint y: 462, distance: 377.4
click at [708, 462] on div "Comments New Informational check_box_outline_blank Select All check_box_outline…" at bounding box center [1054, 310] width 703 height 2079
click at [762, 434] on icon "button" at bounding box center [763, 432] width 9 height 9
drag, startPoint x: 1335, startPoint y: 478, endPoint x: 1111, endPoint y: 481, distance: 223.6
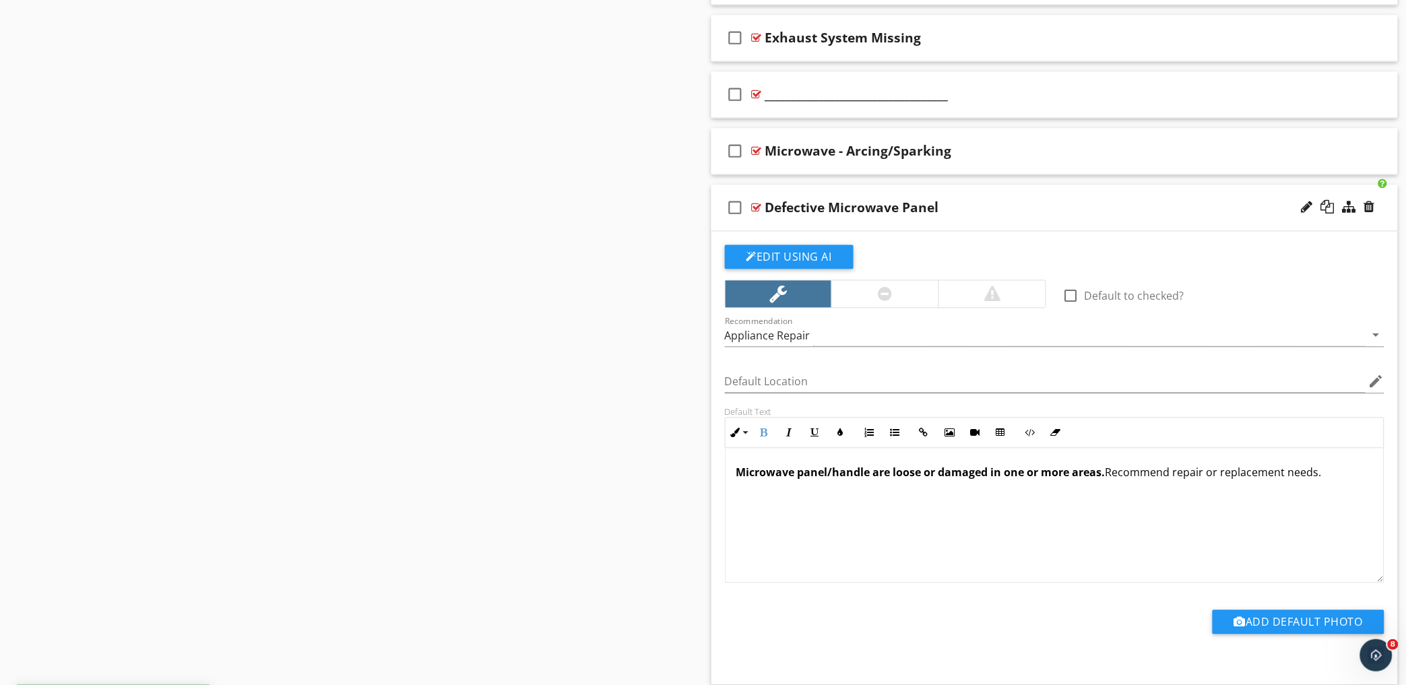
click at [1111, 481] on p "Microwave panel/handle are loose or damaged in one or more areas. Recommend rep…" at bounding box center [1054, 473] width 637 height 16
drag, startPoint x: 811, startPoint y: 435, endPoint x: 815, endPoint y: 441, distance: 7.3
click at [812, 436] on icon "button" at bounding box center [814, 432] width 9 height 9
click at [806, 494] on div "Microwave panel/handle are loose or damaged in one or more areas. Recommend rep…" at bounding box center [1054, 516] width 659 height 135
click at [818, 253] on button "Edit Using AI" at bounding box center [789, 257] width 129 height 24
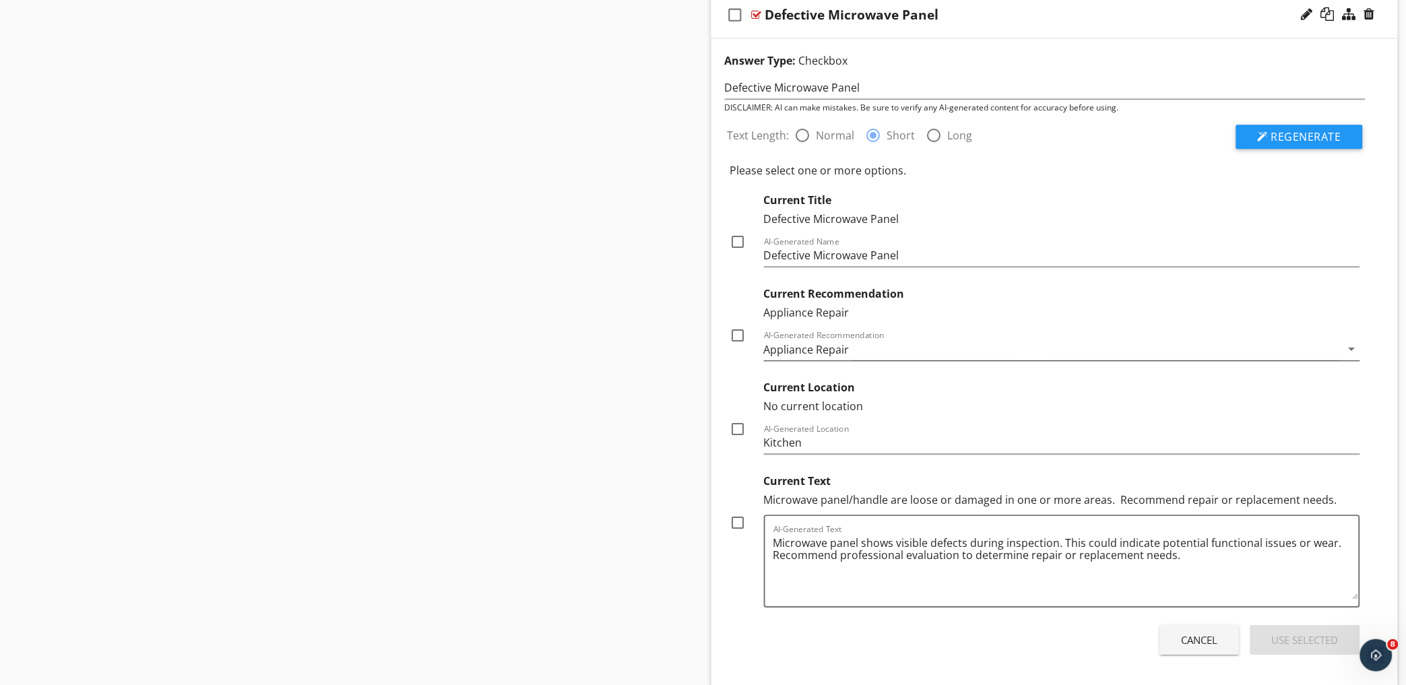
scroll to position [1099, 0]
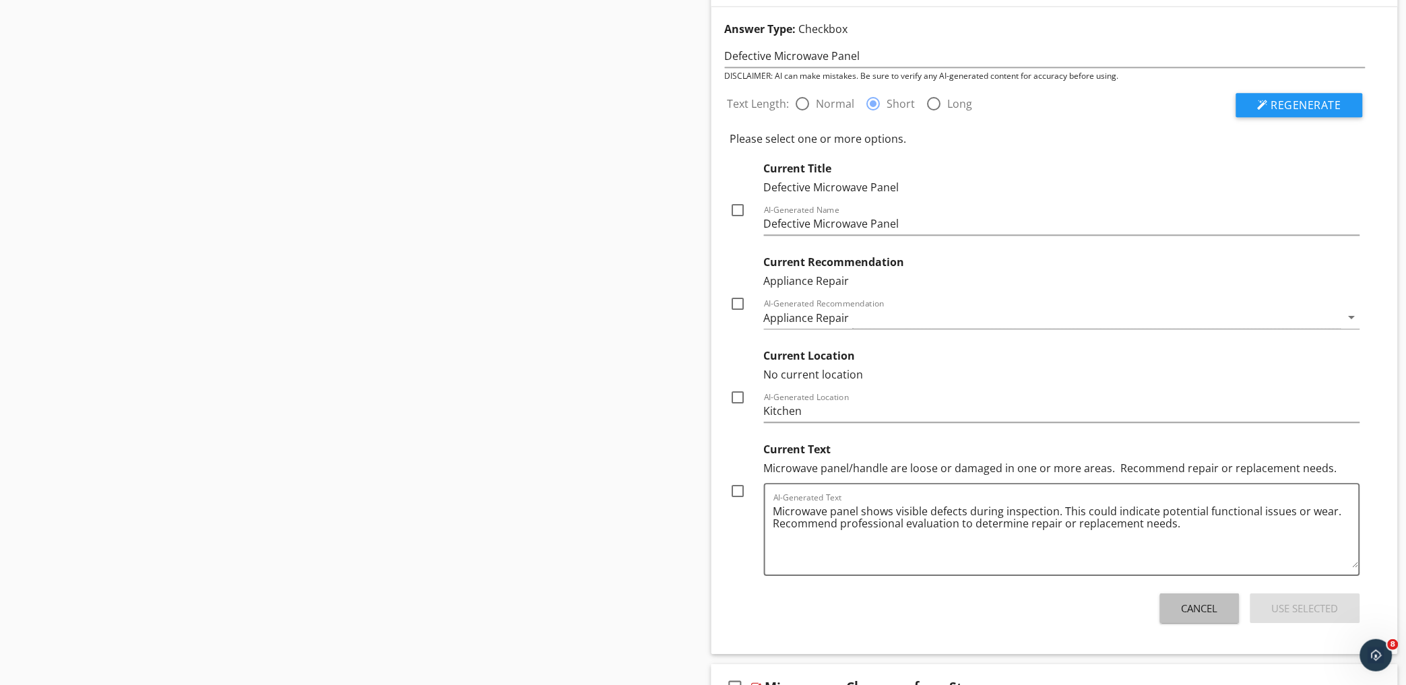
click at [1210, 615] on div "Cancel" at bounding box center [1199, 608] width 36 height 15
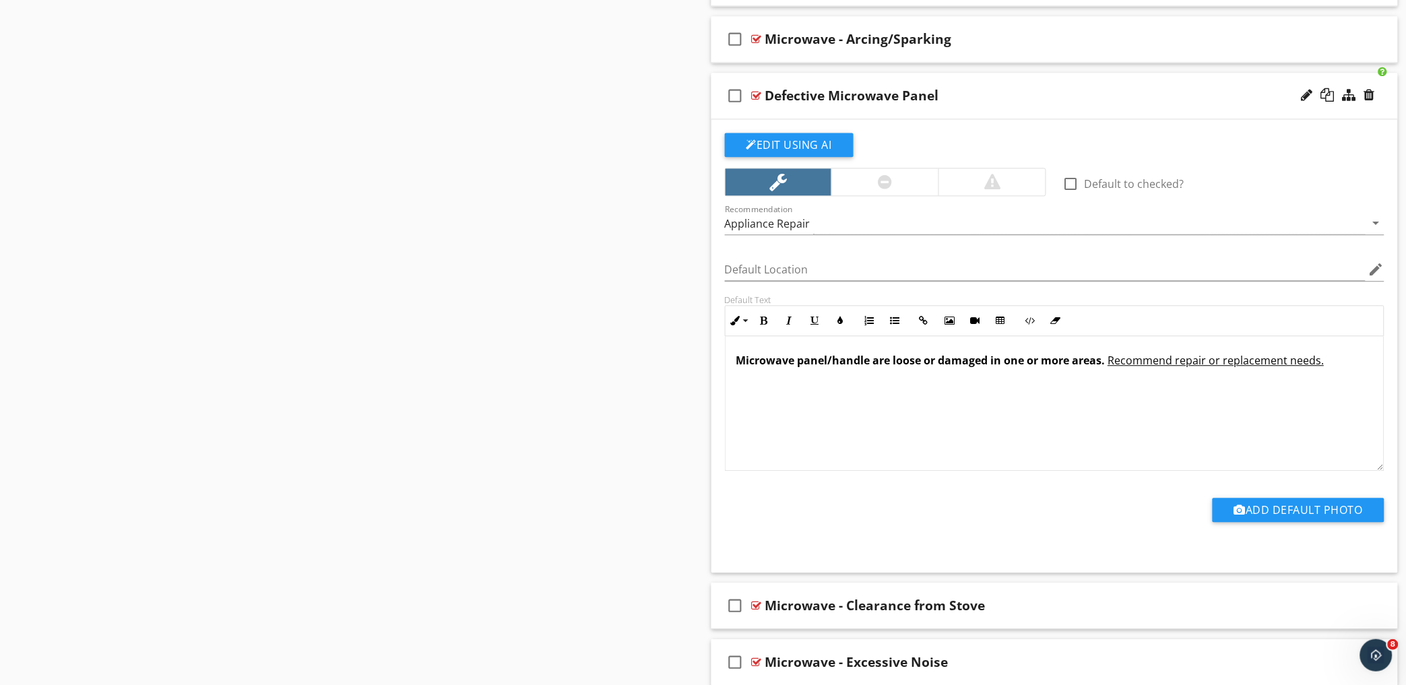
scroll to position [948, 0]
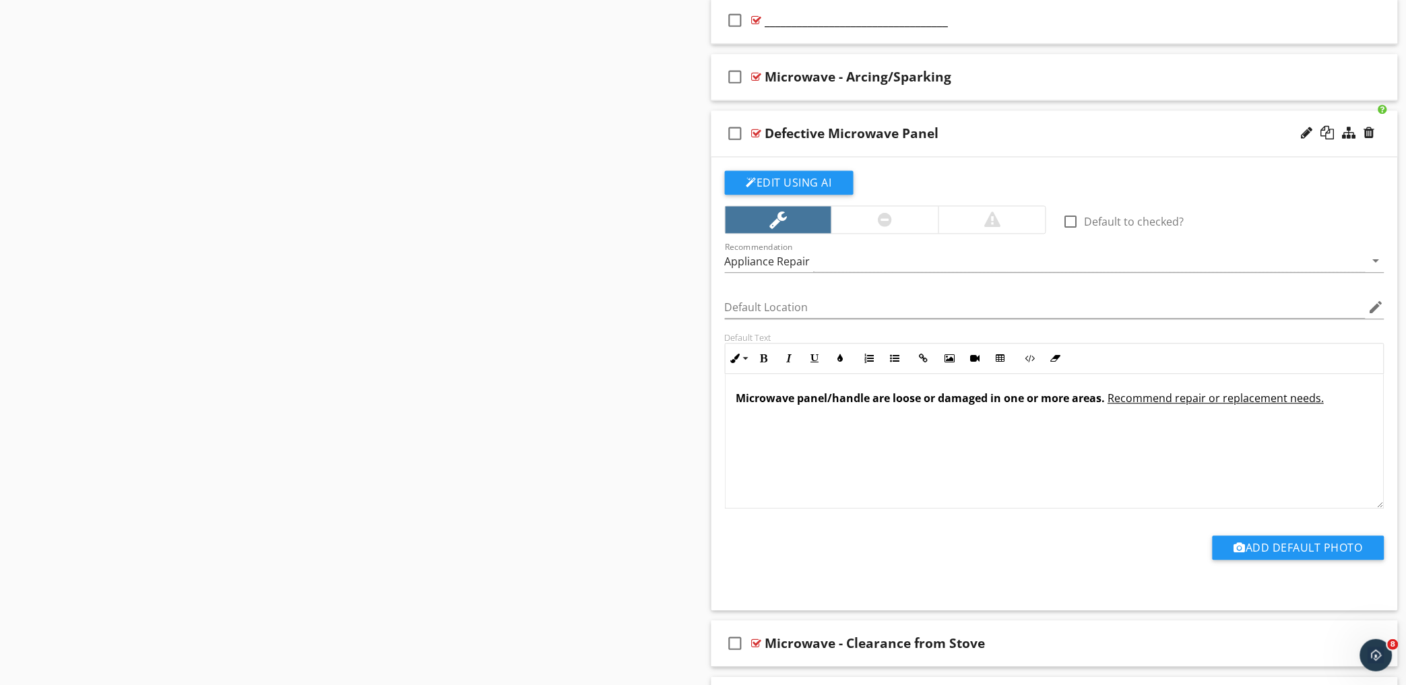
click at [1074, 127] on div "Defective Microwave Panel" at bounding box center [1012, 133] width 495 height 16
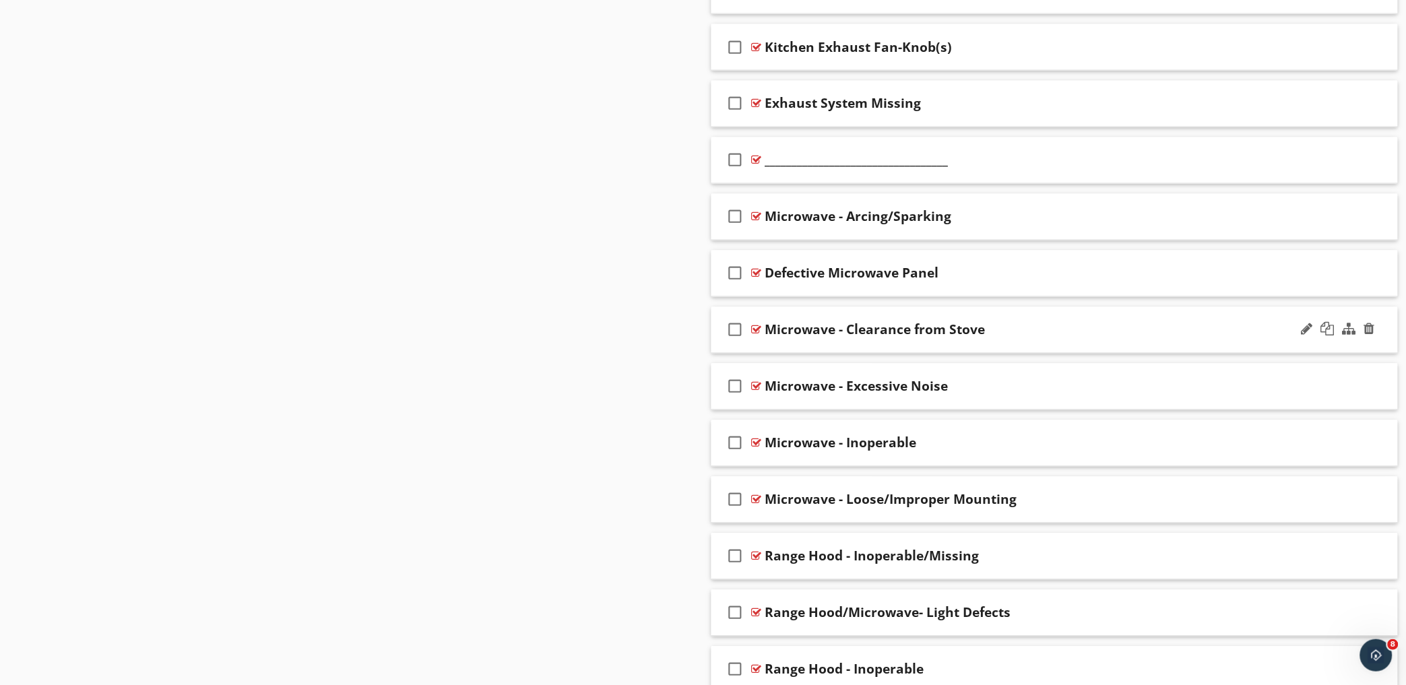
scroll to position [799, 0]
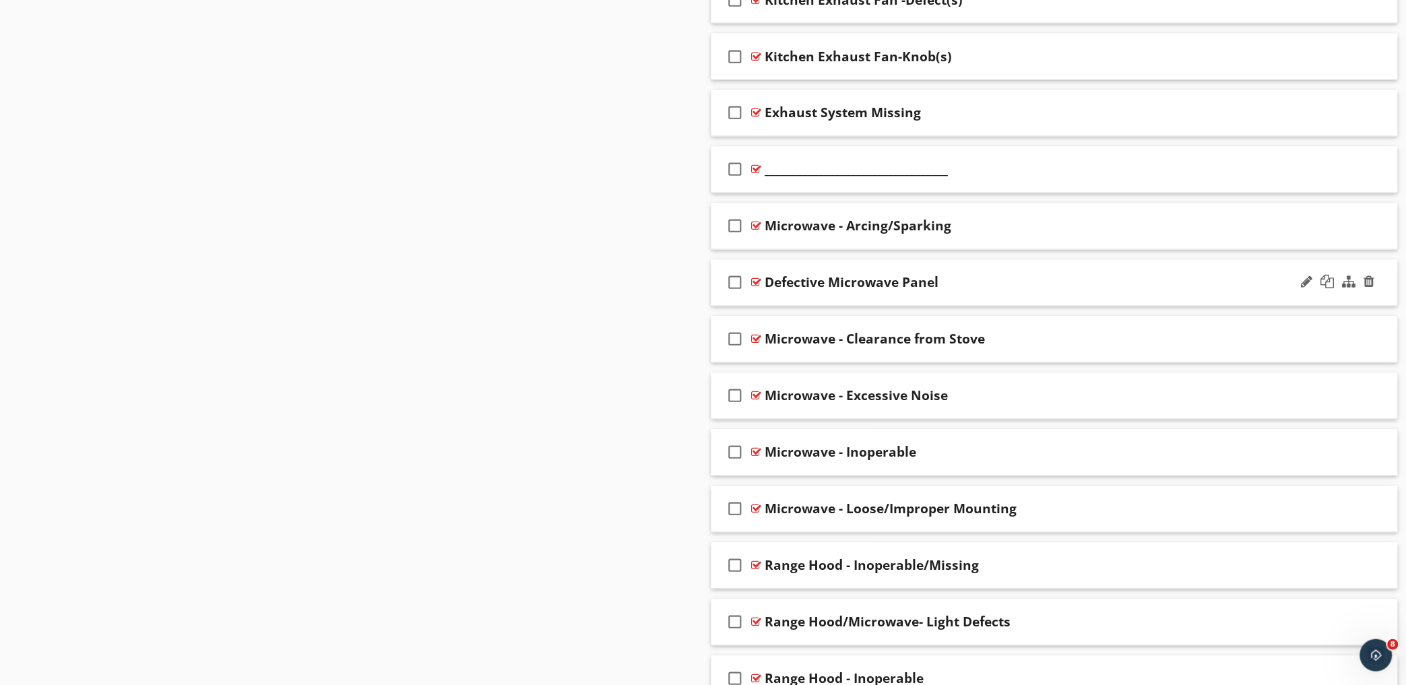
click at [999, 280] on div "Defective Microwave Panel" at bounding box center [1012, 283] width 495 height 16
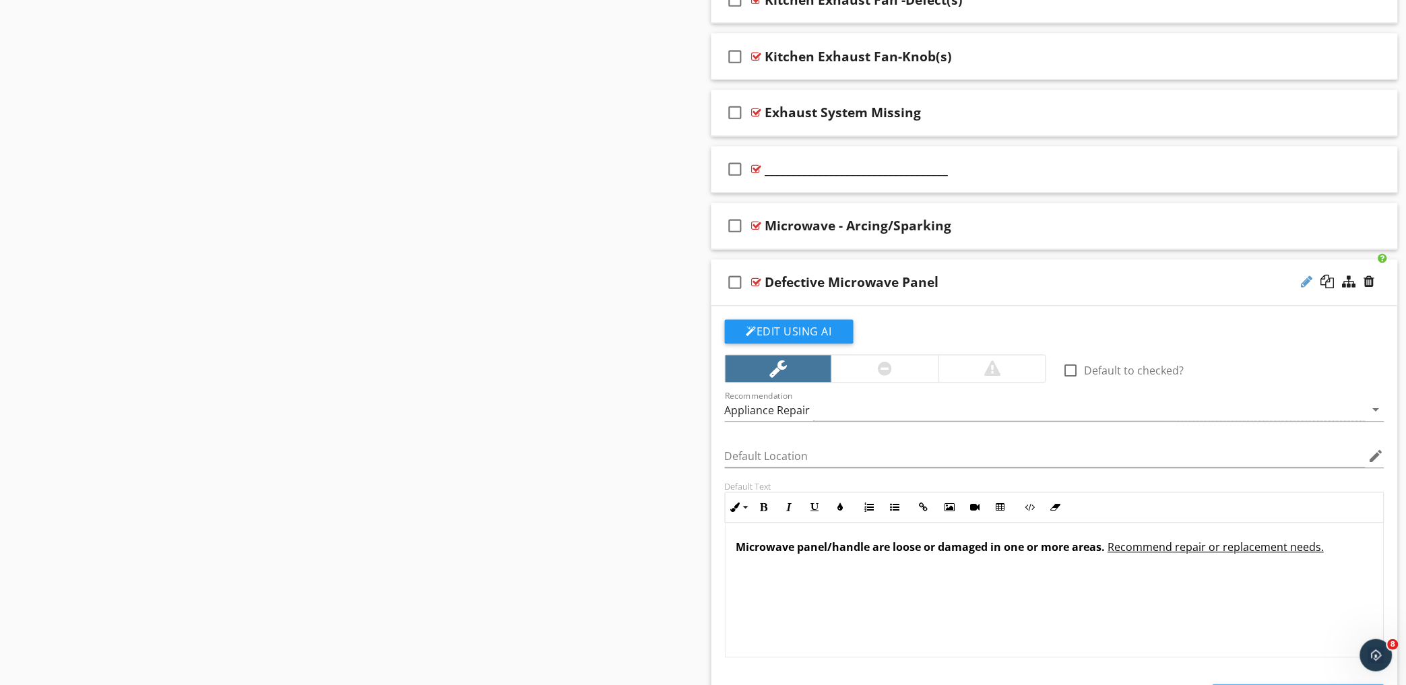
click at [1305, 287] on div at bounding box center [1306, 281] width 11 height 13
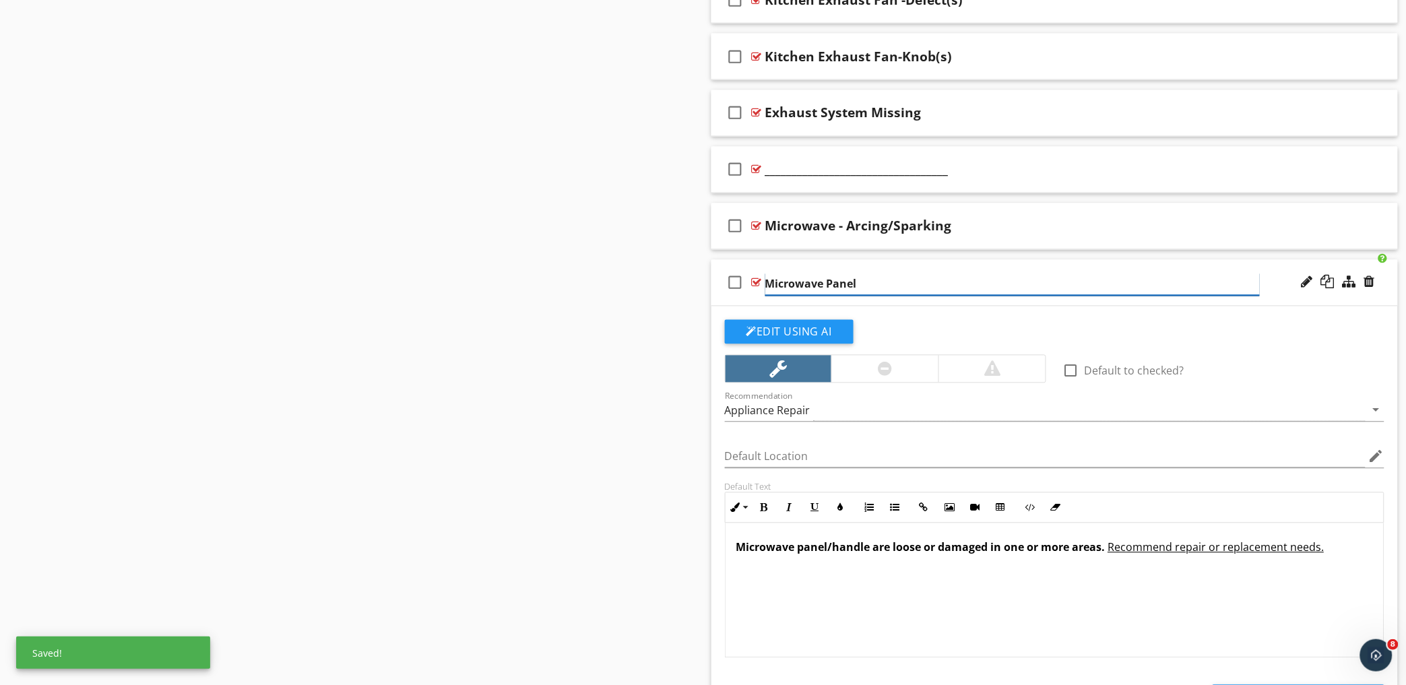
click at [874, 284] on input "Microwave Panel" at bounding box center [1012, 284] width 495 height 22
type input "Microwave Panel/Handle- Defect(s)"
click at [1049, 267] on div "check_box_outline_blank Microwave Panel/Handle- Defect(s)" at bounding box center [1054, 283] width 687 height 46
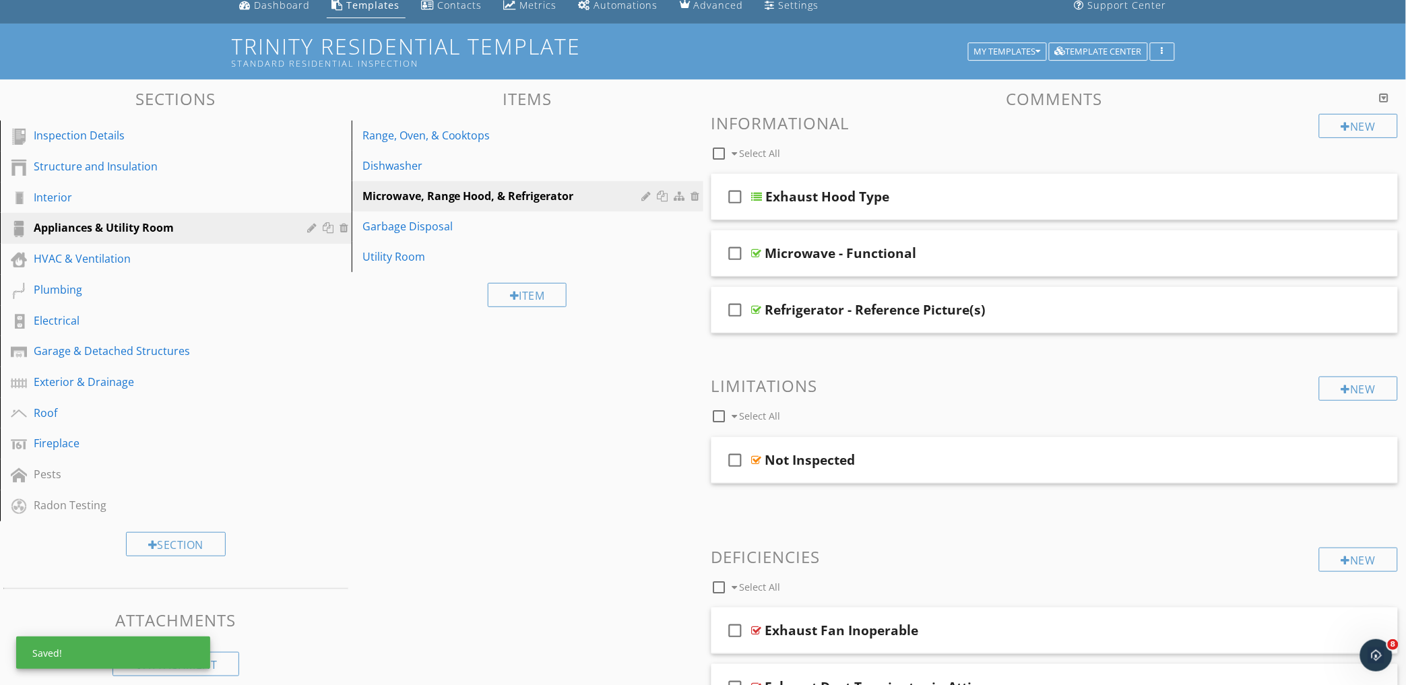
scroll to position [0, 0]
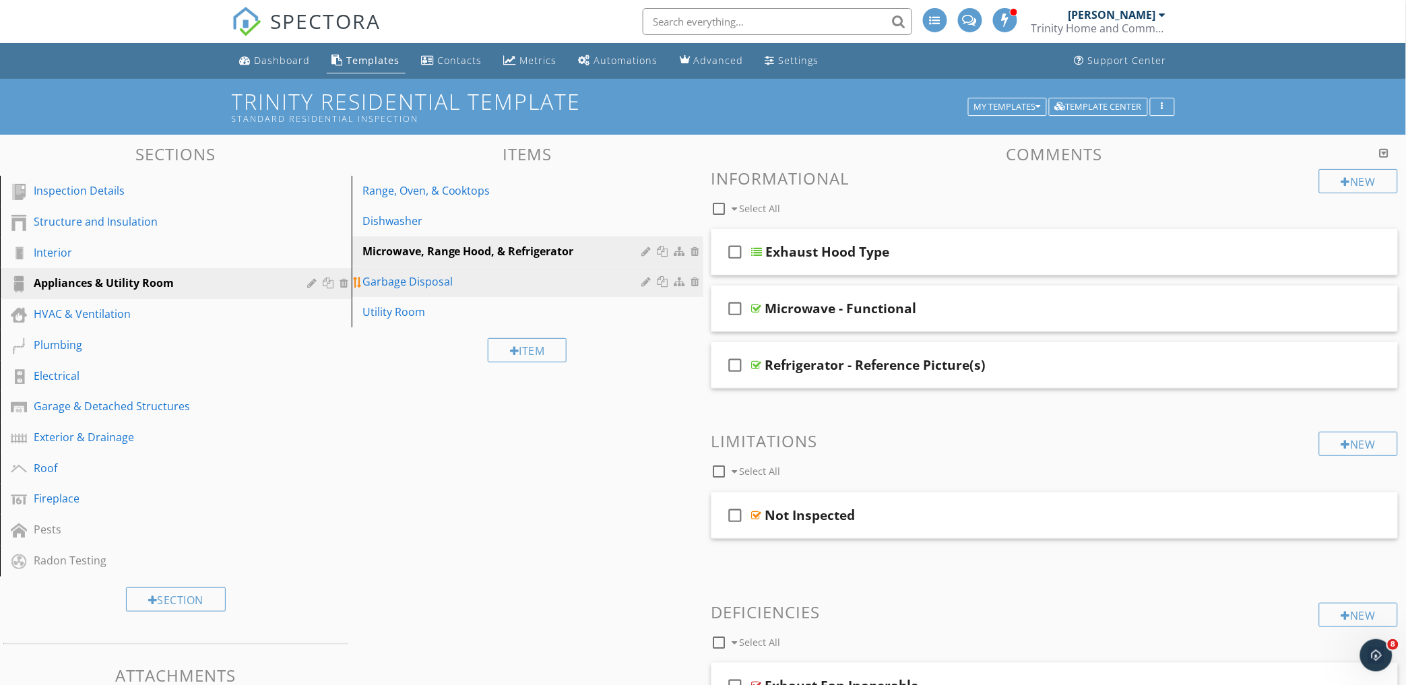
click at [438, 287] on div "Garbage Disposal" at bounding box center [504, 281] width 284 height 16
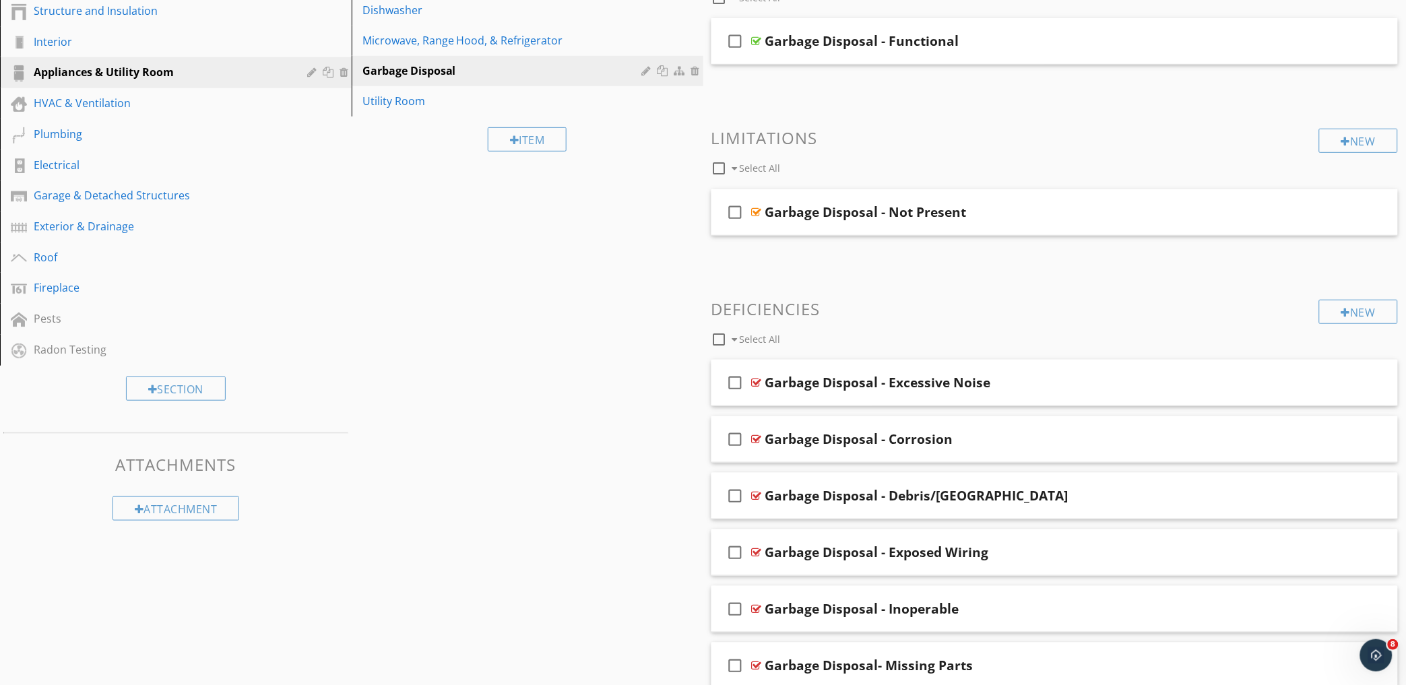
scroll to position [28, 0]
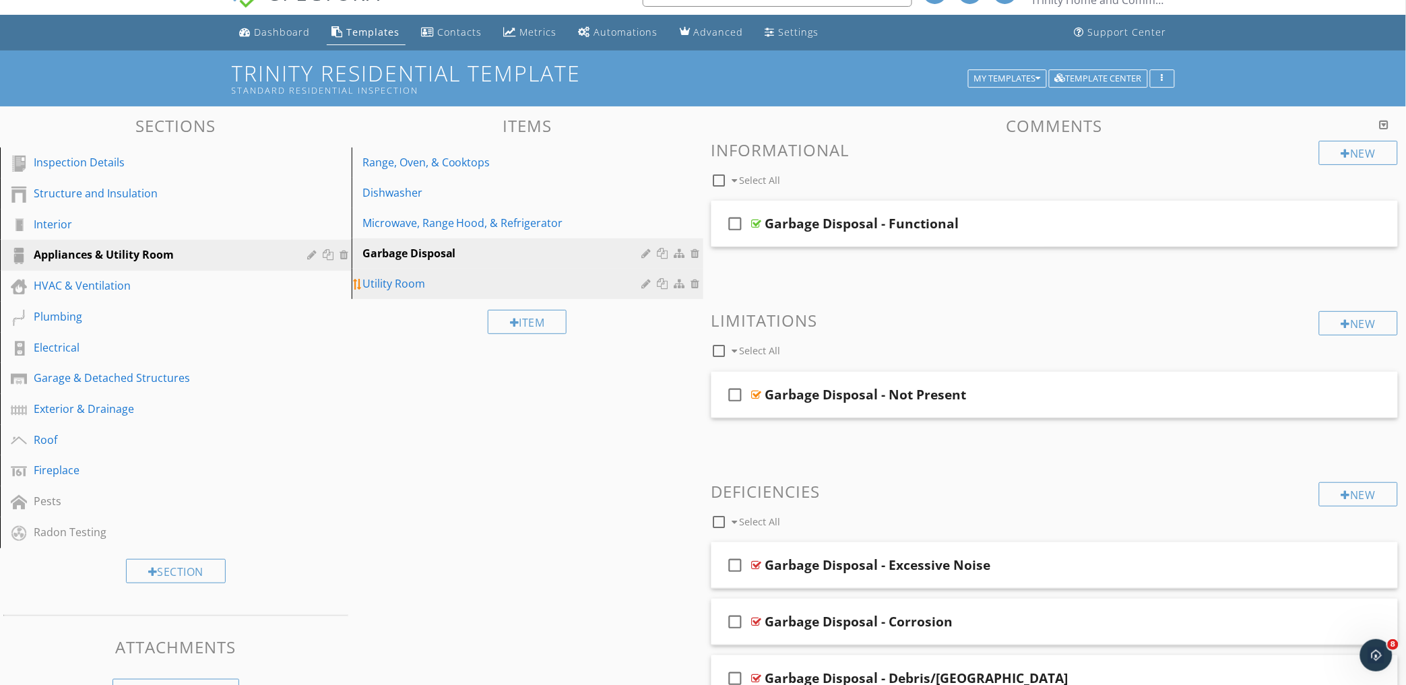
click at [412, 286] on div "Utility Room" at bounding box center [504, 283] width 284 height 16
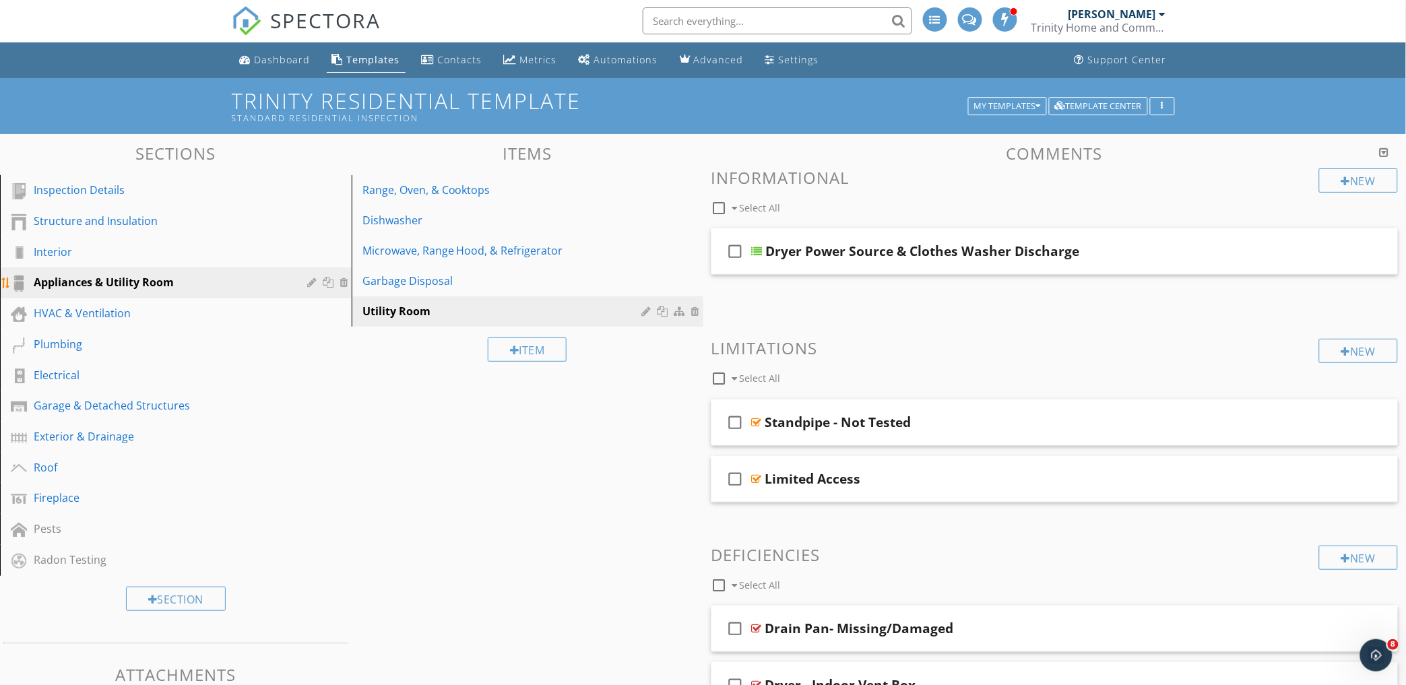
scroll to position [0, 0]
click at [154, 319] on div "HVAC & Ventilation" at bounding box center [161, 314] width 254 height 16
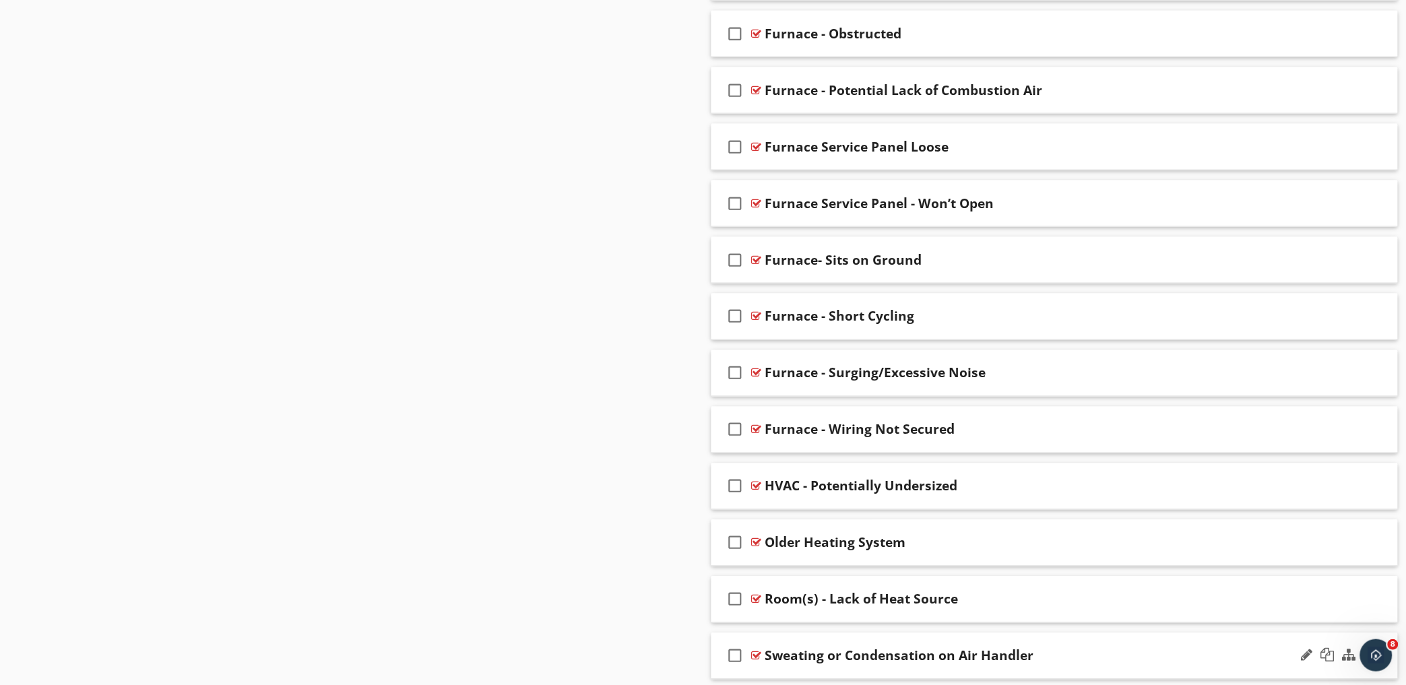
scroll to position [2609, 0]
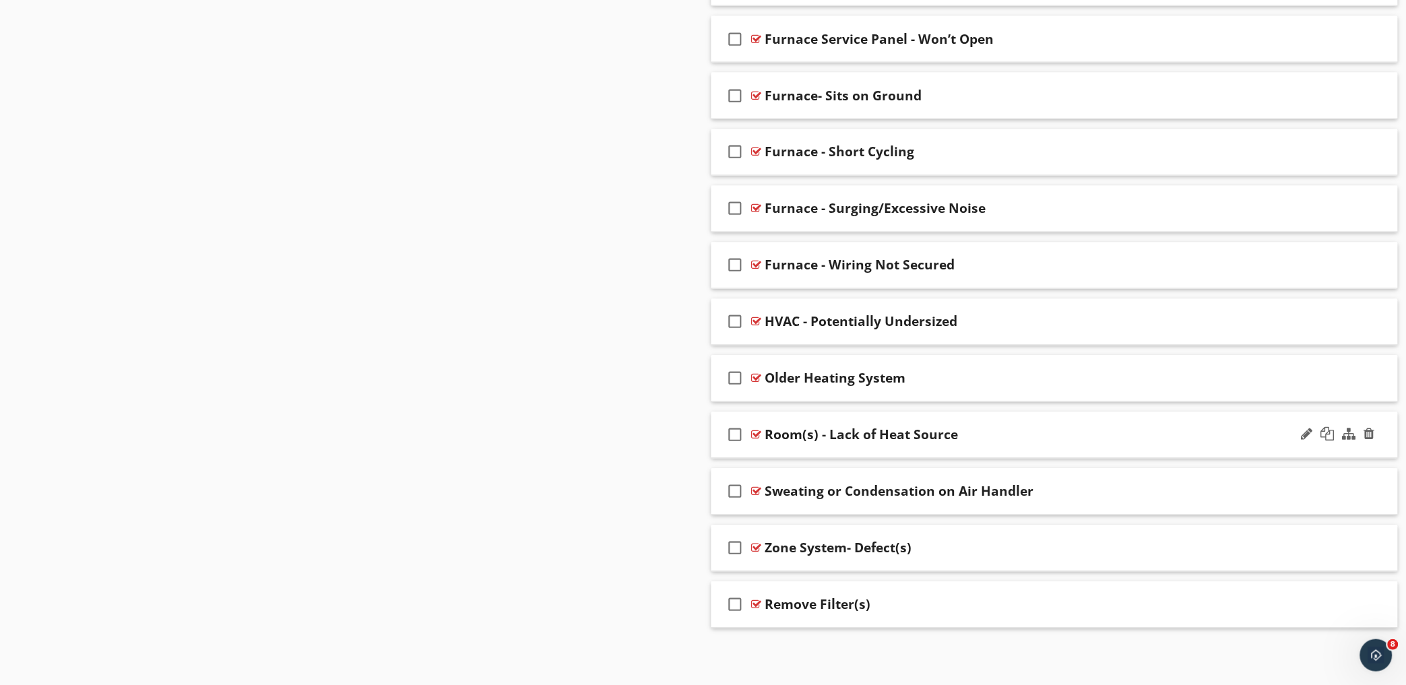
drag, startPoint x: 919, startPoint y: 630, endPoint x: 939, endPoint y: 427, distance: 203.7
click at [943, 607] on div "Remove Filter(s)" at bounding box center [1012, 605] width 495 height 16
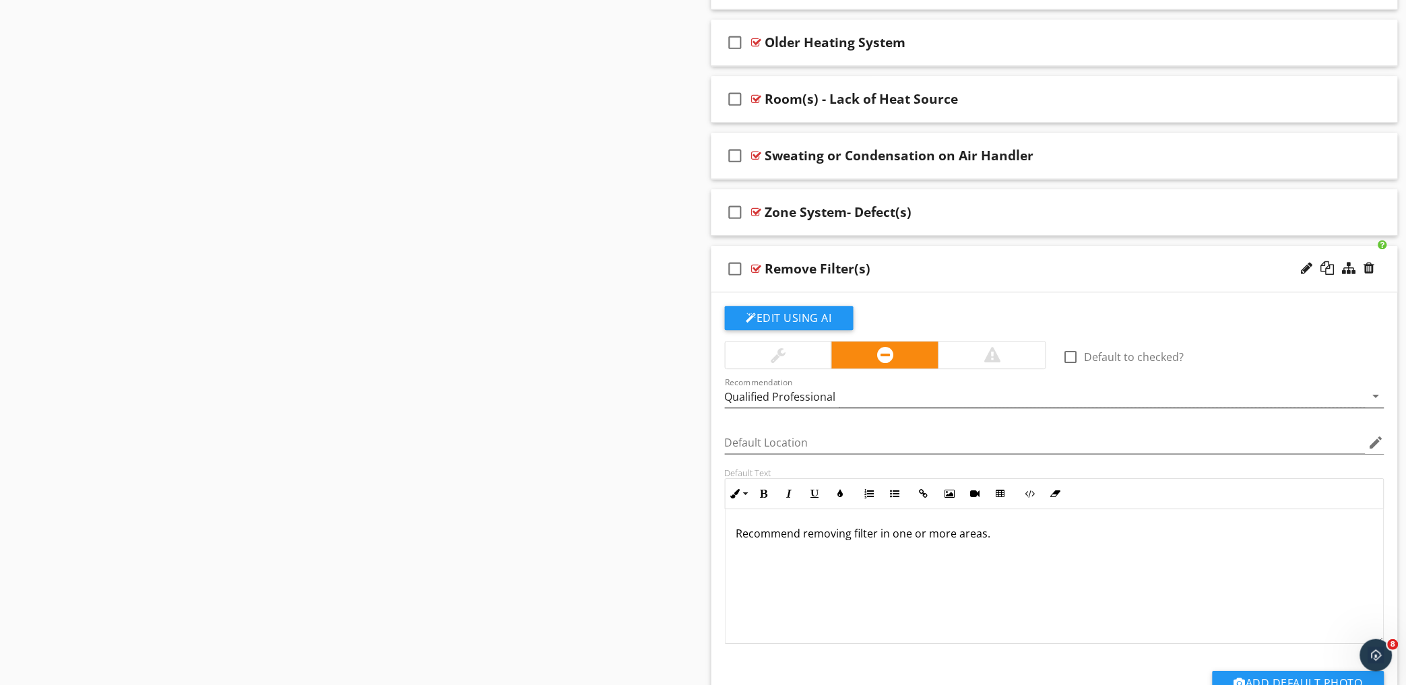
scroll to position [2984, 0]
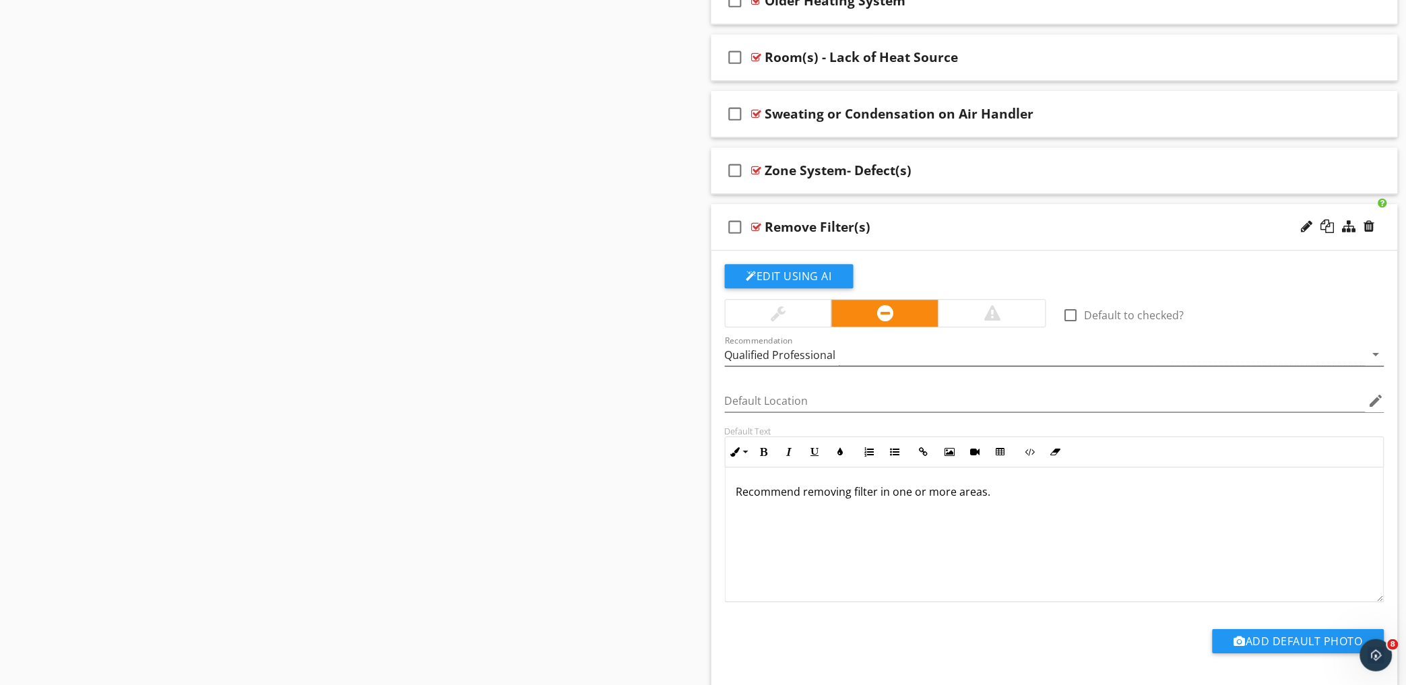
click at [857, 364] on div "Qualified Professional" at bounding box center [1045, 355] width 641 height 22
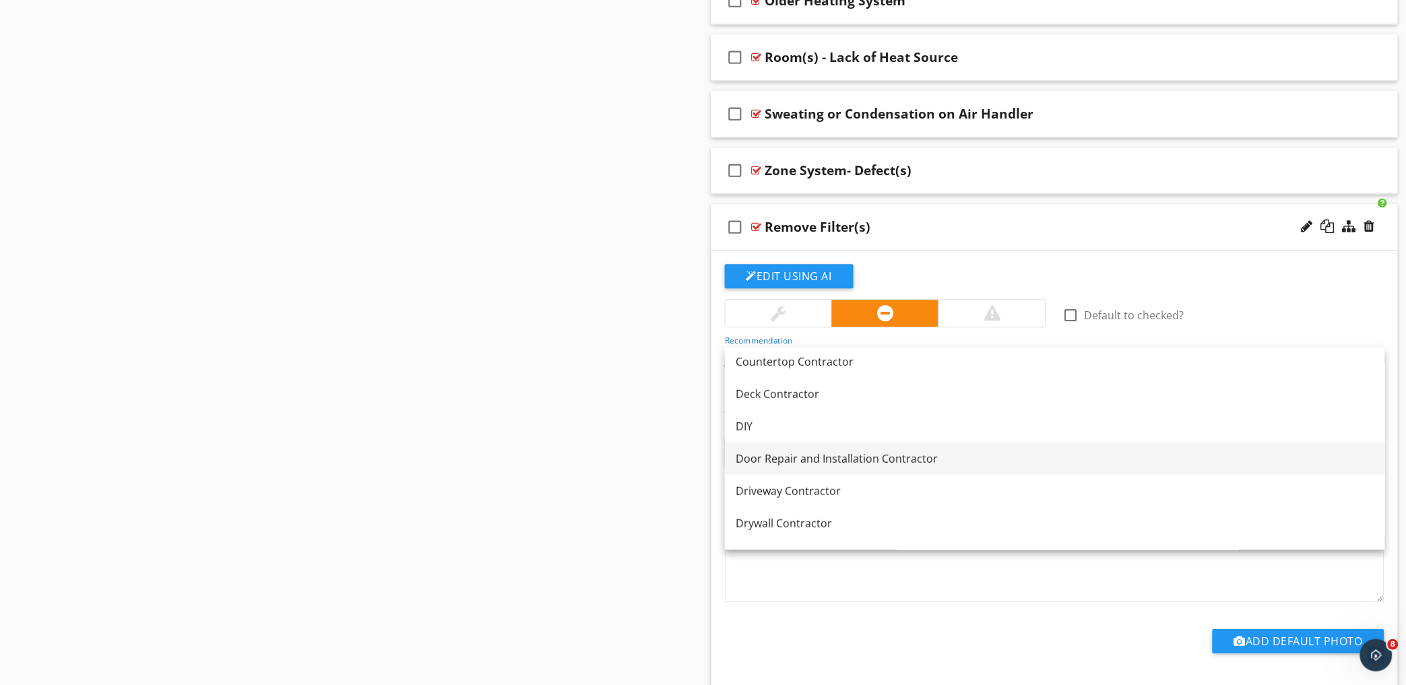
scroll to position [299, 0]
click at [898, 445] on div "DIY" at bounding box center [1055, 453] width 639 height 16
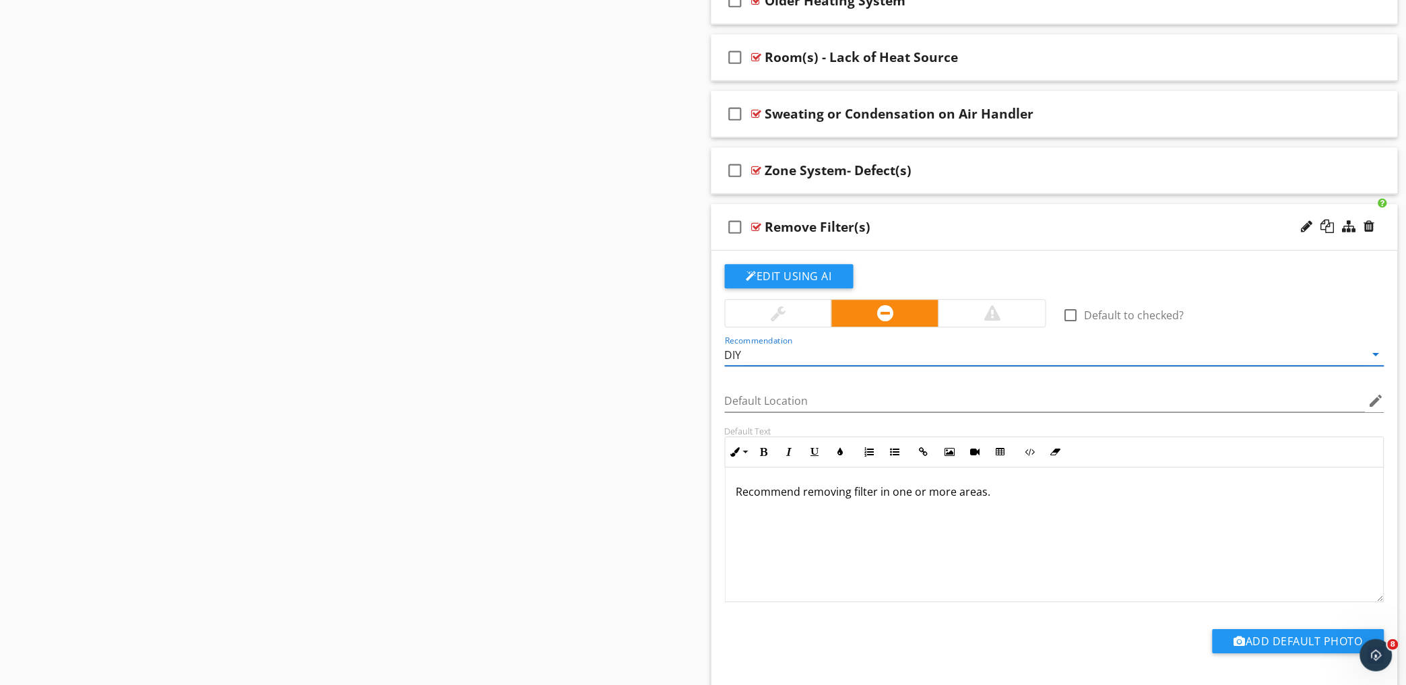
drag, startPoint x: 997, startPoint y: 500, endPoint x: 769, endPoint y: 481, distance: 229.2
click at [731, 517] on div "Recommend removing filter in one or more areas." at bounding box center [1054, 534] width 659 height 135
click at [769, 459] on button "Bold" at bounding box center [764, 452] width 26 height 26
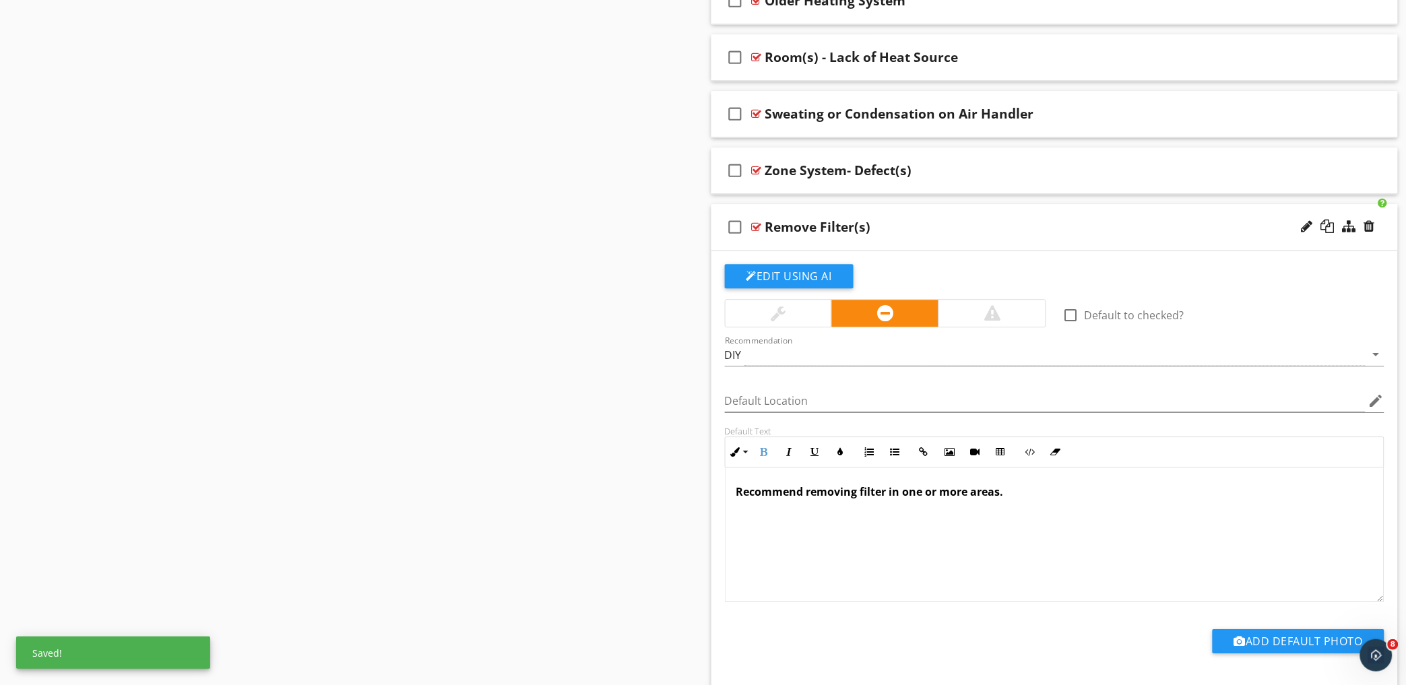
click at [890, 562] on div "Recommend removing filter in one or more areas." at bounding box center [1054, 534] width 659 height 135
click at [829, 521] on div "Recommend removing filter in one or more areas." at bounding box center [1054, 534] width 659 height 135
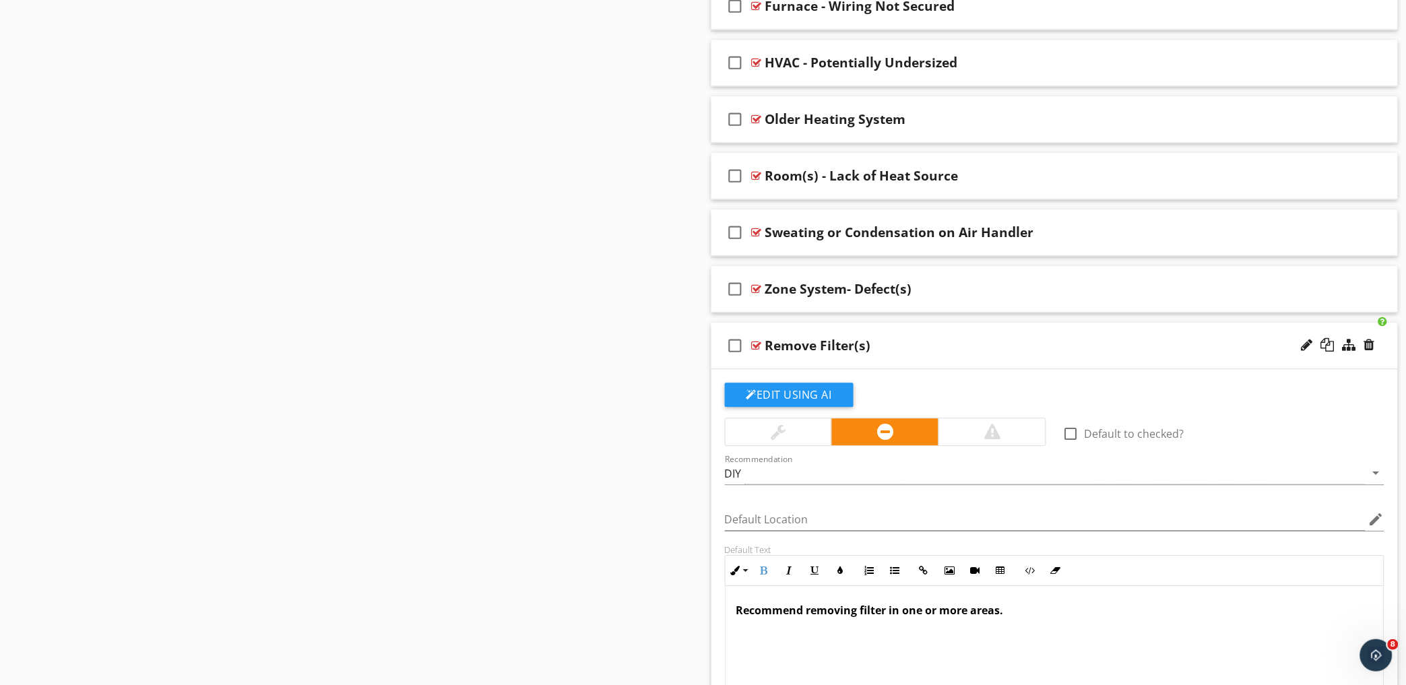
scroll to position [2834, 0]
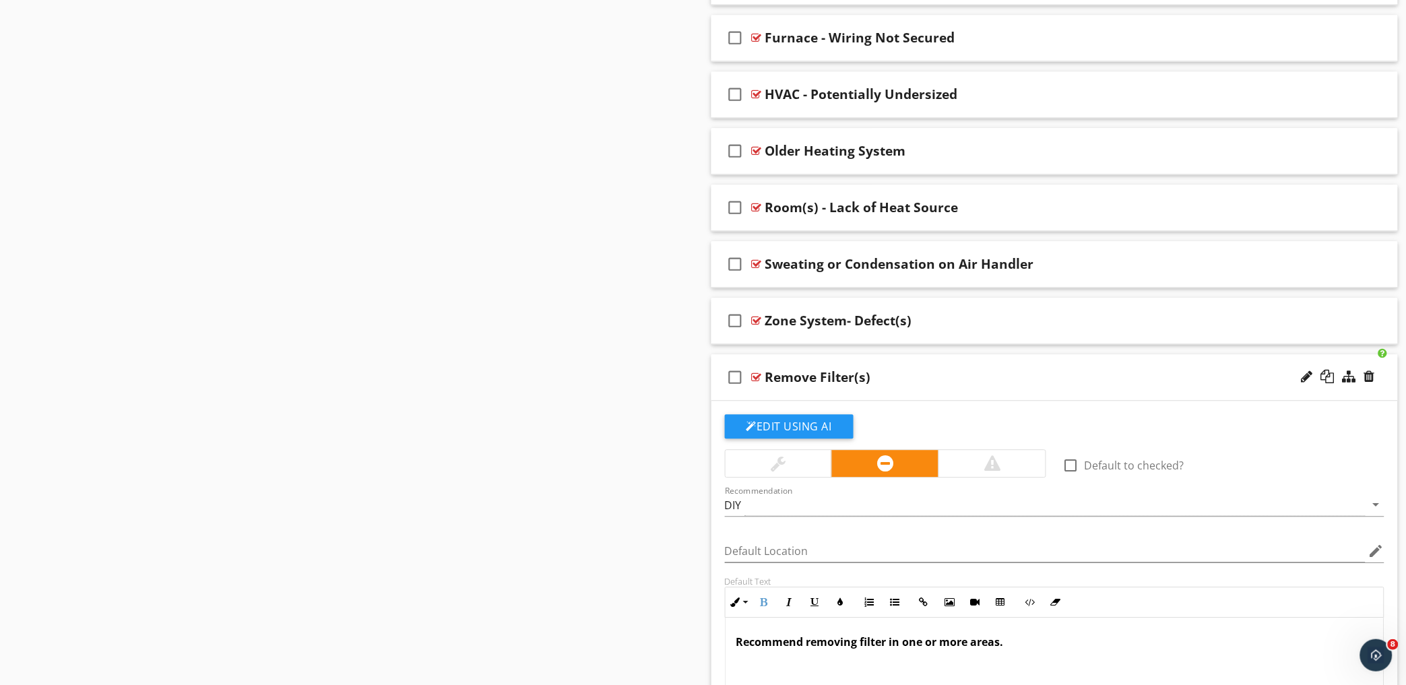
click at [923, 369] on div "check_box_outline_blank Remove Filter(s)" at bounding box center [1054, 377] width 687 height 46
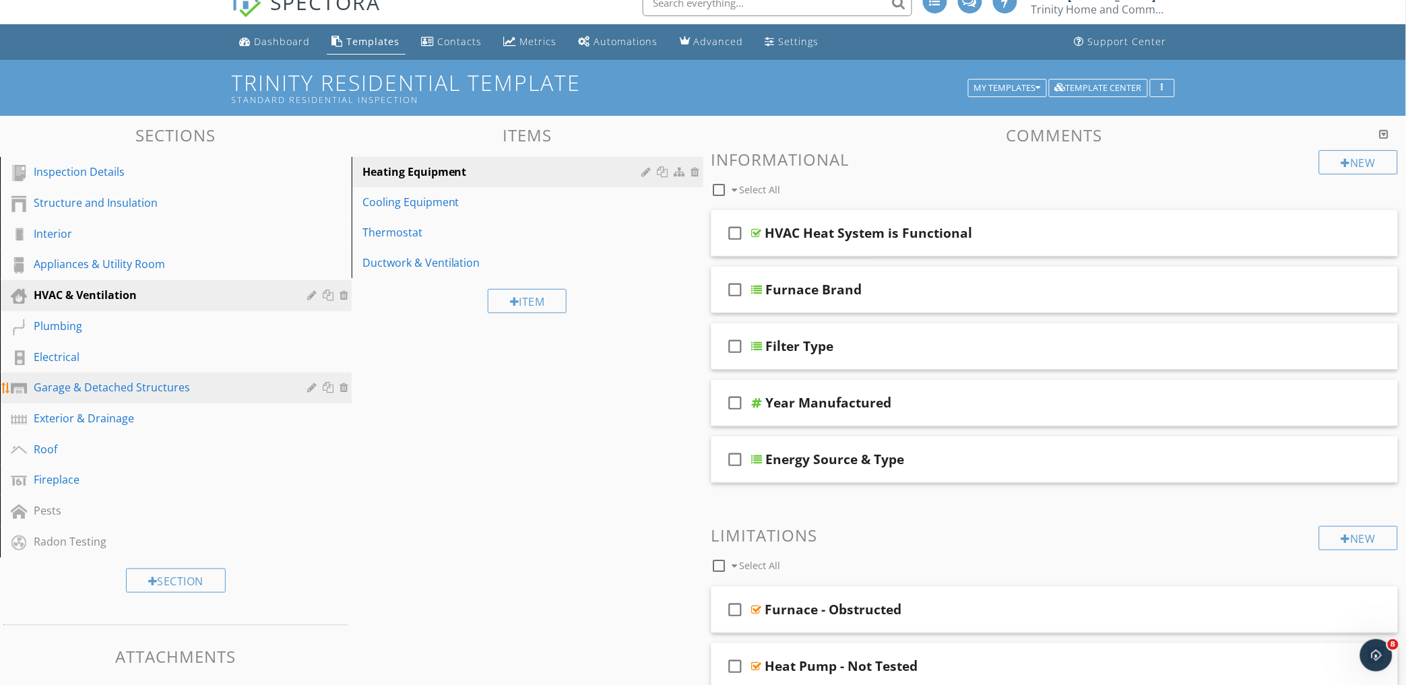
scroll to position [0, 0]
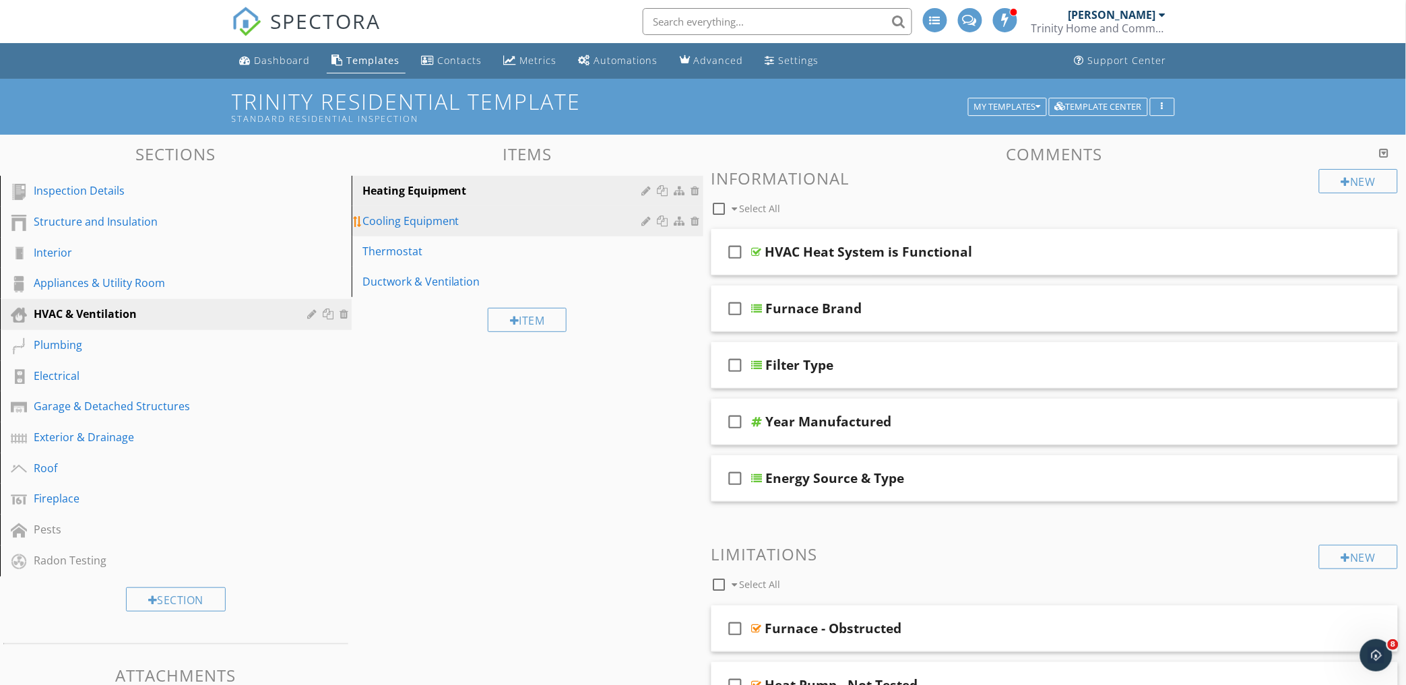
click at [470, 230] on link "Cooling Equipment" at bounding box center [530, 221] width 348 height 30
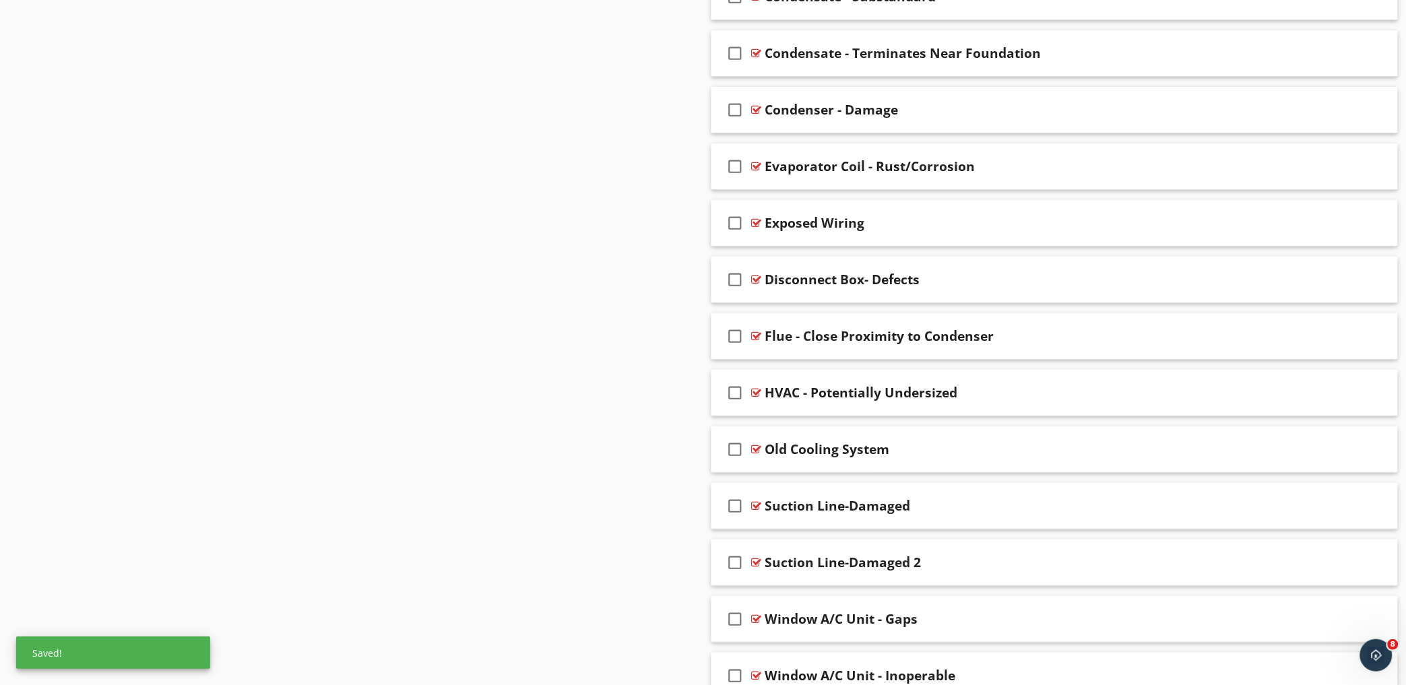
scroll to position [1893, 0]
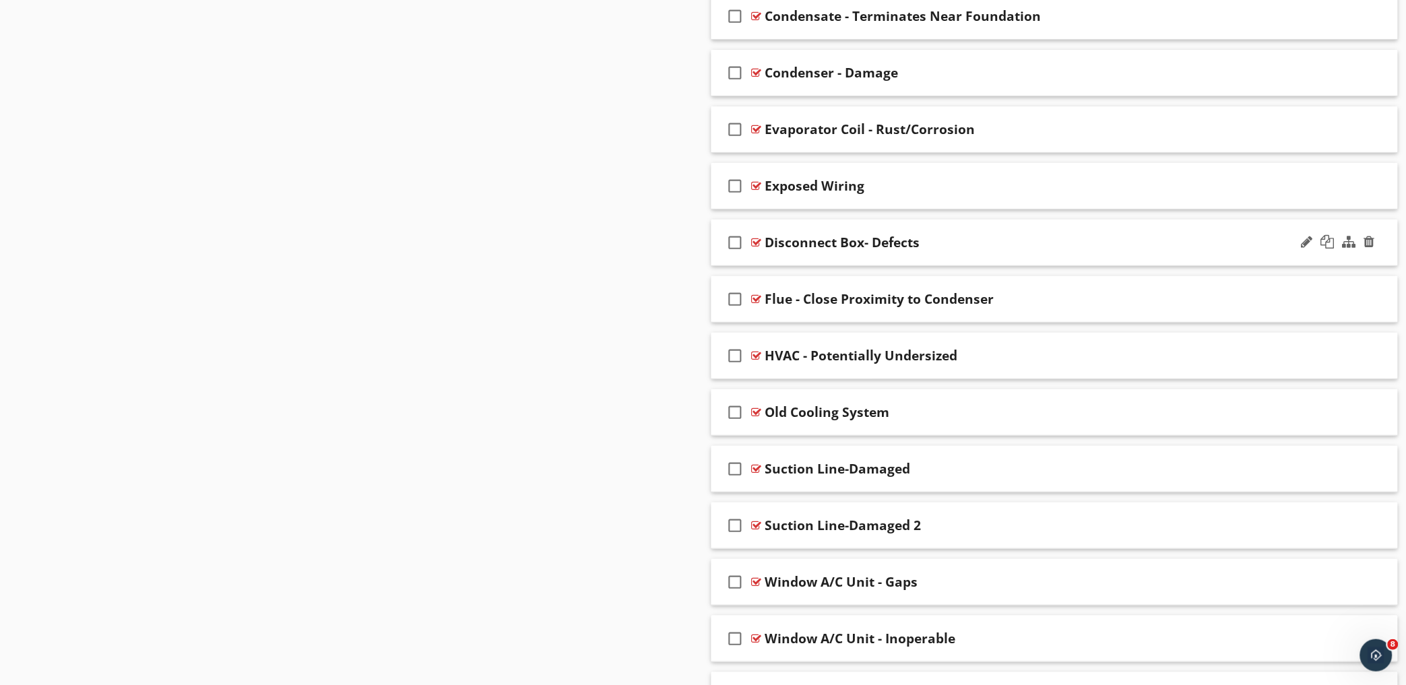
click at [998, 236] on div "check_box_outline_blank Disconnect Box- Defects" at bounding box center [1054, 243] width 687 height 46
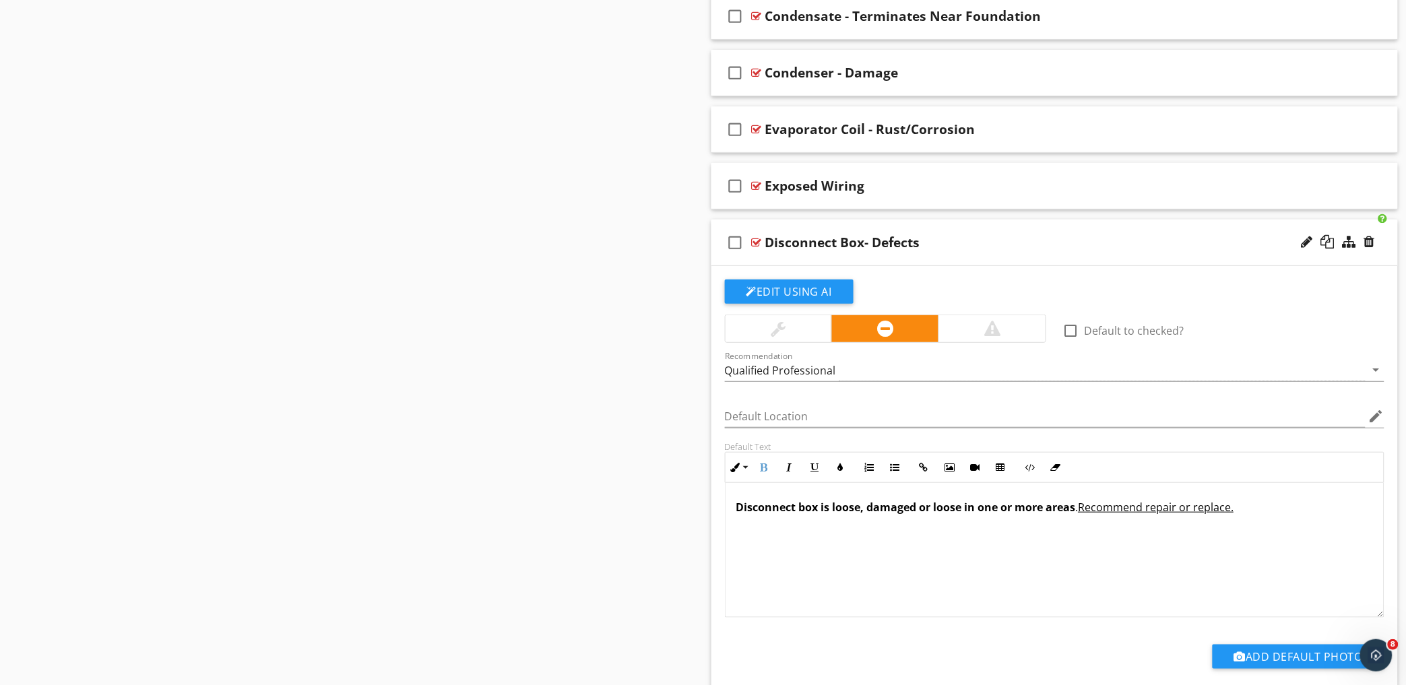
click at [857, 515] on strong "Disconnect box is loose, damaged or loose in one or more areas" at bounding box center [905, 507] width 339 height 15
click at [818, 515] on strong "Disconnect box is missing, damaged or loose in one or more areas" at bounding box center [912, 507] width 353 height 15
click at [1311, 238] on div at bounding box center [1306, 241] width 11 height 13
drag, startPoint x: 766, startPoint y: 247, endPoint x: 781, endPoint y: 261, distance: 21.0
click at [767, 247] on input "Disconnect Box- Defects" at bounding box center [1012, 244] width 495 height 22
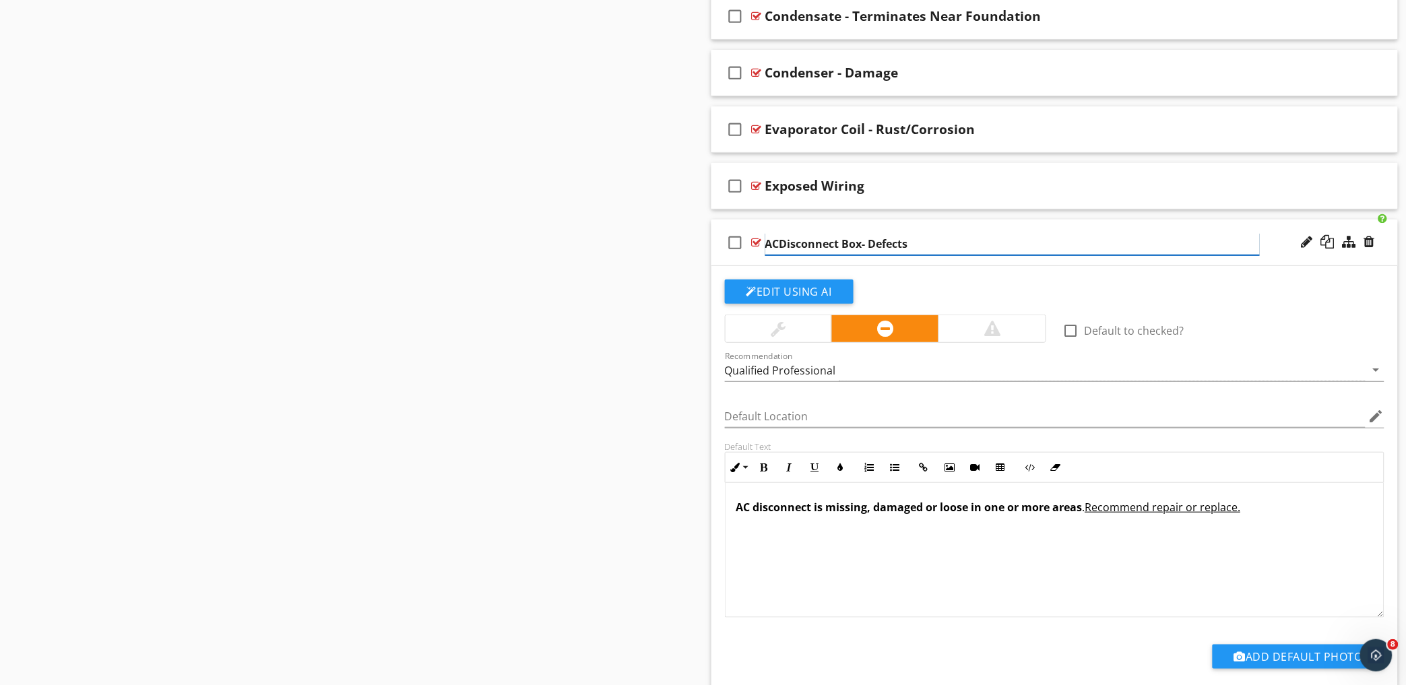
type input "AC Disconnect Box- Defects"
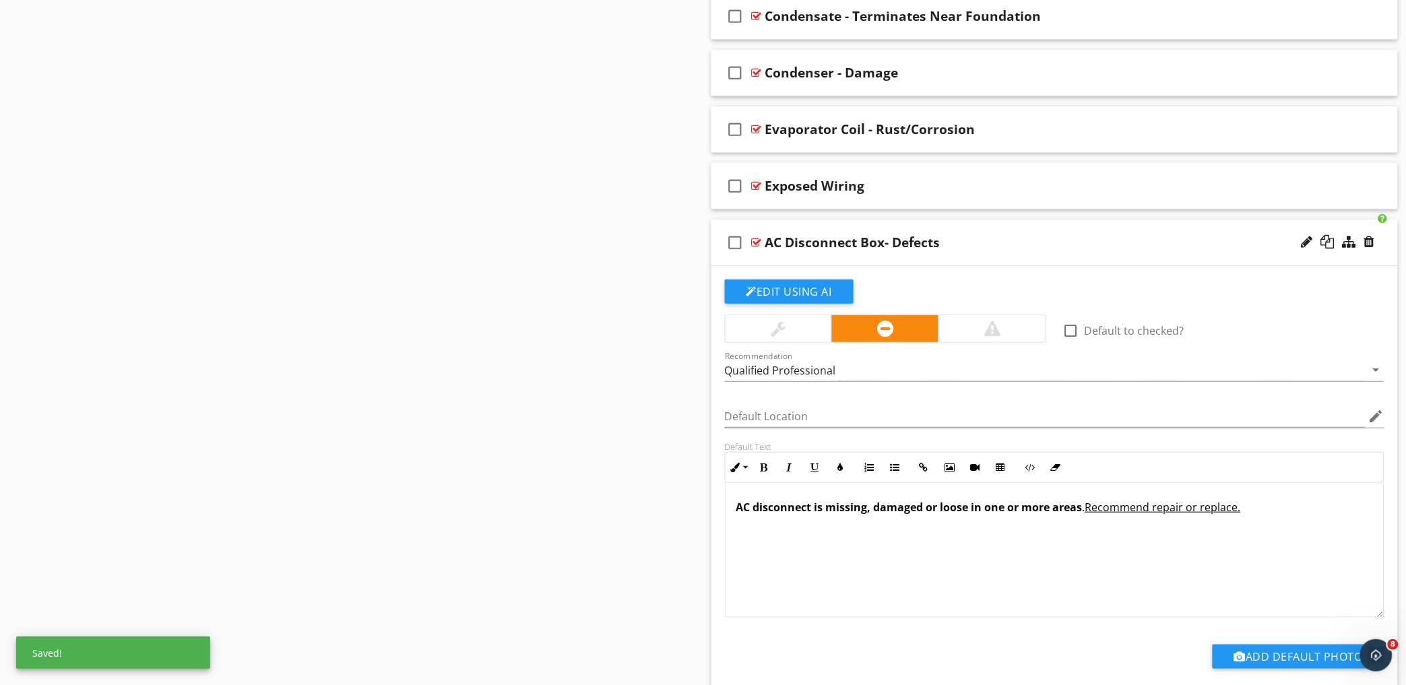
click at [1018, 224] on div "check_box_outline_blank AC Disconnect Box- Defects" at bounding box center [1054, 243] width 687 height 46
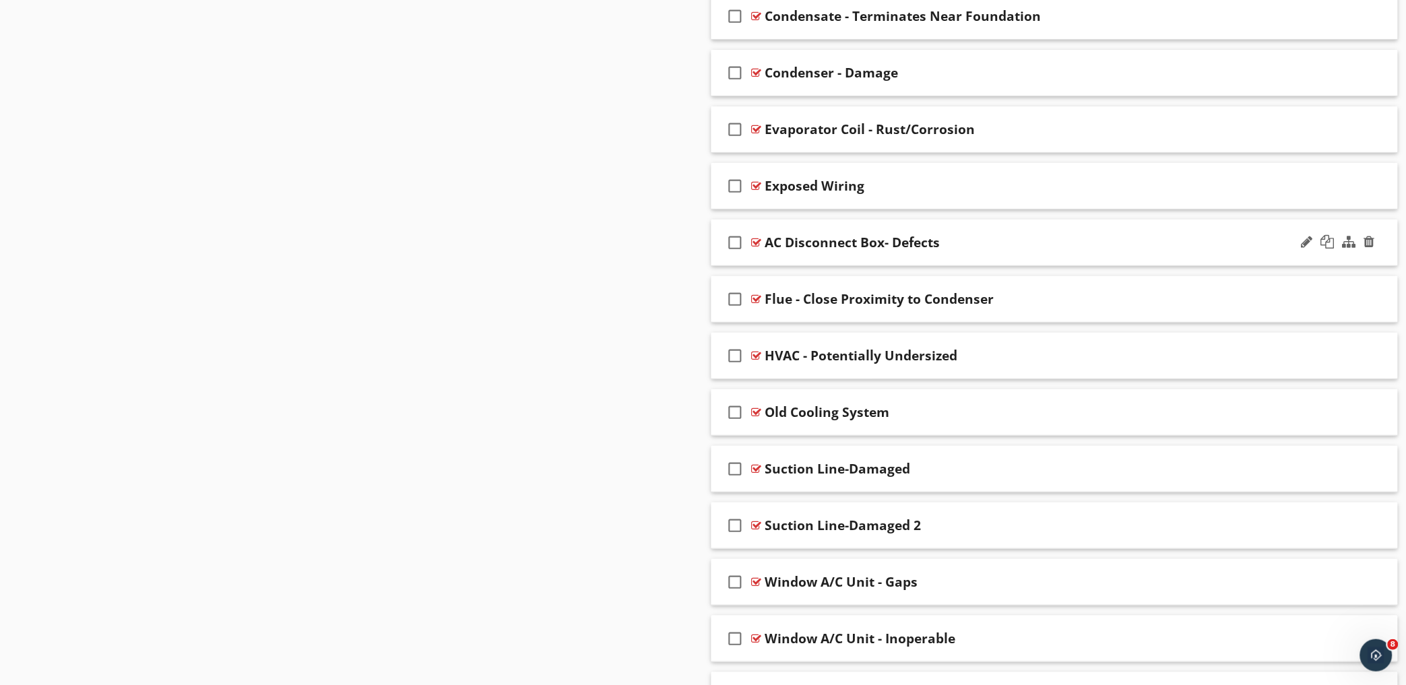
click at [1009, 239] on div "AC Disconnect Box- Defects" at bounding box center [1012, 242] width 495 height 16
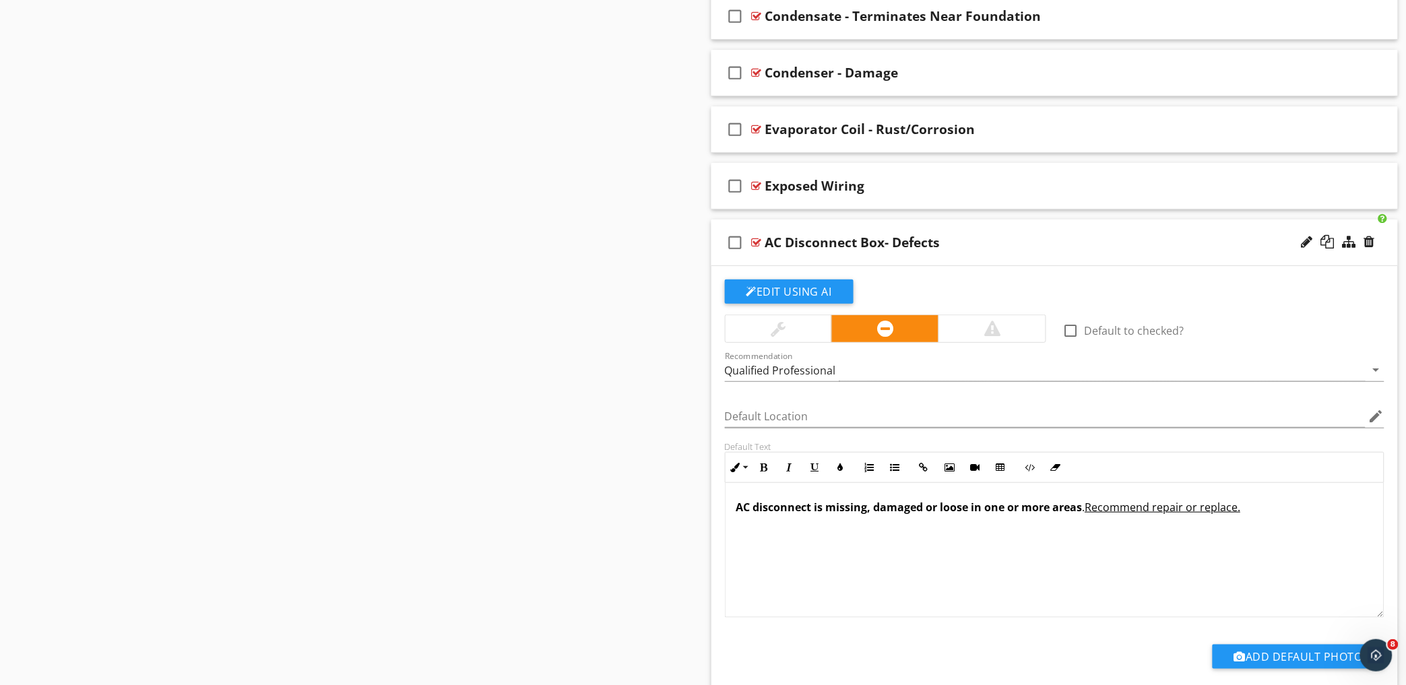
click at [1011, 236] on div "AC Disconnect Box- Defects" at bounding box center [1012, 242] width 495 height 16
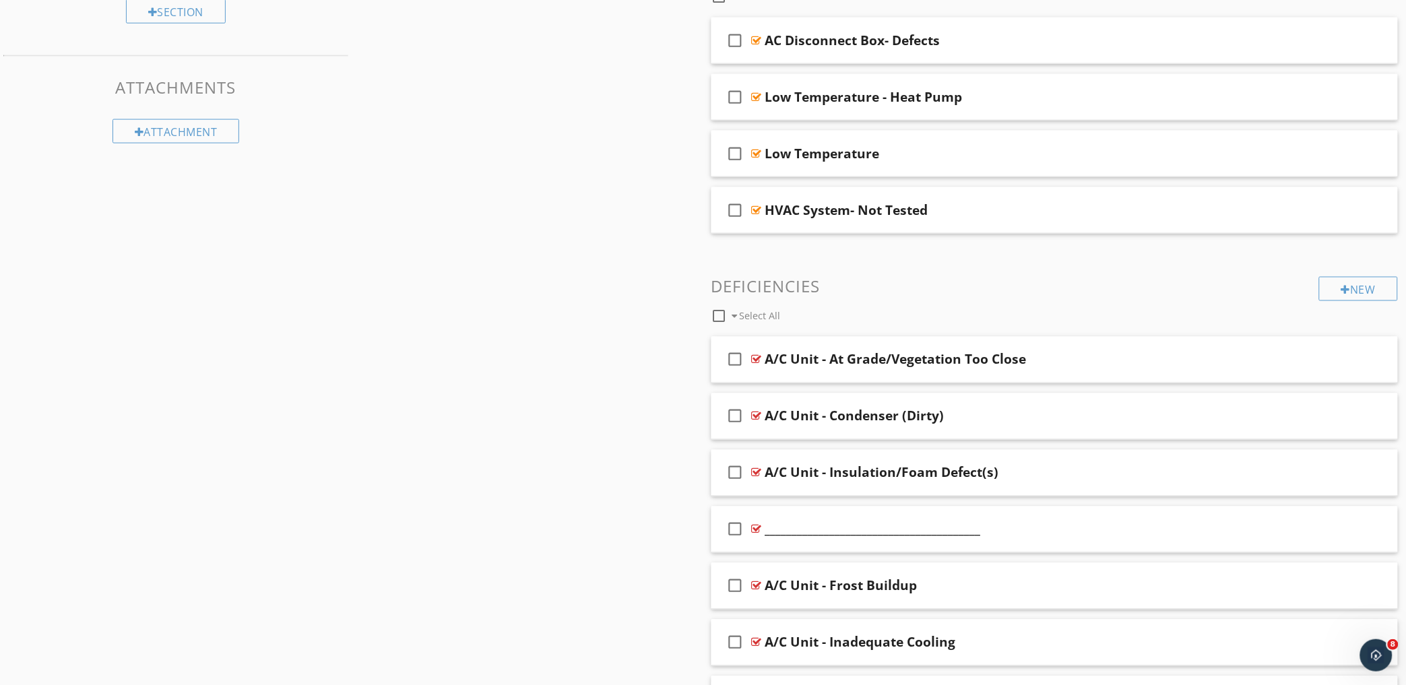
scroll to position [579, 0]
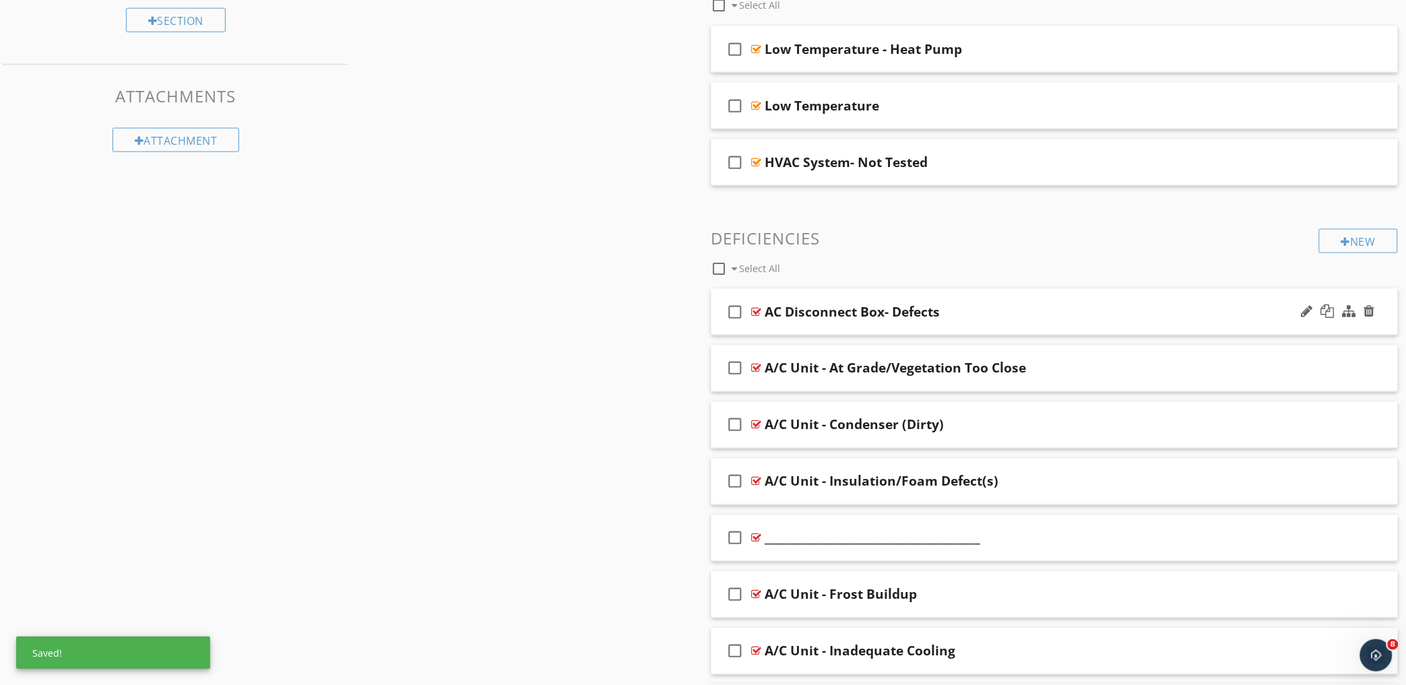
click at [782, 313] on div "AC Disconnect Box- Defects" at bounding box center [852, 312] width 175 height 16
click at [773, 308] on input "AC Disconnect Box- Defects" at bounding box center [1012, 313] width 495 height 22
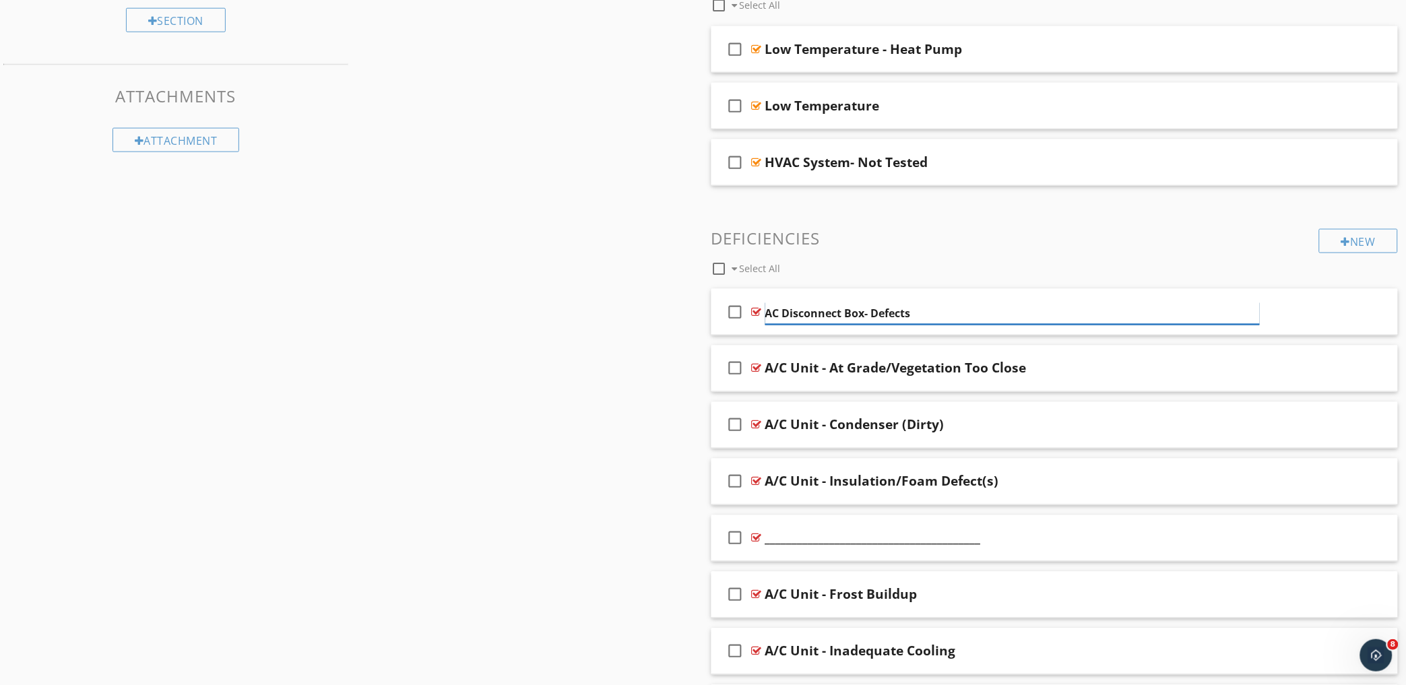
type input "A/C Disconnect Box- Defects"
click at [1062, 298] on div "check_box_outline_blank A/C Disconnect Box- Defects" at bounding box center [1054, 312] width 687 height 46
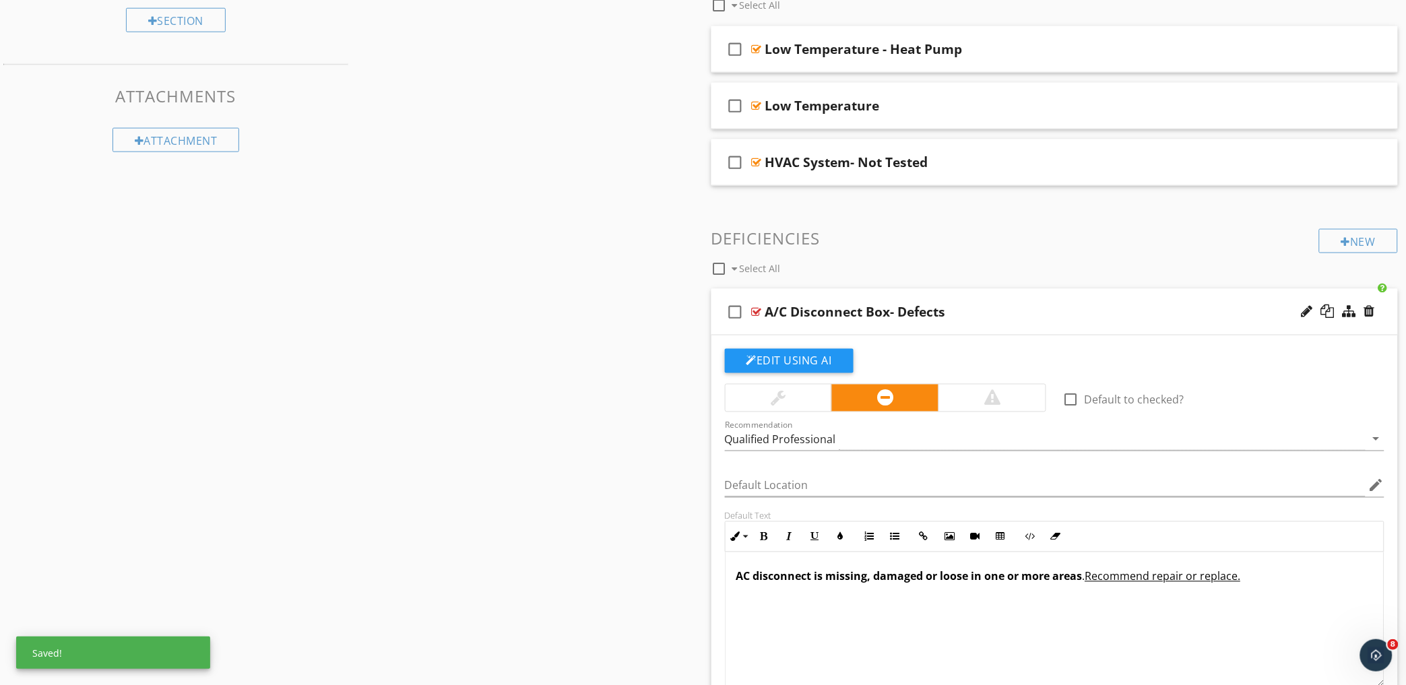
click at [1056, 302] on div "check_box_outline_blank A/C Disconnect Box- Defects" at bounding box center [1054, 312] width 687 height 46
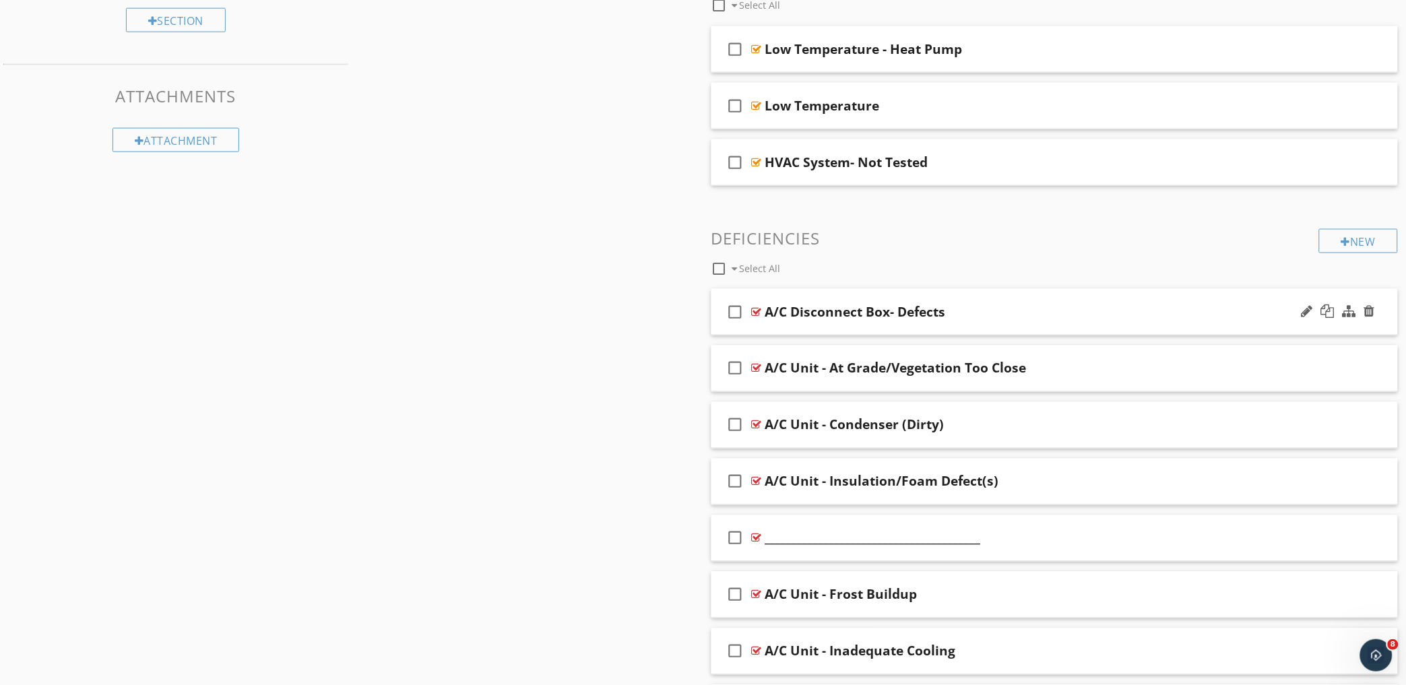
click at [1056, 302] on div "check_box_outline_blank A/C Disconnect Box- Defects" at bounding box center [1054, 312] width 687 height 46
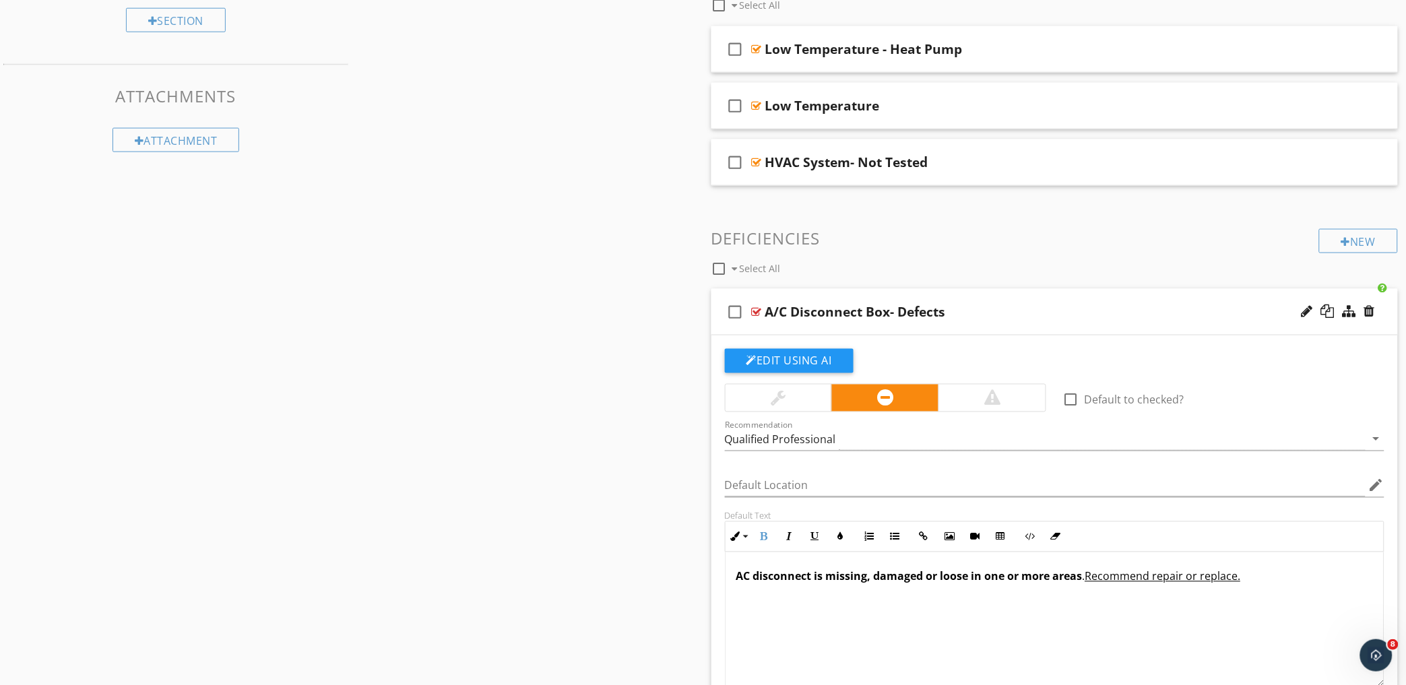
click at [744, 581] on strong "AC disconnect is missing, damaged or loose in one or more areas" at bounding box center [909, 576] width 346 height 15
click at [1037, 299] on div "check_box_outline_blank A/C Disconnect Box- Defects" at bounding box center [1054, 312] width 687 height 46
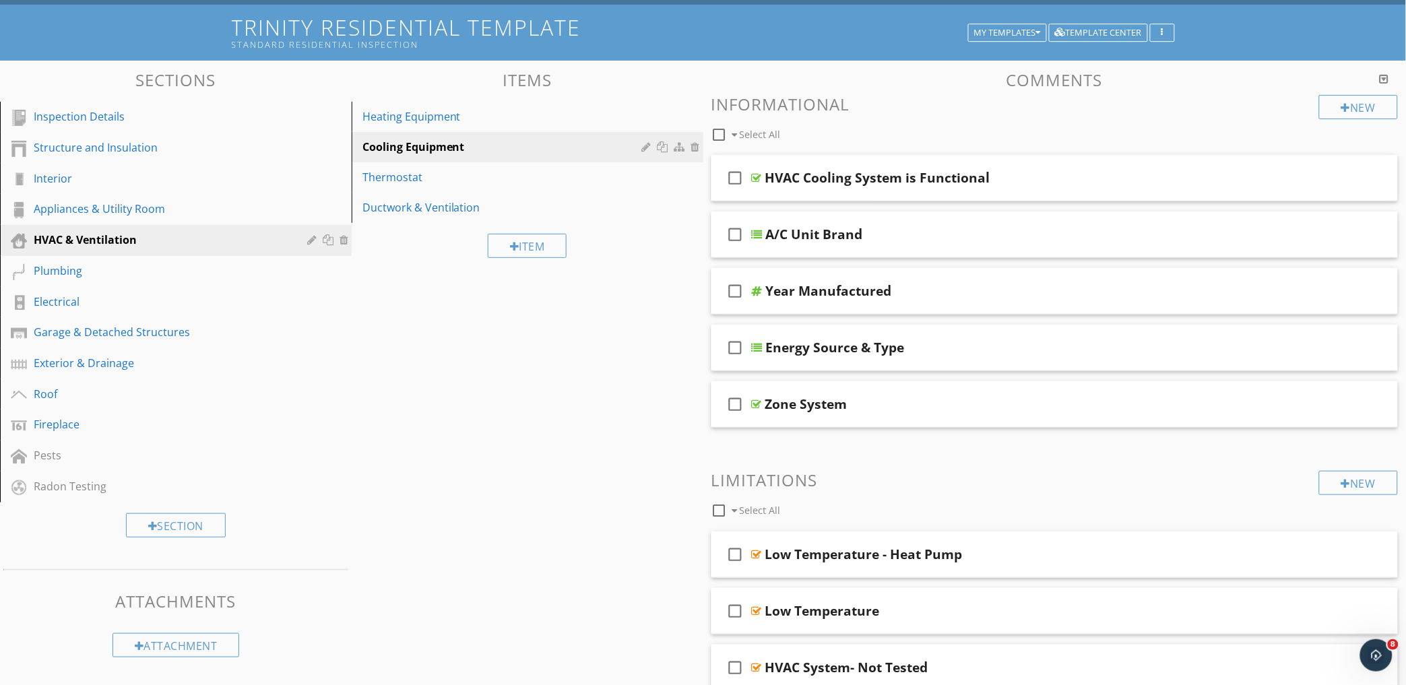
scroll to position [55, 0]
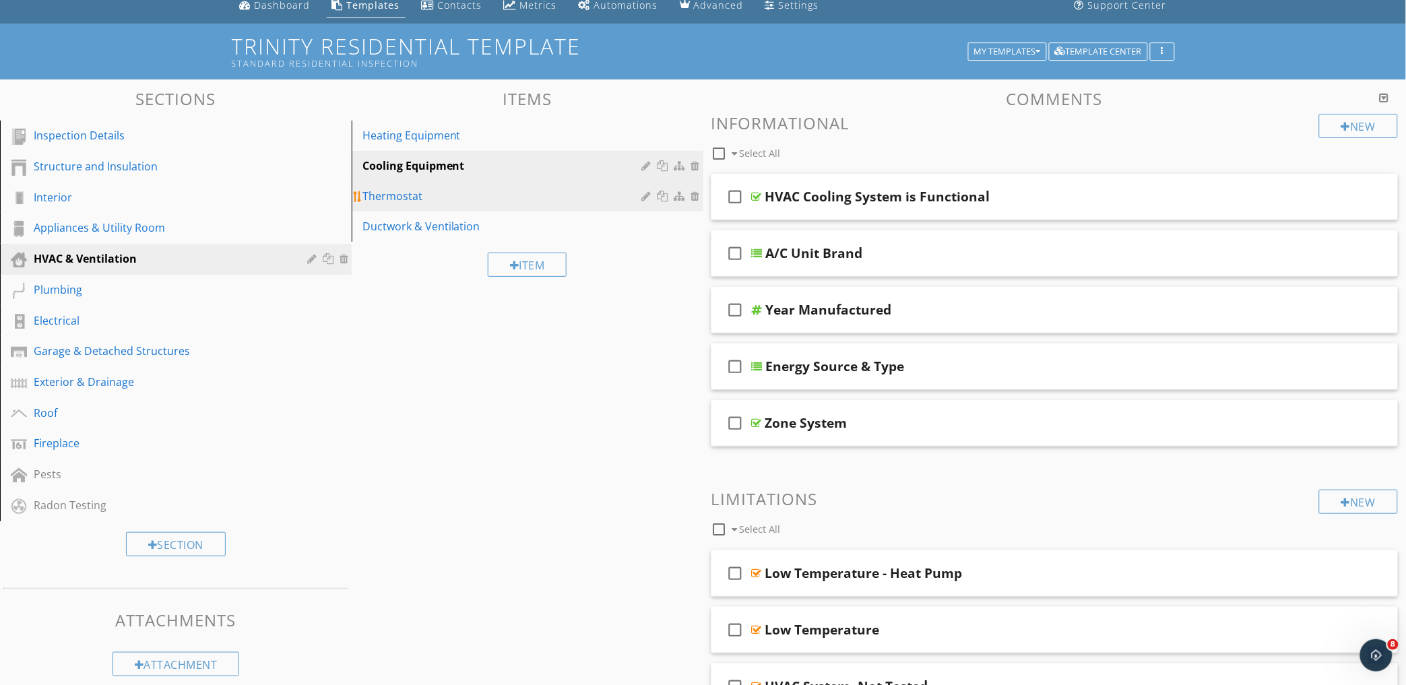
click at [449, 204] on link "Thermostat" at bounding box center [530, 196] width 348 height 30
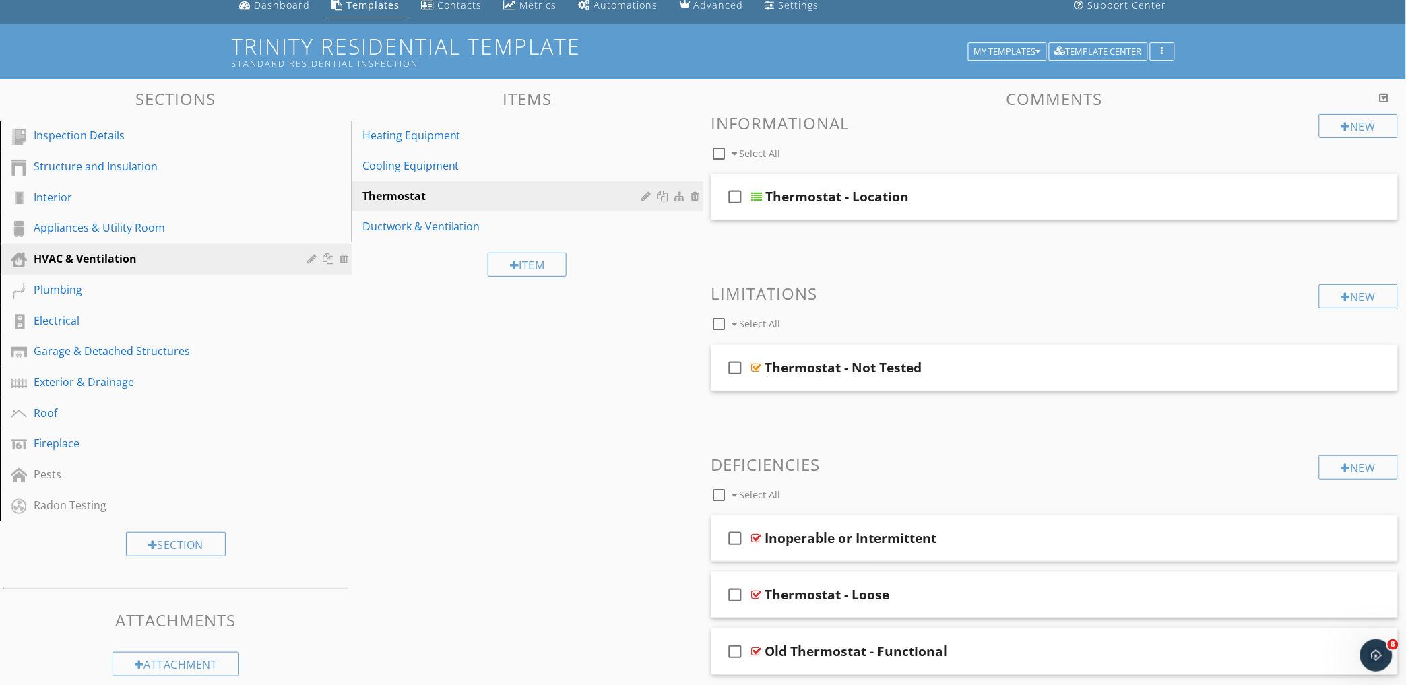
scroll to position [102, 0]
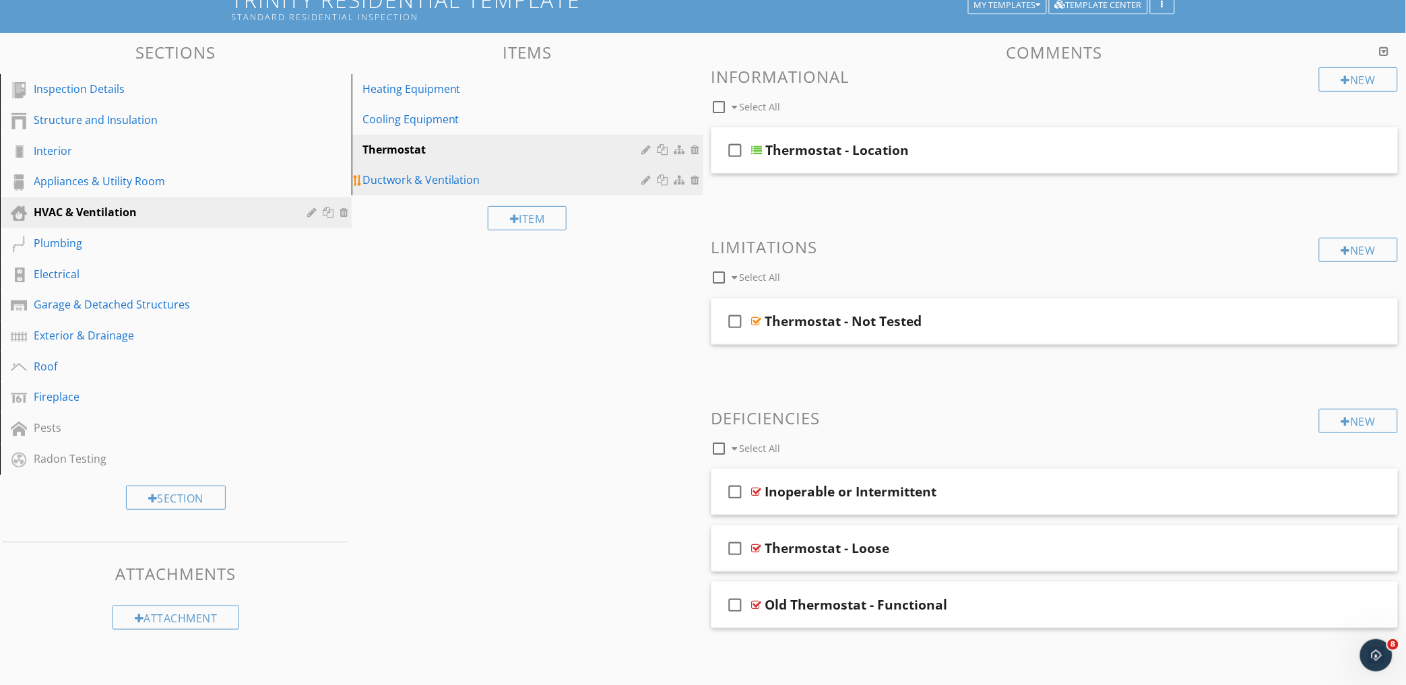
click at [434, 184] on div "Ductwork & Ventilation" at bounding box center [504, 180] width 284 height 16
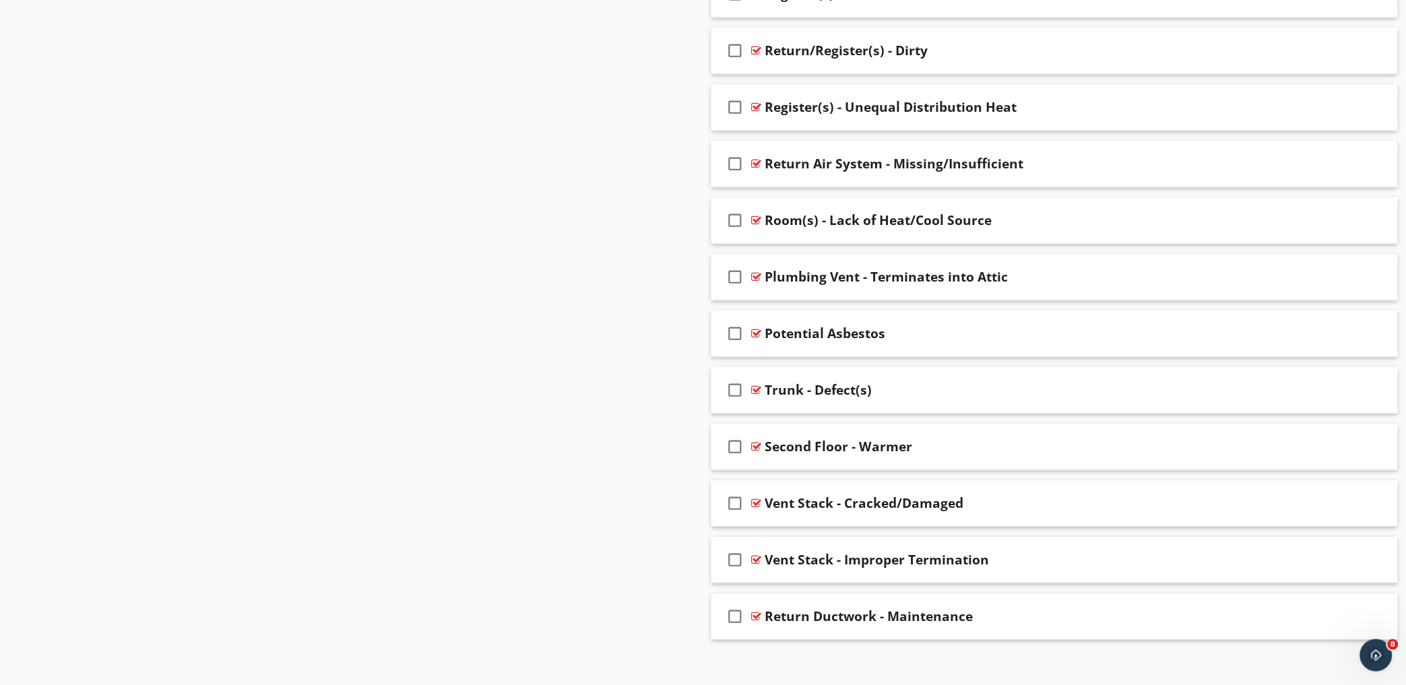
scroll to position [2934, 0]
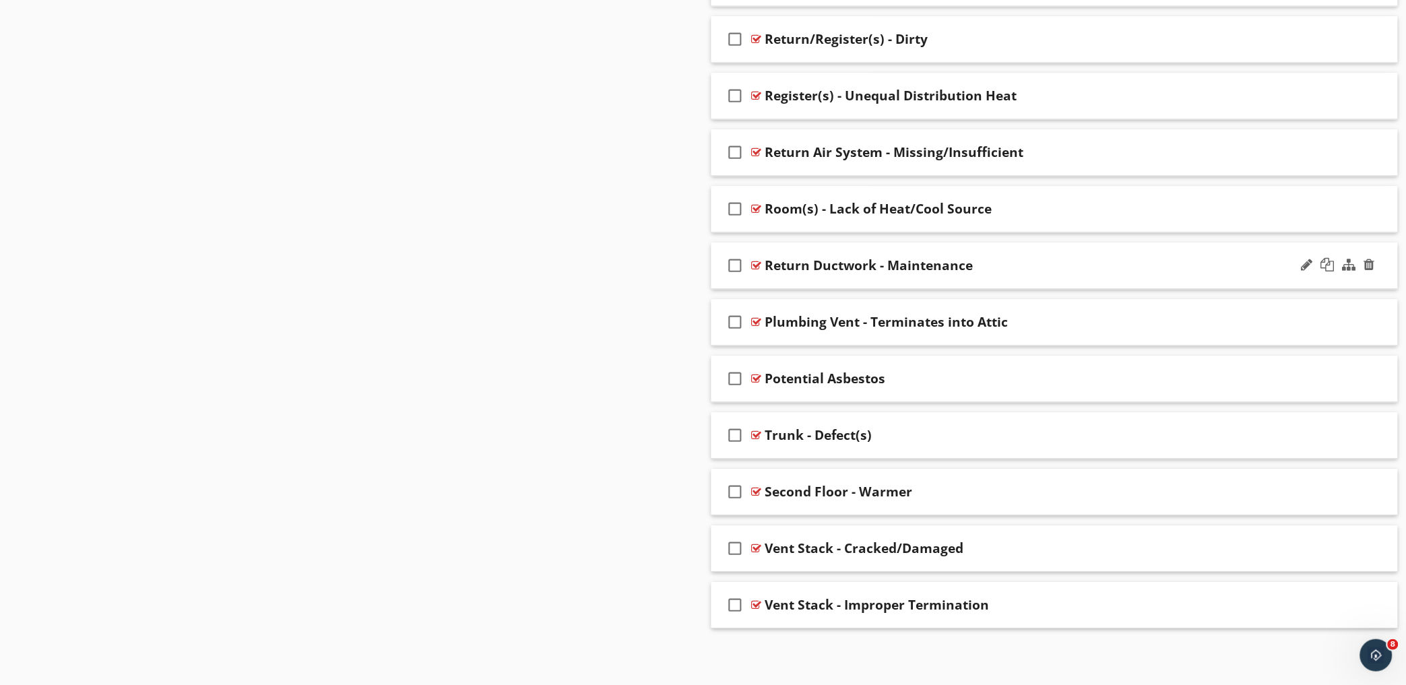
click at [1034, 264] on div "Return Ductwork - Maintenance" at bounding box center [1012, 265] width 495 height 16
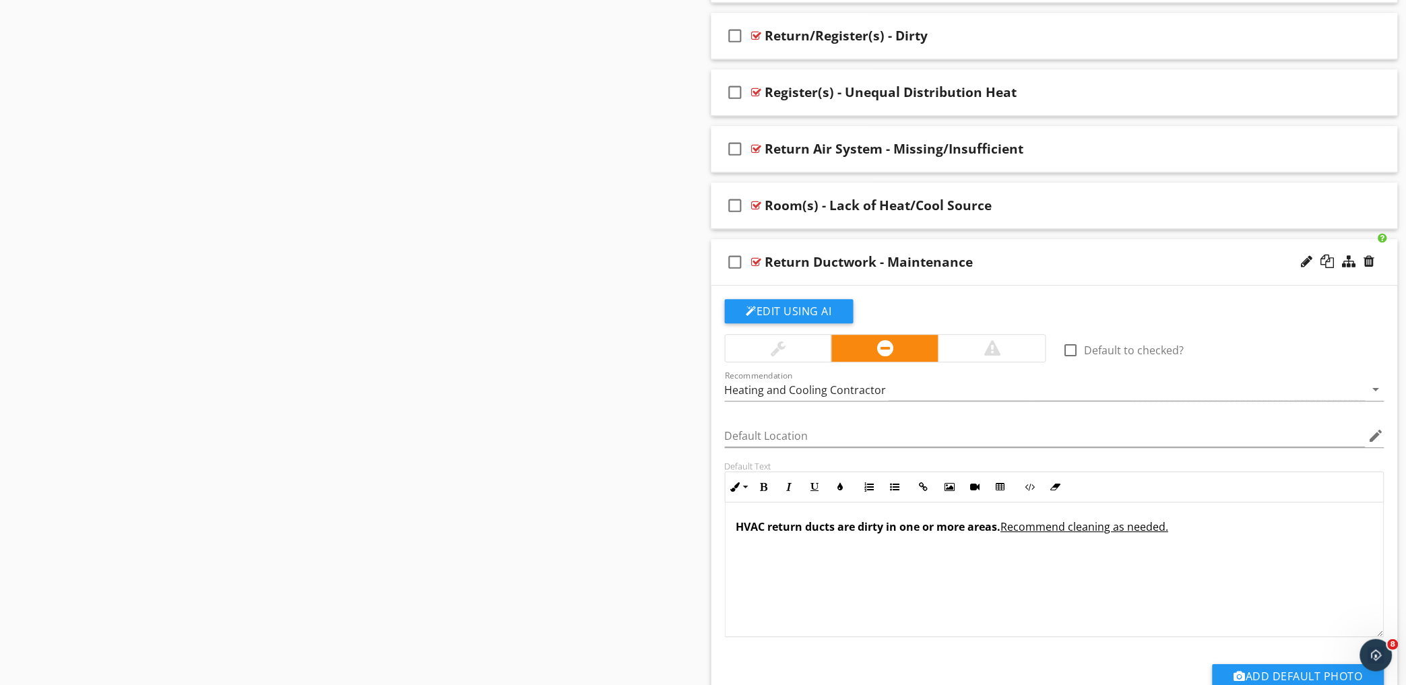
click at [932, 258] on div "Return Ductwork - Maintenance" at bounding box center [869, 262] width 208 height 16
click at [806, 256] on input "Return Ductwork - Maintenance" at bounding box center [1012, 264] width 495 height 22
click at [758, 247] on div "check_box_outline_blank Return Ductwork - Maintenance" at bounding box center [1054, 262] width 687 height 46
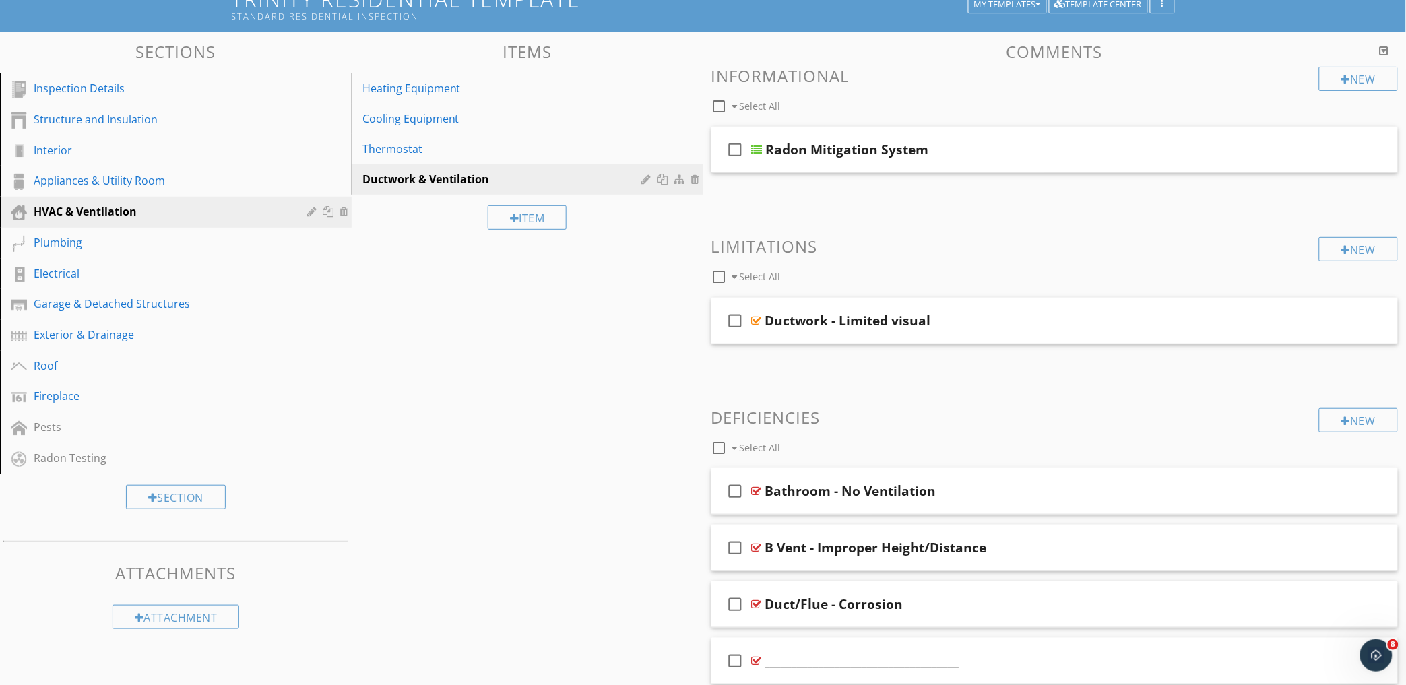
scroll to position [0, 0]
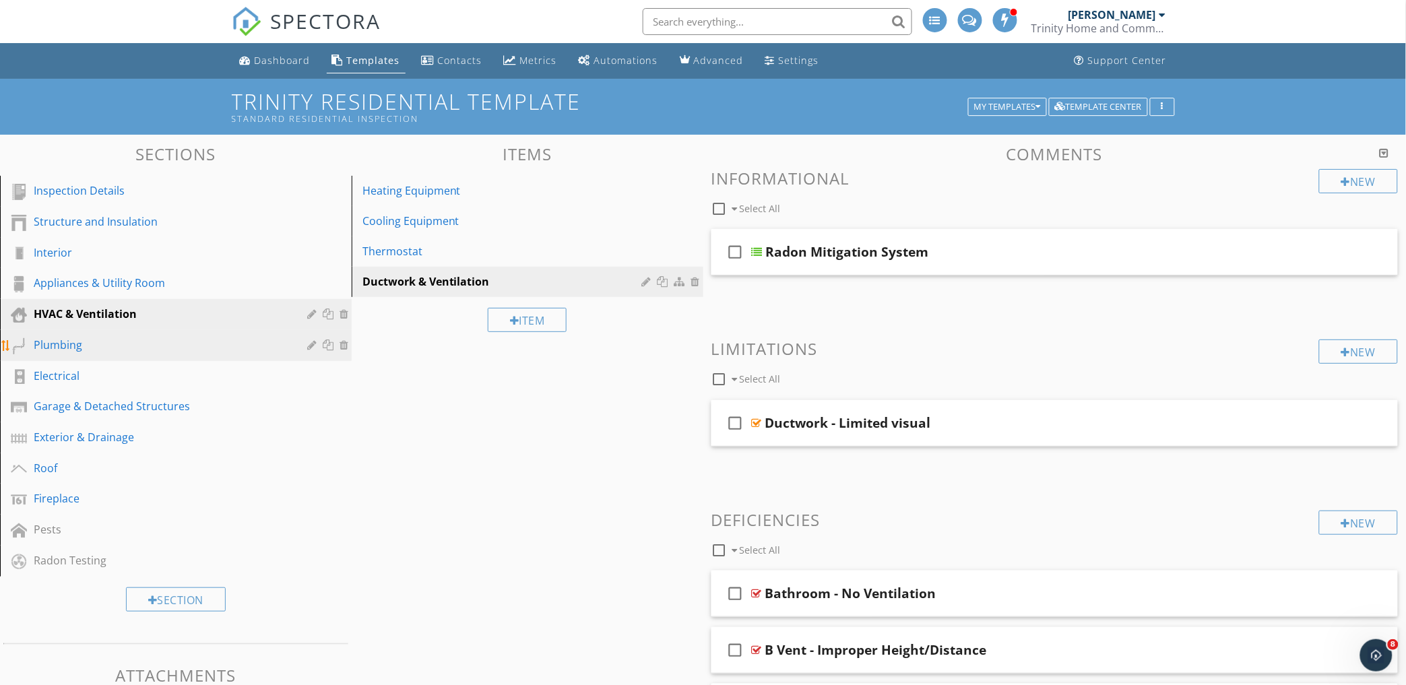
click at [79, 344] on div "Plumbing" at bounding box center [161, 345] width 254 height 16
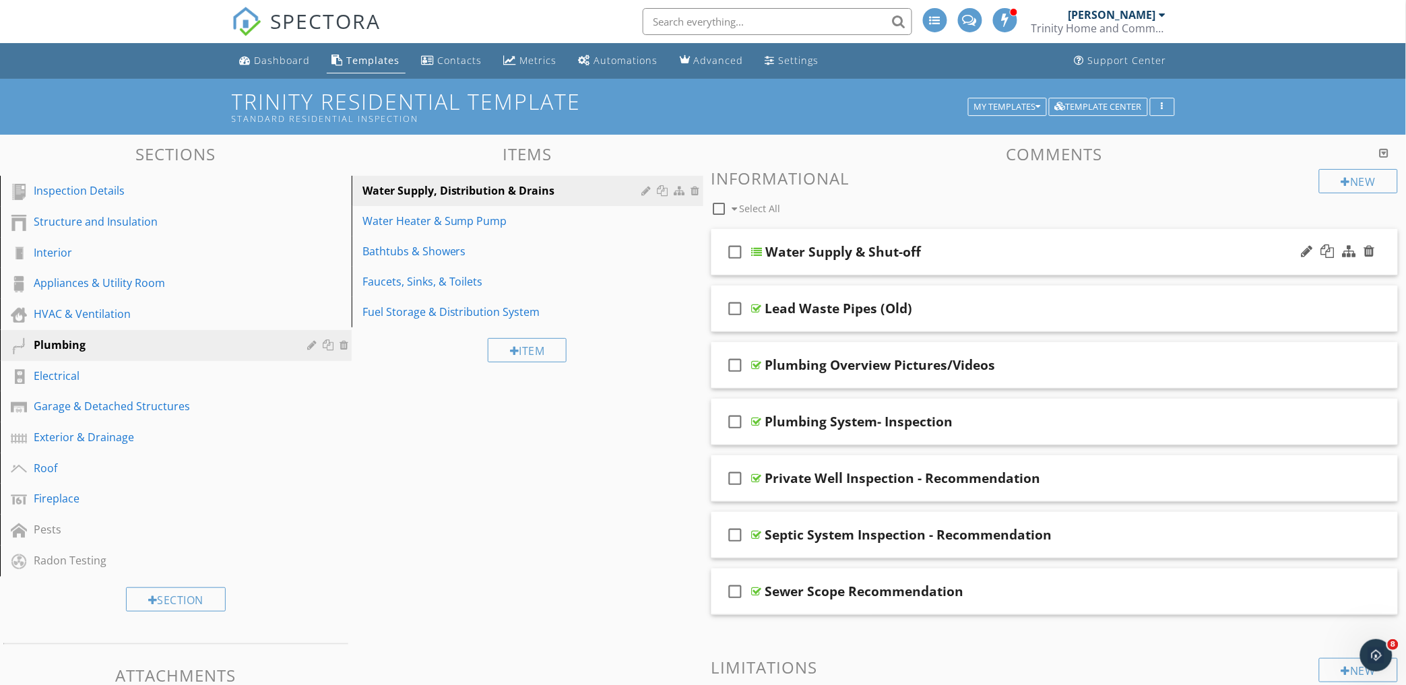
click at [969, 238] on div "check_box_outline_blank Water Supply & Shut-off" at bounding box center [1054, 252] width 687 height 46
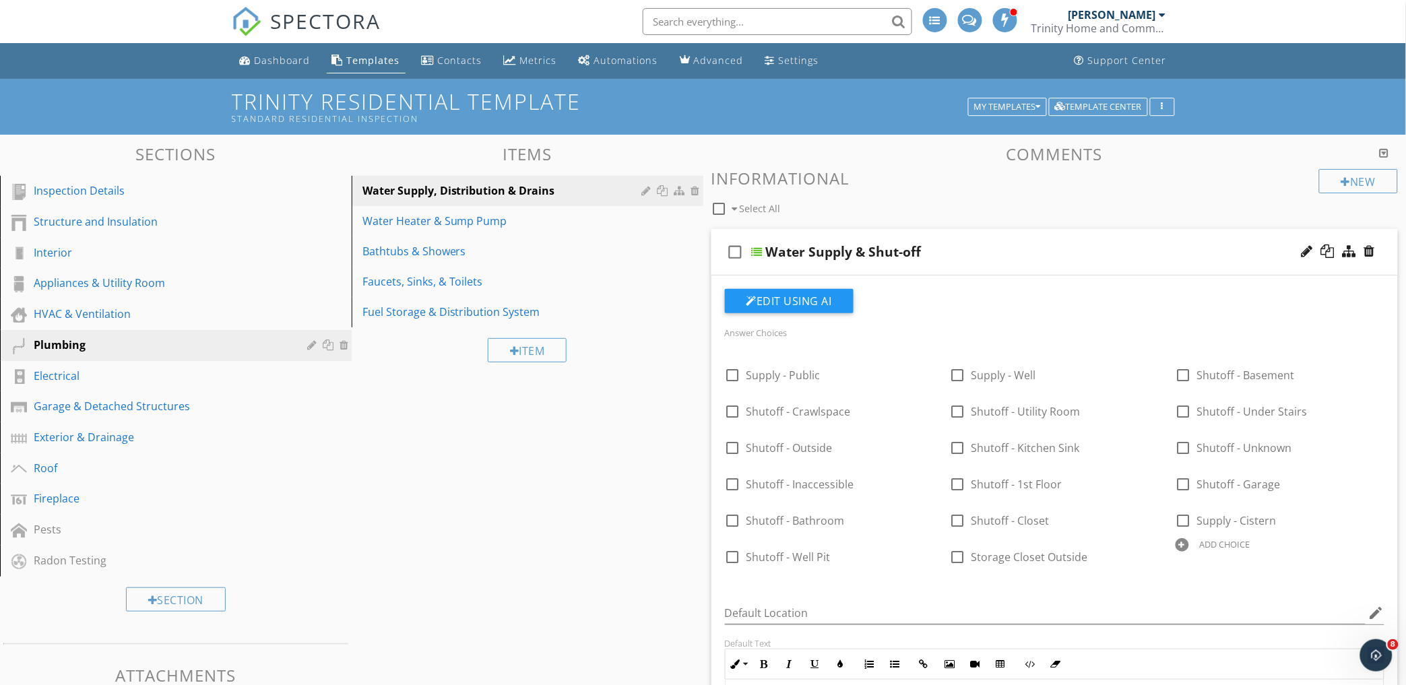
click at [969, 238] on div "check_box_outline_blank Water Supply & Shut-off" at bounding box center [1054, 252] width 687 height 46
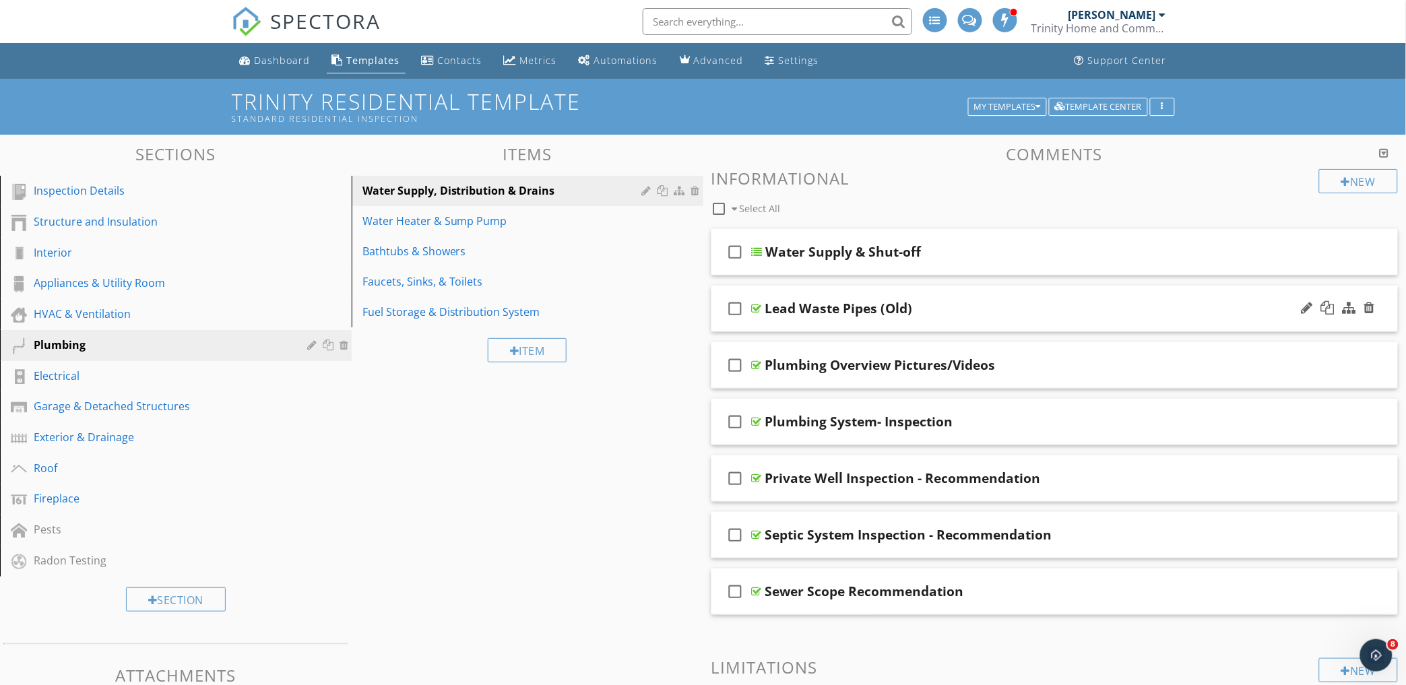
click at [959, 298] on div "check_box_outline_blank Lead Waste Pipes (Old)" at bounding box center [1054, 309] width 687 height 46
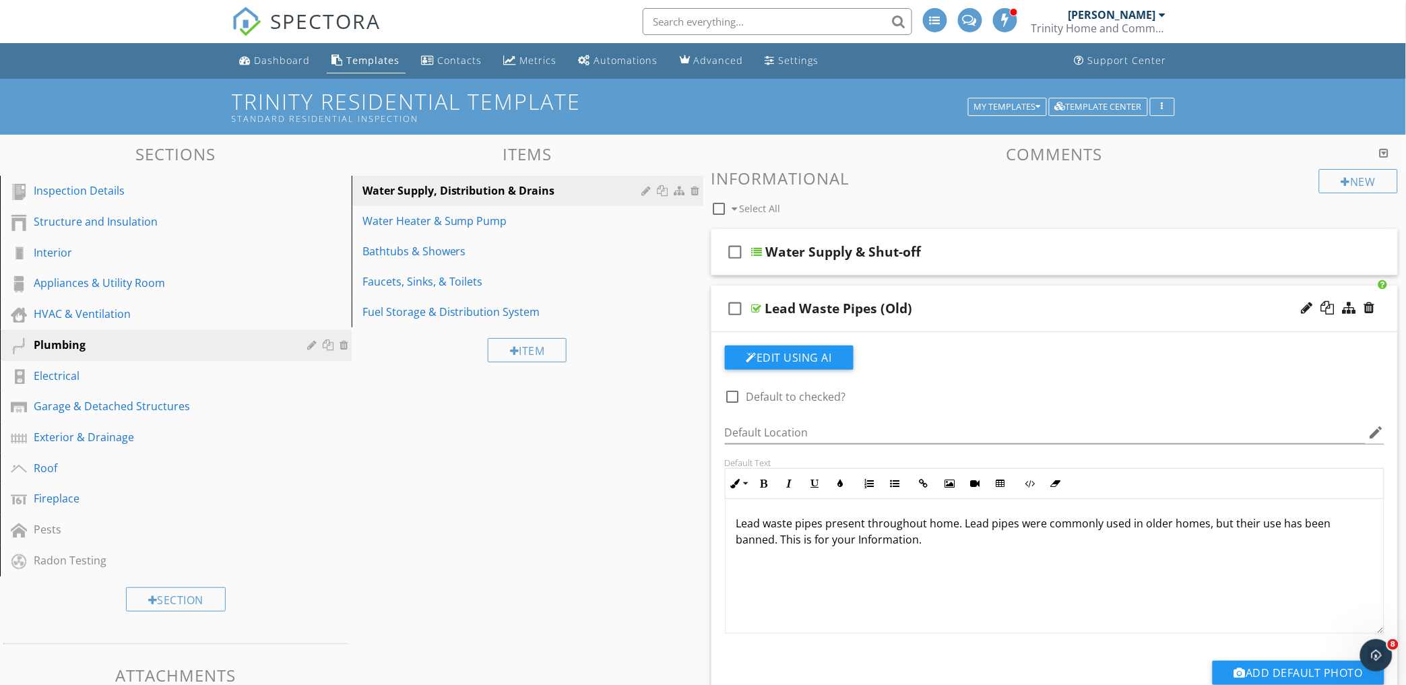
click at [958, 296] on div "check_box_outline_blank Lead Waste Pipes (Old)" at bounding box center [1054, 309] width 687 height 46
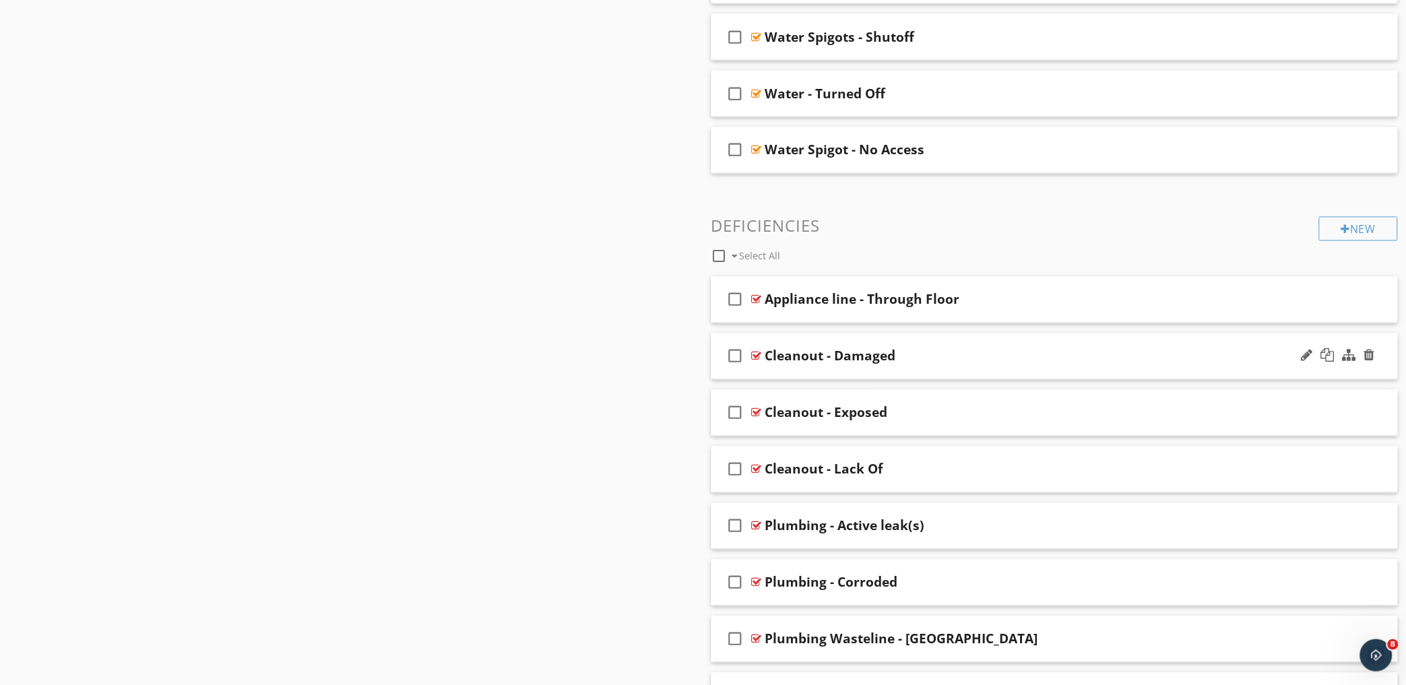
scroll to position [748, 0]
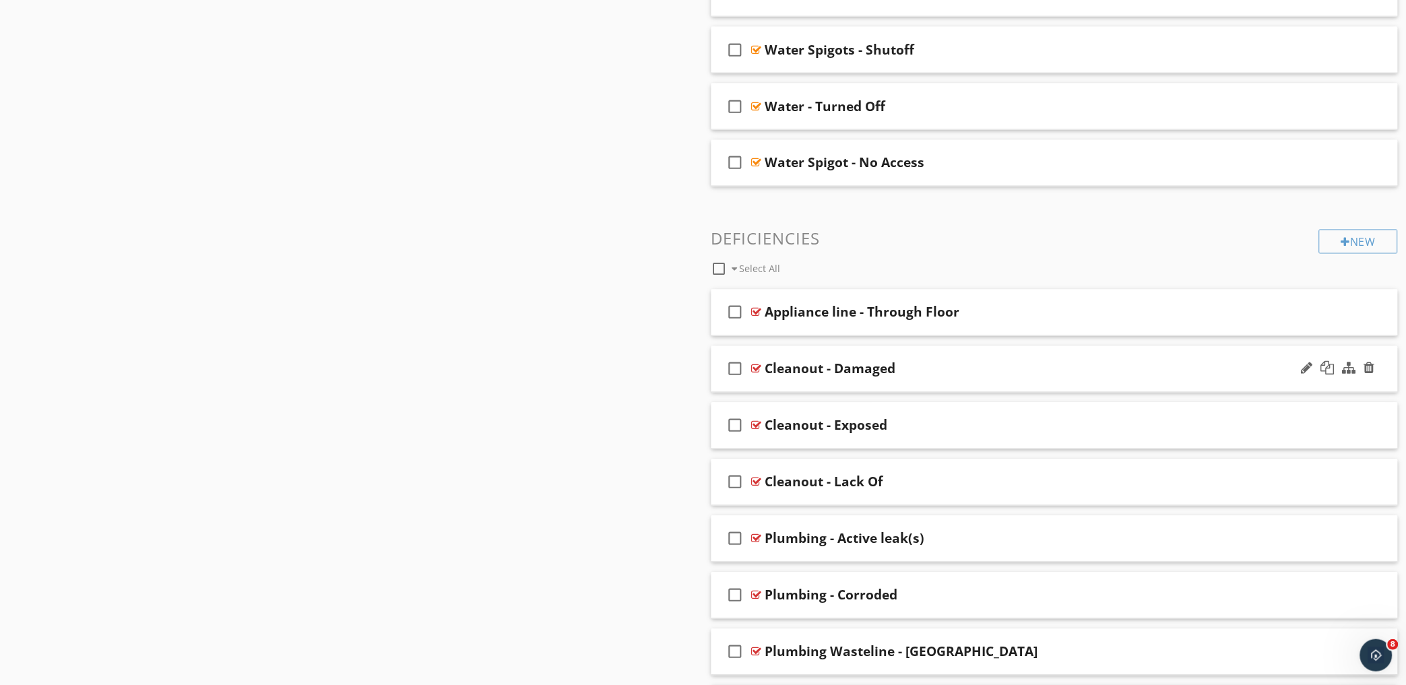
click at [892, 358] on div "check_box_outline_blank Cleanout - Damaged" at bounding box center [1054, 369] width 687 height 46
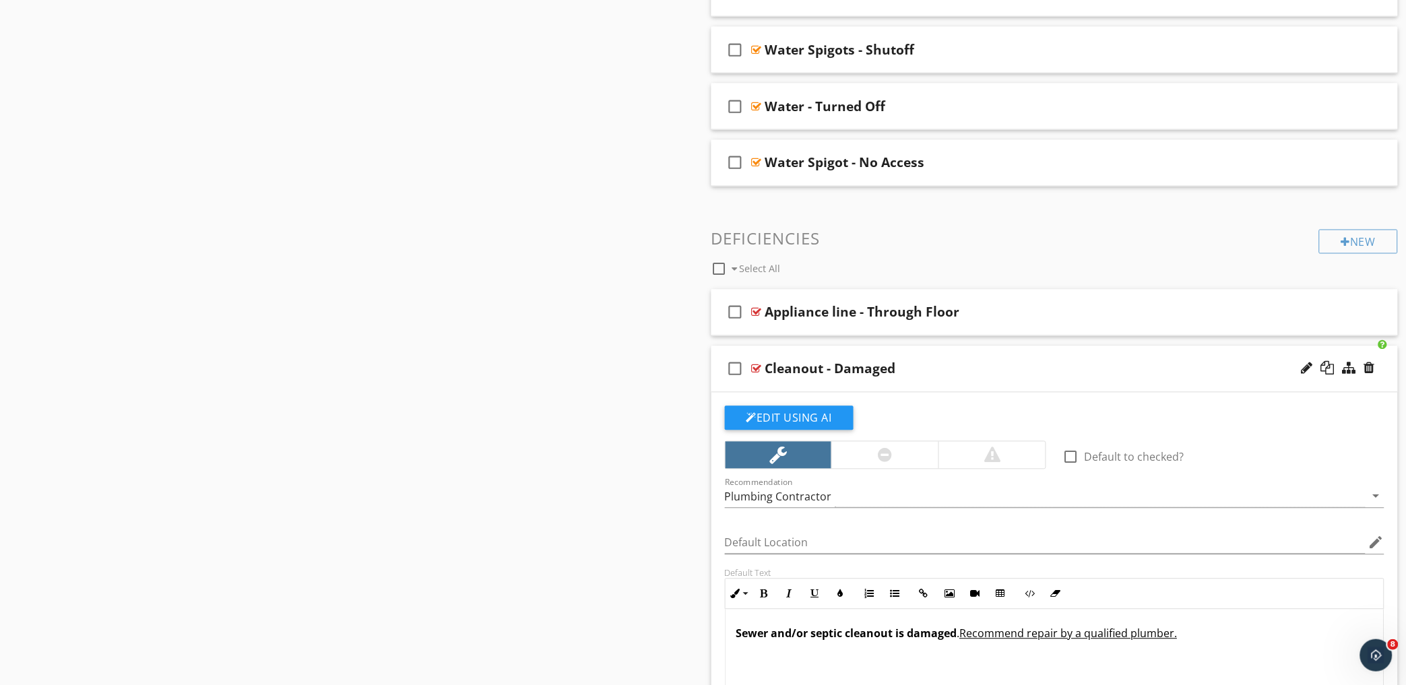
click at [983, 361] on div "Cleanout - Damaged" at bounding box center [1012, 369] width 495 height 16
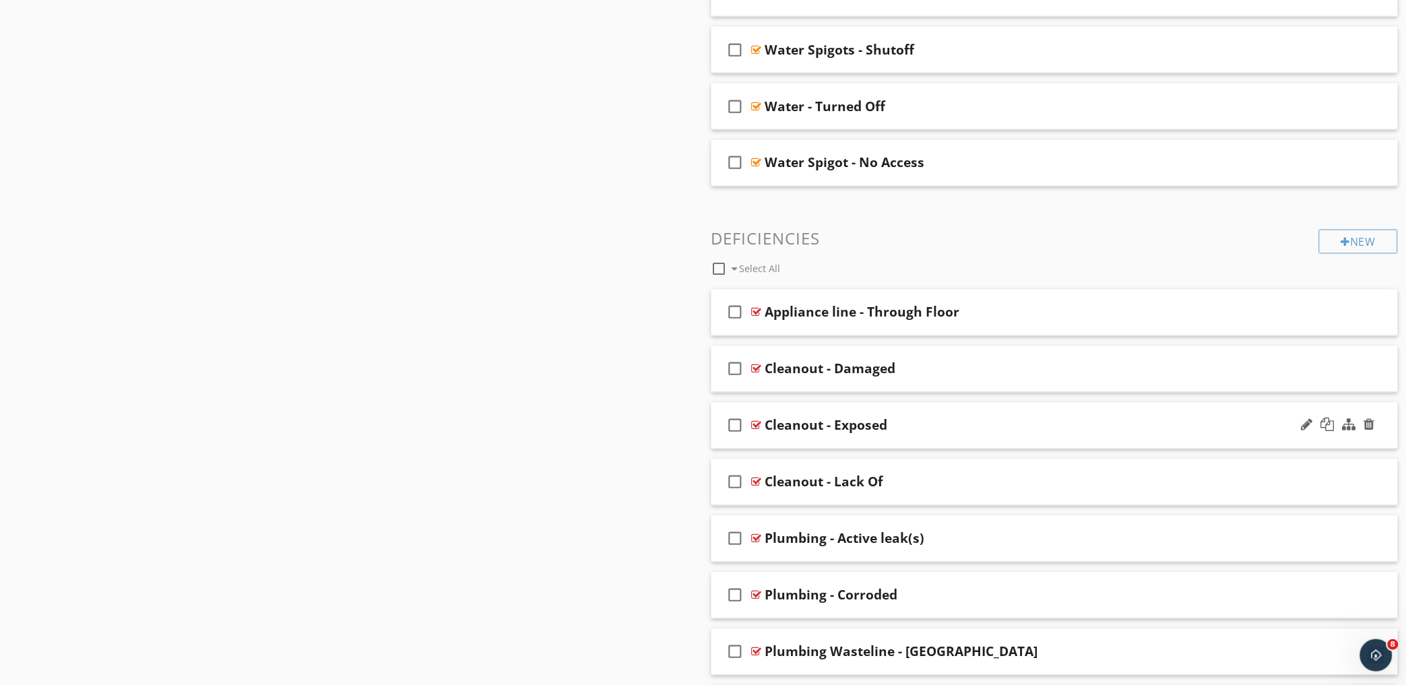
click at [917, 423] on div "Cleanout - Exposed" at bounding box center [1012, 426] width 495 height 16
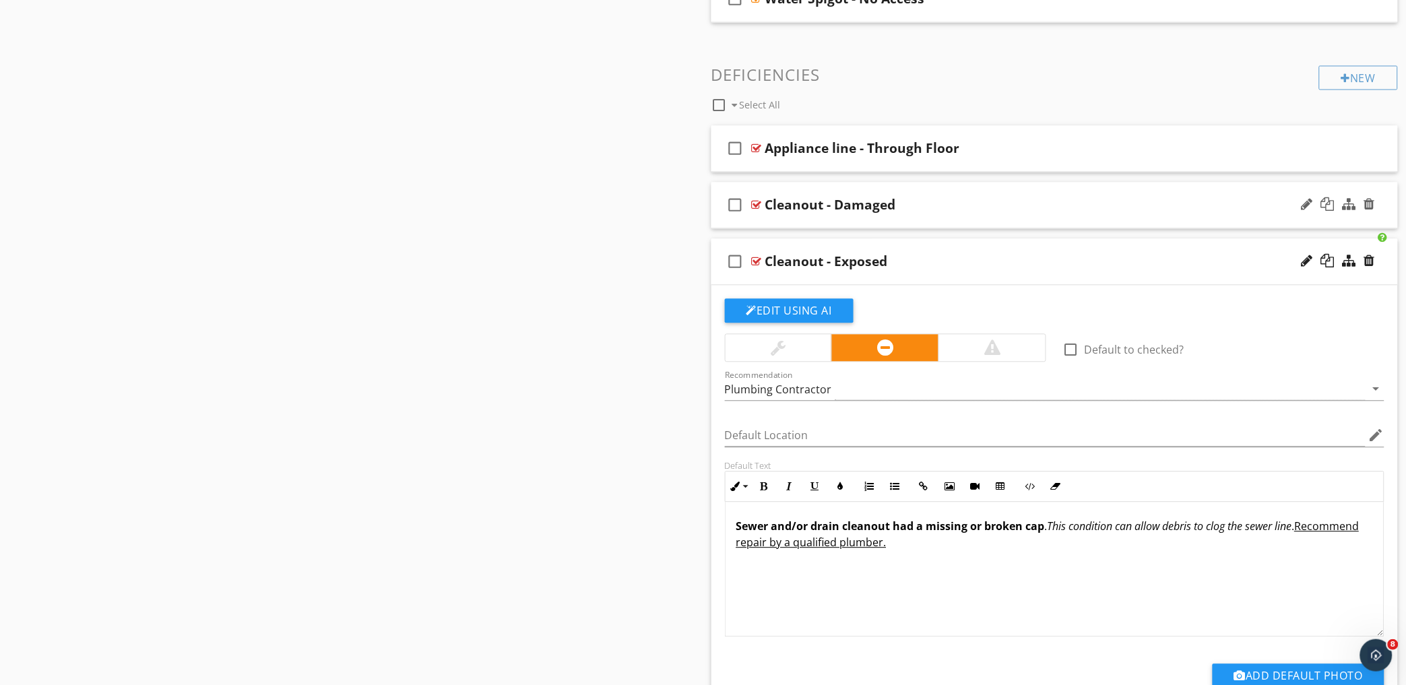
scroll to position [898, 0]
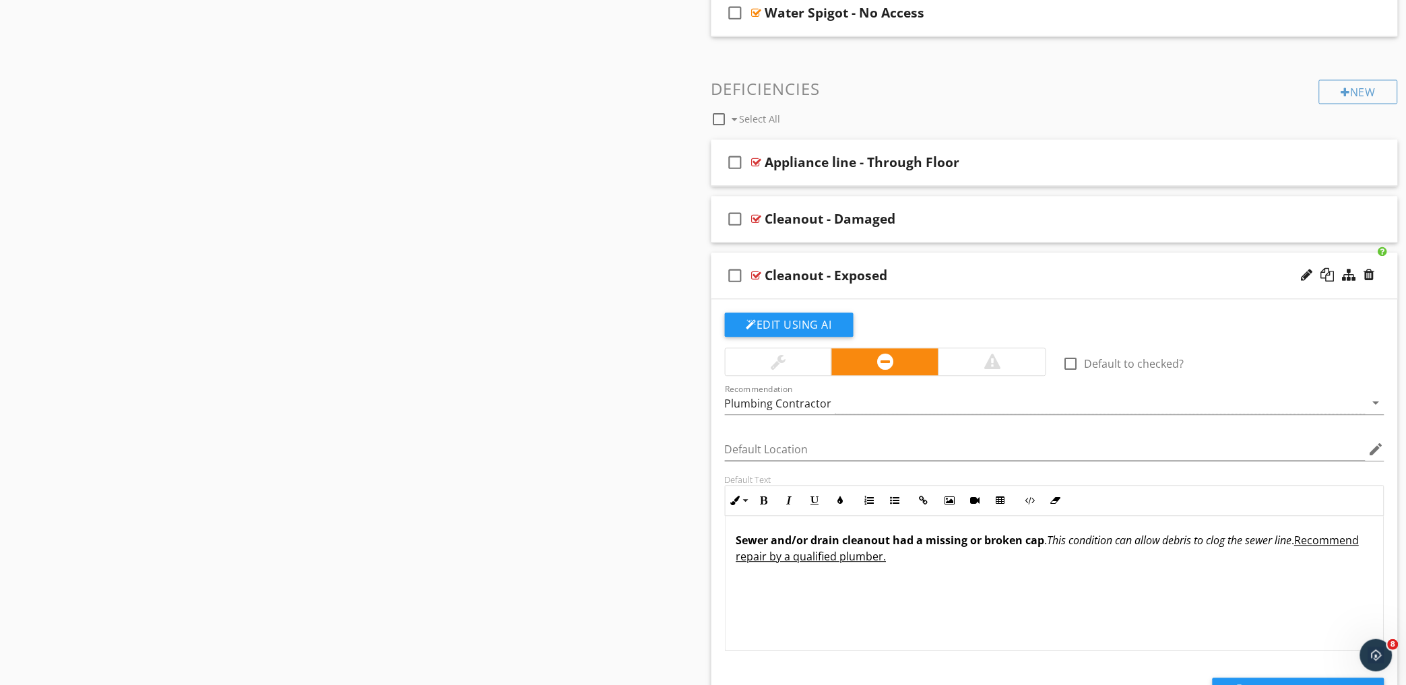
click at [940, 273] on div "Cleanout - Exposed" at bounding box center [1012, 276] width 495 height 16
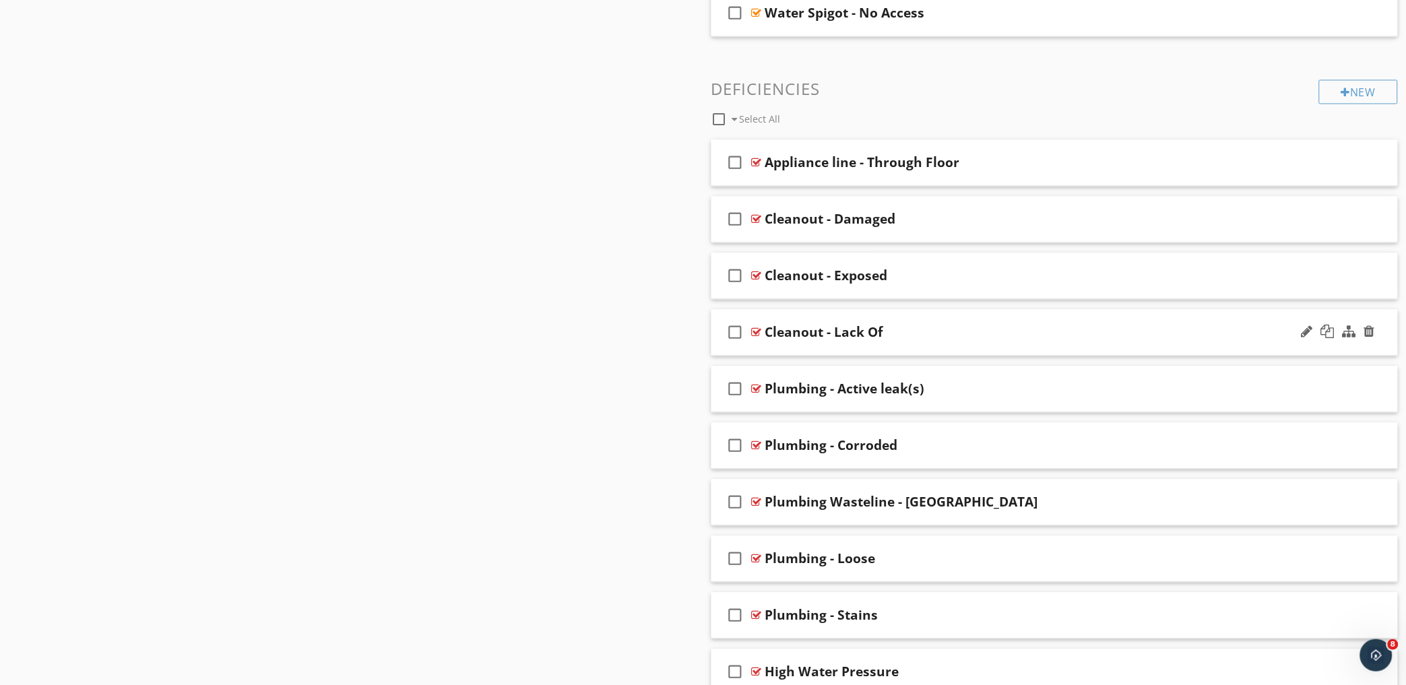
click at [952, 326] on div "Cleanout - Lack Of" at bounding box center [1012, 333] width 495 height 16
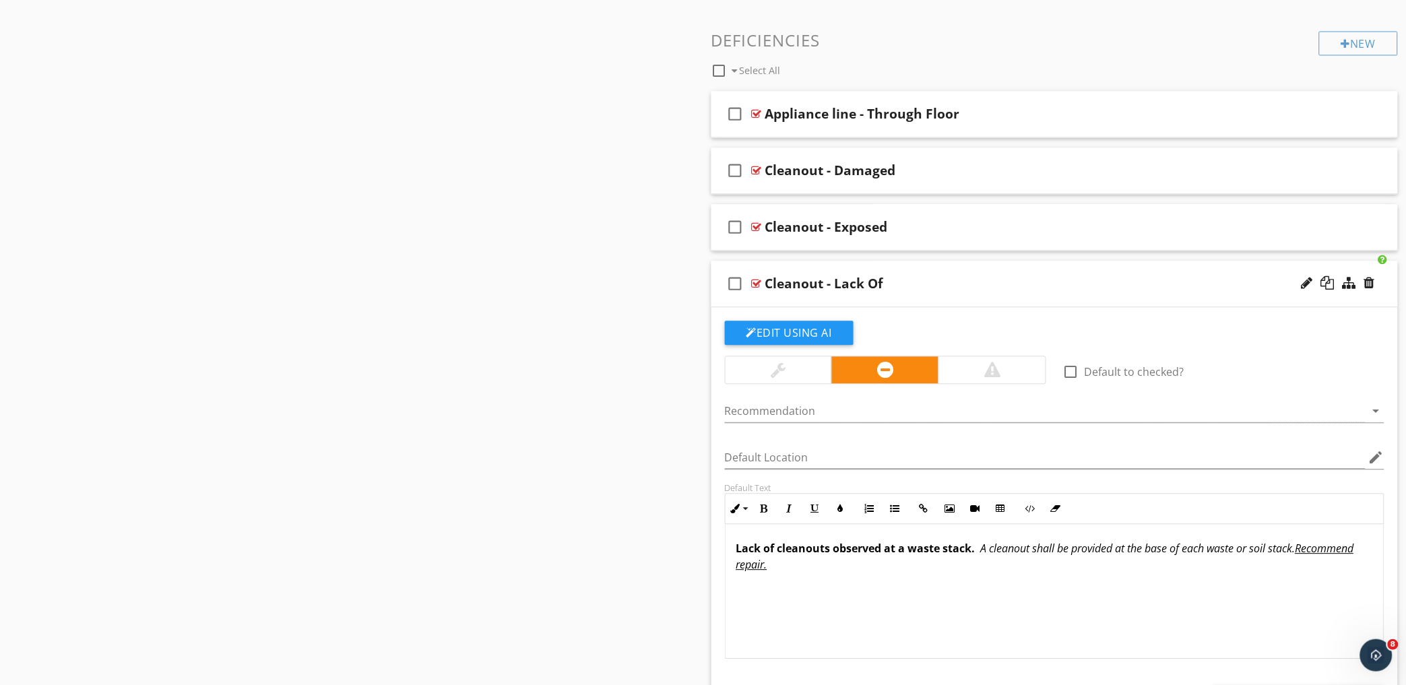
scroll to position [973, 0]
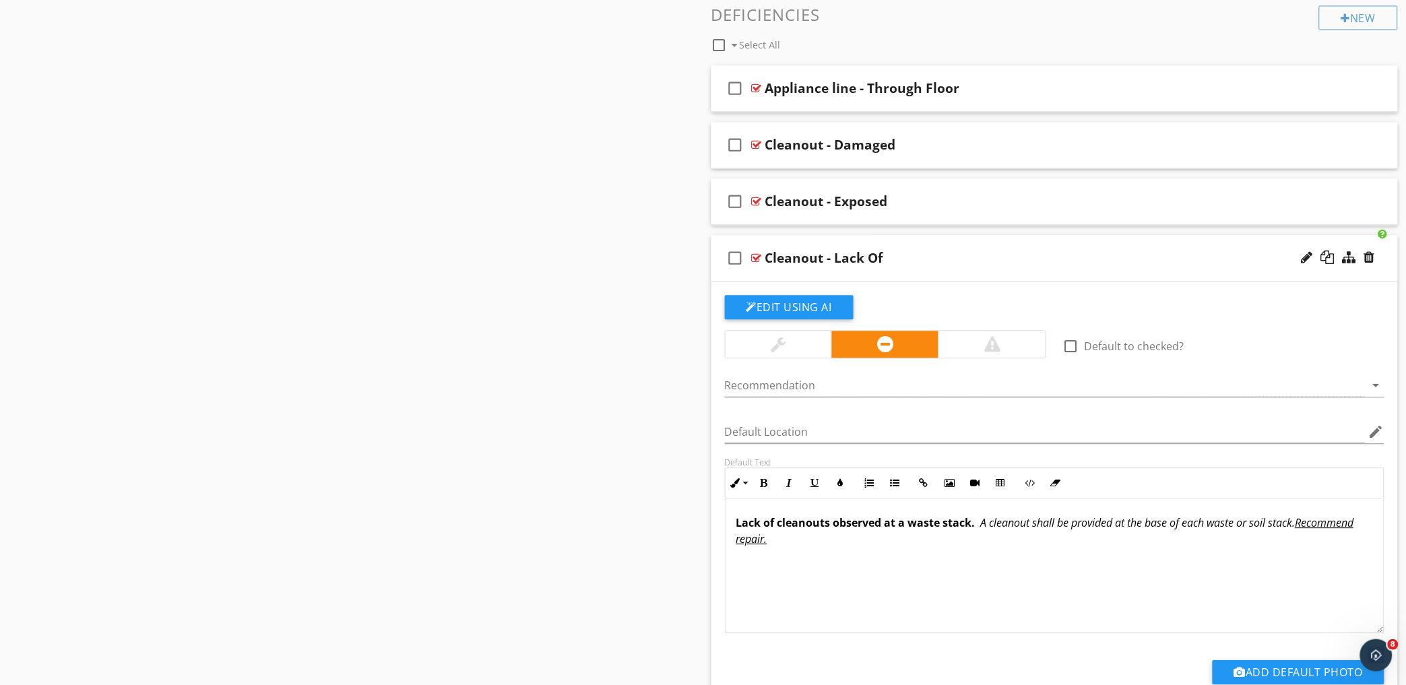
click at [1027, 247] on div "check_box_outline_blank Cleanout - Lack Of" at bounding box center [1054, 258] width 687 height 46
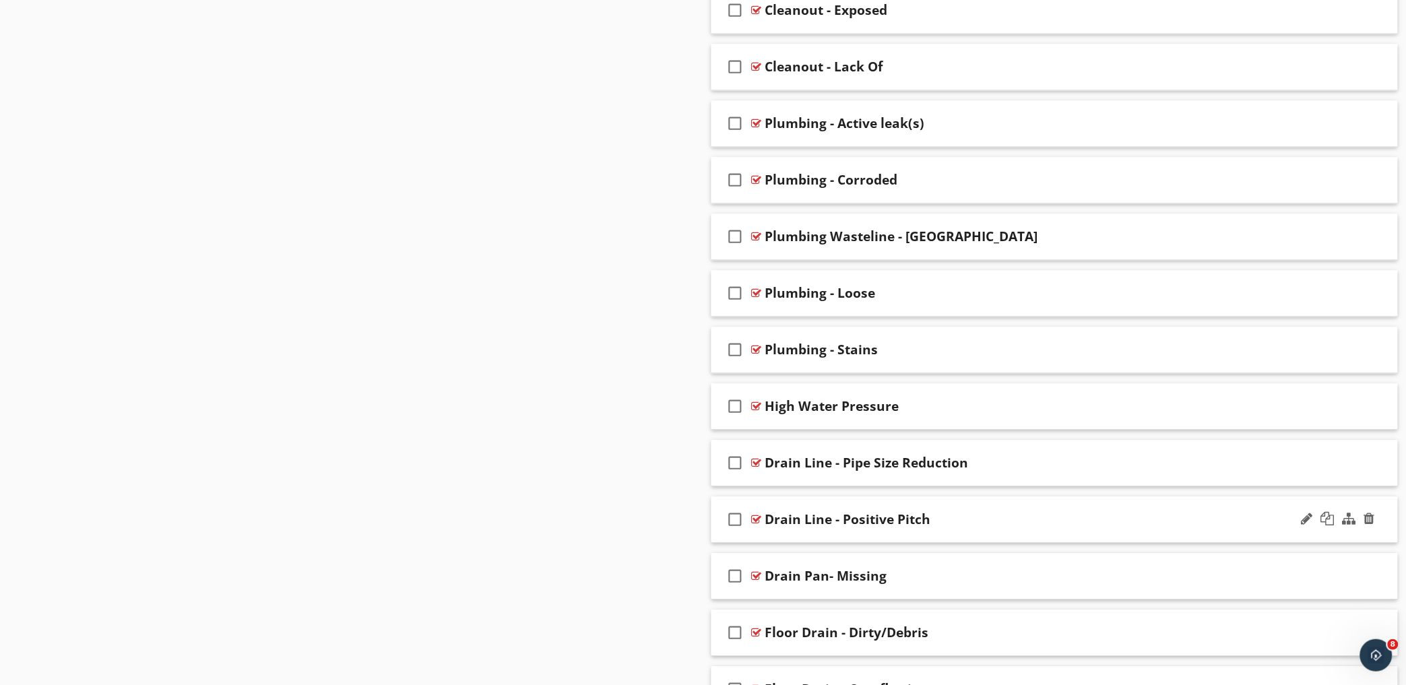
scroll to position [1122, 0]
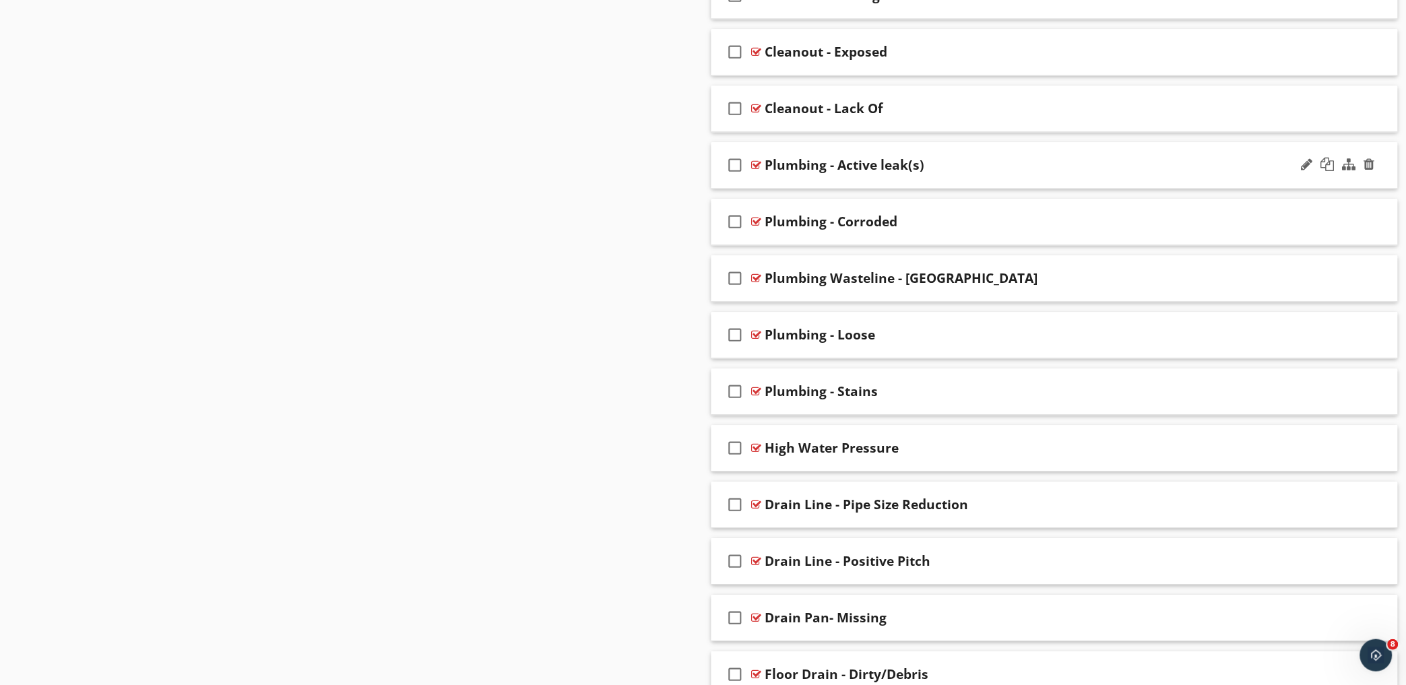
click at [738, 165] on icon "check_box_outline_blank" at bounding box center [736, 165] width 22 height 32
click at [732, 226] on icon "check_box_outline_blank" at bounding box center [736, 221] width 22 height 32
click at [735, 286] on icon "check_box_outline_blank" at bounding box center [736, 278] width 22 height 32
click at [734, 334] on icon "check_box_outline_blank" at bounding box center [736, 335] width 22 height 32
click at [737, 393] on icon "check_box_outline_blank" at bounding box center [736, 391] width 22 height 32
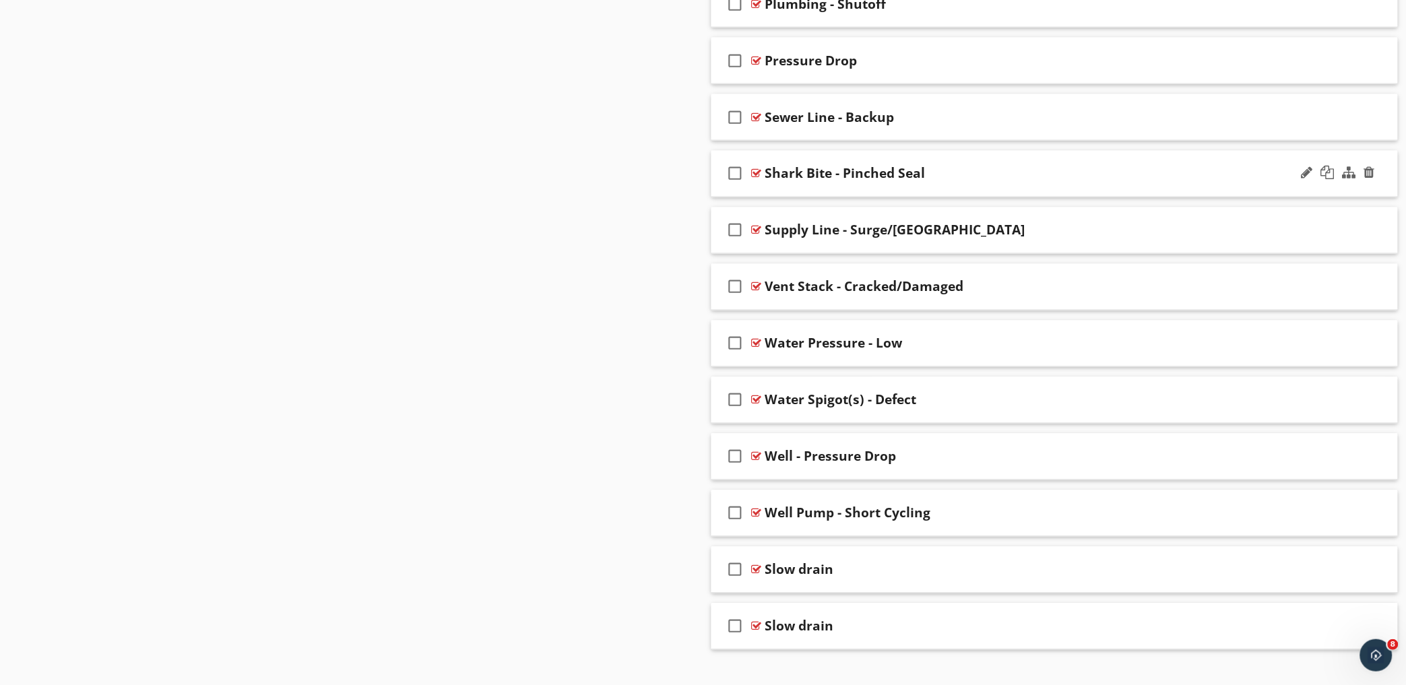
scroll to position [2609, 0]
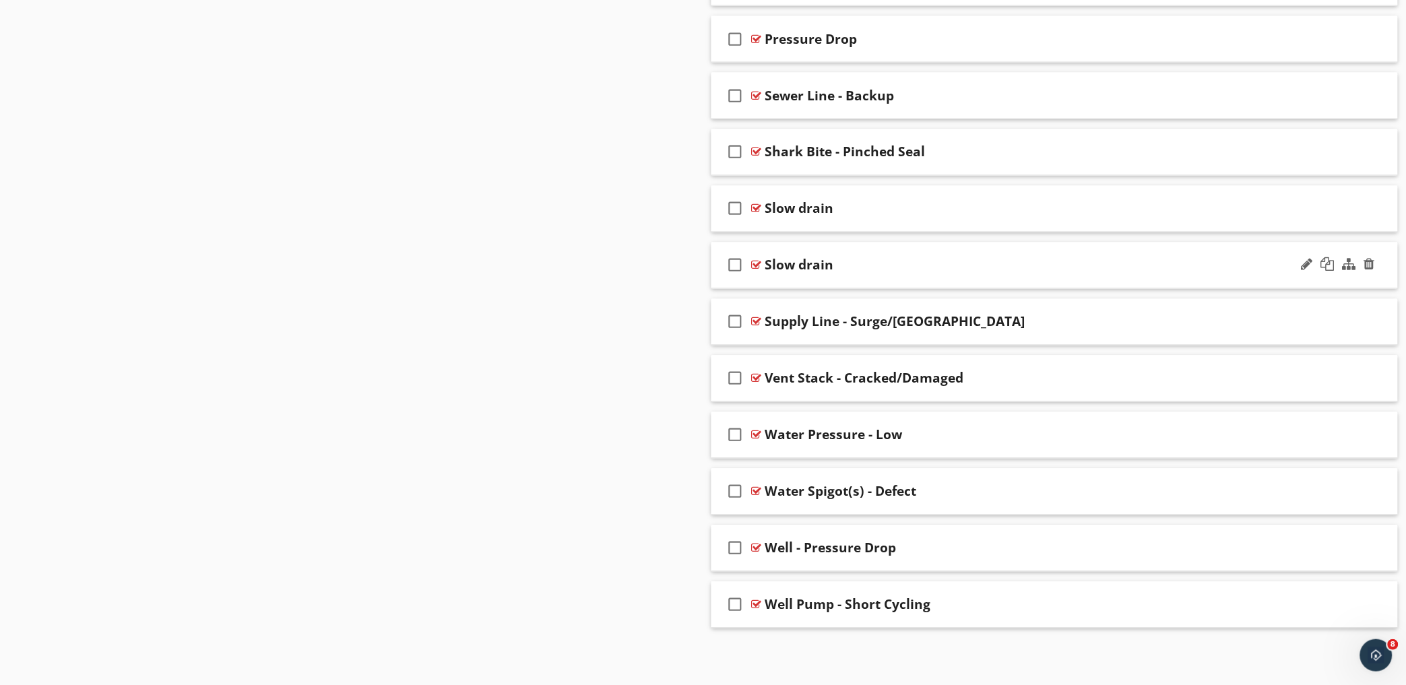
click at [940, 254] on div "check_box_outline_blank Slow drain" at bounding box center [1054, 265] width 687 height 46
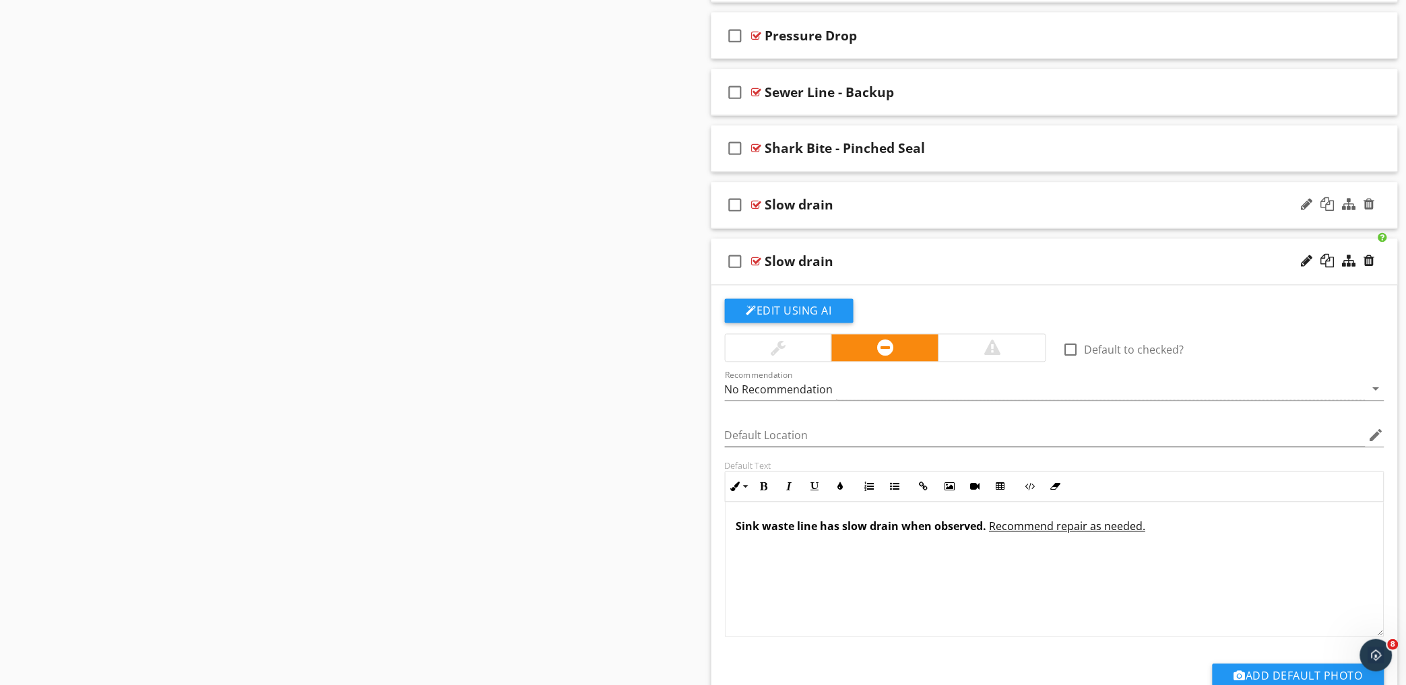
click at [995, 210] on div "Slow drain" at bounding box center [1012, 205] width 495 height 16
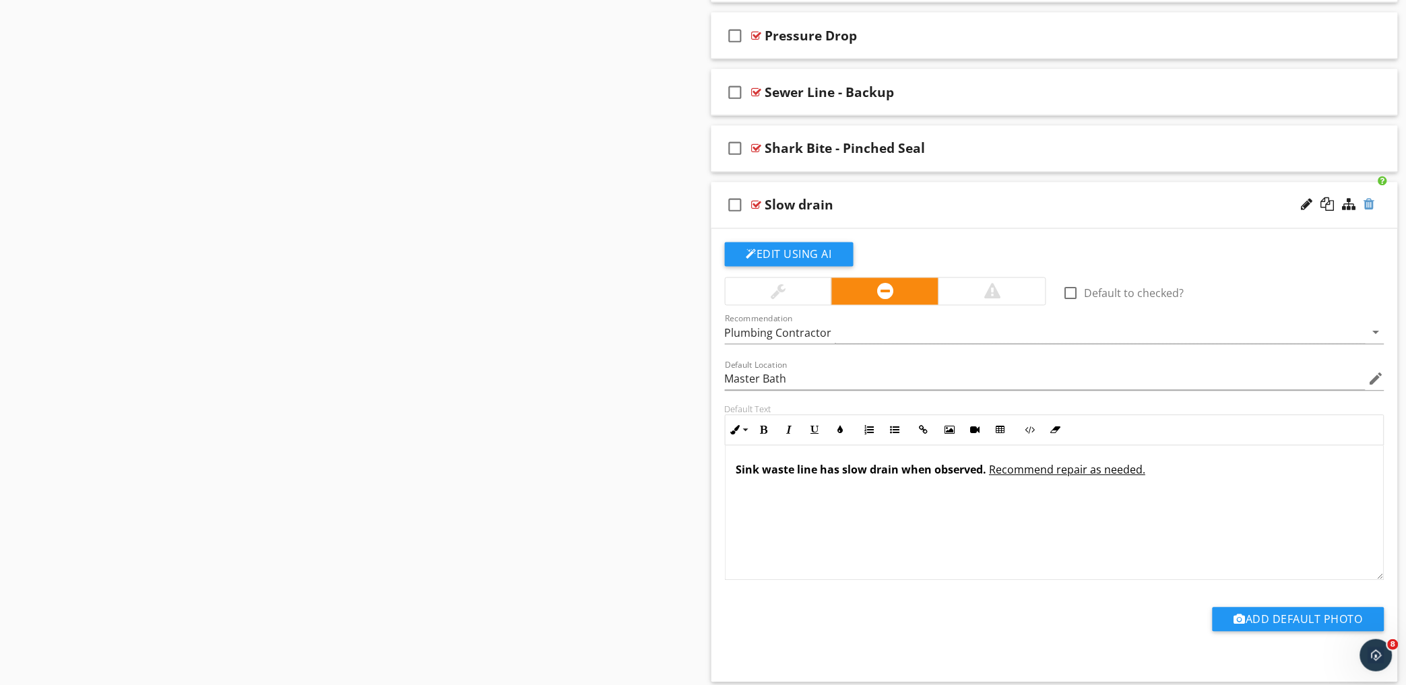
click at [1369, 210] on div at bounding box center [1369, 204] width 11 height 13
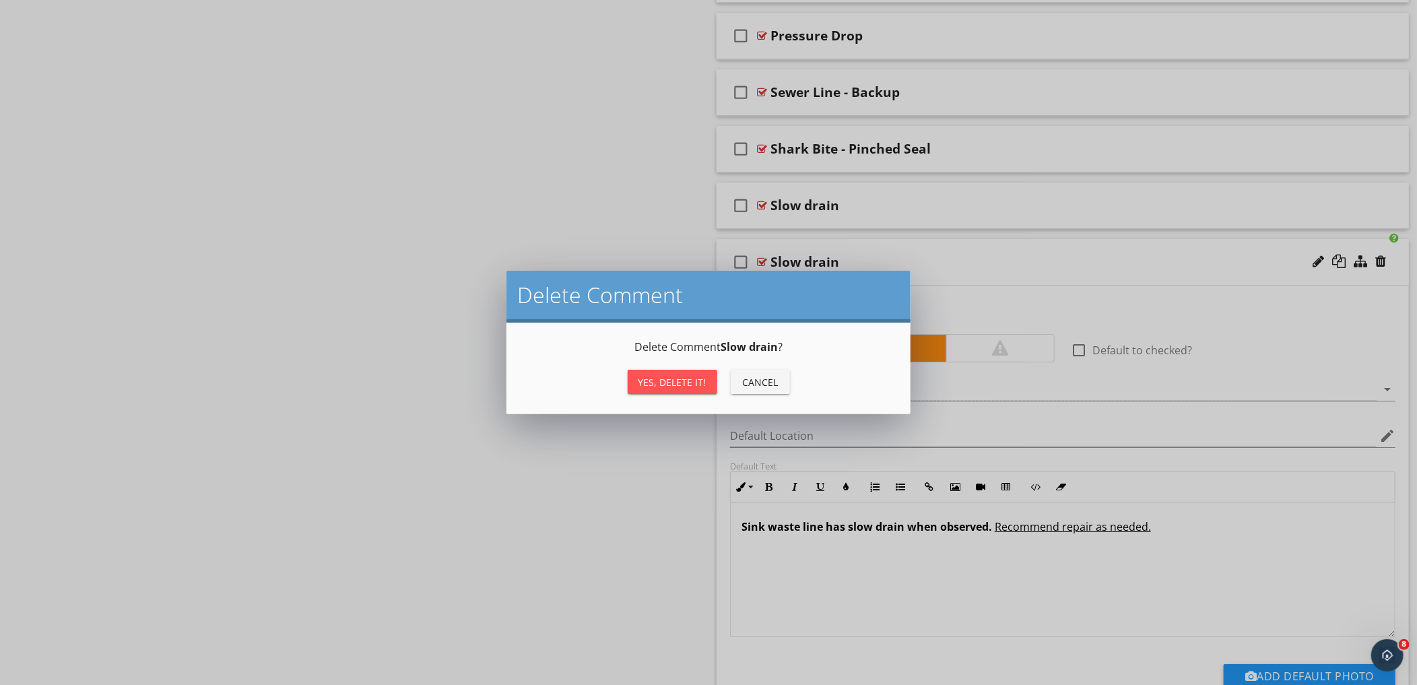
click at [658, 376] on div "Yes, Delete it!" at bounding box center [673, 382] width 68 height 14
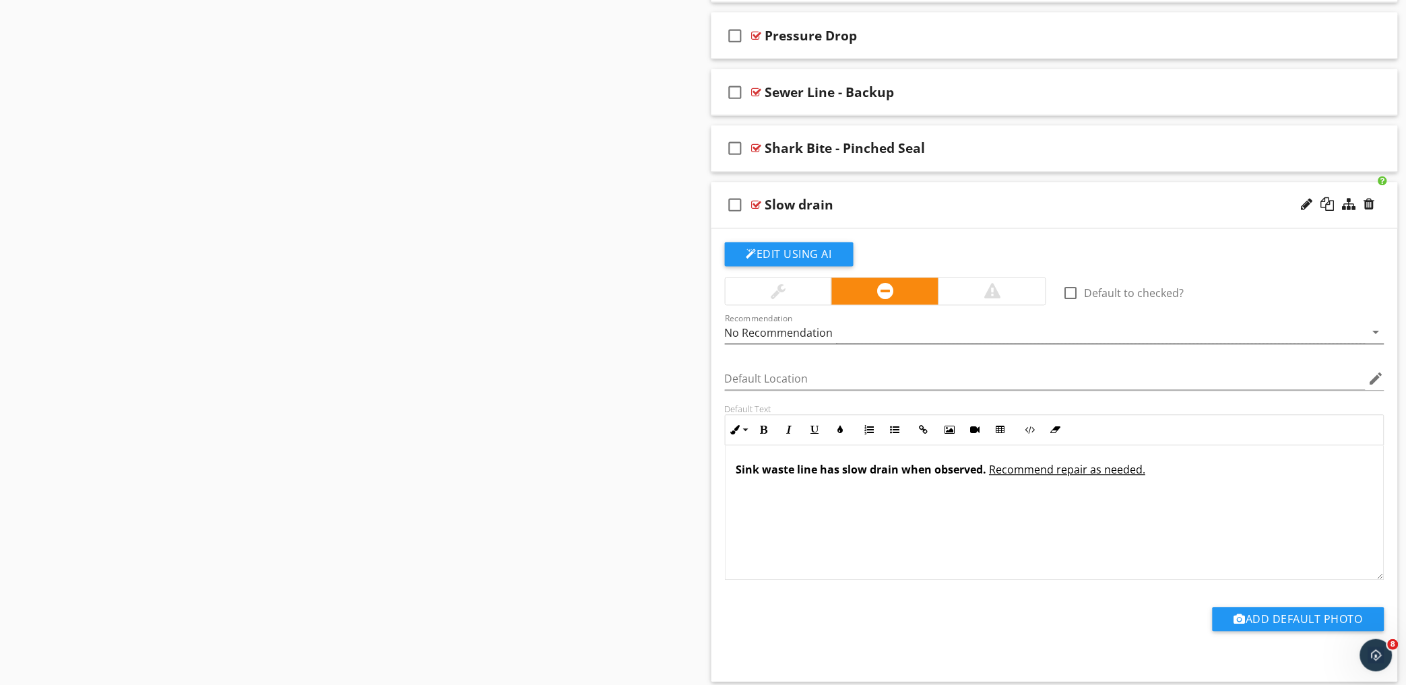
click at [908, 344] on div "No Recommendation" at bounding box center [1045, 333] width 641 height 22
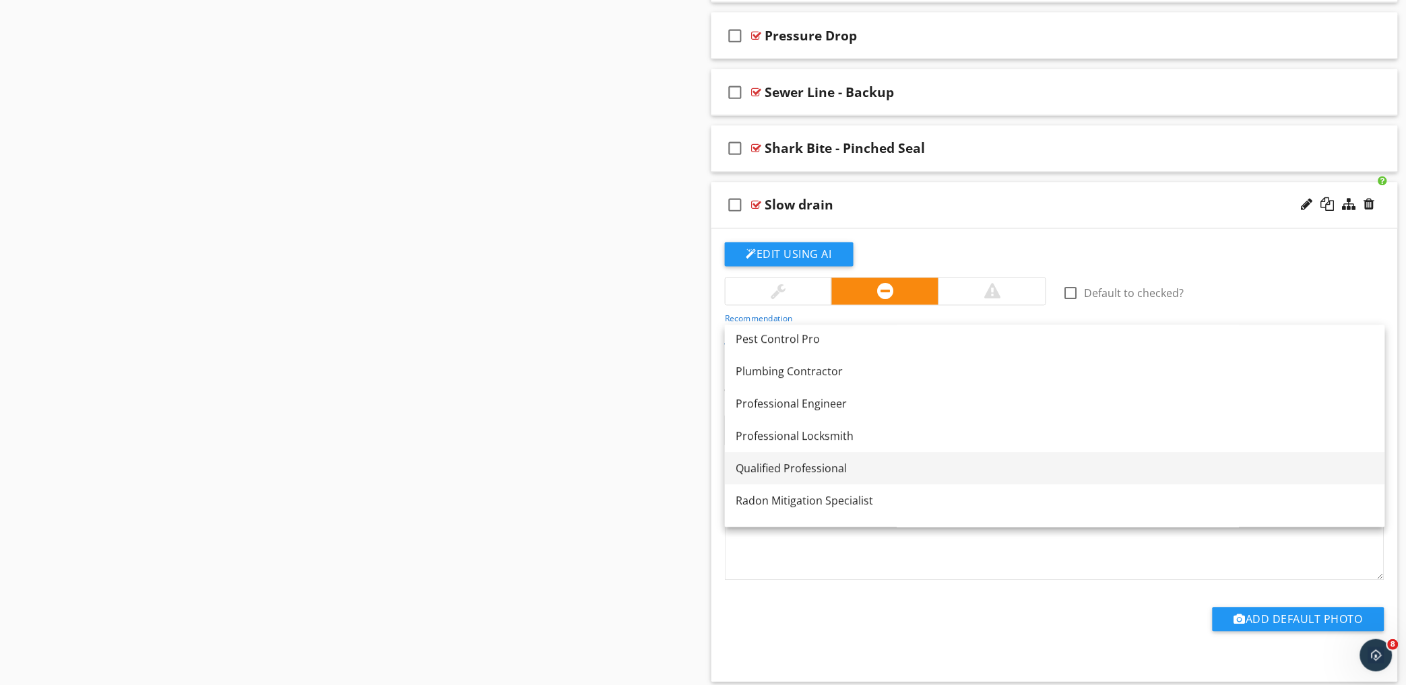
scroll to position [1390, 0]
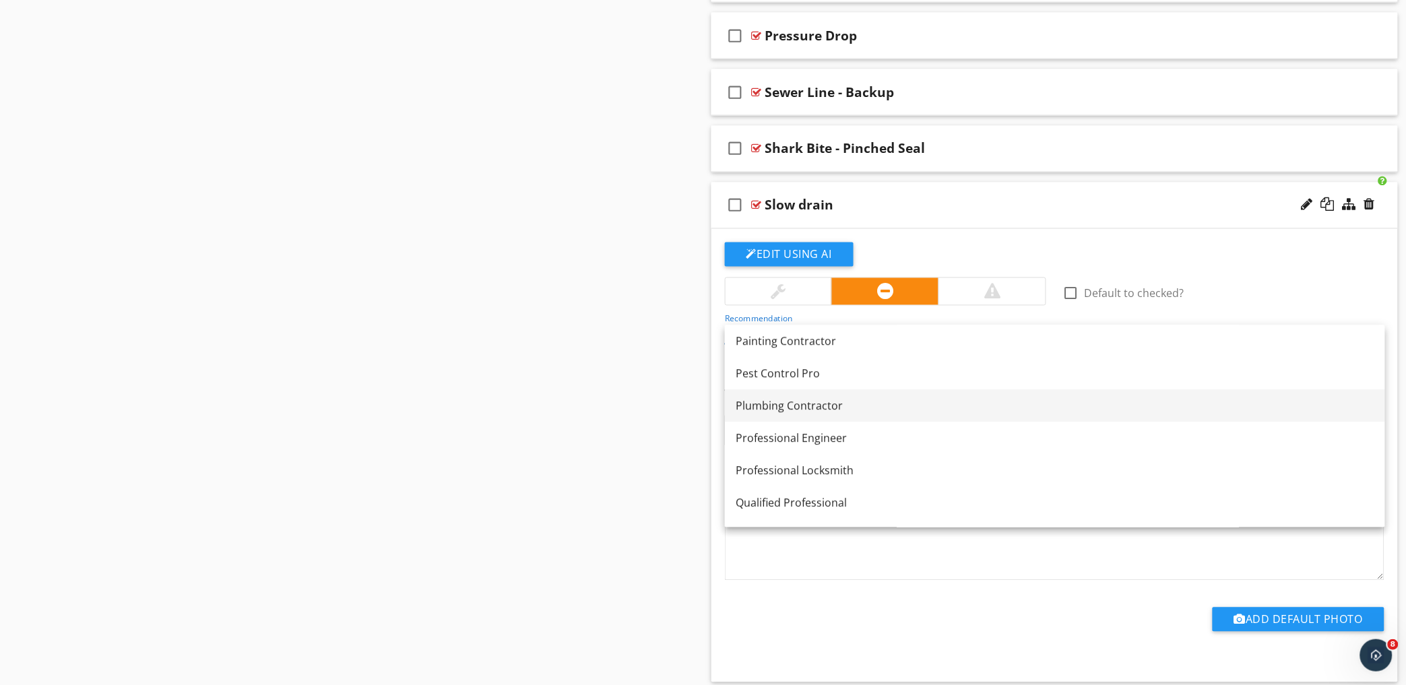
click at [878, 392] on link "Plumbing Contractor" at bounding box center [1055, 406] width 660 height 32
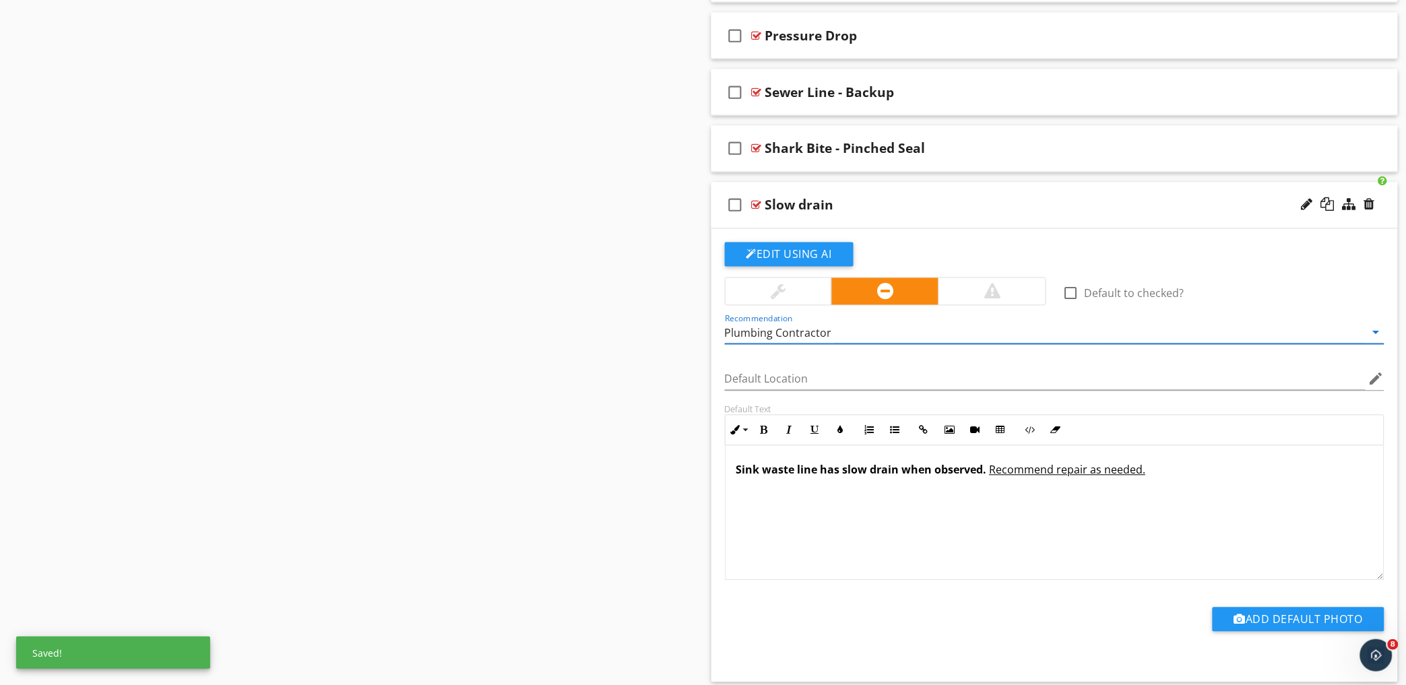
click at [919, 191] on div "check_box_outline_blank Slow drain" at bounding box center [1054, 206] width 687 height 46
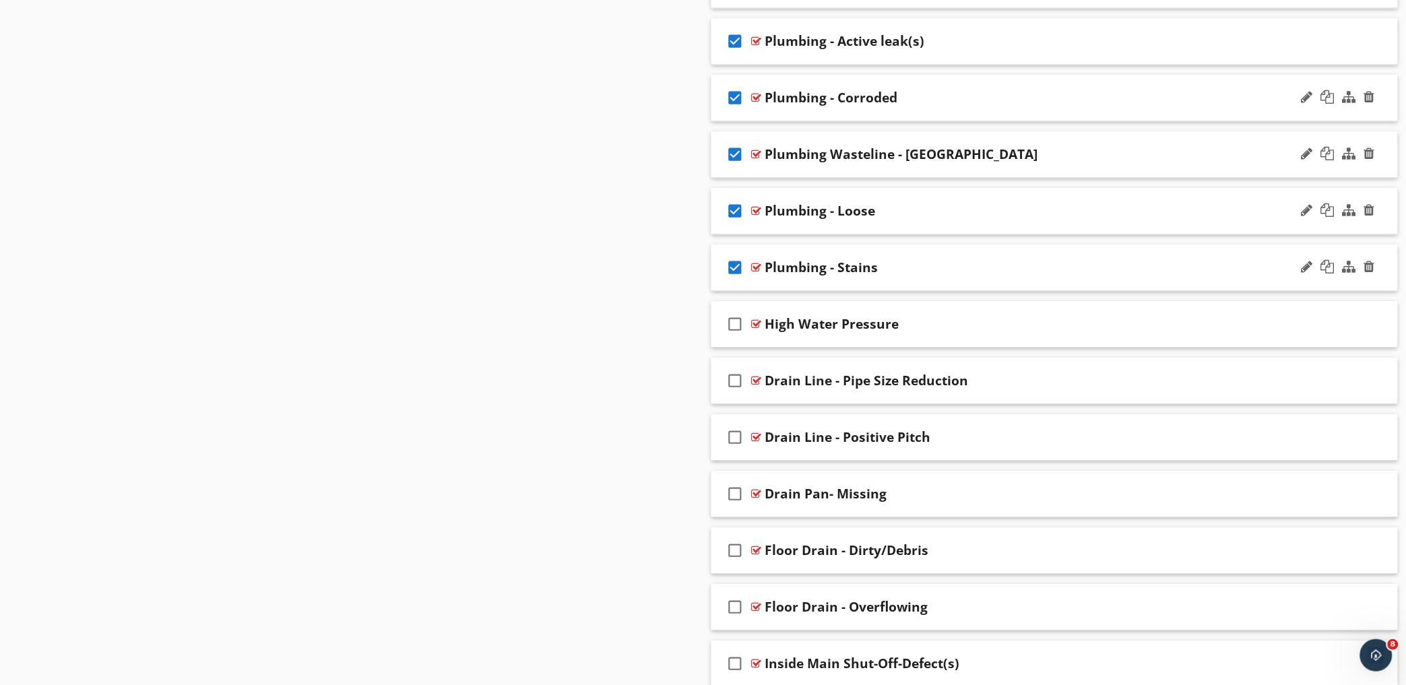
scroll to position [1206, 0]
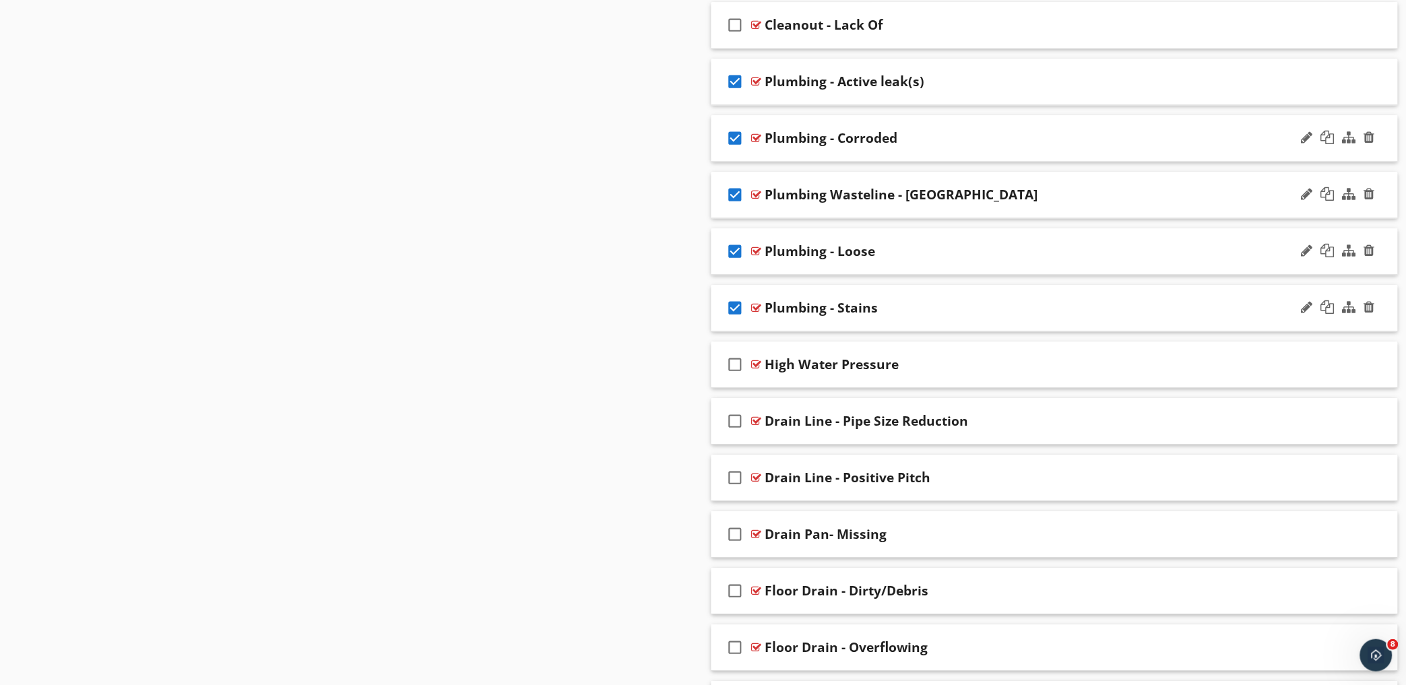
click at [1006, 127] on div "check_box Plumbing - [GEOGRAPHIC_DATA]" at bounding box center [1054, 138] width 687 height 46
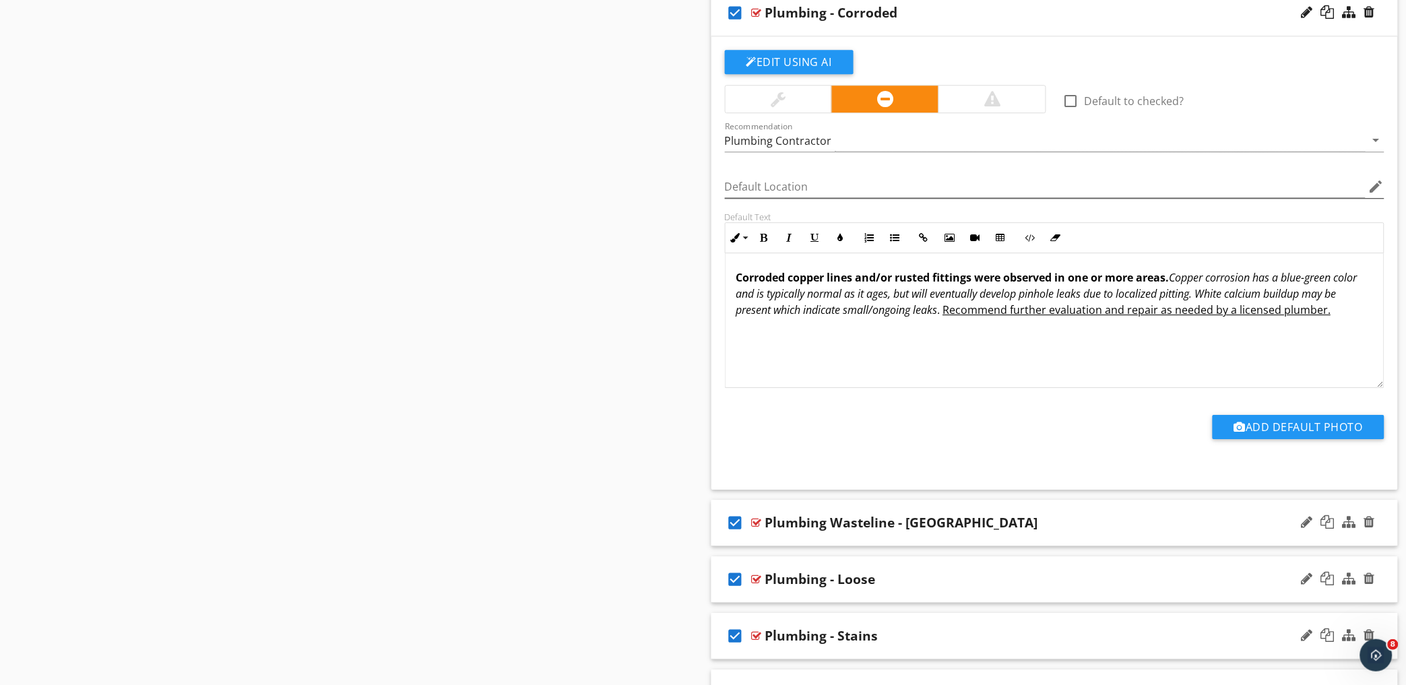
scroll to position [1355, 0]
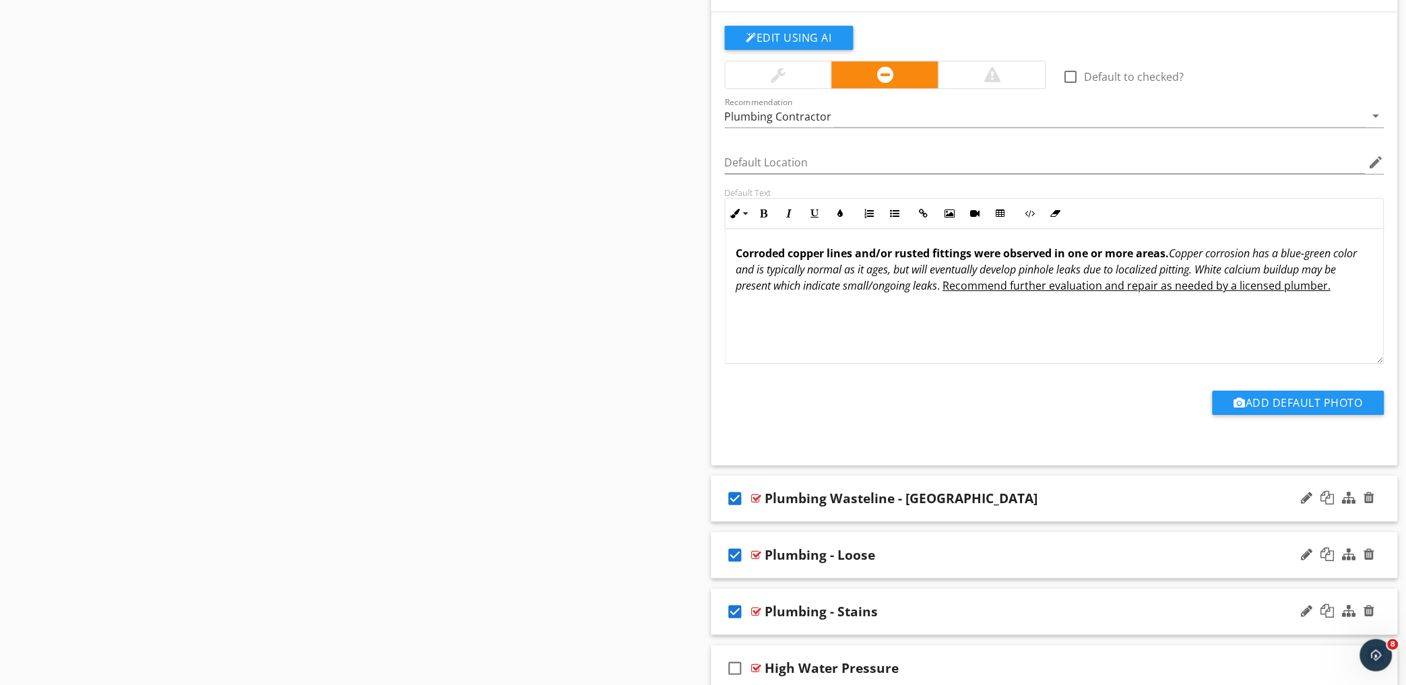
click at [1002, 487] on div "check_box Plumbing Wasteline - [GEOGRAPHIC_DATA]" at bounding box center [1054, 499] width 687 height 46
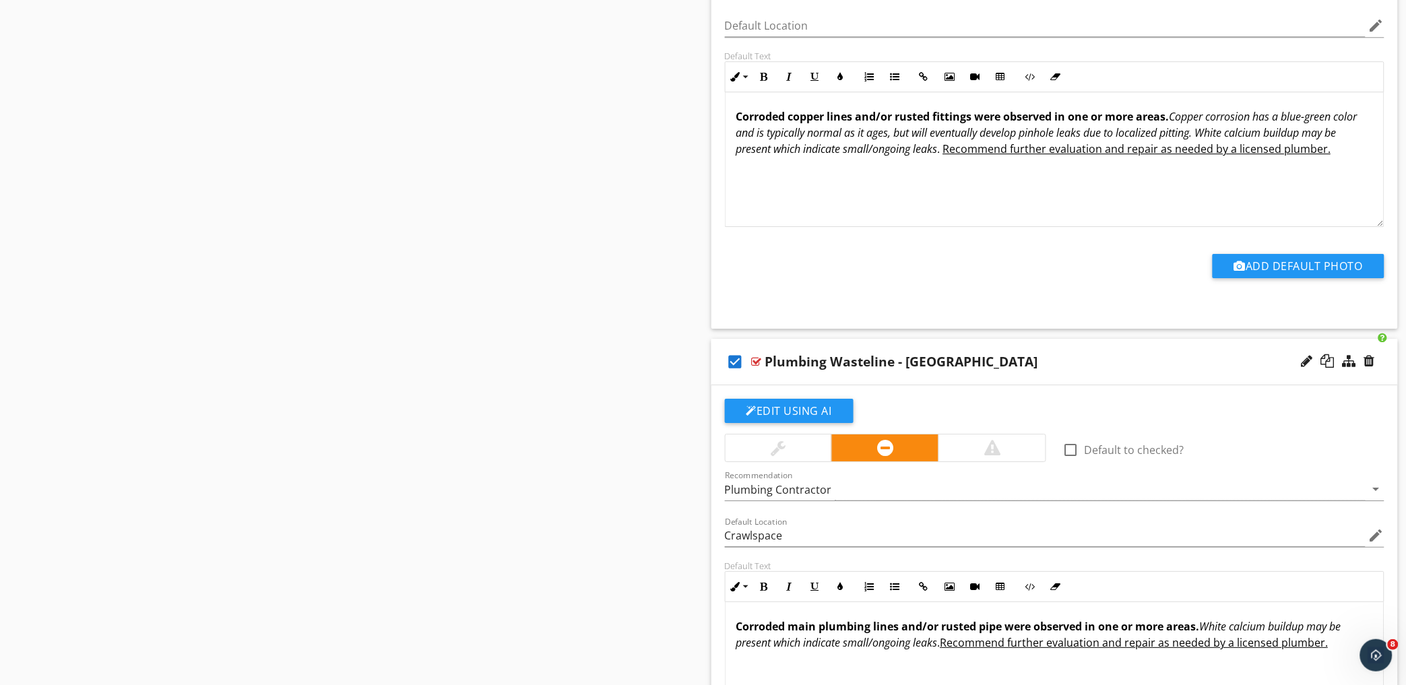
scroll to position [1505, 0]
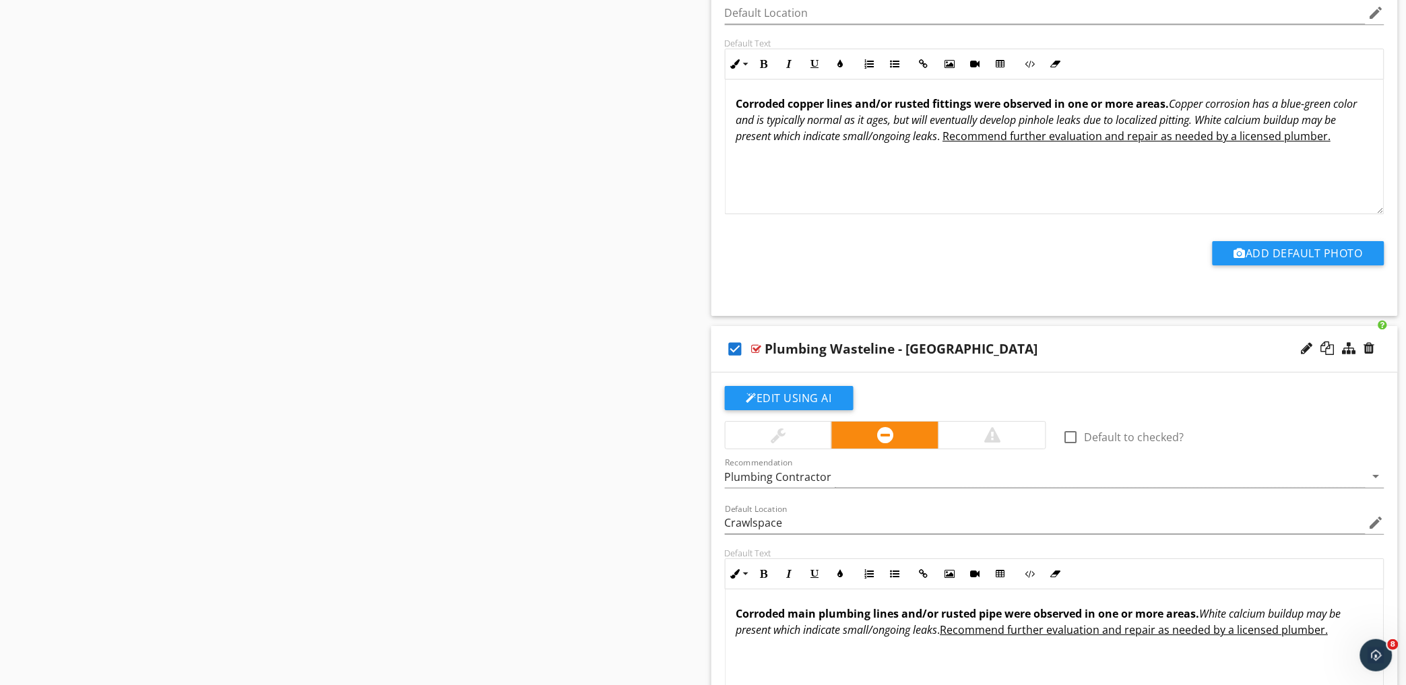
click at [938, 504] on div "Default Location Crawlspace edit" at bounding box center [1055, 524] width 676 height 46
click at [878, 528] on input "Crawlspace" at bounding box center [1045, 523] width 641 height 22
type input "C"
click at [1026, 349] on div "Plumbing Wasteline - [GEOGRAPHIC_DATA]" at bounding box center [1012, 349] width 495 height 16
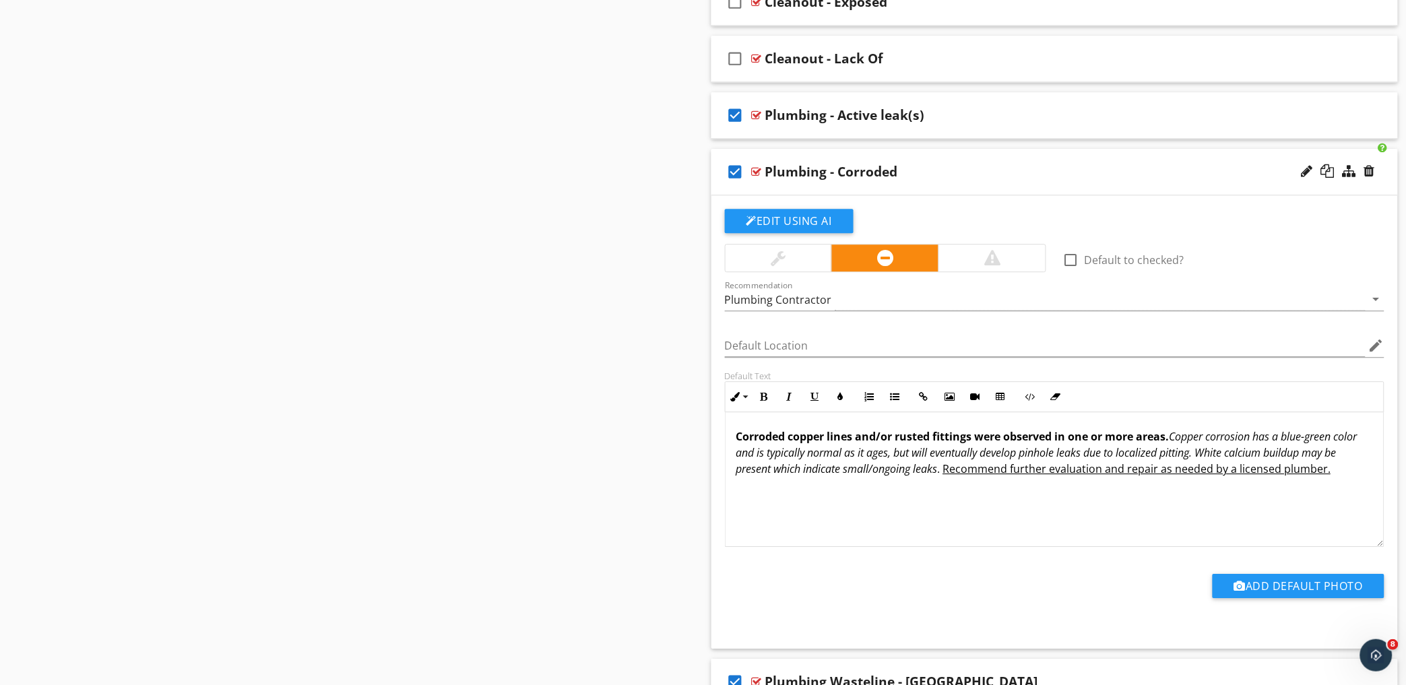
scroll to position [1130, 0]
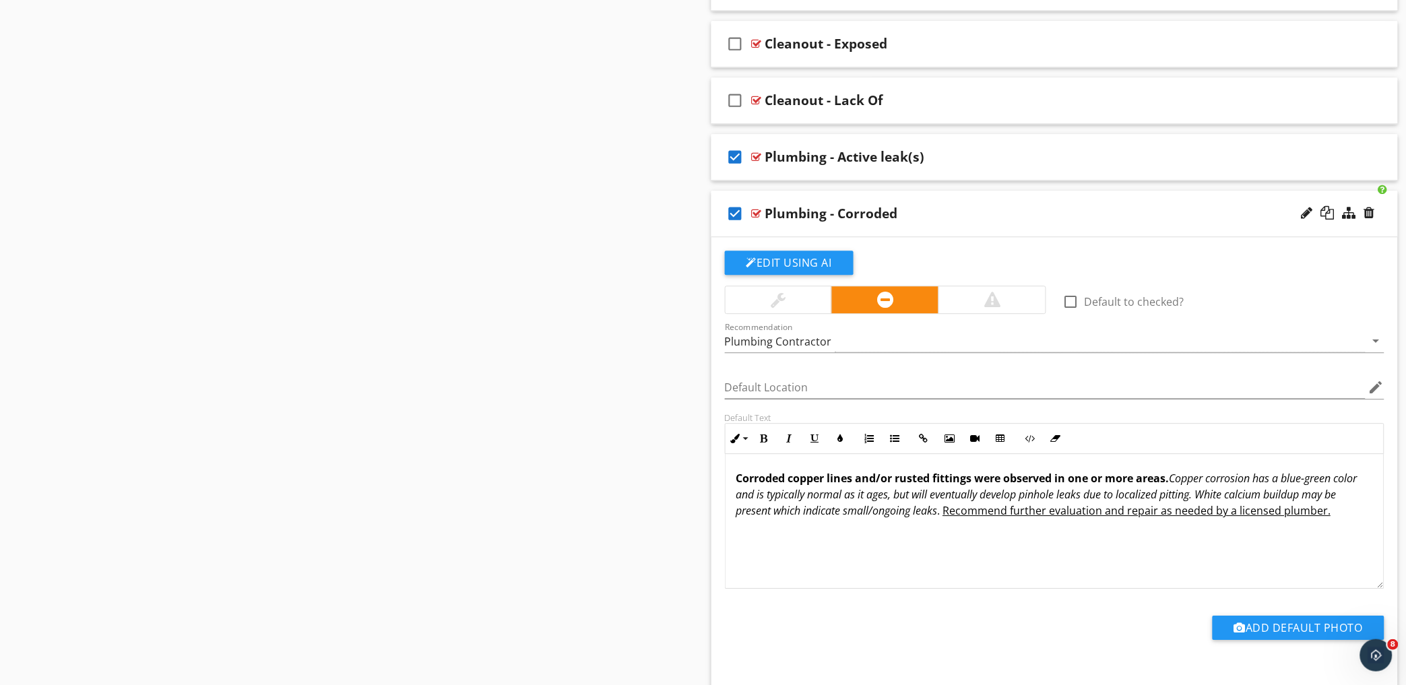
click at [1028, 203] on div "check_box Plumbing - [GEOGRAPHIC_DATA]" at bounding box center [1054, 214] width 687 height 46
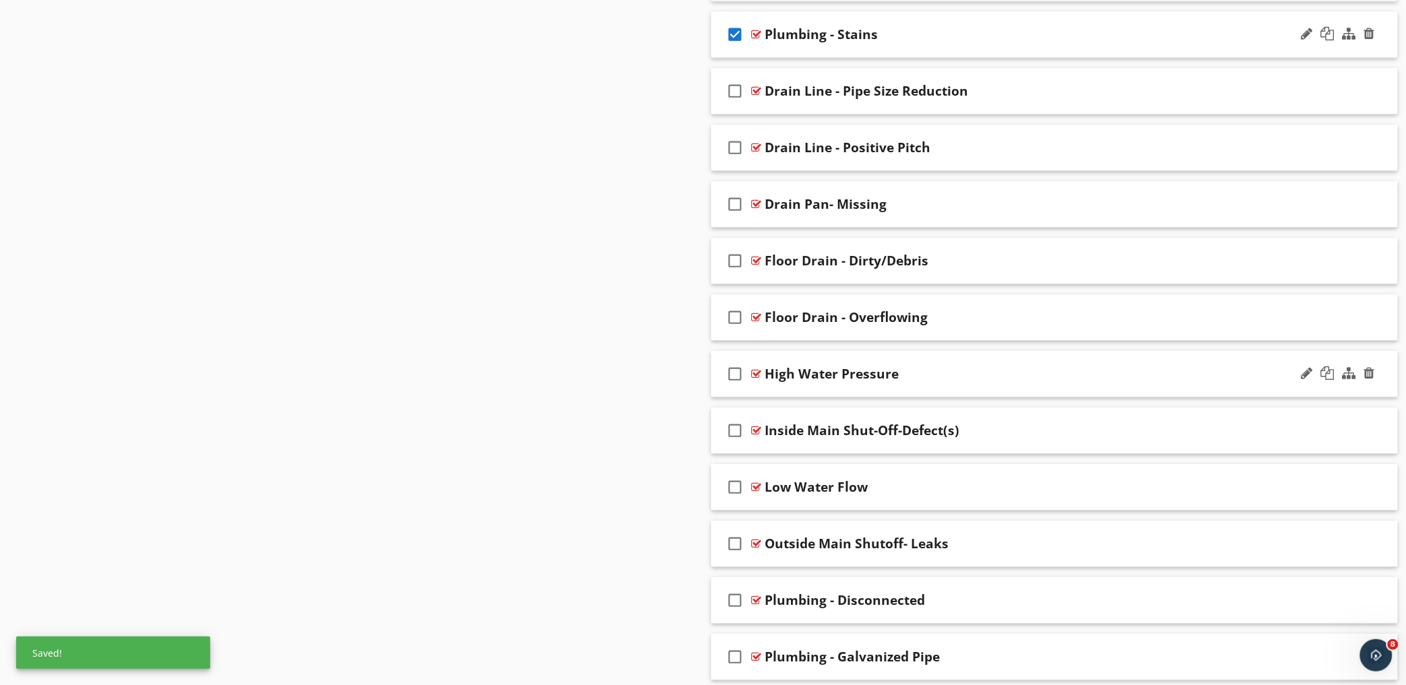
scroll to position [1505, 0]
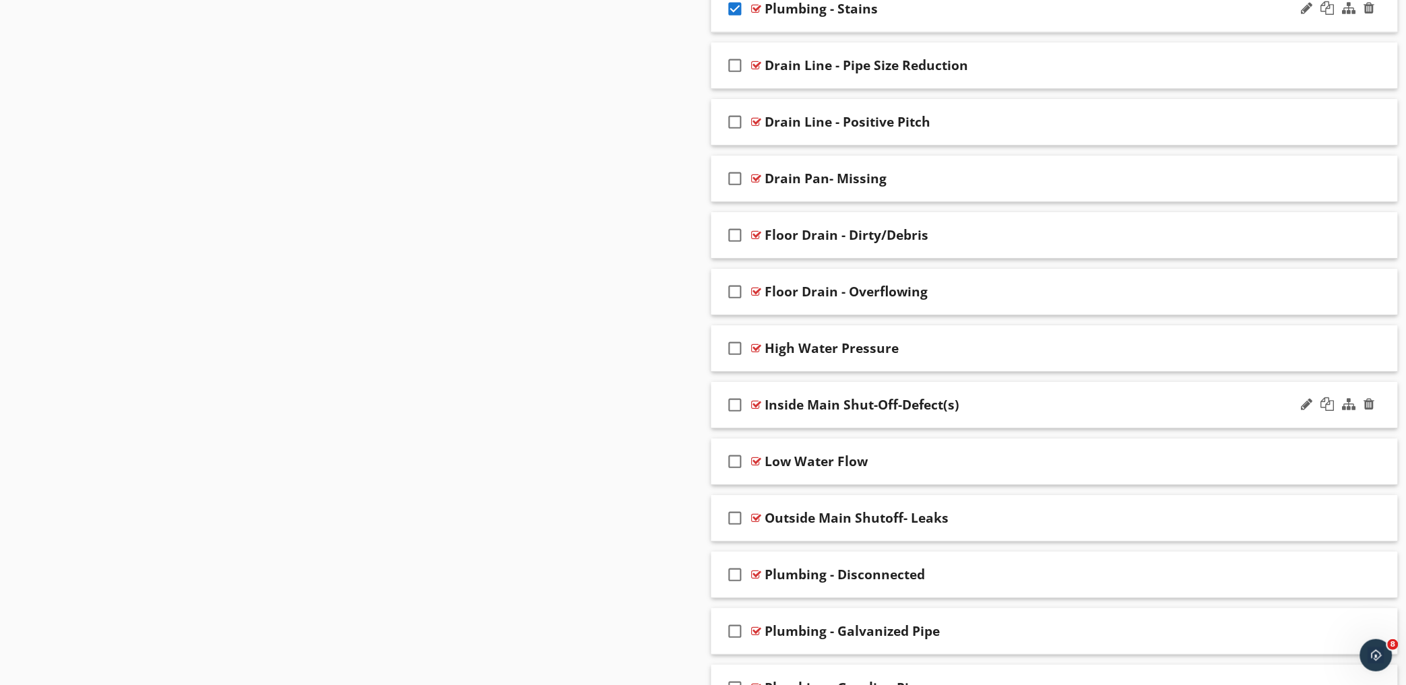
click at [1001, 397] on div "check_box_outline_blank Inside Main Shut-Off-Defect(s)" at bounding box center [1054, 405] width 687 height 46
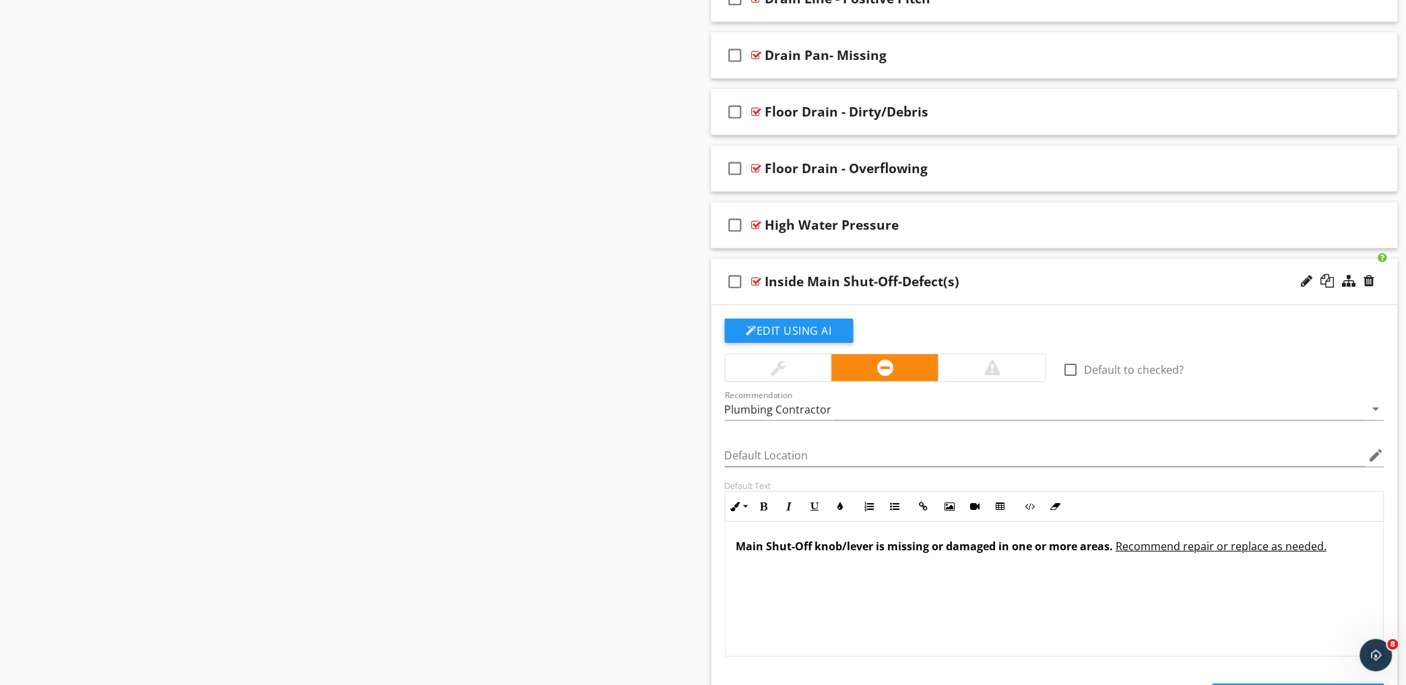
scroll to position [1654, 0]
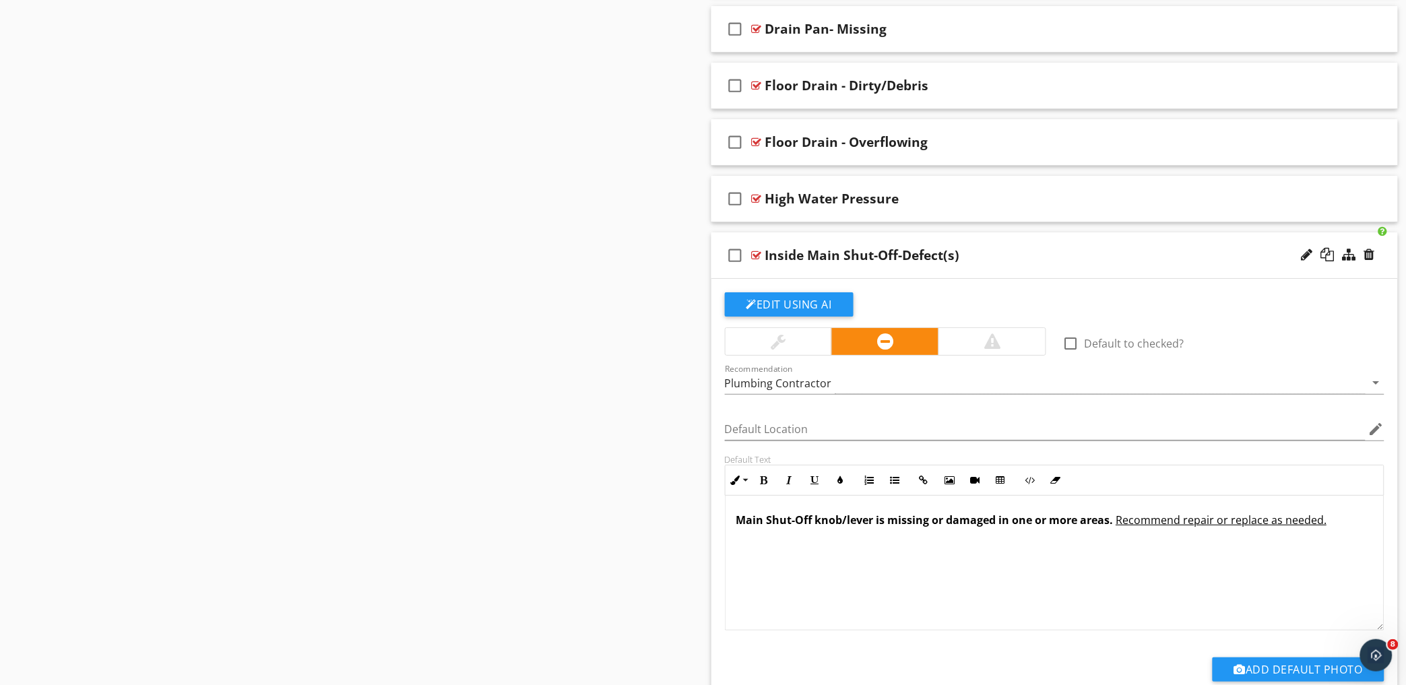
click at [1056, 253] on div "Inside Main Shut-Off-Defect(s)" at bounding box center [1012, 255] width 495 height 16
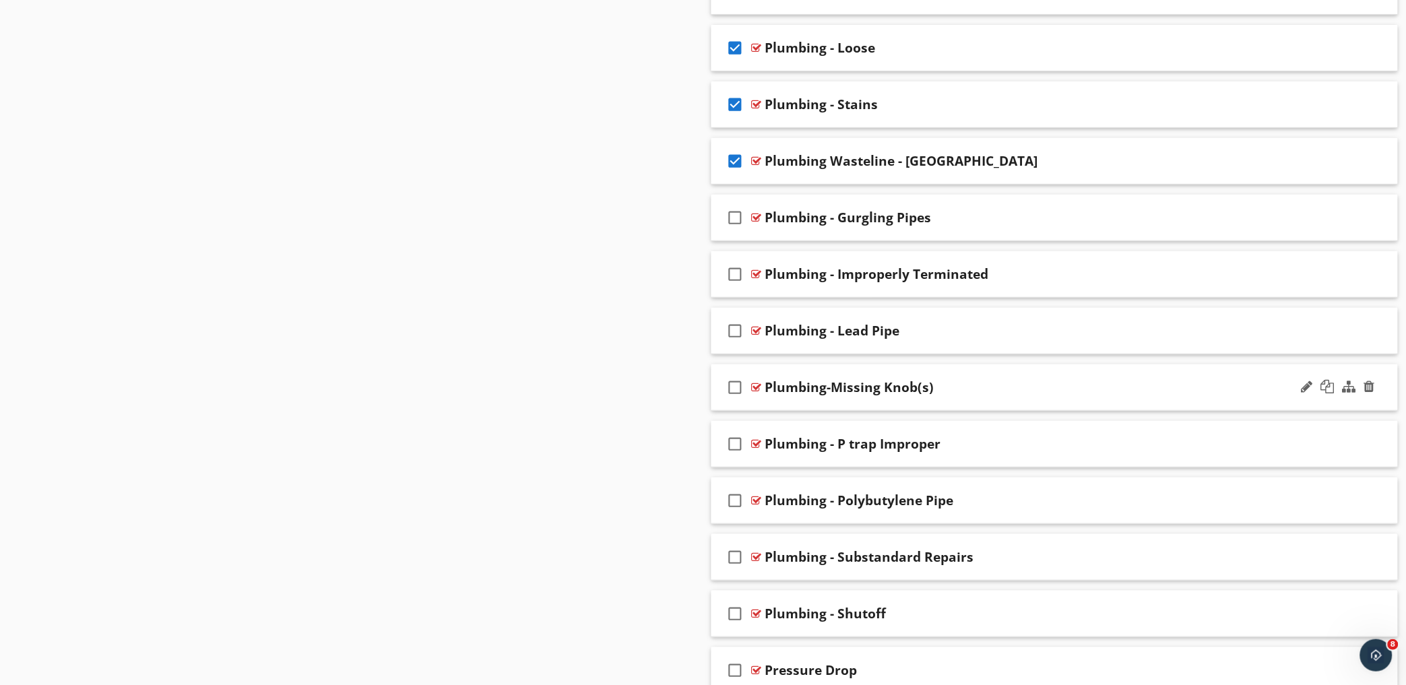
scroll to position [1793, 0]
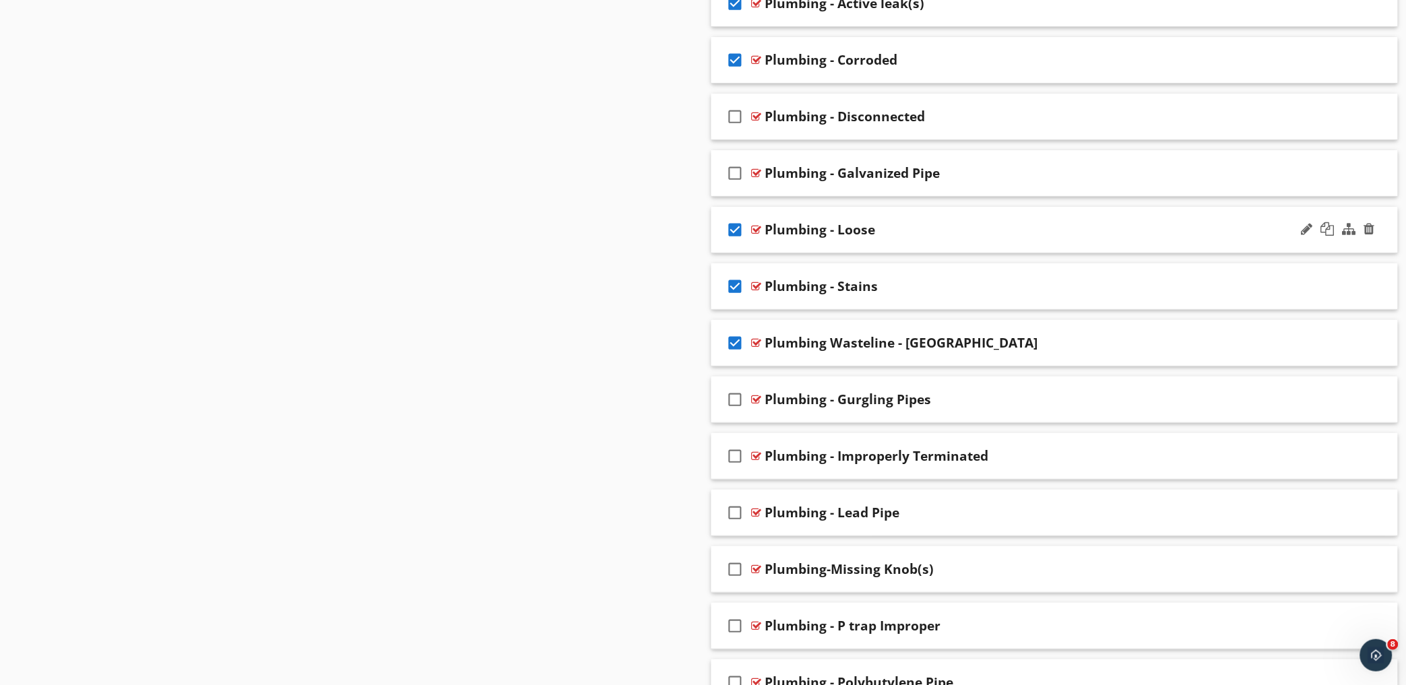
click at [1025, 216] on div "check_box Plumbing - Loose" at bounding box center [1054, 230] width 687 height 46
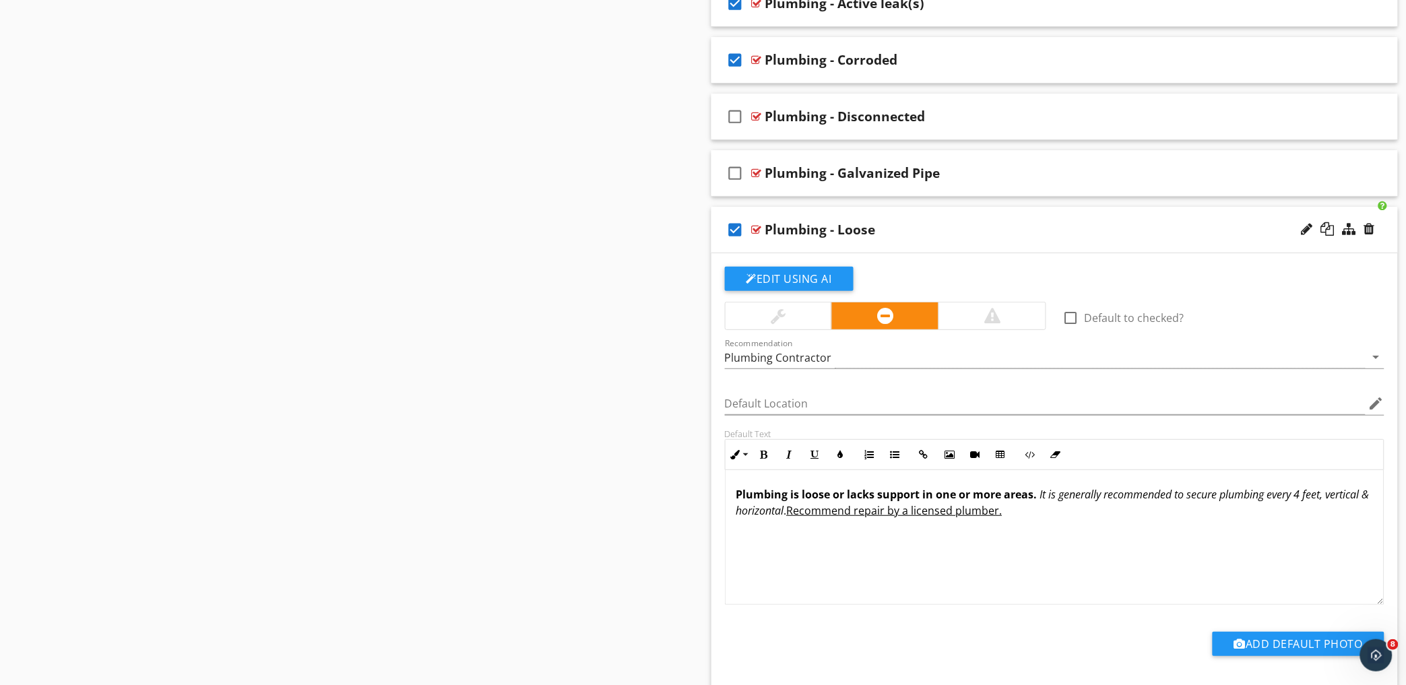
click at [731, 234] on icon "check_box" at bounding box center [736, 230] width 22 height 32
click at [729, 61] on icon "check_box" at bounding box center [736, 60] width 22 height 32
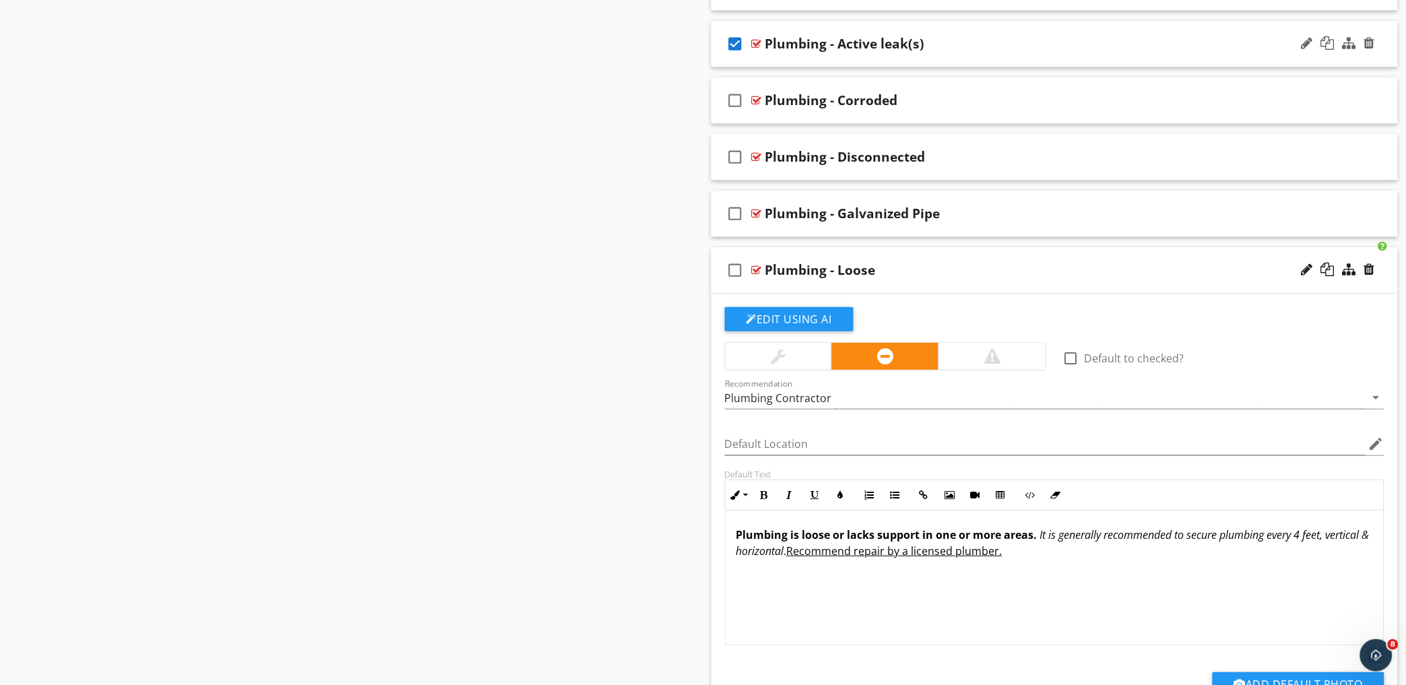
scroll to position [1718, 0]
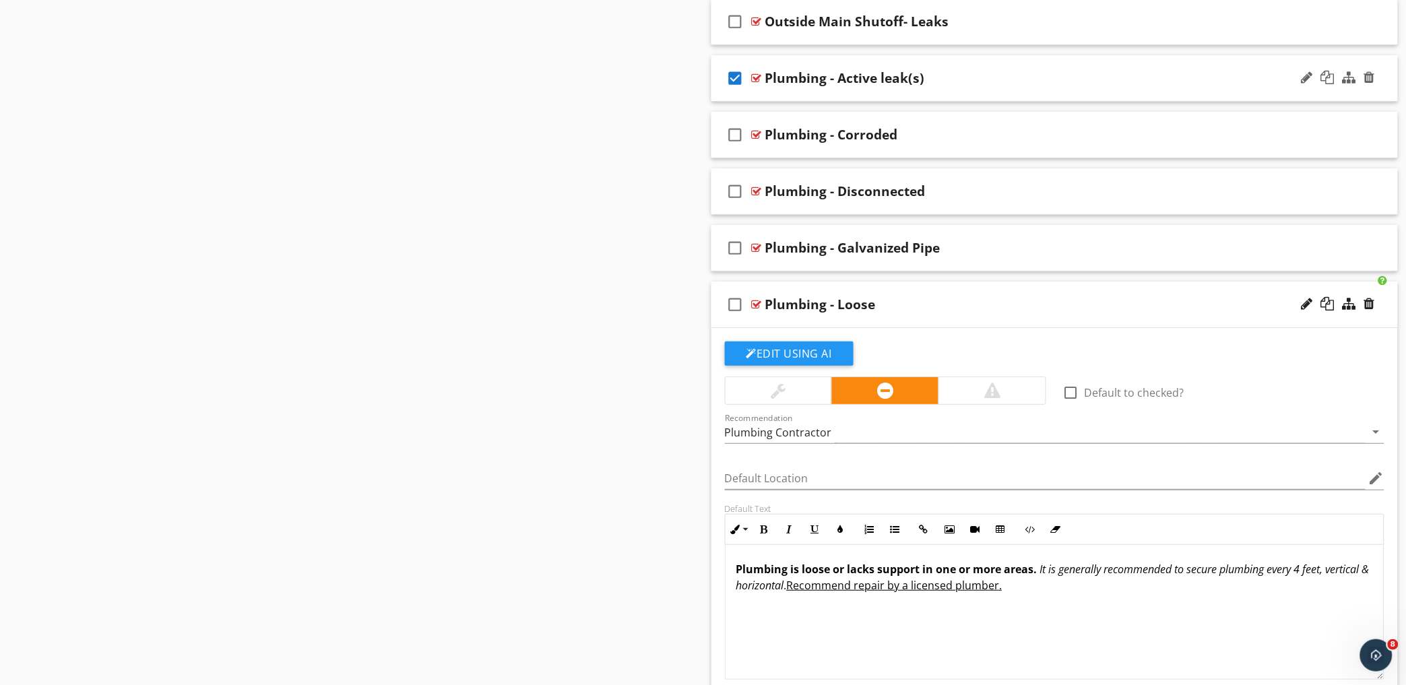
click at [729, 81] on icon "check_box" at bounding box center [736, 78] width 22 height 32
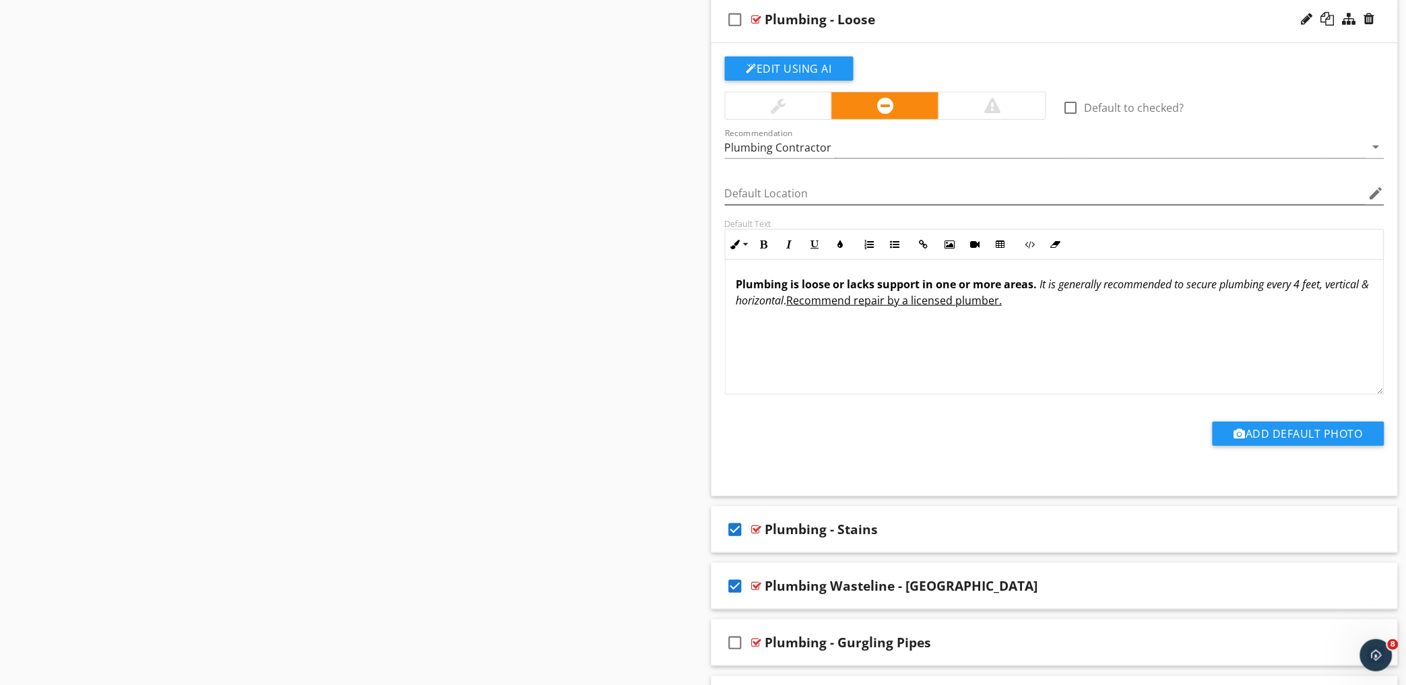
scroll to position [2017, 0]
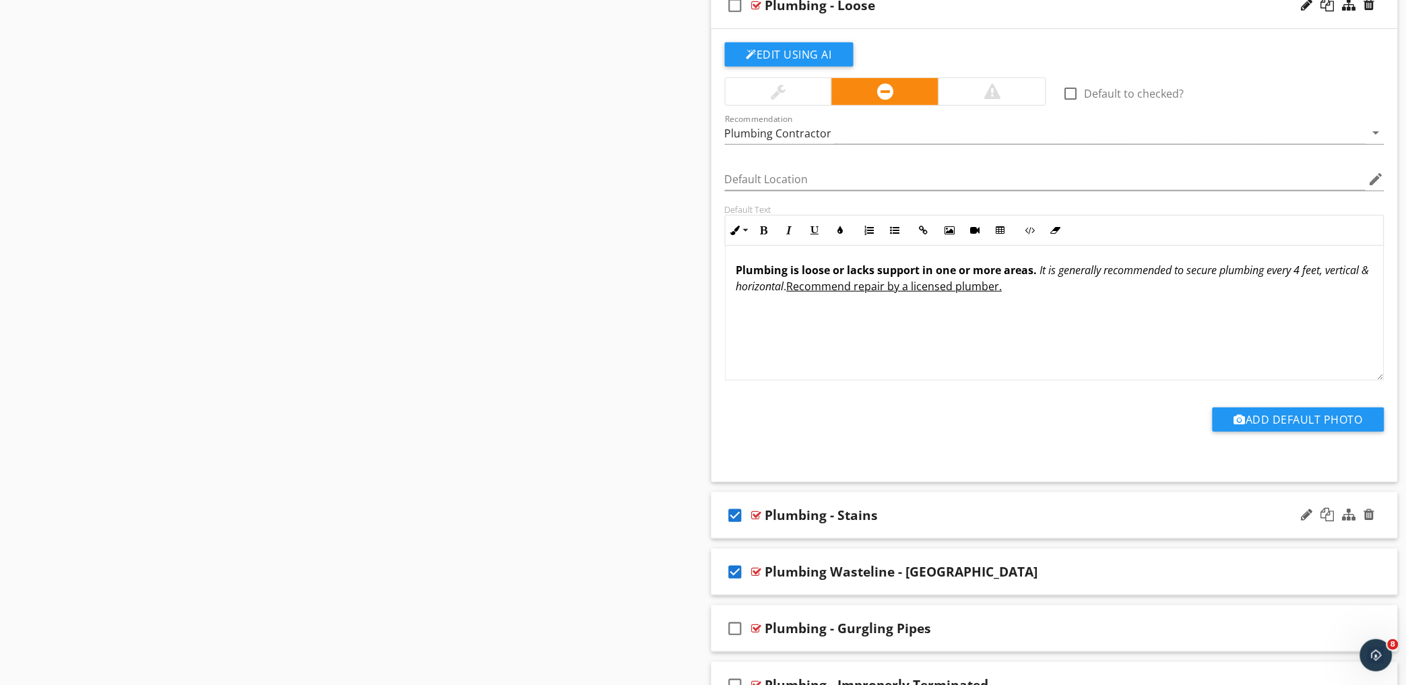
click at [734, 522] on icon "check_box" at bounding box center [736, 515] width 22 height 32
click at [729, 581] on icon "check_box" at bounding box center [736, 572] width 22 height 32
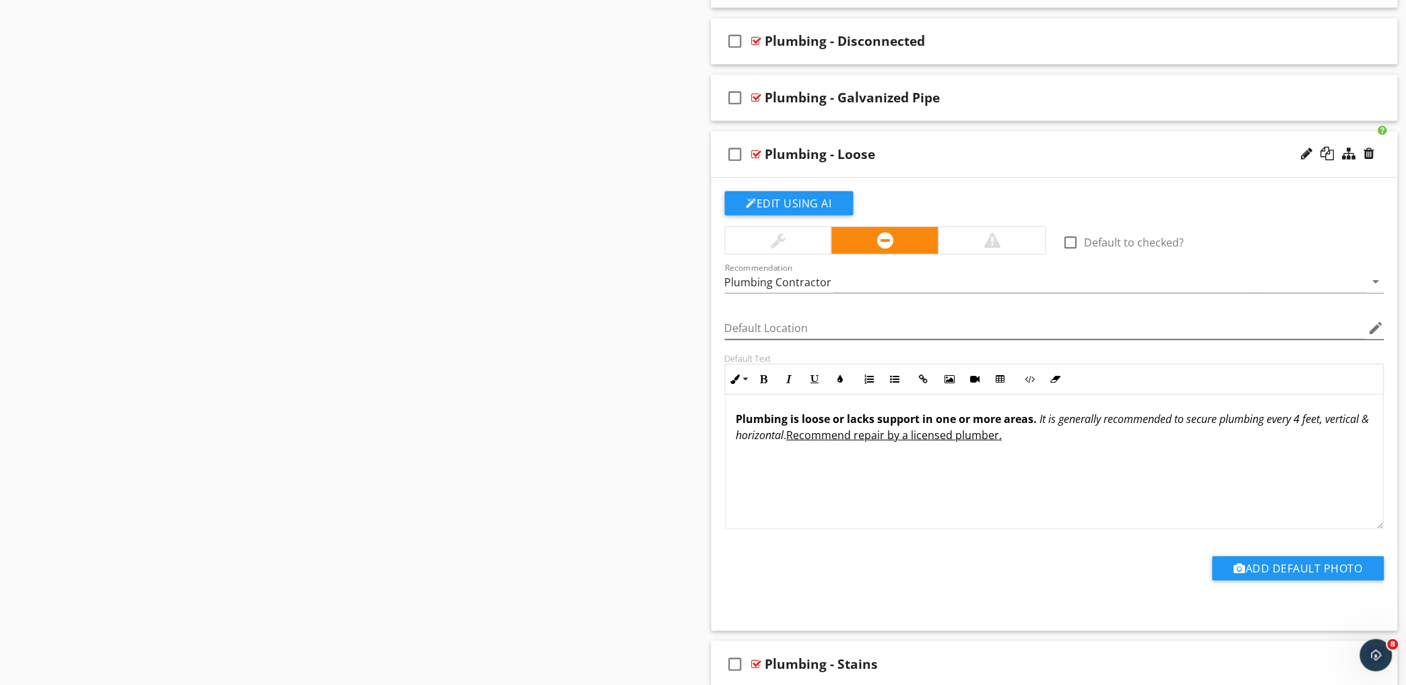
scroll to position [1868, 0]
click at [1066, 156] on div "Plumbing - Loose" at bounding box center [1012, 155] width 495 height 16
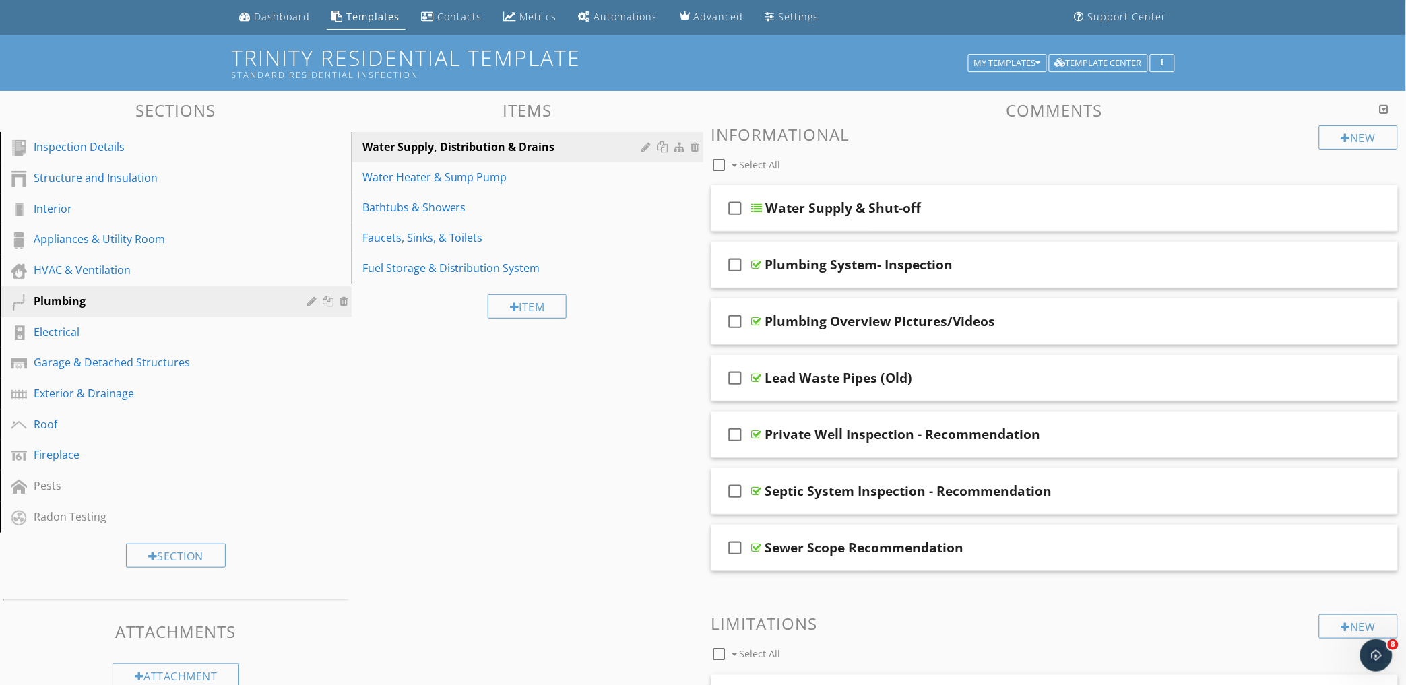
scroll to position [0, 0]
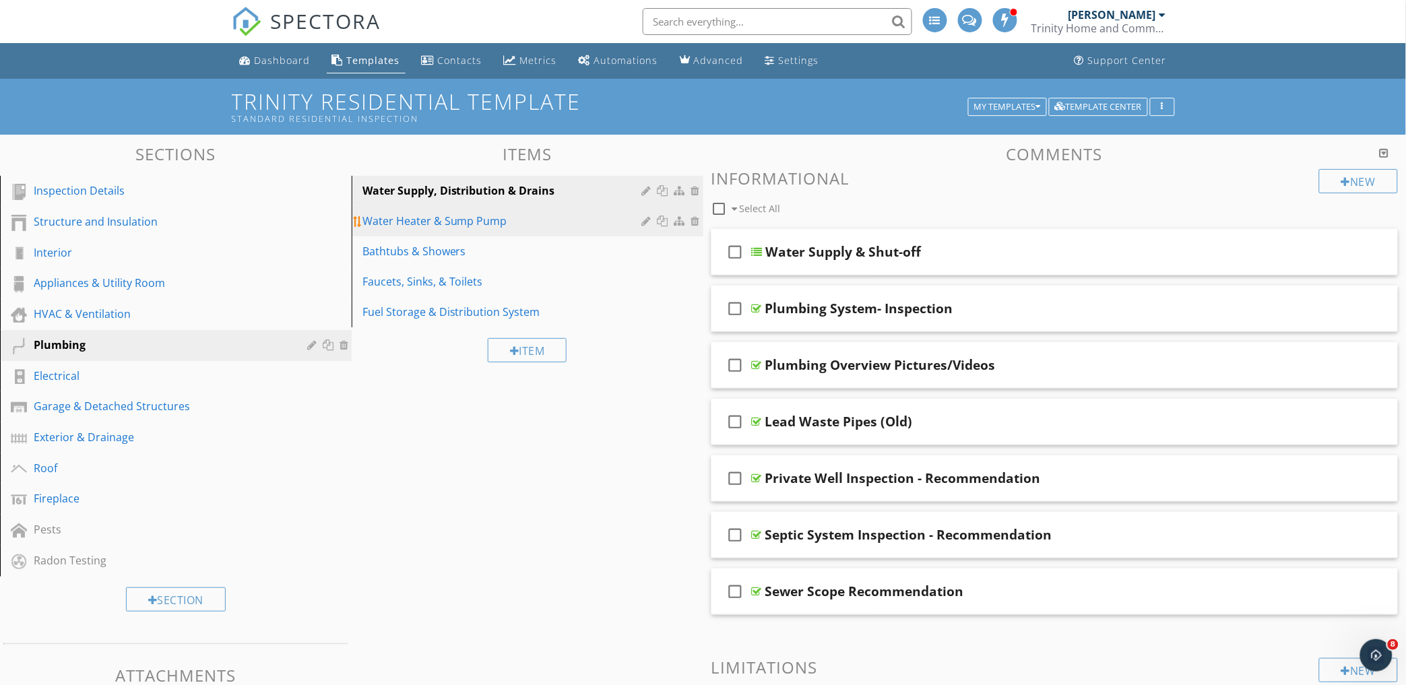
click at [435, 207] on link "Water Heater & Sump Pump" at bounding box center [530, 221] width 348 height 30
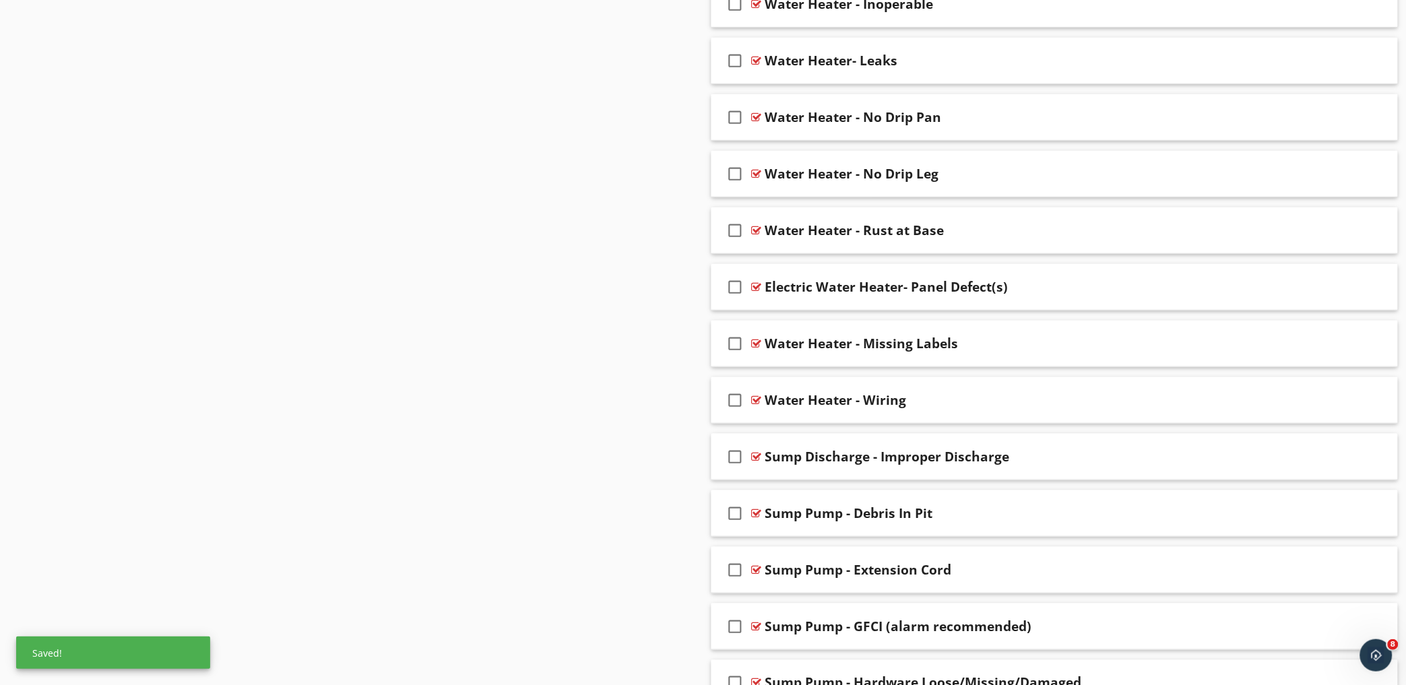
scroll to position [2170, 0]
